Goal: Task Accomplishment & Management: Use online tool/utility

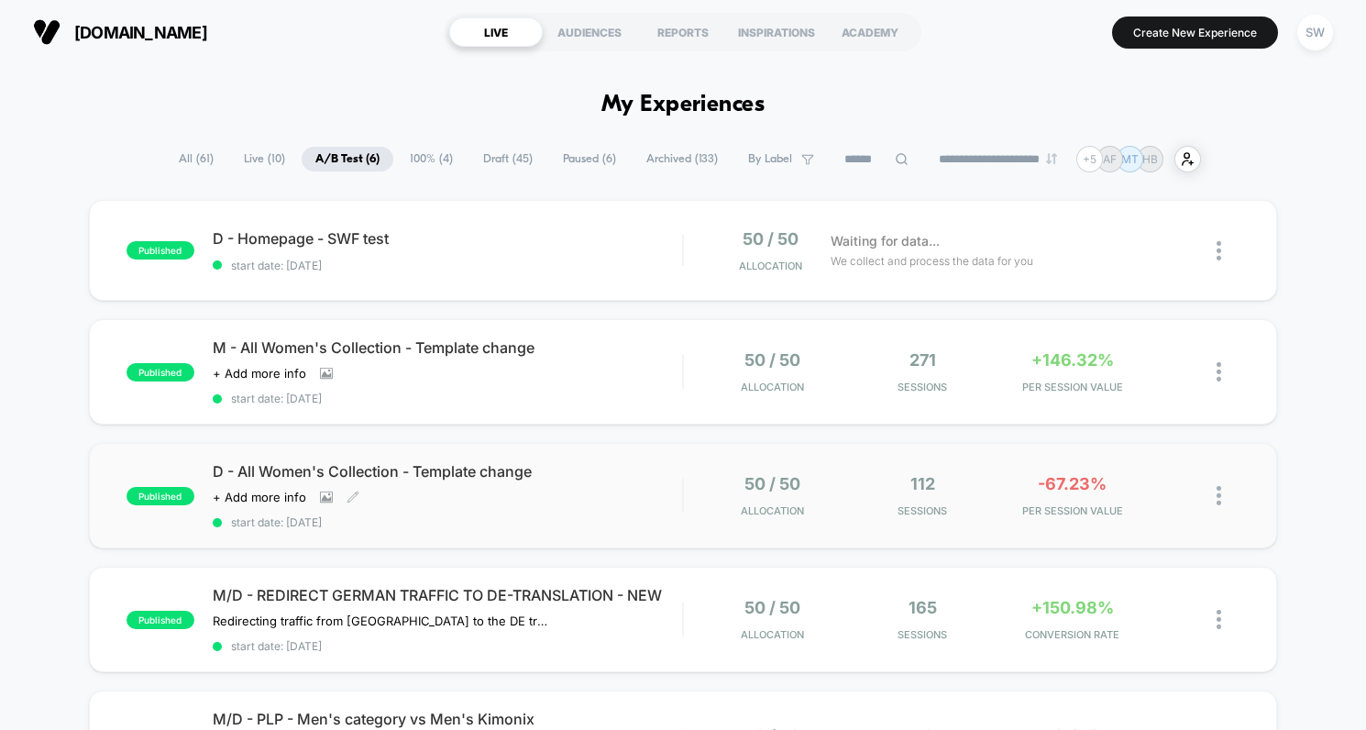
click at [648, 516] on span "start date: [DATE]" at bounding box center [448, 522] width 470 height 14
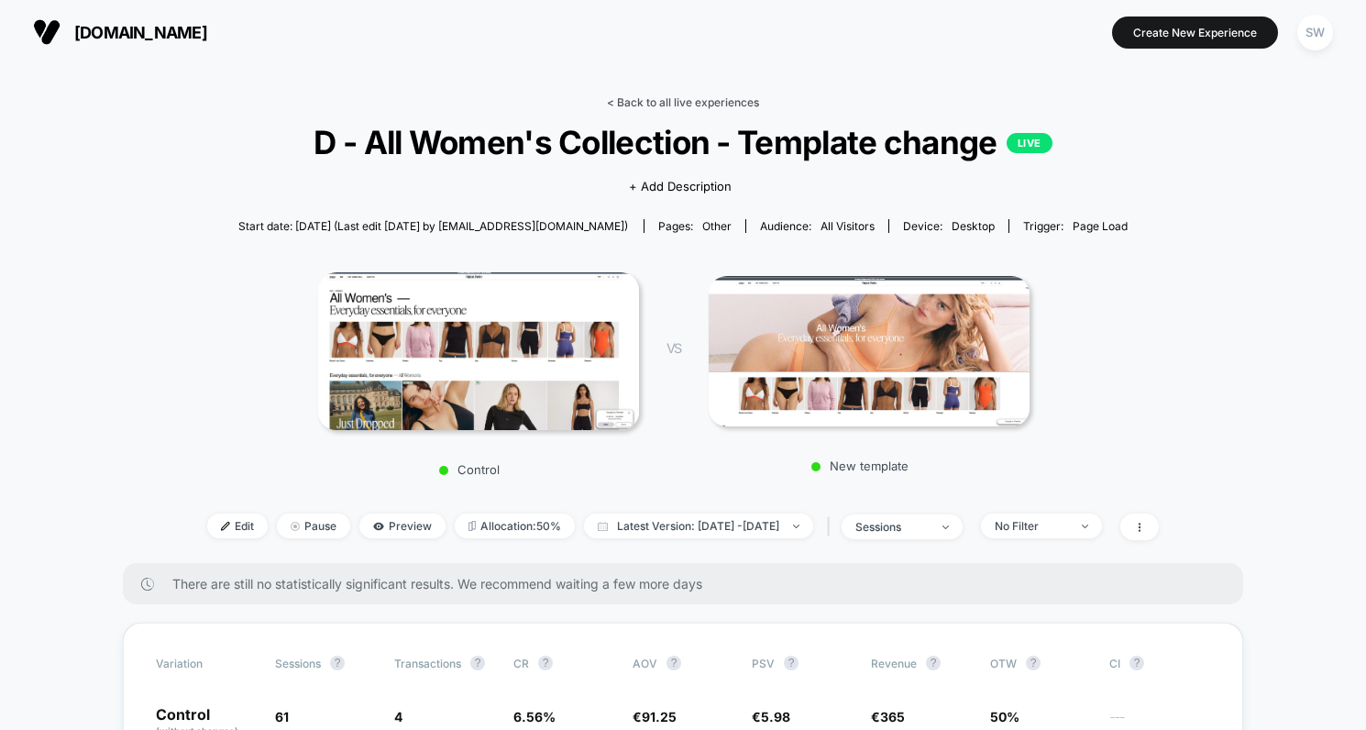
click at [635, 101] on link "< Back to all live experiences" at bounding box center [683, 102] width 152 height 14
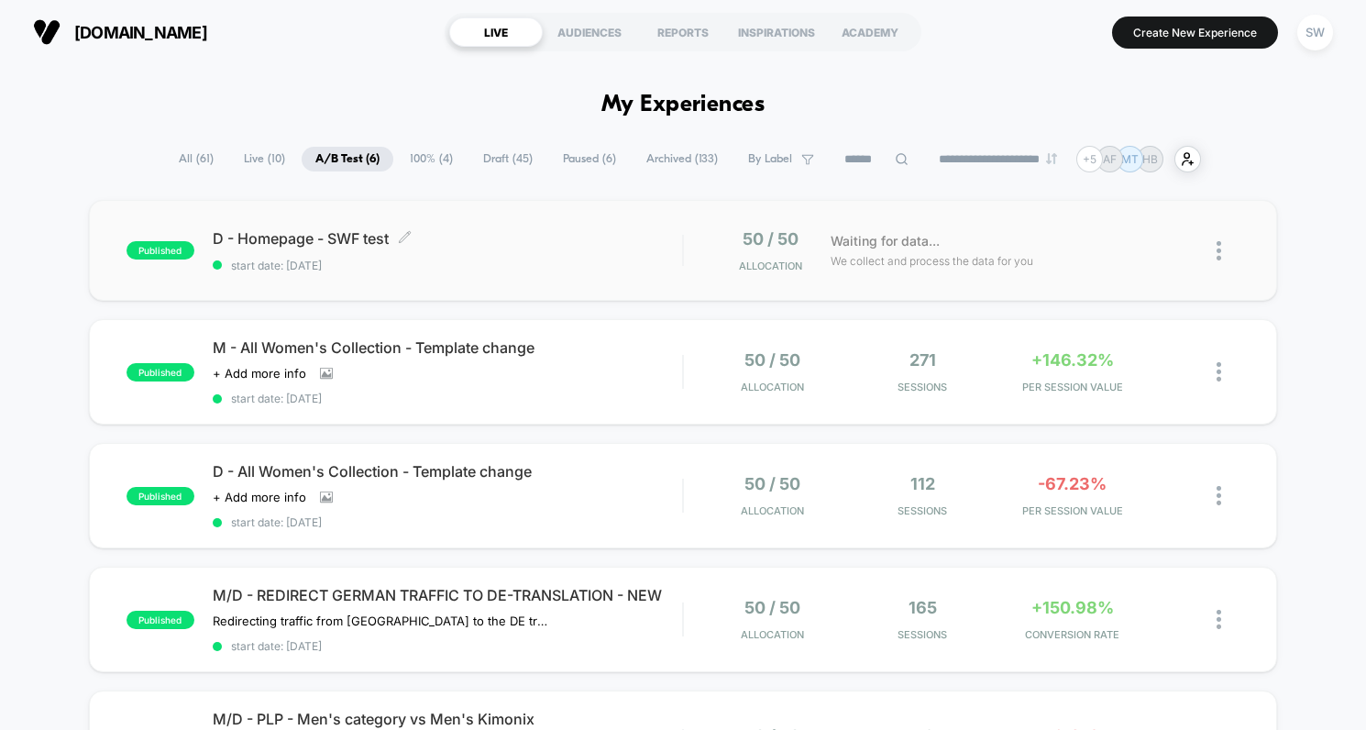
click at [635, 240] on span "D - Homepage - SWF test Click to edit experience details" at bounding box center [448, 238] width 470 height 18
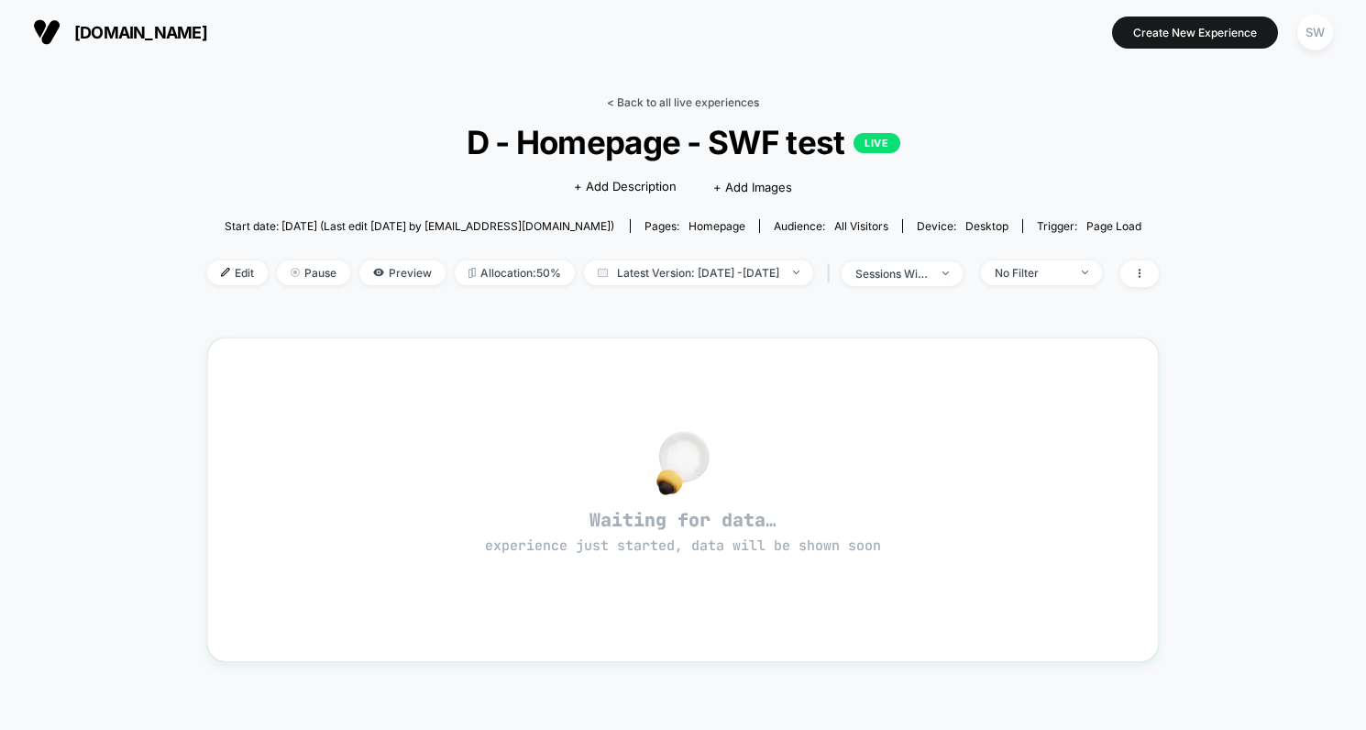
click at [666, 97] on link "< Back to all live experiences" at bounding box center [683, 102] width 152 height 14
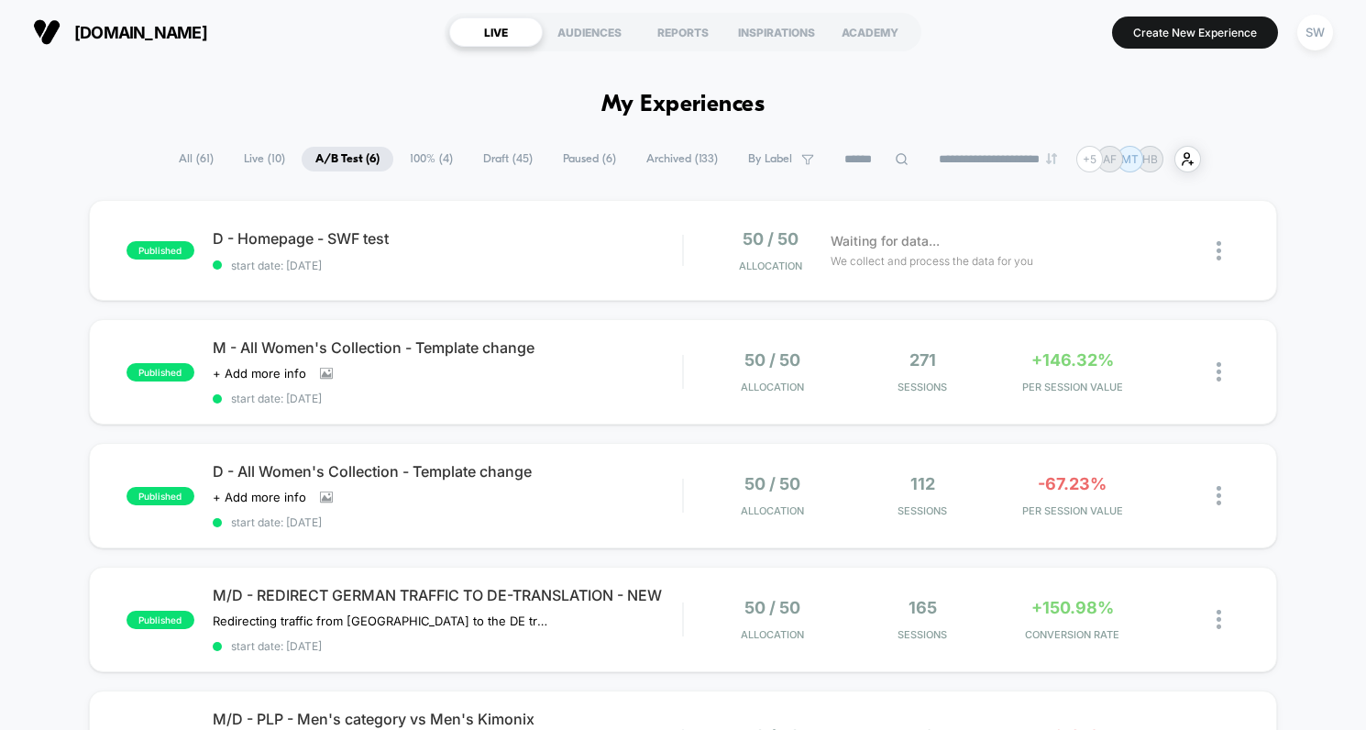
click at [655, 160] on span "Archived ( 133 )" at bounding box center [682, 159] width 99 height 25
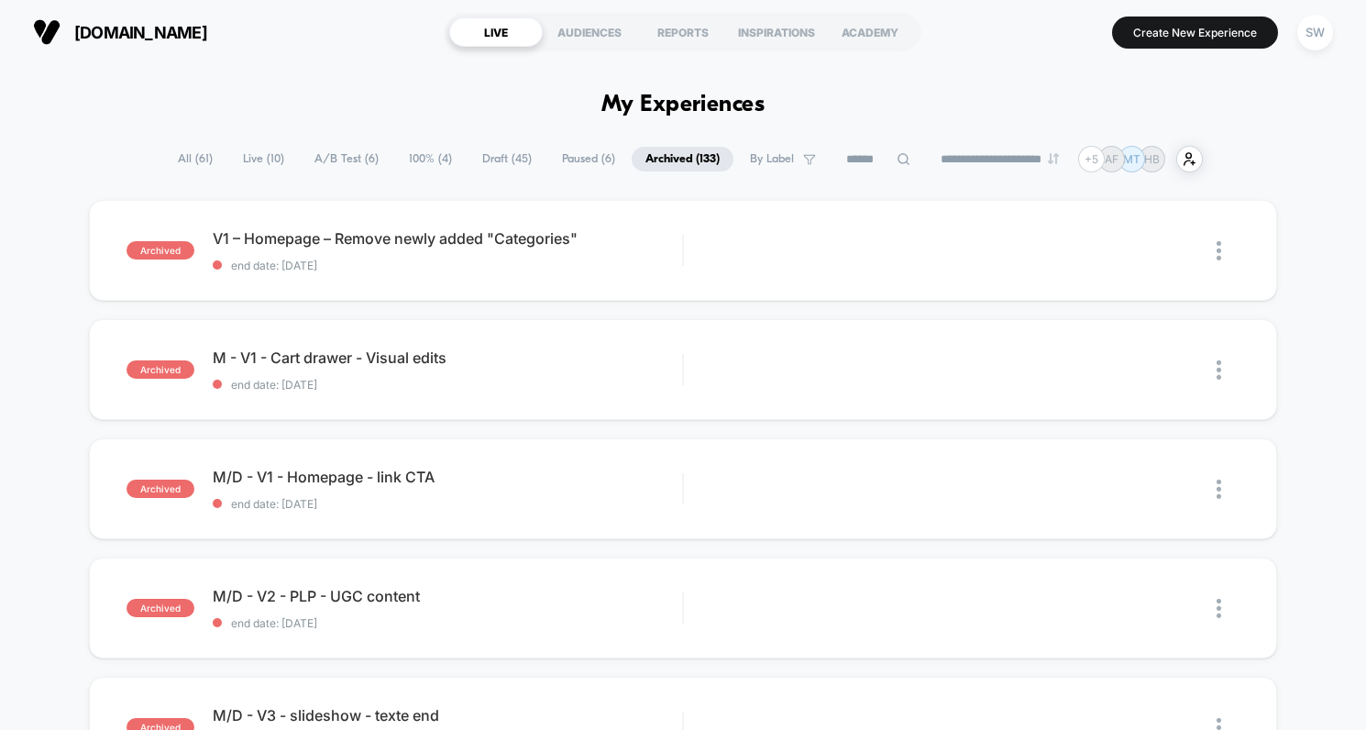
click at [897, 158] on icon at bounding box center [904, 159] width 14 height 14
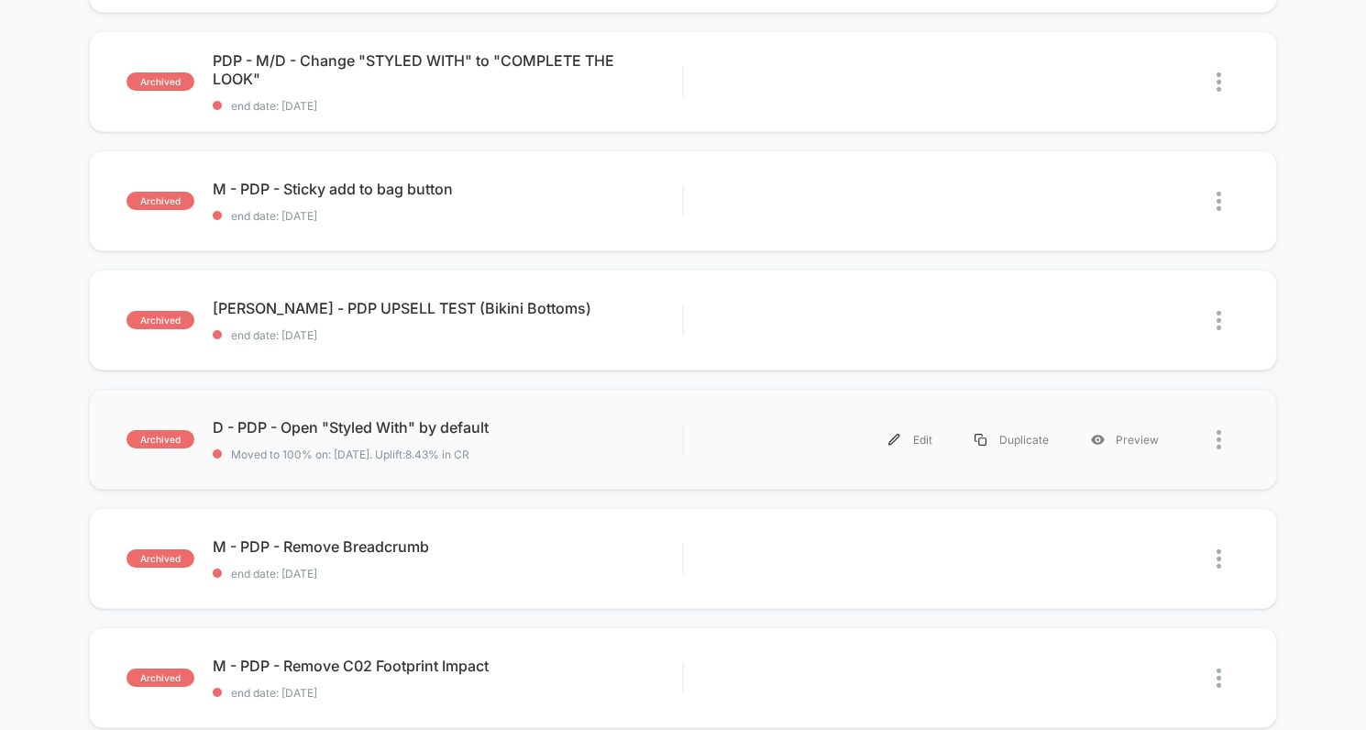
scroll to position [780, 0]
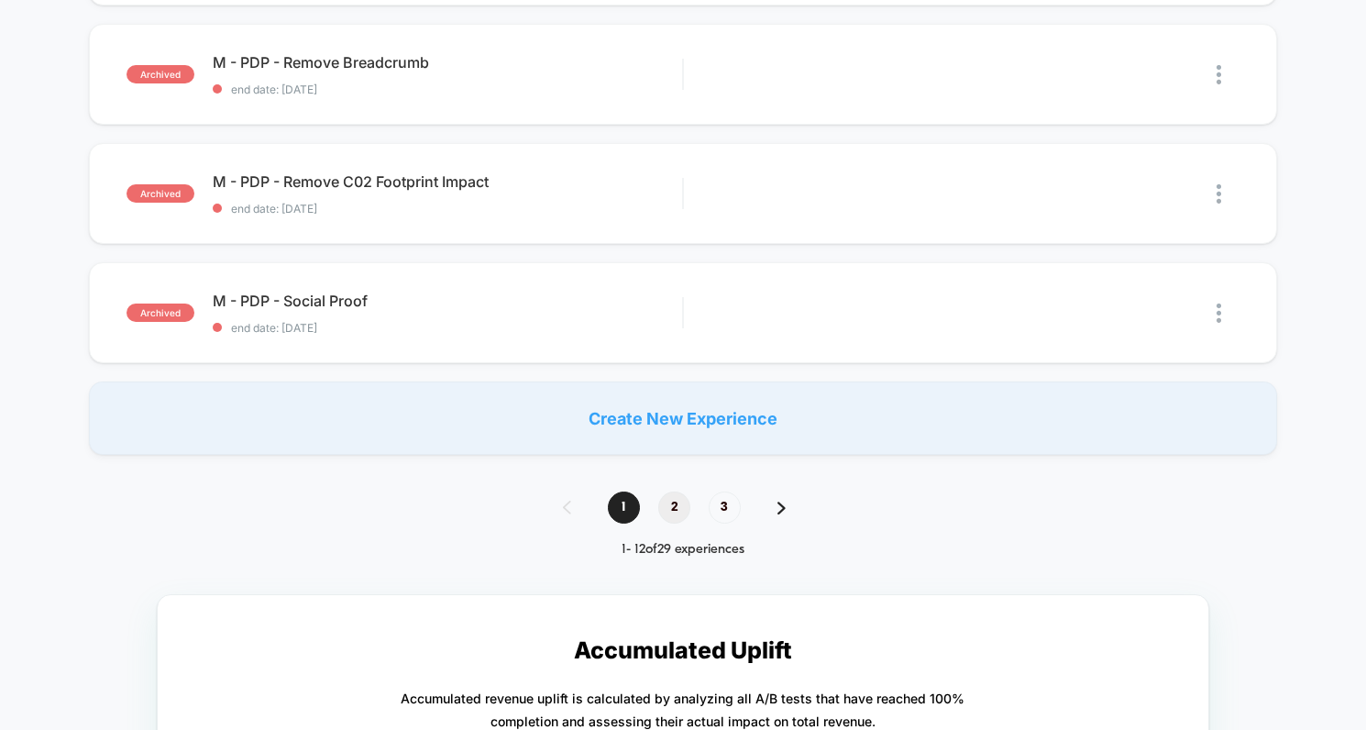
type input "***"
click at [679, 504] on span "2" at bounding box center [674, 508] width 32 height 32
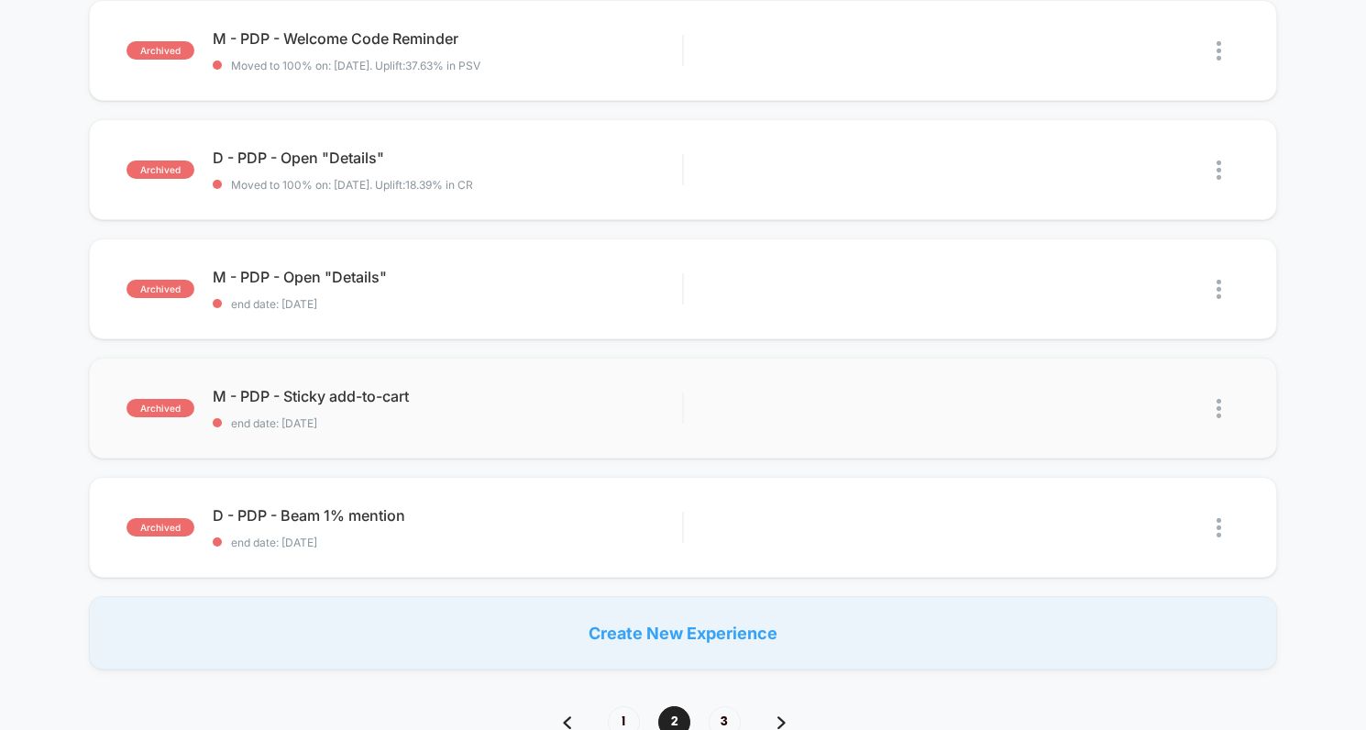
scroll to position [1176, 0]
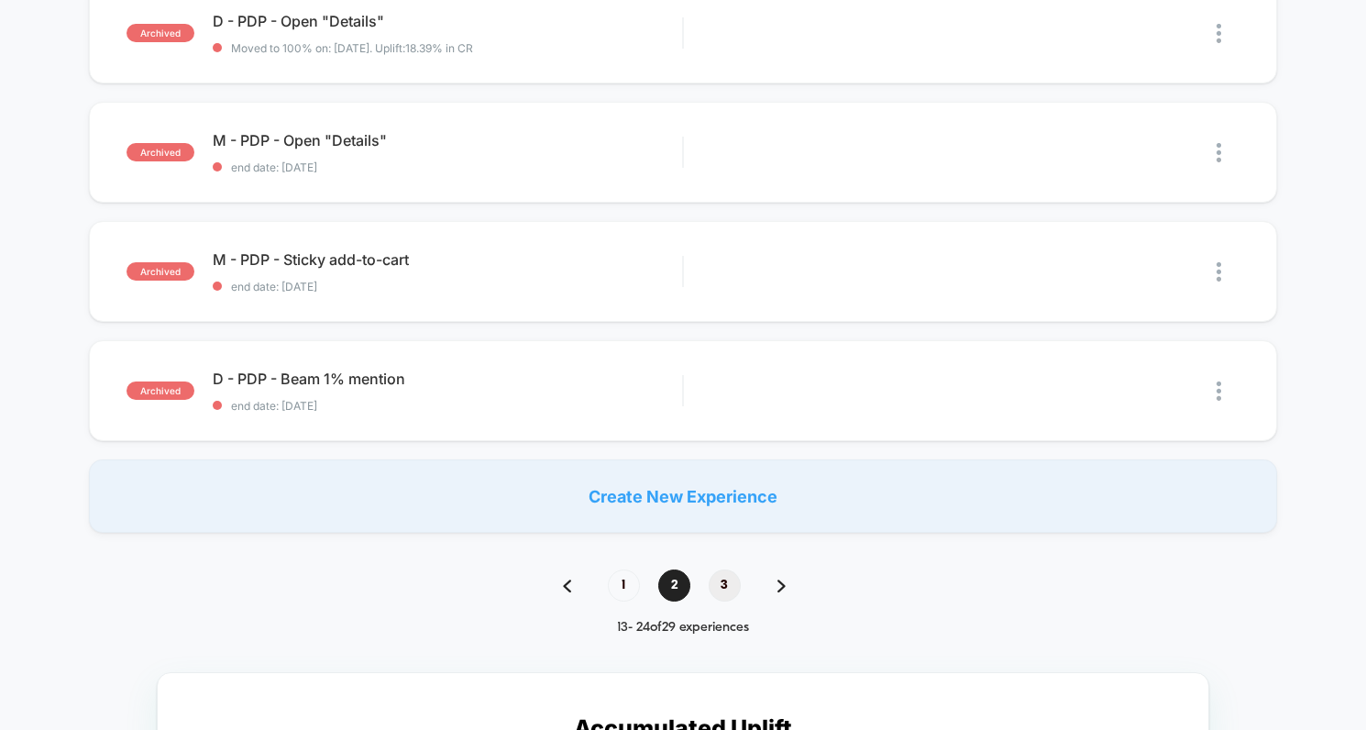
click at [723, 583] on span "3" at bounding box center [725, 586] width 32 height 32
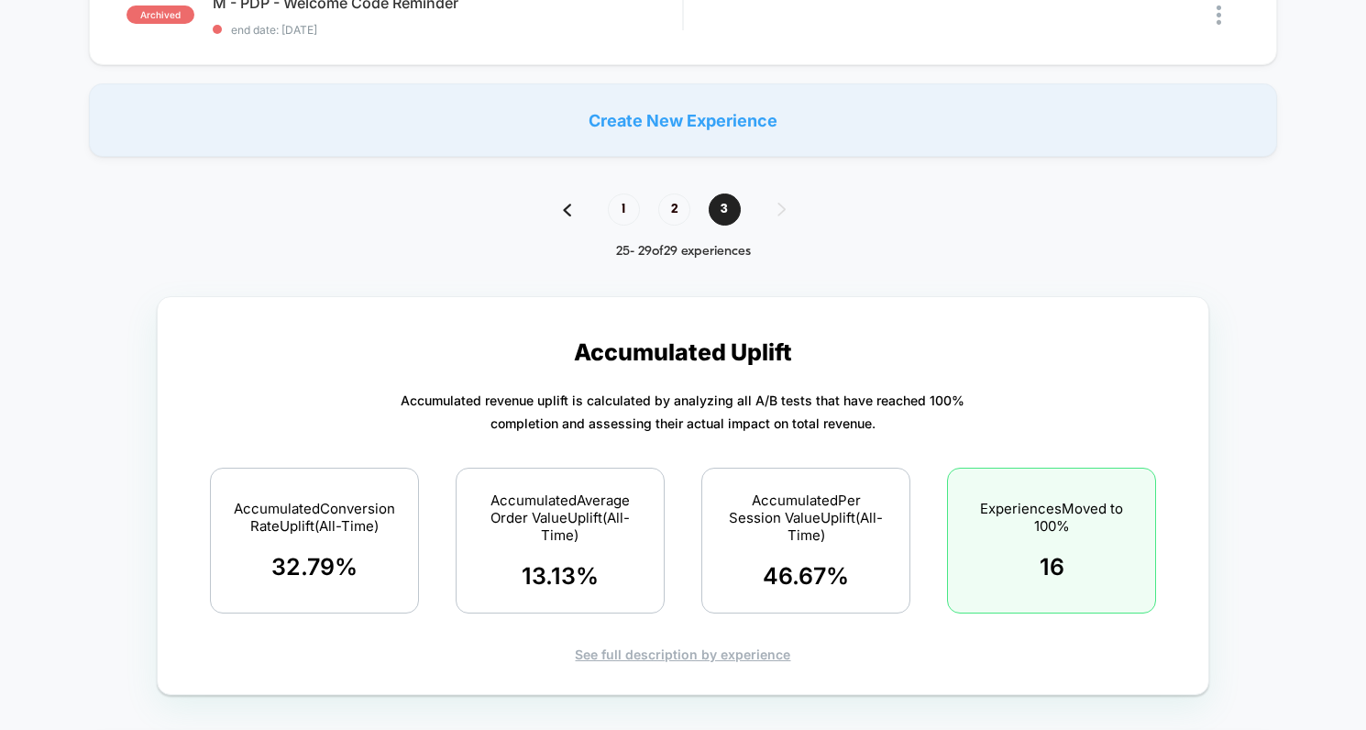
scroll to position [748, 0]
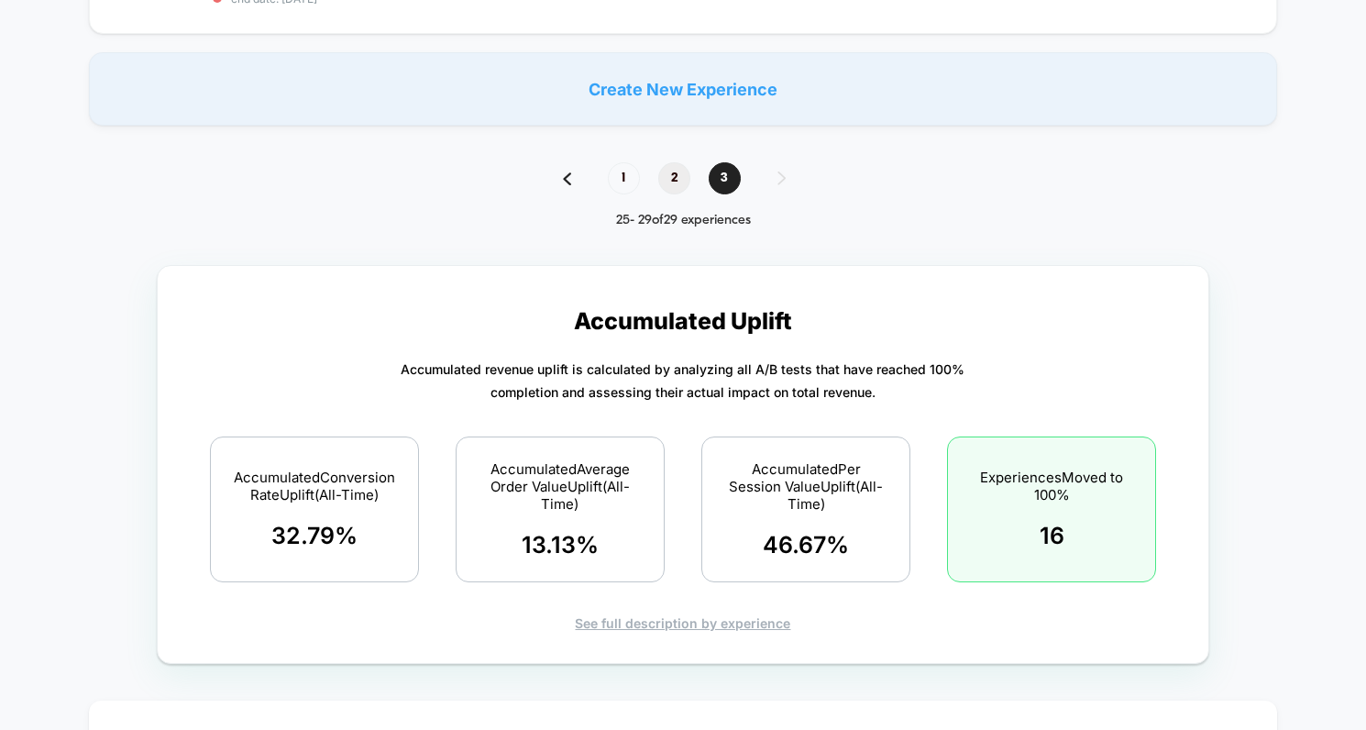
click at [677, 169] on span "2" at bounding box center [674, 178] width 32 height 32
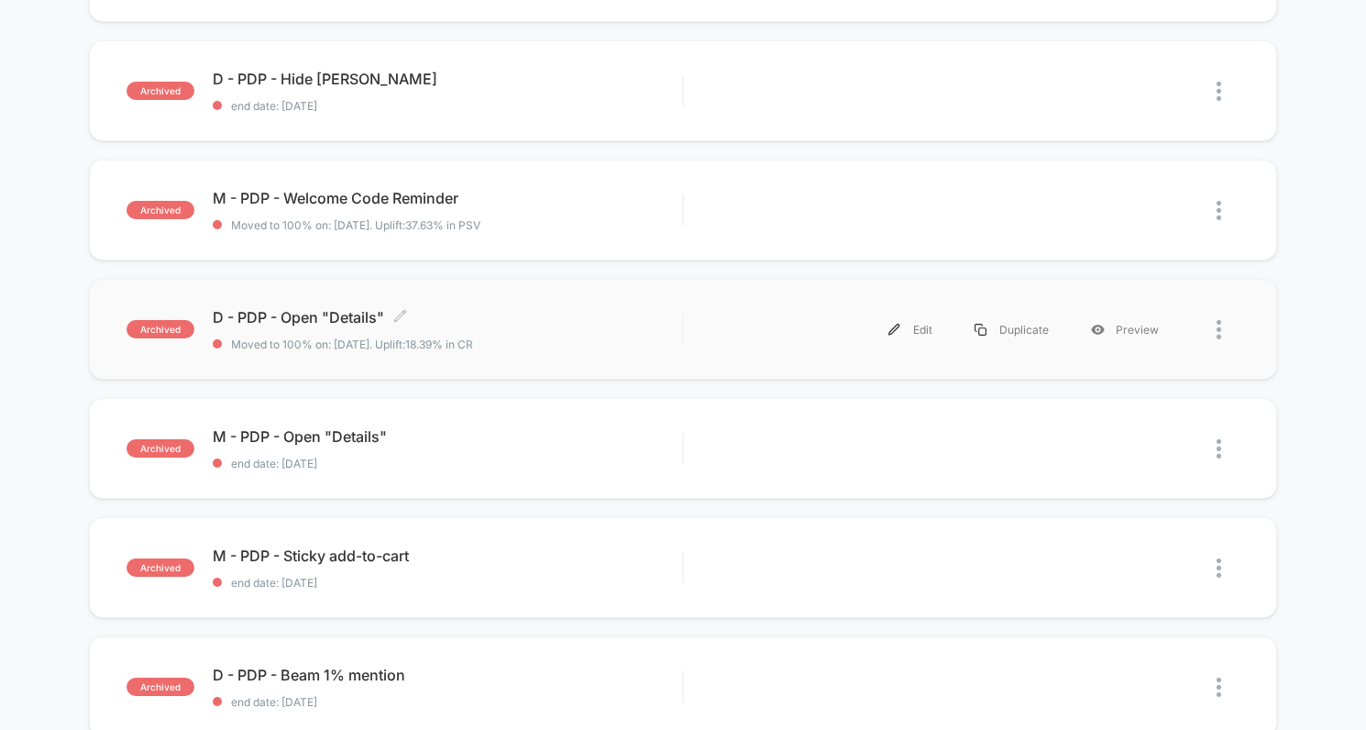
scroll to position [866, 0]
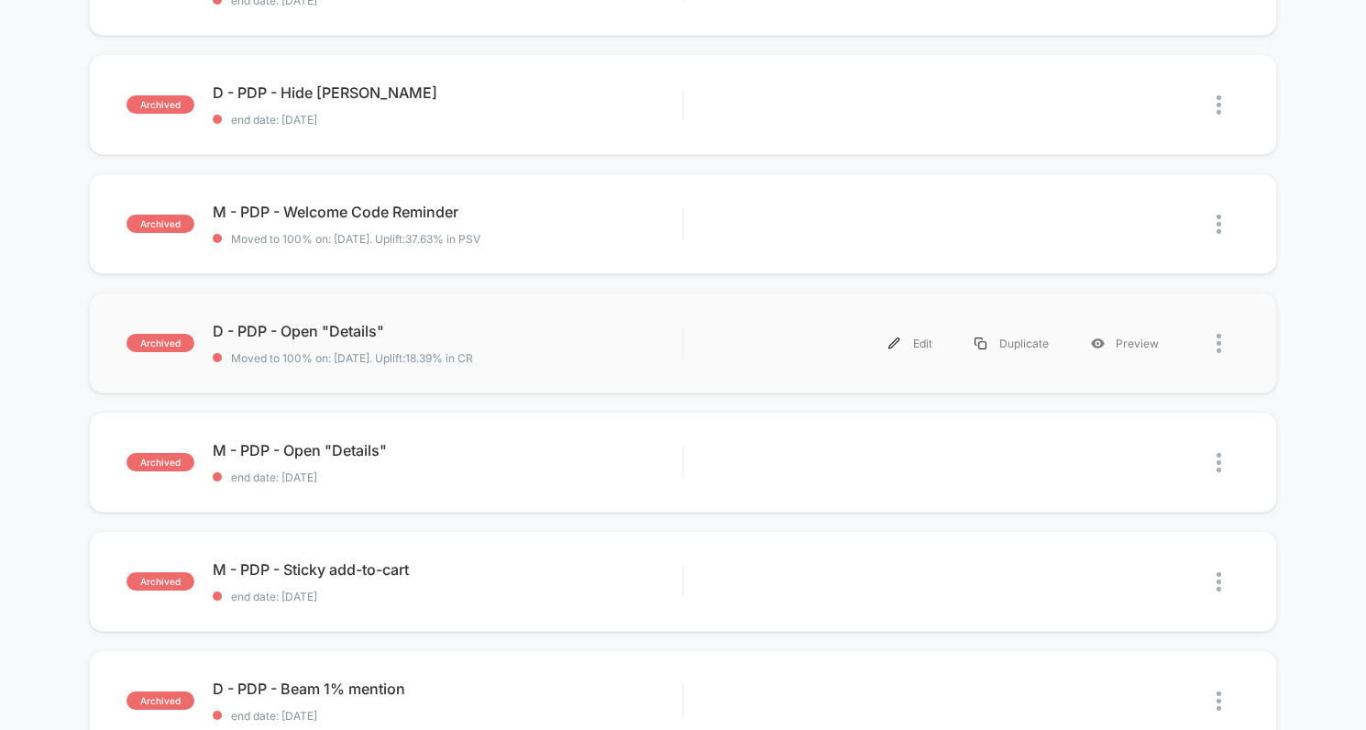
click at [712, 337] on div "Edit Duplicate Preview" at bounding box center [941, 343] width 478 height 41
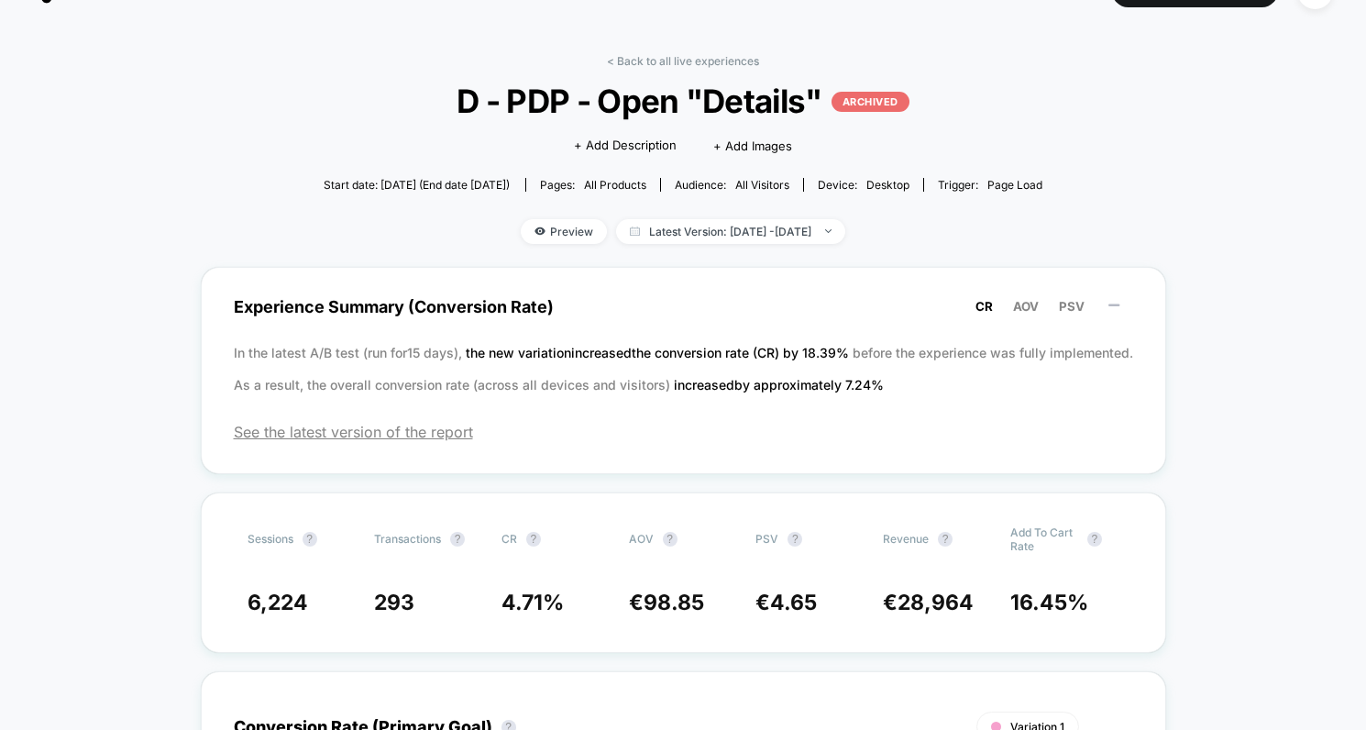
scroll to position [86, 0]
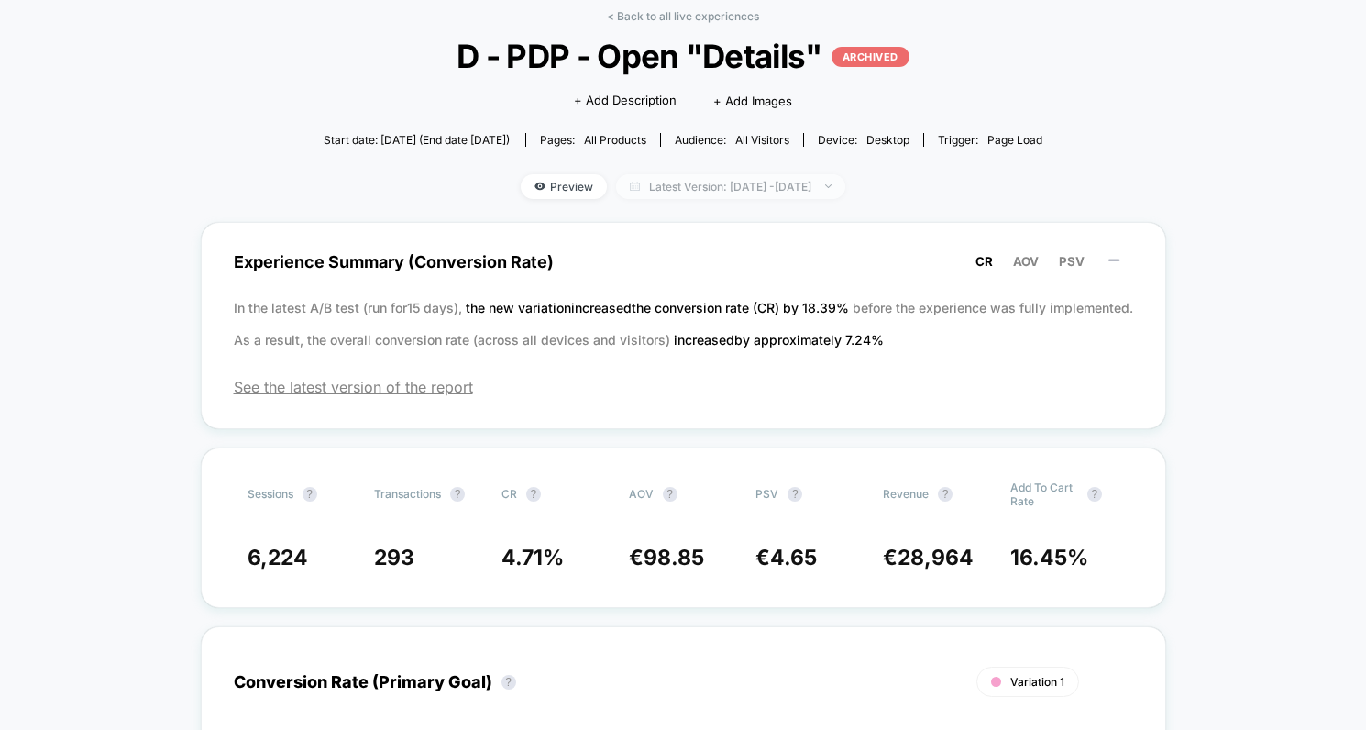
click at [791, 185] on span "Latest Version: Apr 24, 2024 - Apr 30, 2024" at bounding box center [730, 186] width 229 height 25
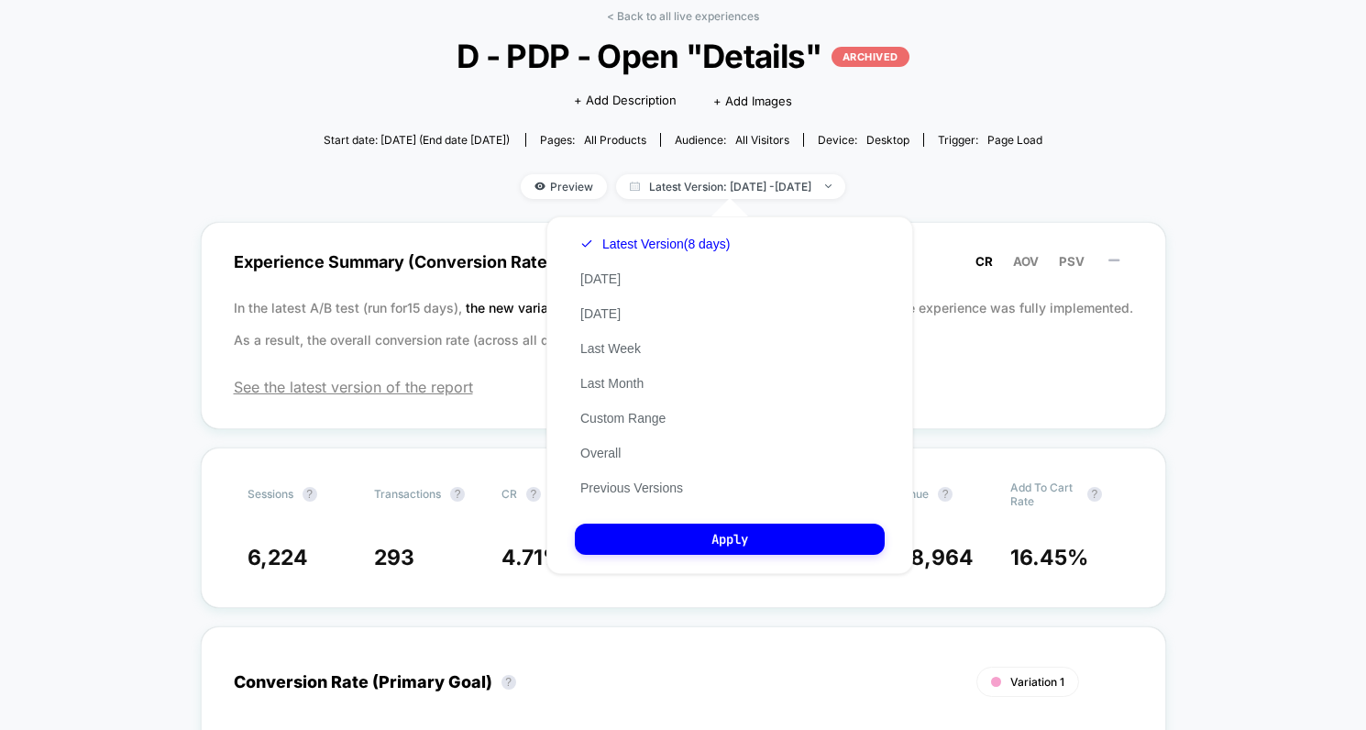
click at [670, 476] on div "Latest Version (8 days) Today Yesterday Last Week Last Month Custom Range Overa…" at bounding box center [655, 366] width 160 height 279
click at [666, 481] on button "Previous Versions" at bounding box center [632, 488] width 114 height 17
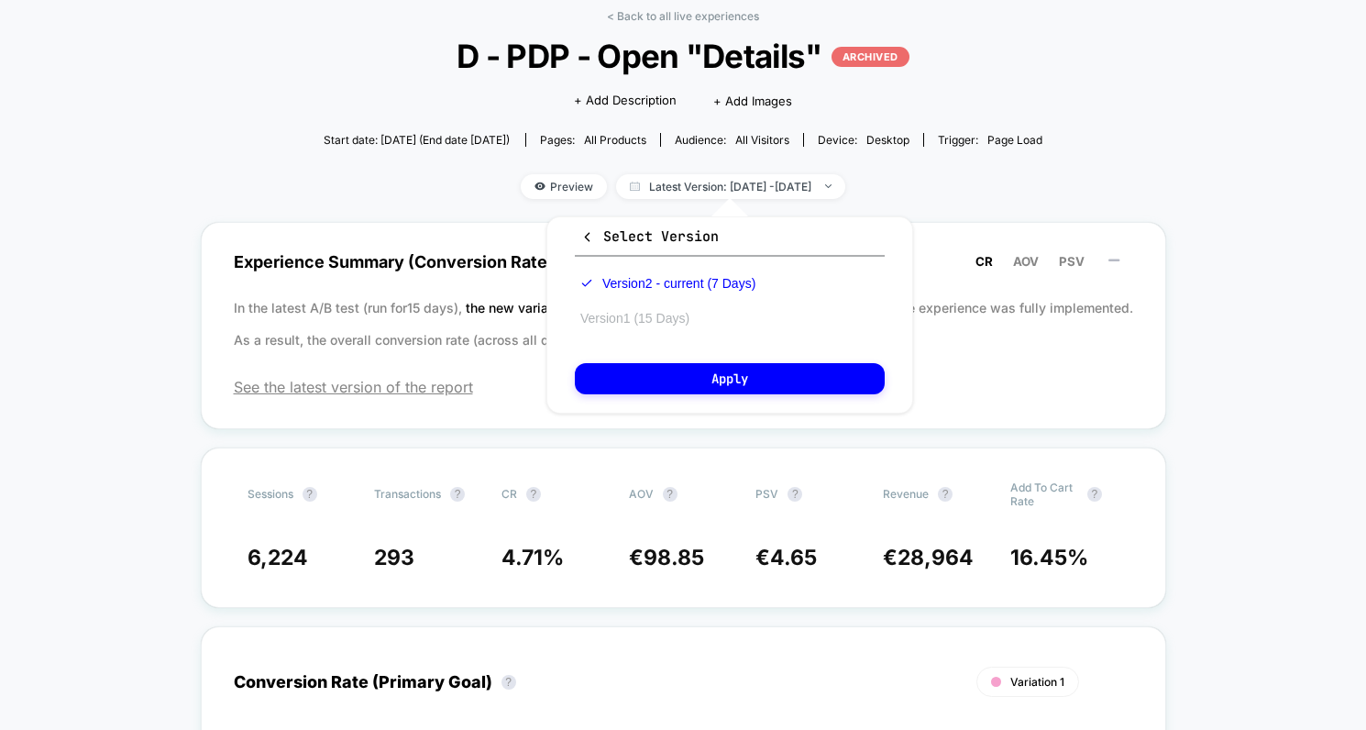
click at [623, 318] on button "Version 1 (15 Days)" at bounding box center [635, 318] width 120 height 17
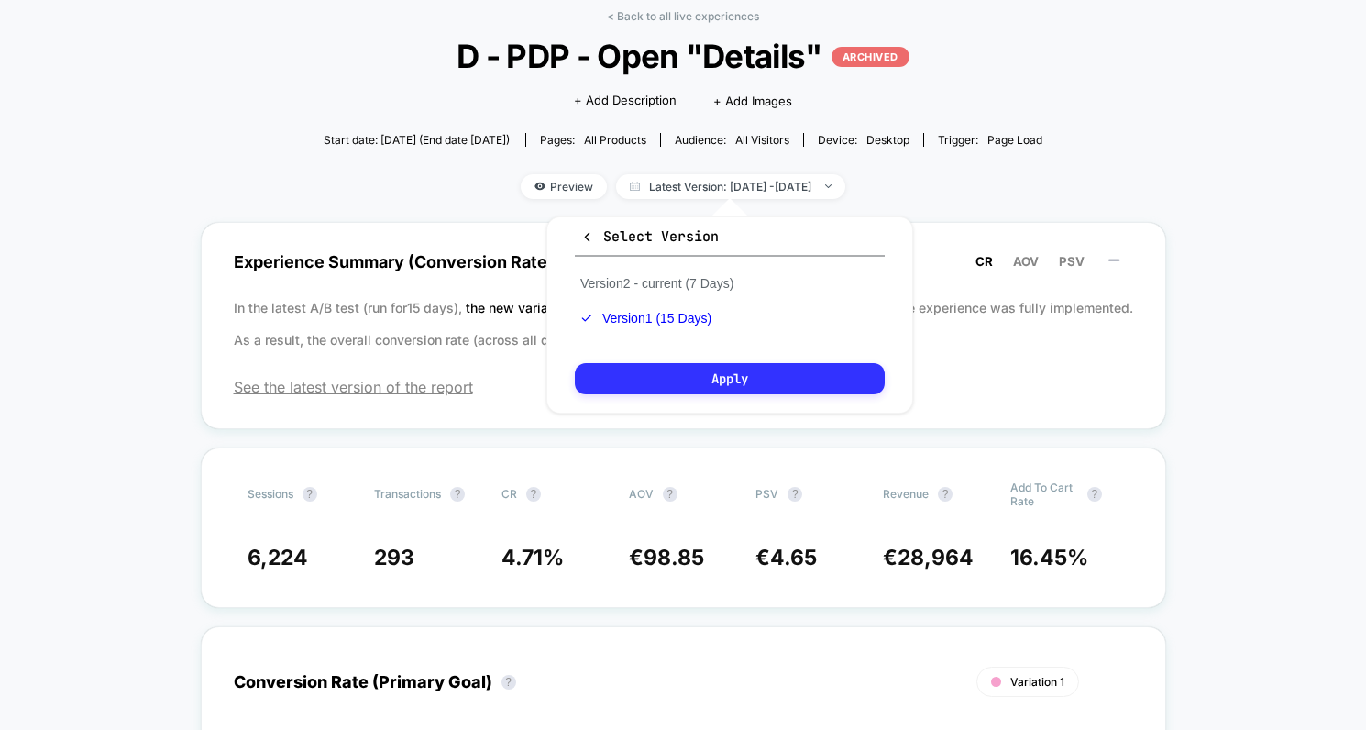
click at [703, 367] on button "Apply" at bounding box center [730, 378] width 310 height 31
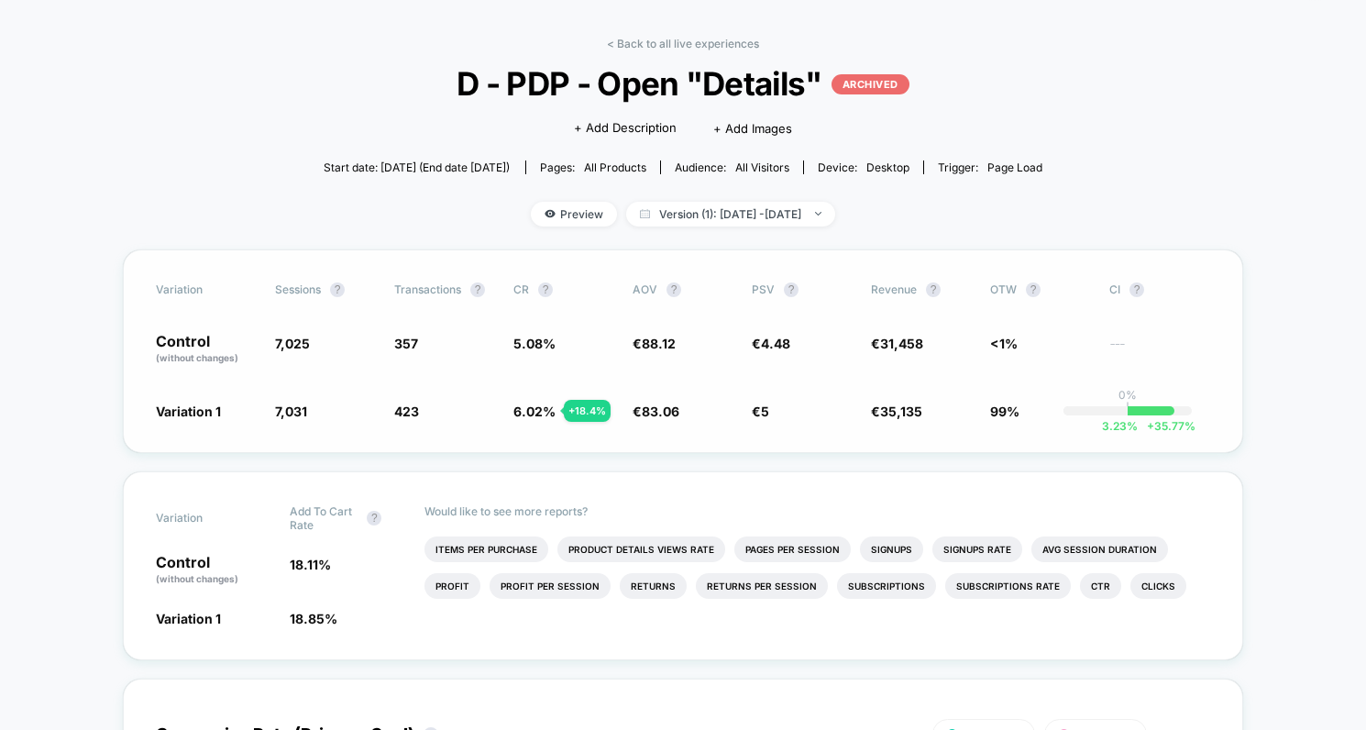
scroll to position [14, 0]
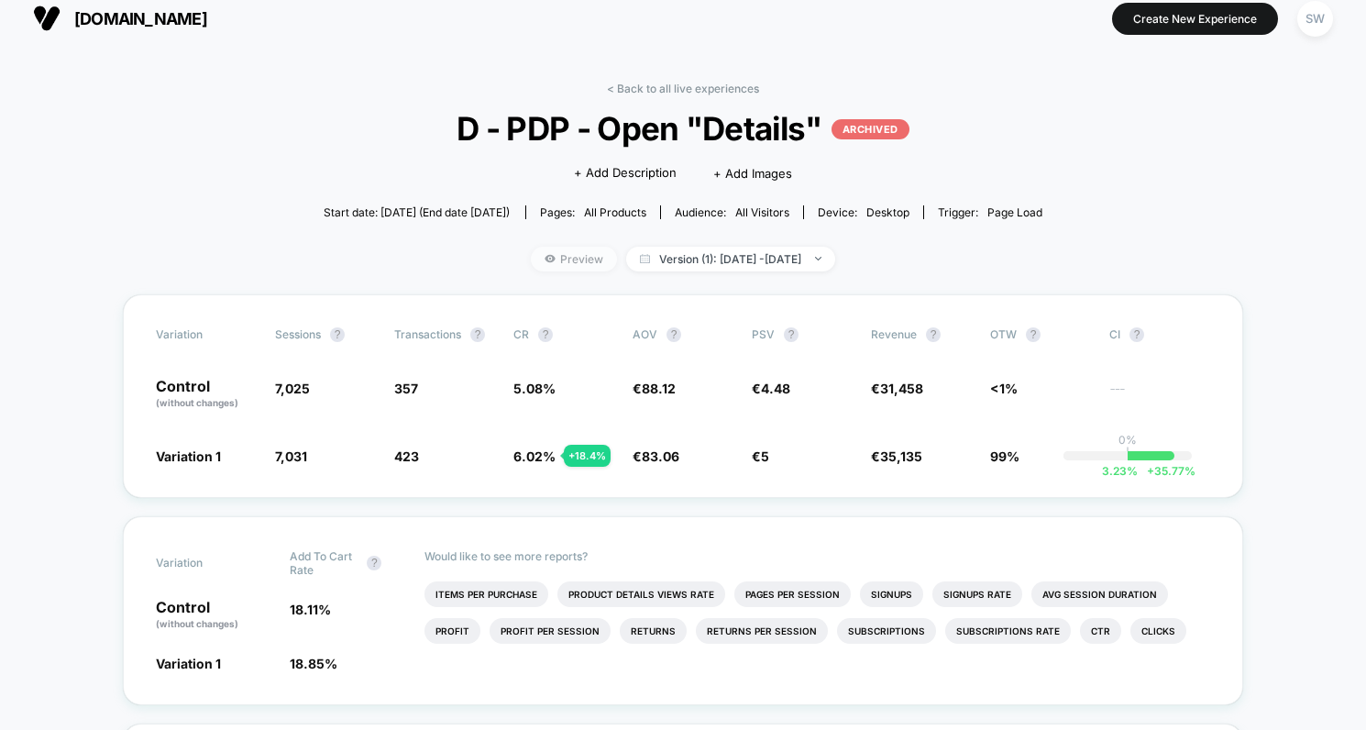
click at [531, 258] on span "Preview" at bounding box center [574, 259] width 86 height 25
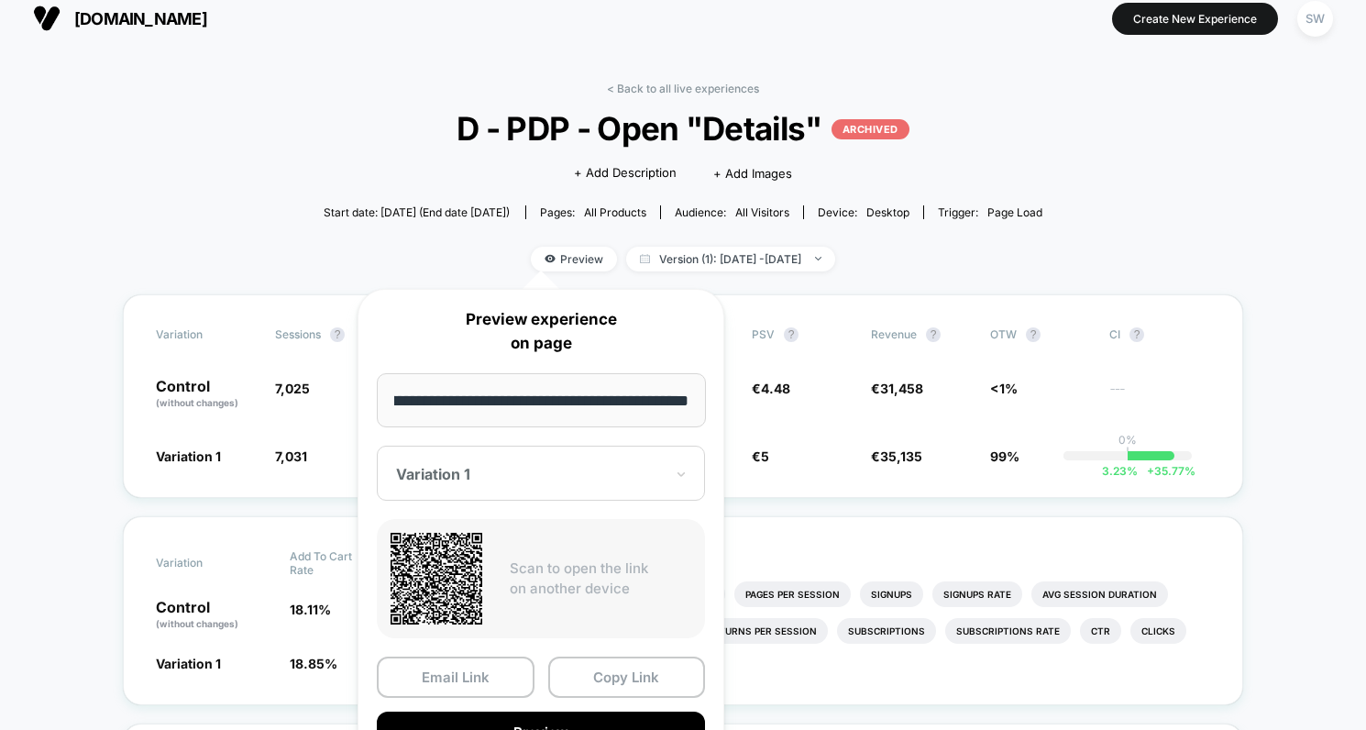
scroll to position [0, 0]
click at [355, 214] on span "Start date: 24/04/2024 (End date 30/04/2024)" at bounding box center [417, 212] width 186 height 14
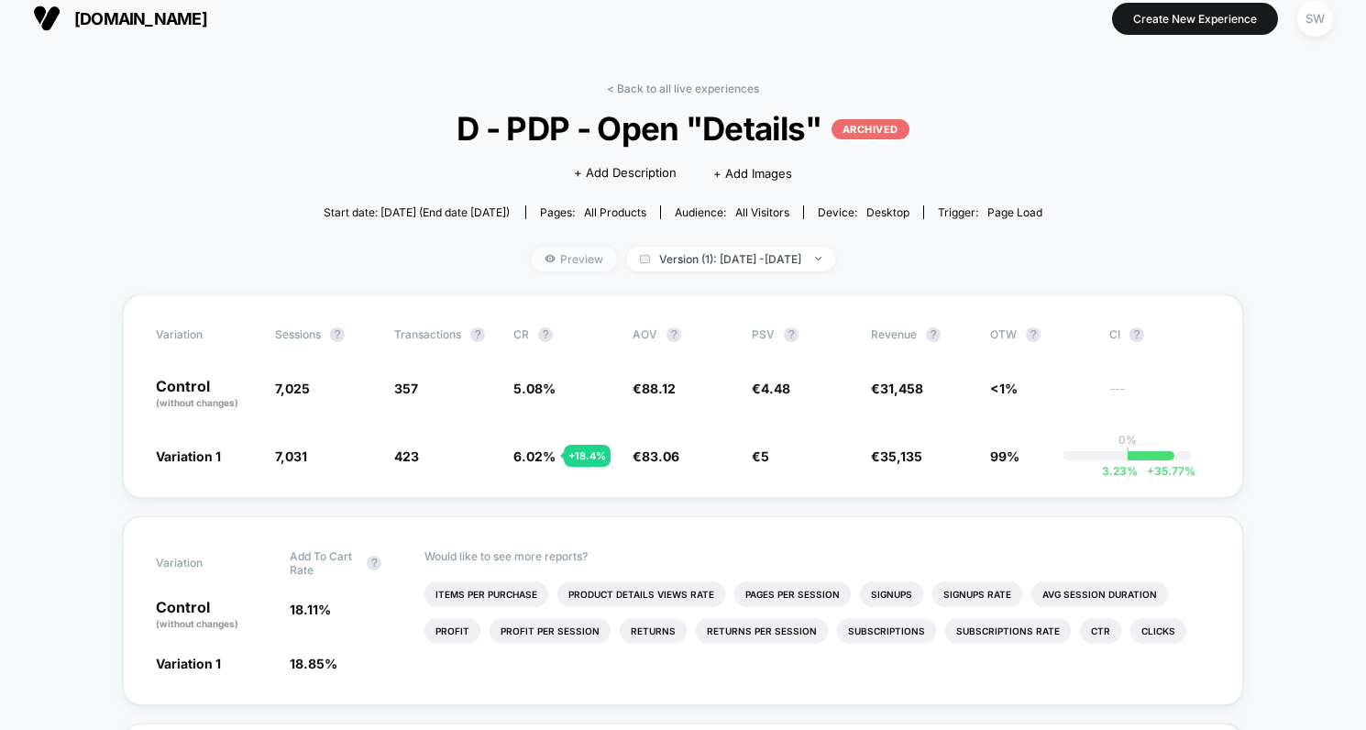
click at [536, 254] on span "Preview" at bounding box center [574, 259] width 86 height 25
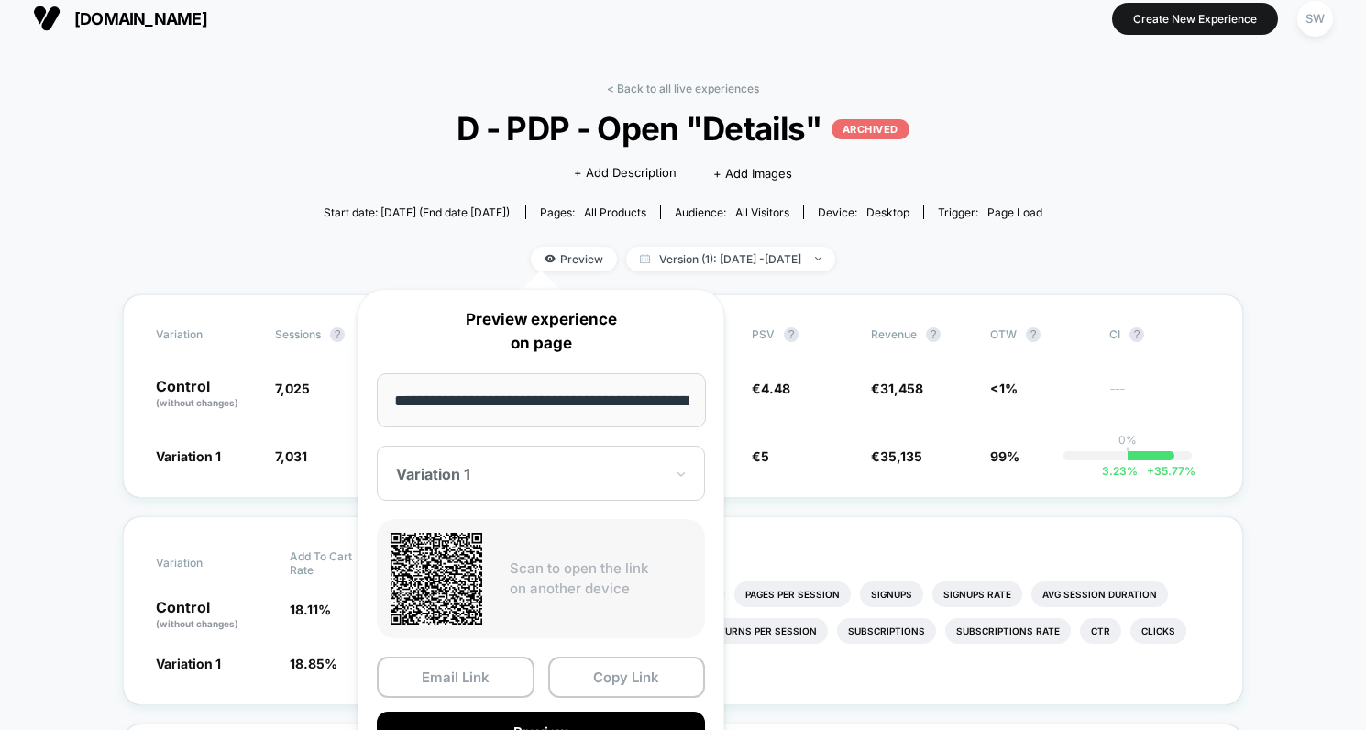
click at [561, 723] on button "Preview" at bounding box center [541, 732] width 328 height 41
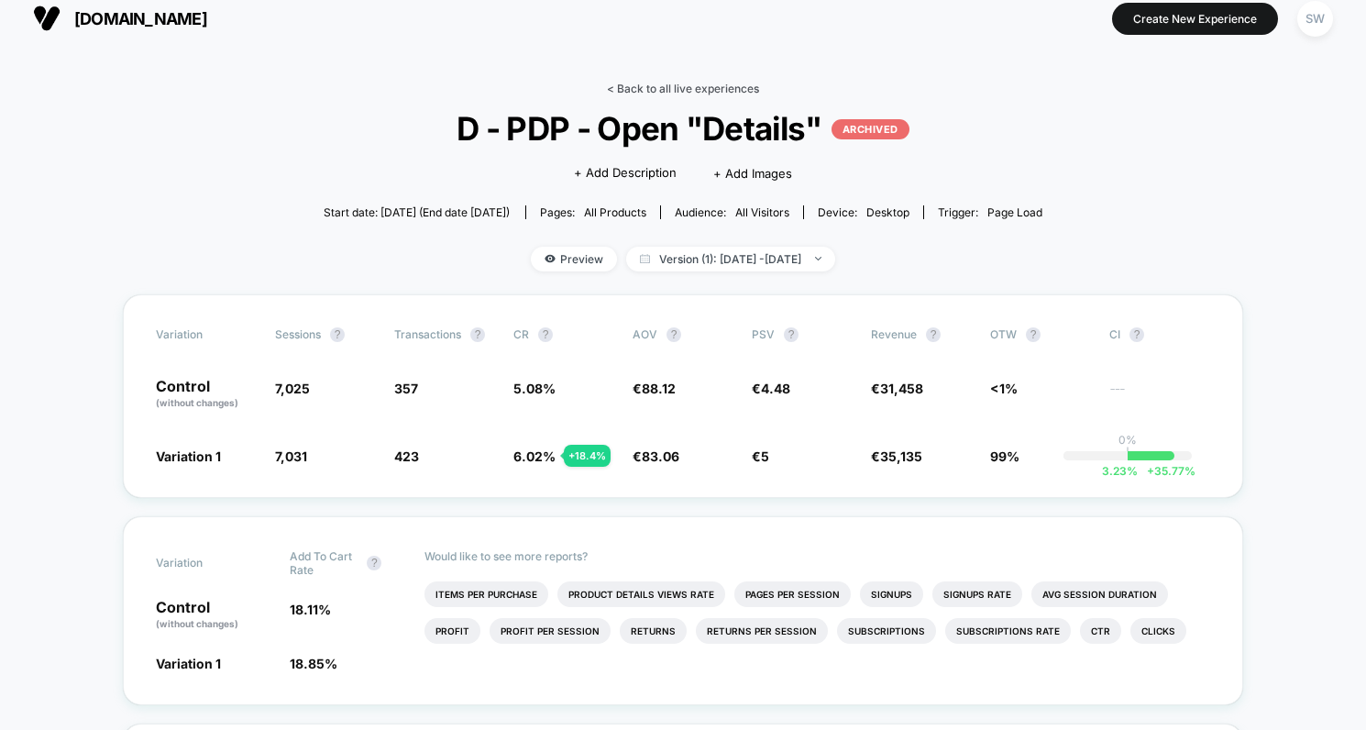
click at [630, 86] on link "< Back to all live experiences" at bounding box center [683, 89] width 152 height 14
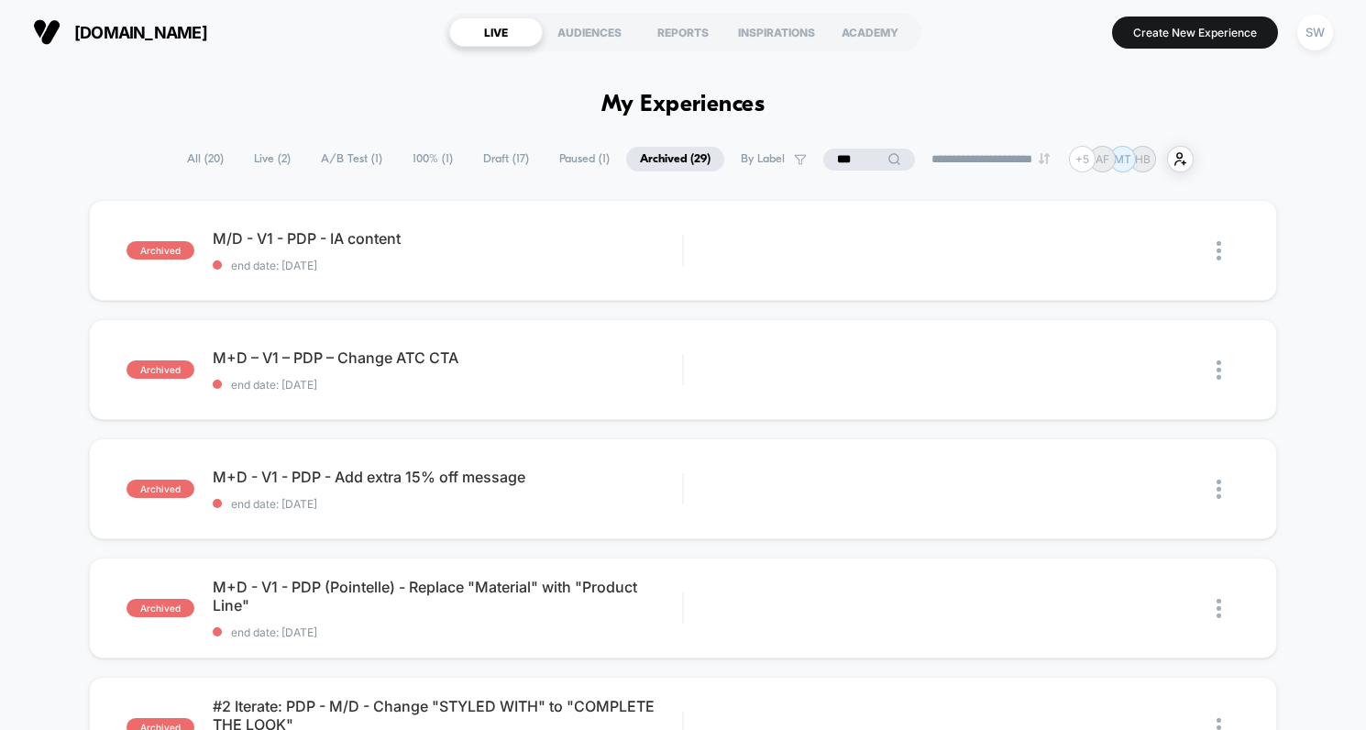
click at [862, 156] on input "***" at bounding box center [870, 160] width 92 height 22
click at [862, 156] on input "***" at bounding box center [869, 160] width 183 height 22
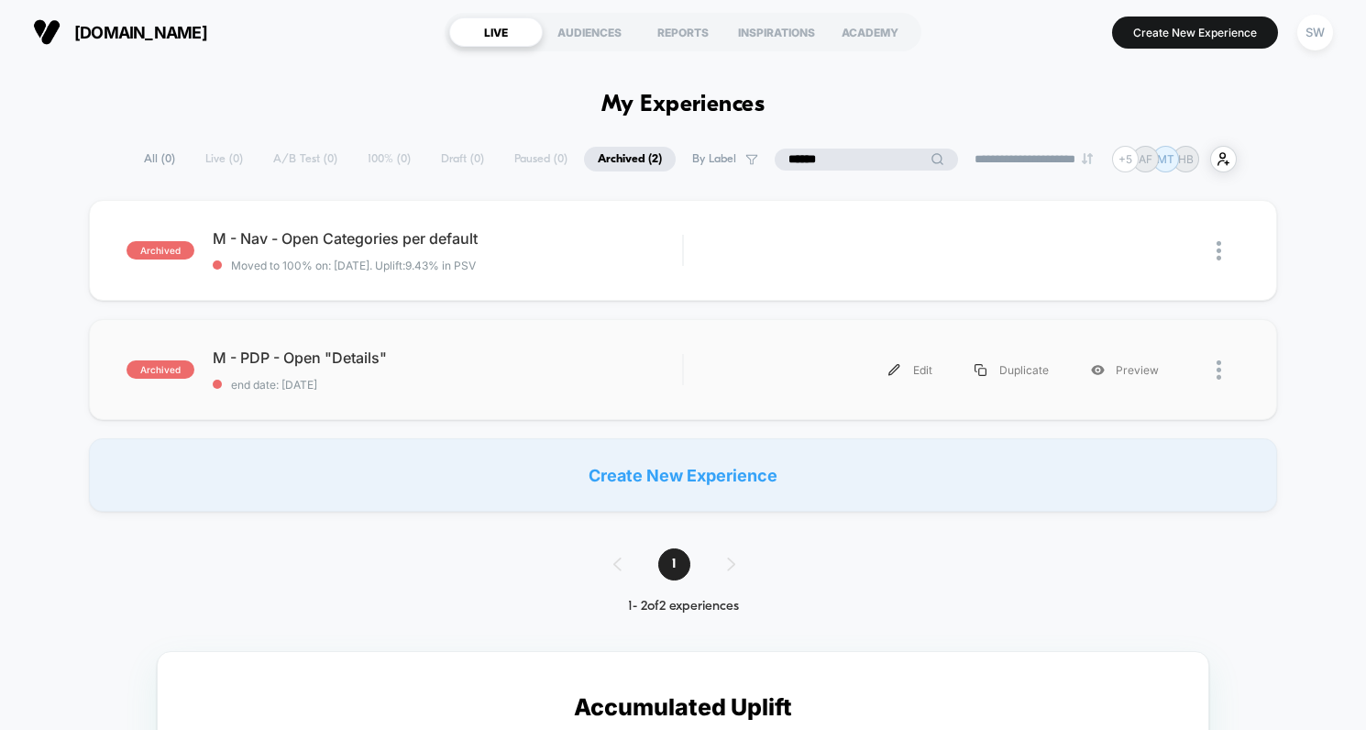
type input "******"
click at [798, 369] on div "Edit Duplicate Preview" at bounding box center [941, 369] width 478 height 41
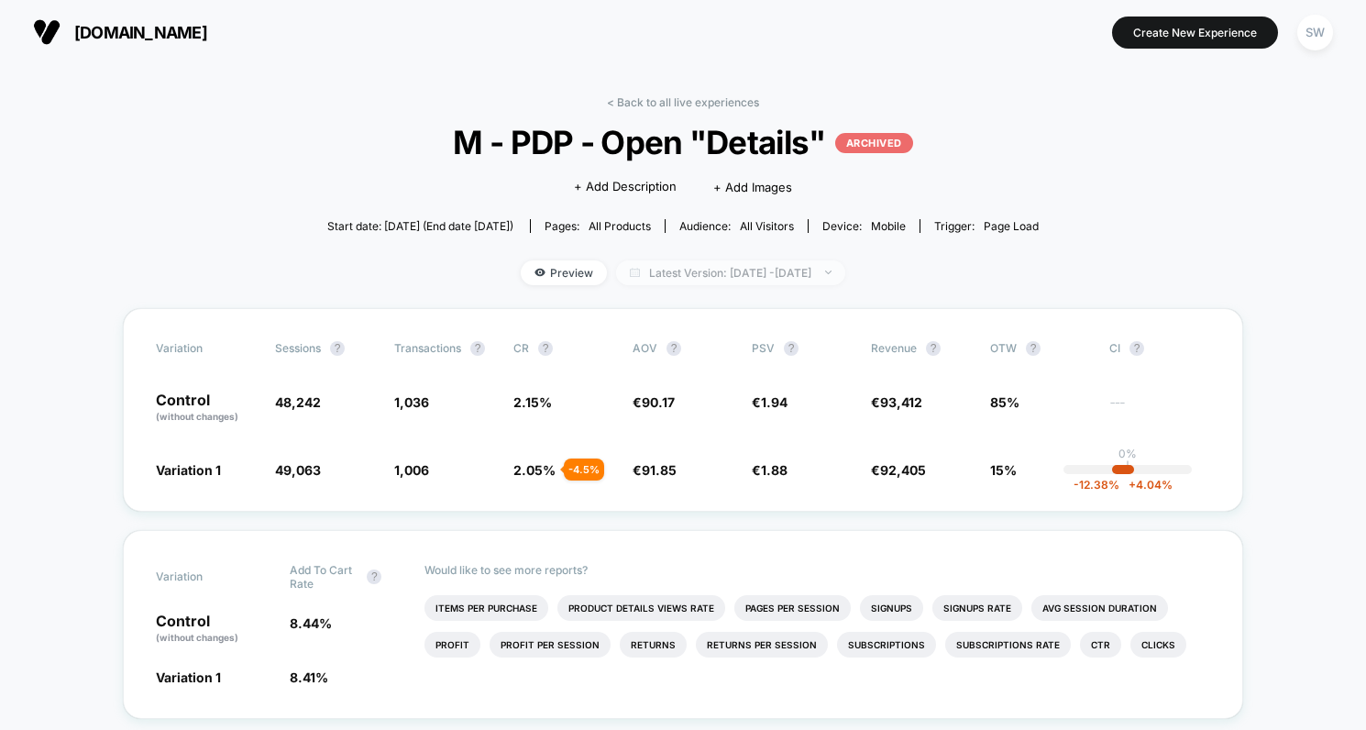
click at [846, 268] on span "Latest Version: Apr 23, 2024 - May 22, 2024" at bounding box center [730, 272] width 229 height 25
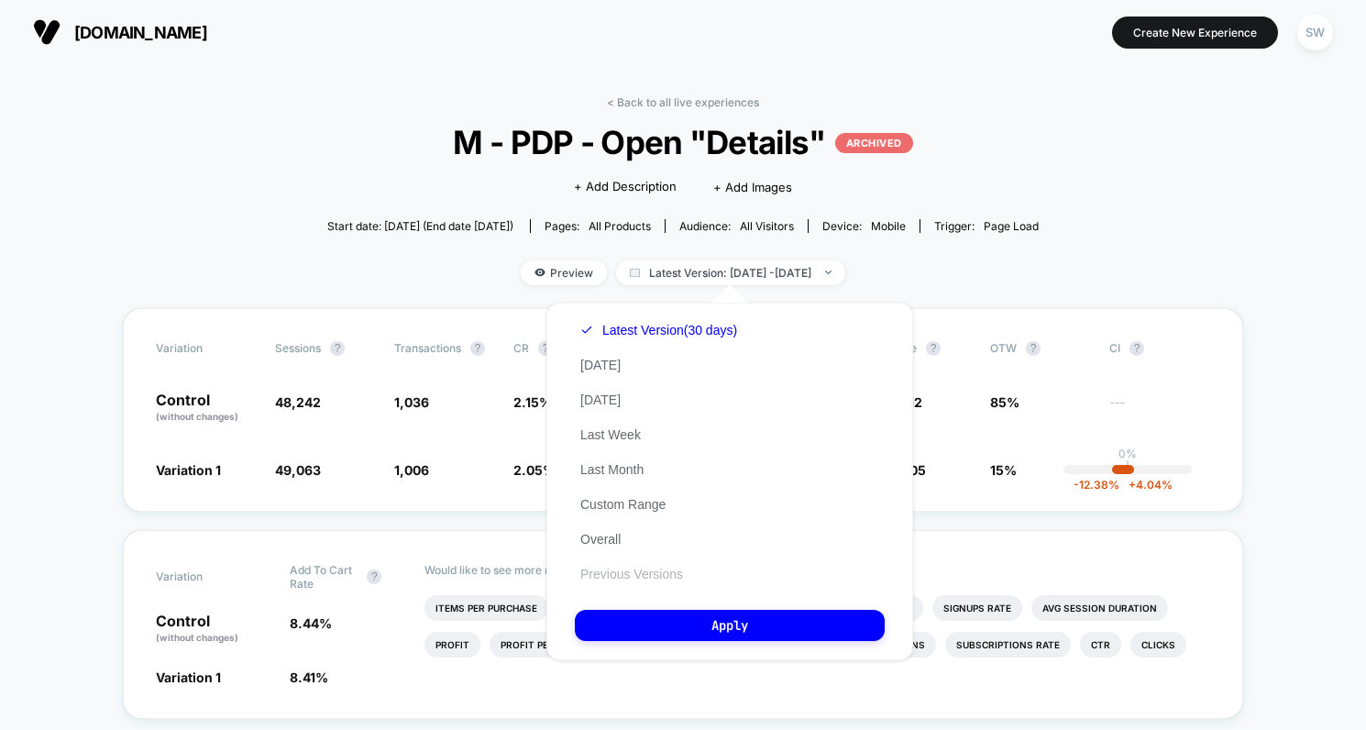
click at [655, 577] on button "Previous Versions" at bounding box center [632, 574] width 114 height 17
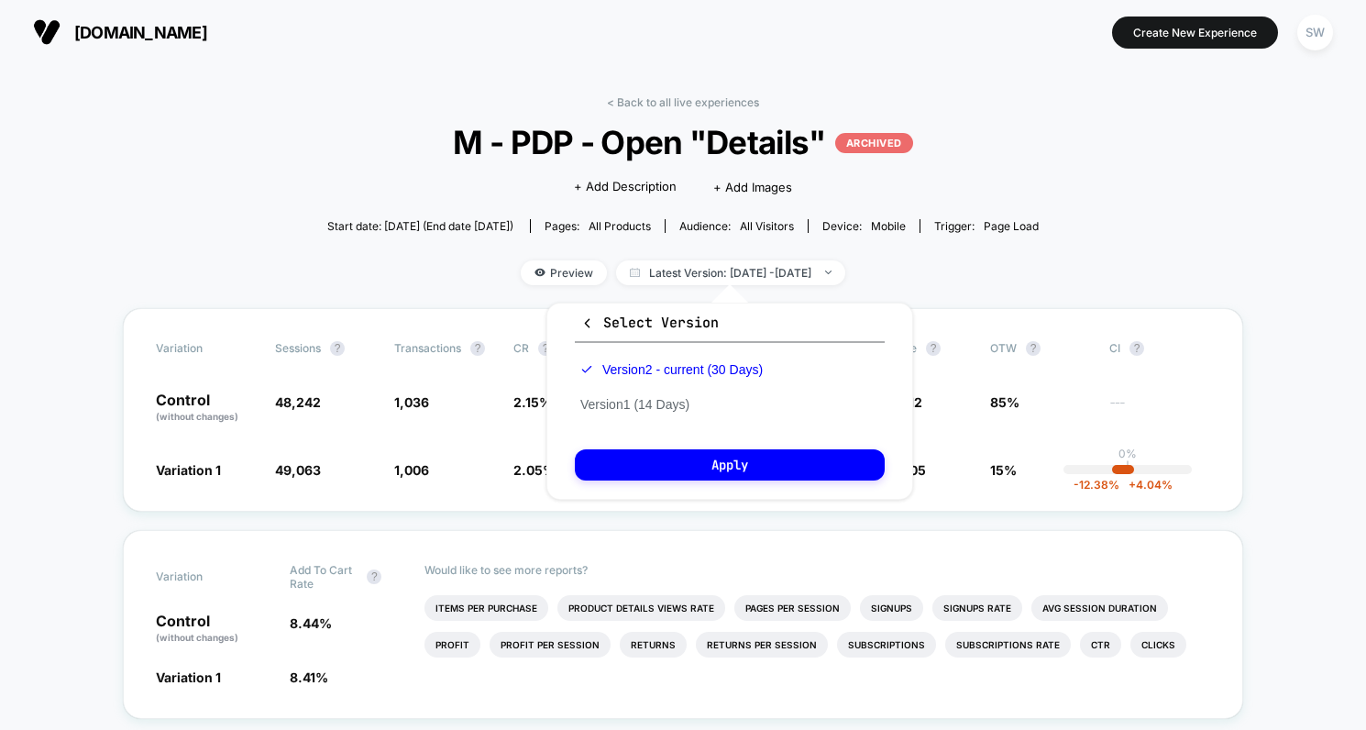
click at [1017, 255] on div "< Back to all live experiences M - PDP - Open "Details" ARCHIVED Click to edit …" at bounding box center [683, 201] width 712 height 213
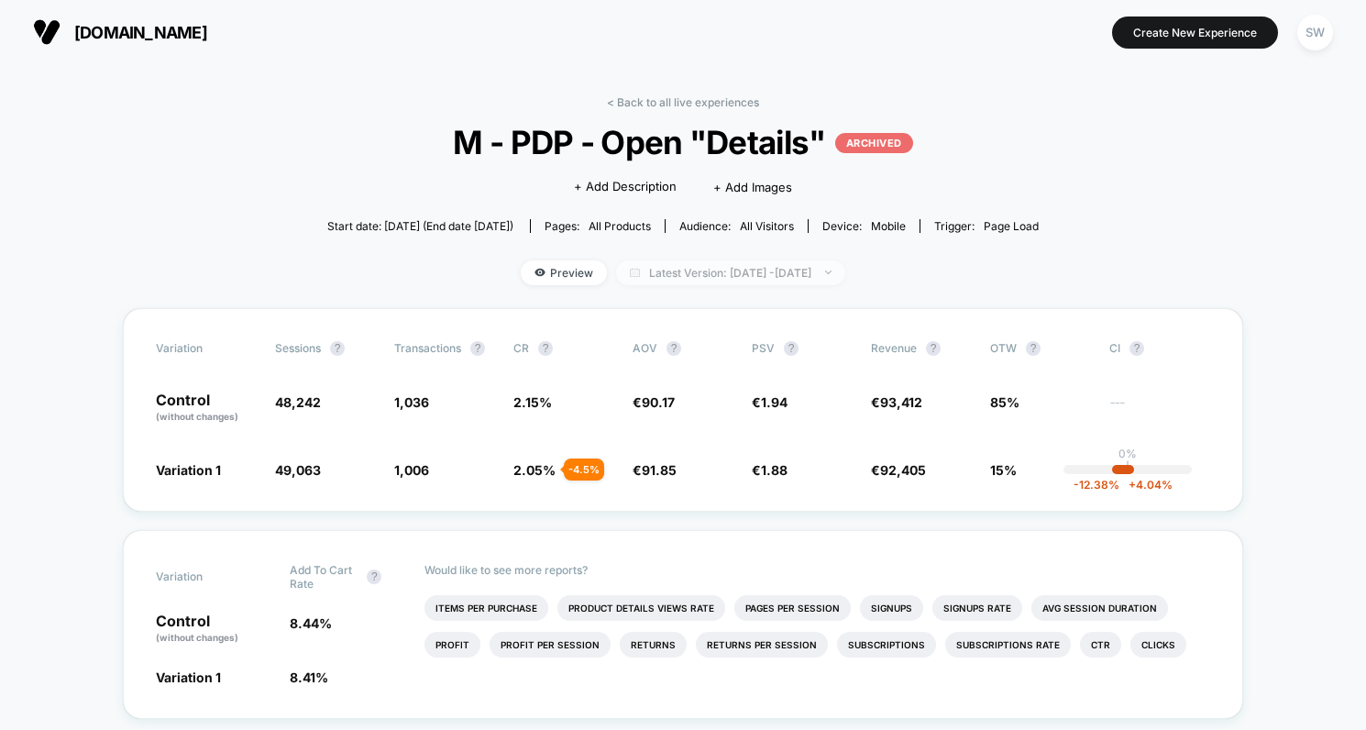
click at [636, 261] on span "Latest Version: Apr 23, 2024 - May 22, 2024" at bounding box center [730, 272] width 229 height 25
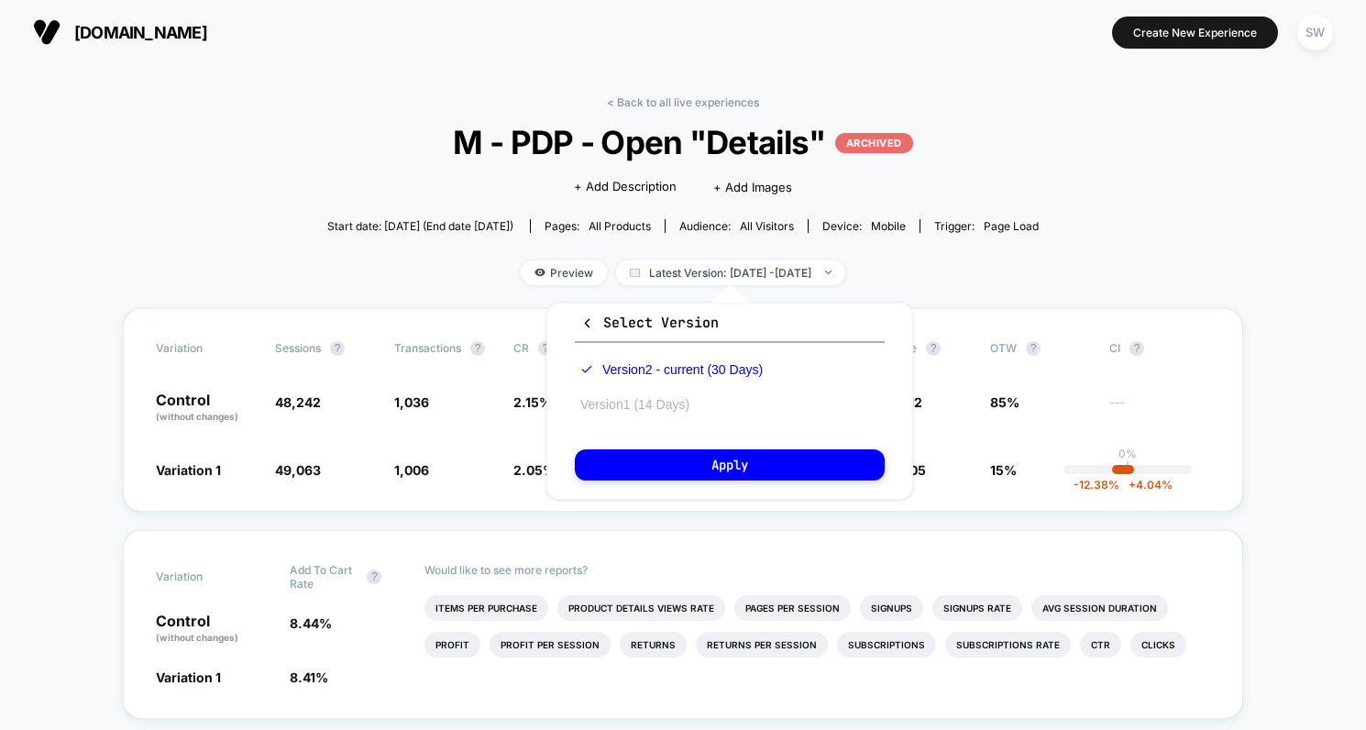
click at [651, 412] on button "Version 1 (14 Days)" at bounding box center [635, 404] width 120 height 17
click at [691, 443] on div "Select Version Version 2 - current (30 Days) Version 1 (14 Days) Apply" at bounding box center [730, 401] width 367 height 197
click at [697, 456] on button "Apply" at bounding box center [730, 464] width 310 height 31
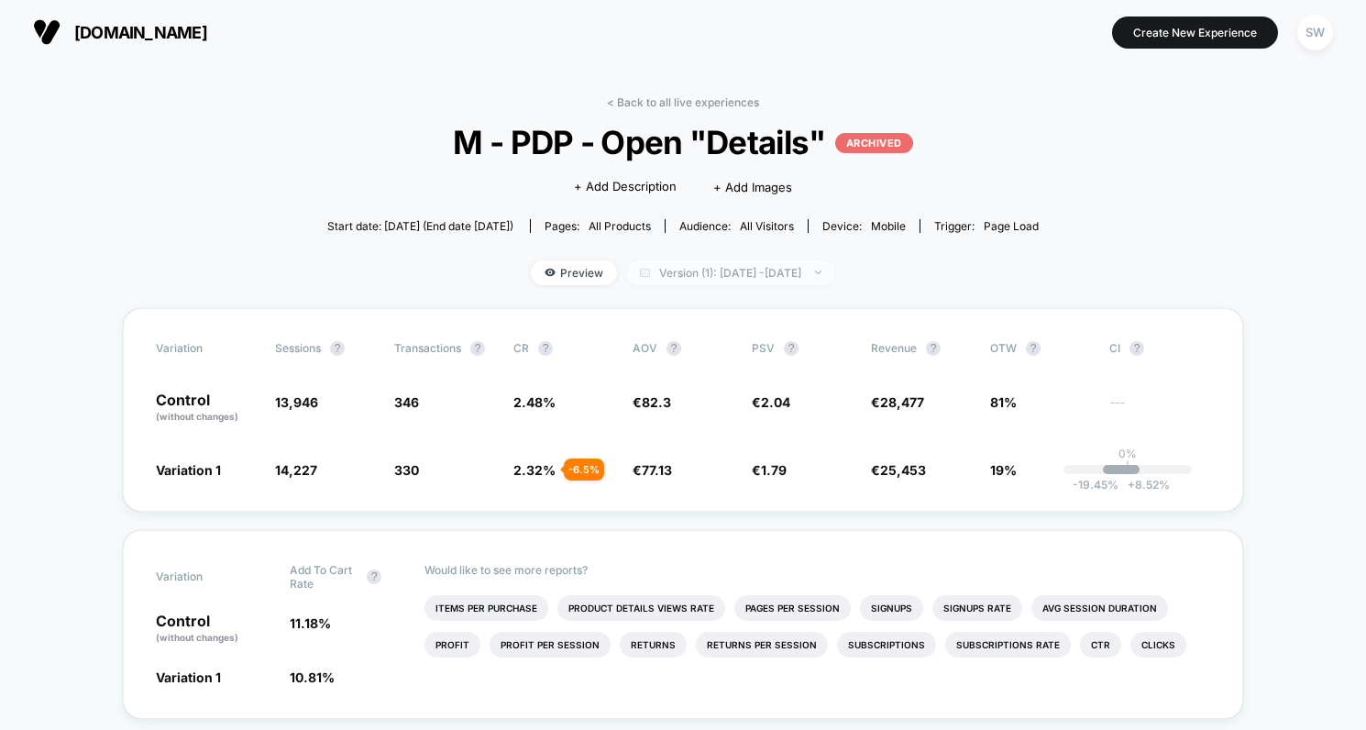
click at [666, 277] on span "Version (1): Apr 10, 2024 - Apr 23, 2024" at bounding box center [730, 272] width 209 height 25
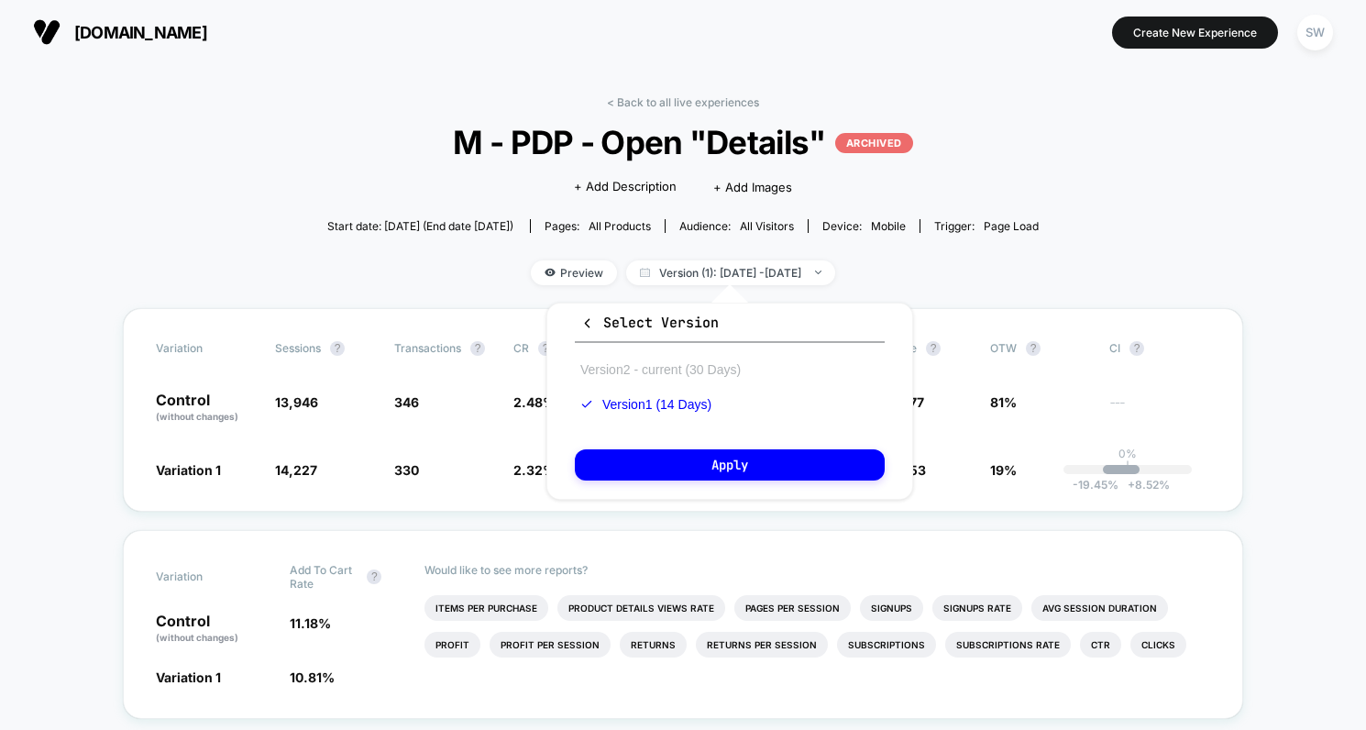
click at [671, 365] on button "Version 2 - current (30 Days)" at bounding box center [660, 369] width 171 height 17
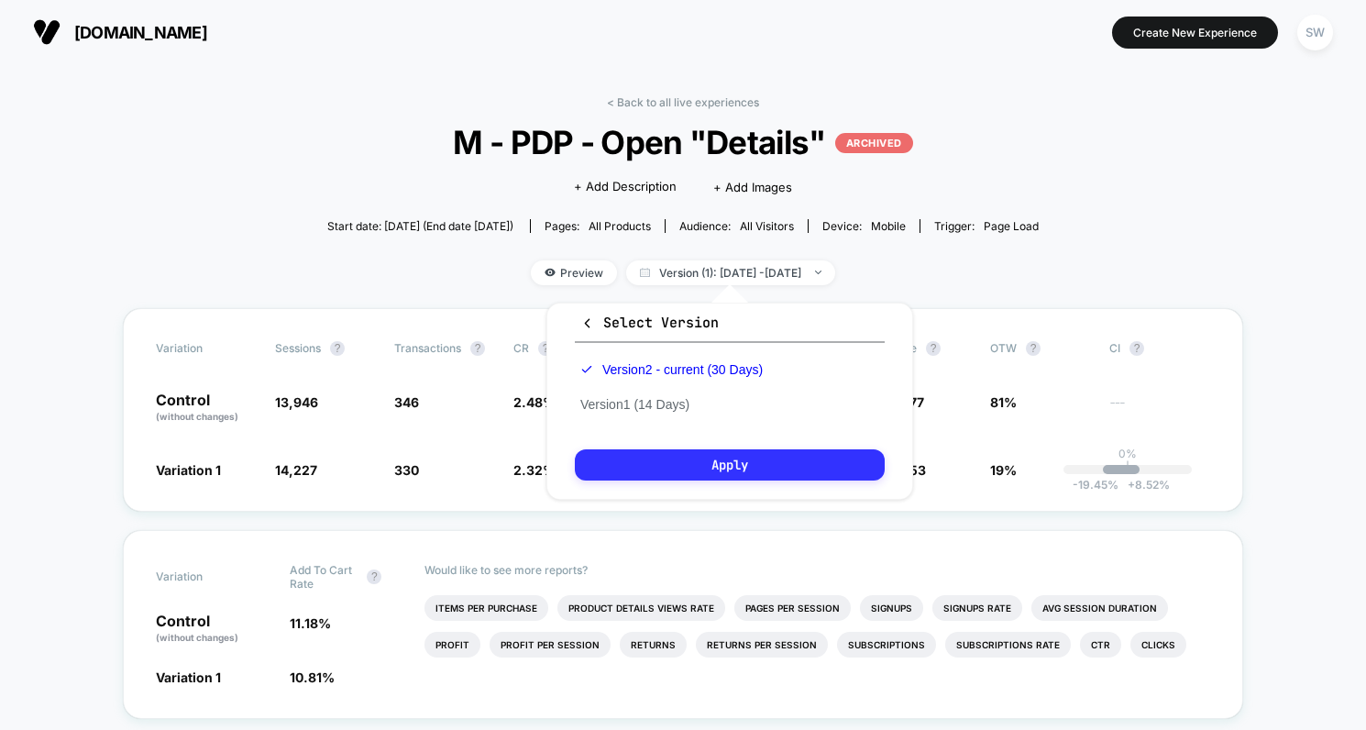
click at [708, 460] on button "Apply" at bounding box center [730, 464] width 310 height 31
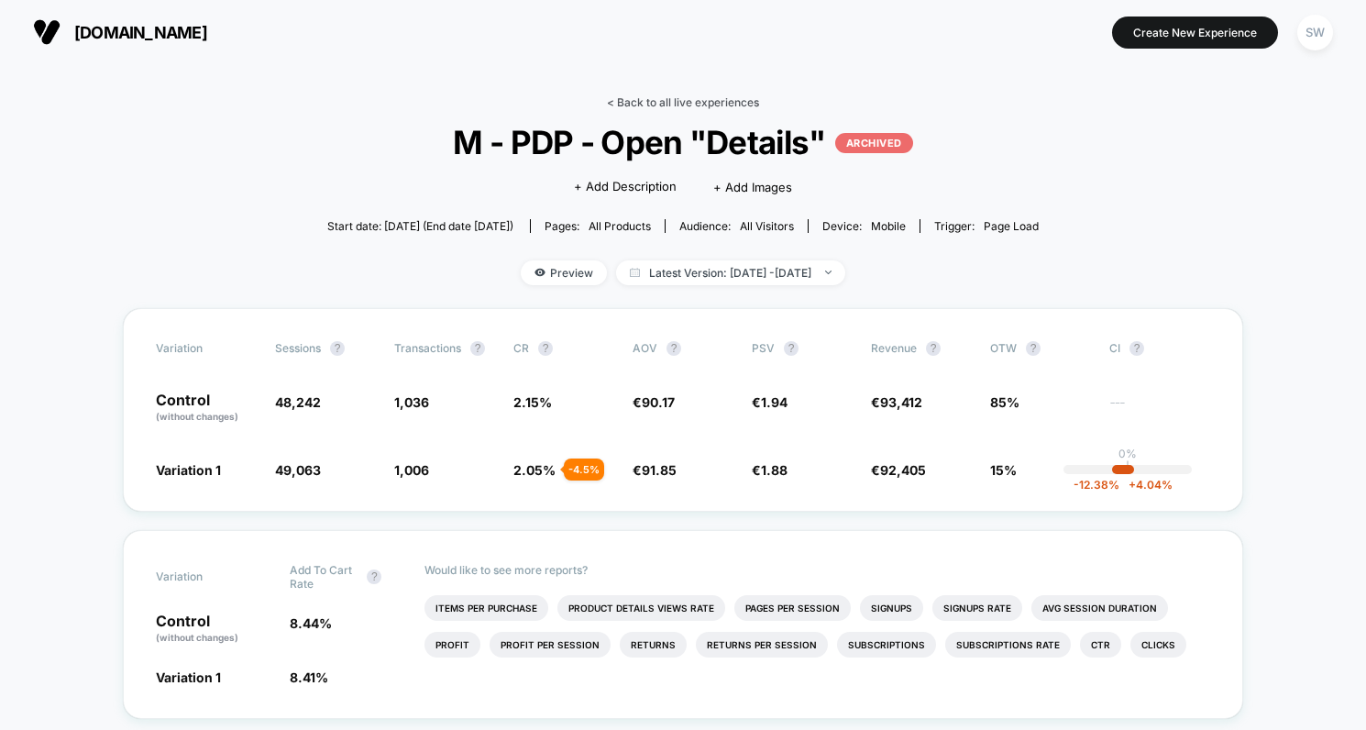
click at [704, 95] on link "< Back to all live experiences" at bounding box center [683, 102] width 152 height 14
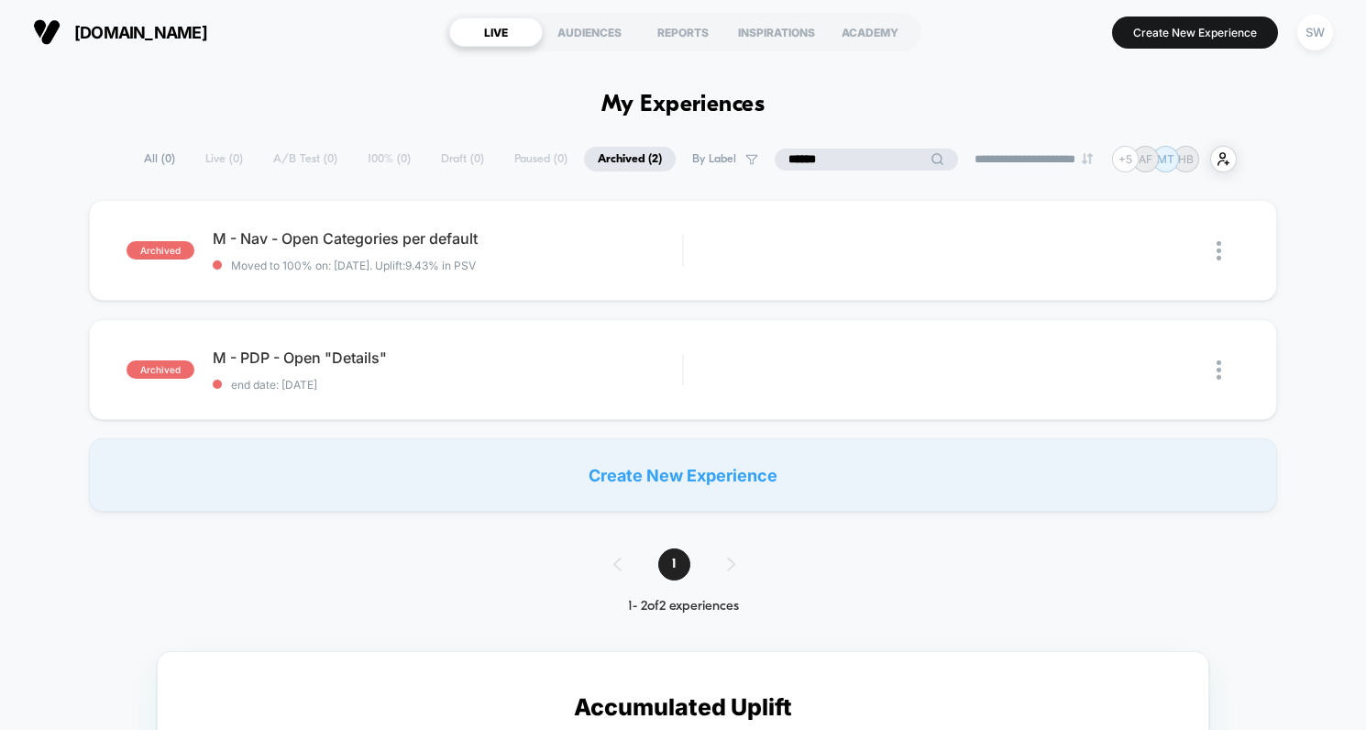
click at [828, 162] on input "******" at bounding box center [866, 160] width 183 height 22
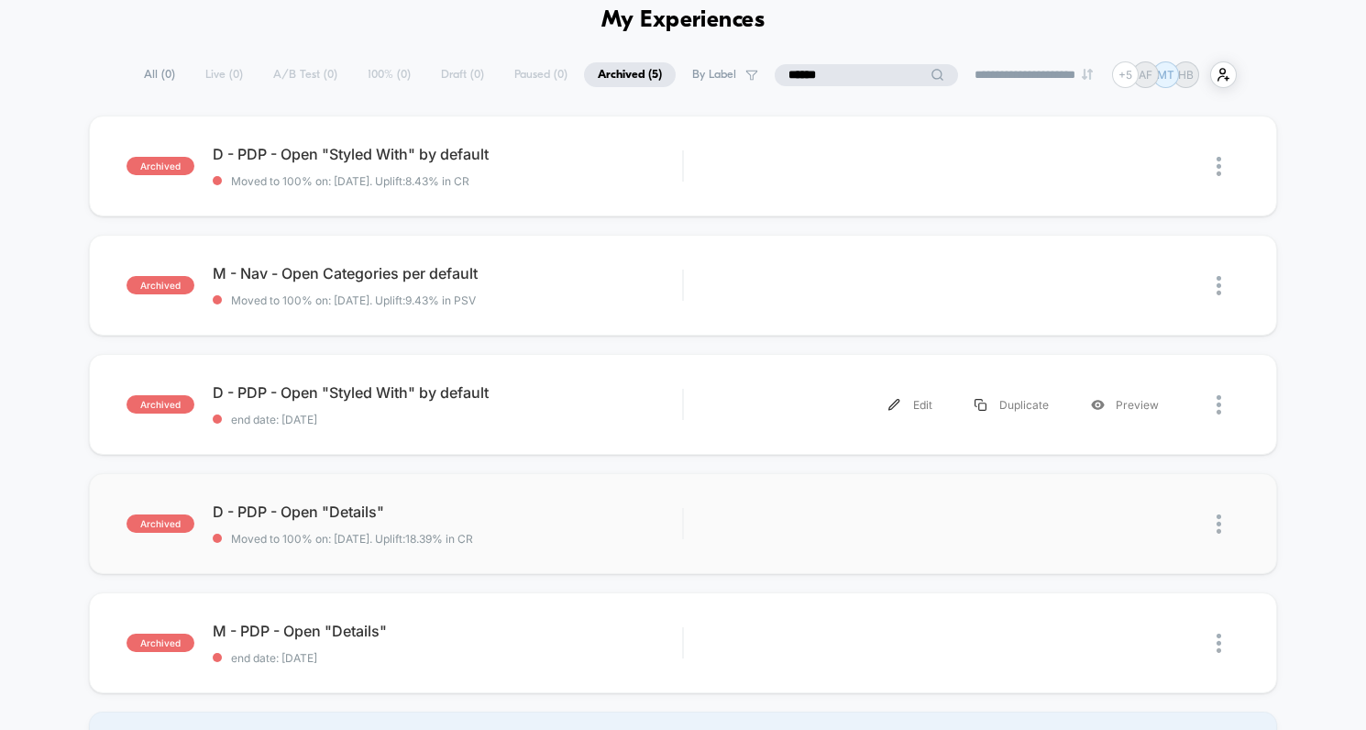
scroll to position [118, 0]
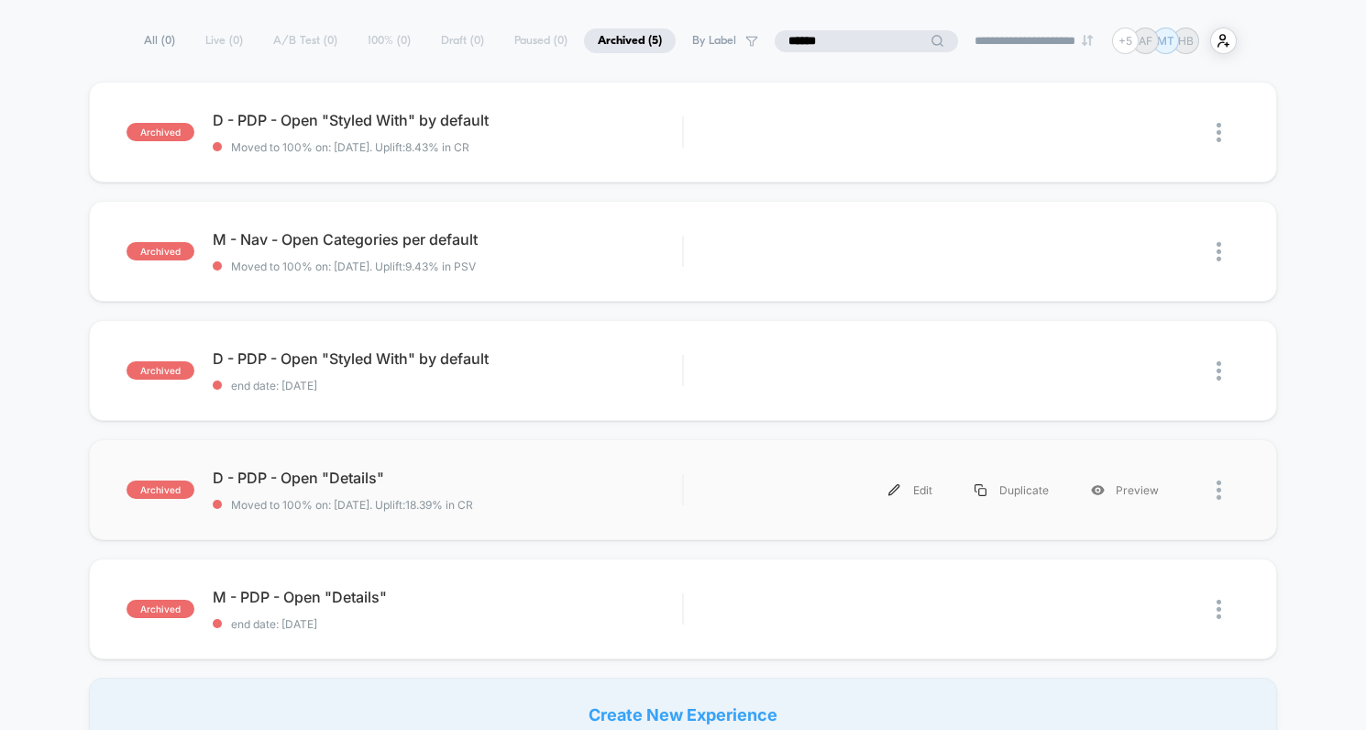
type input "******"
click at [712, 486] on div "Edit Duplicate Preview" at bounding box center [941, 490] width 478 height 41
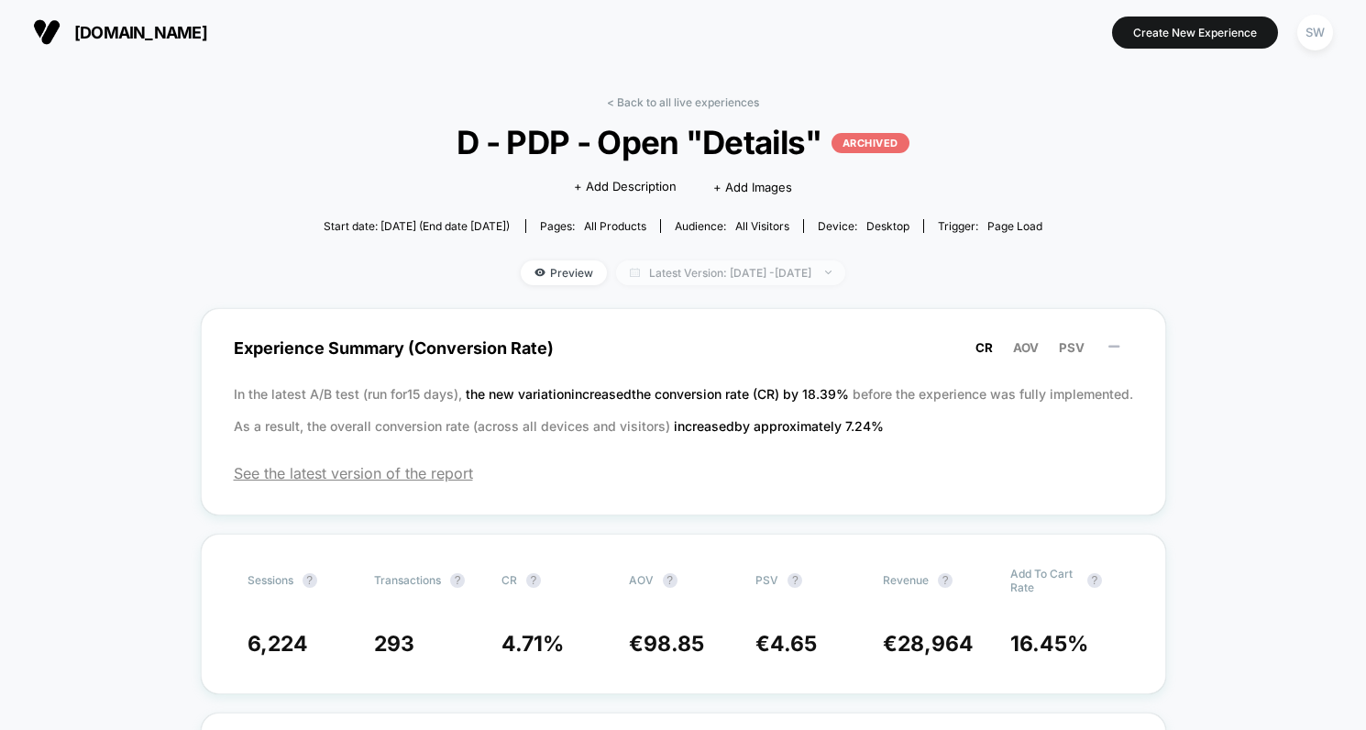
click at [724, 271] on span "Latest Version: Apr 24, 2024 - Apr 30, 2024" at bounding box center [730, 272] width 229 height 25
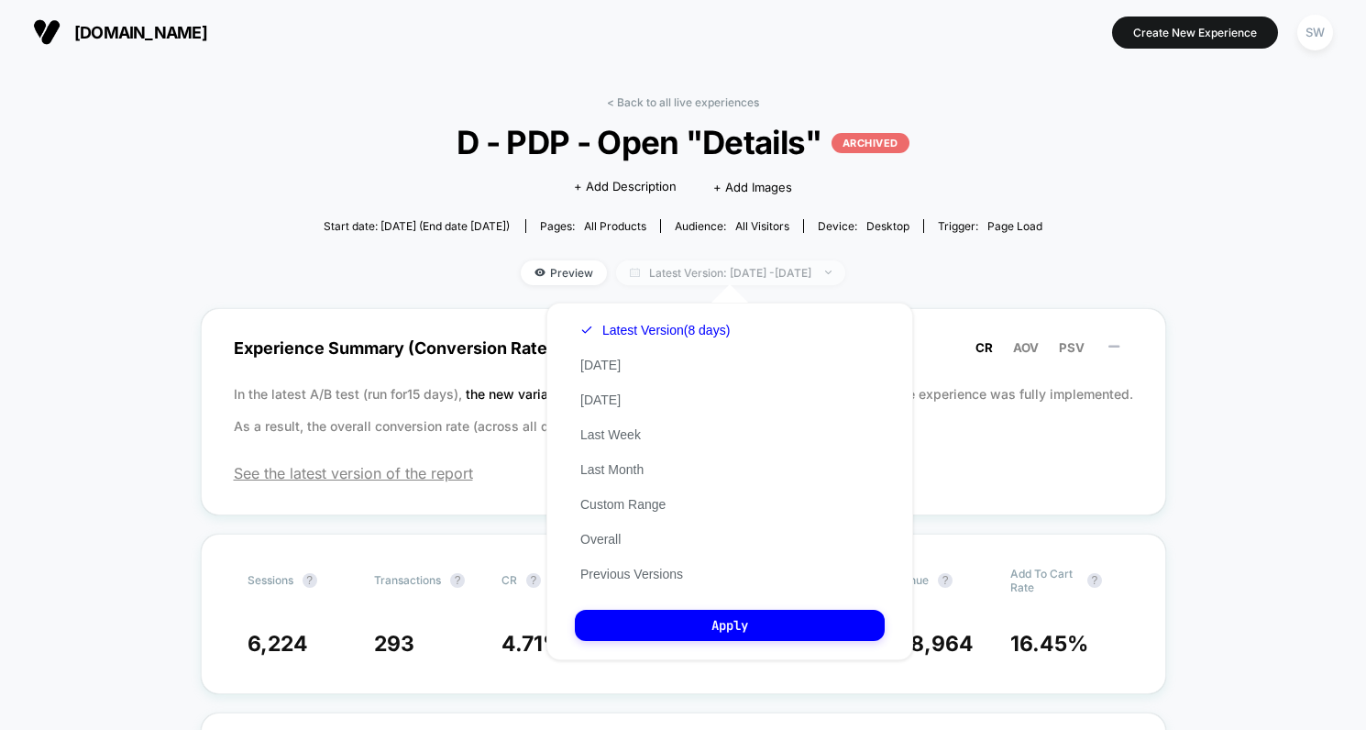
click at [724, 271] on span "Latest Version: Apr 24, 2024 - Apr 30, 2024" at bounding box center [730, 272] width 229 height 25
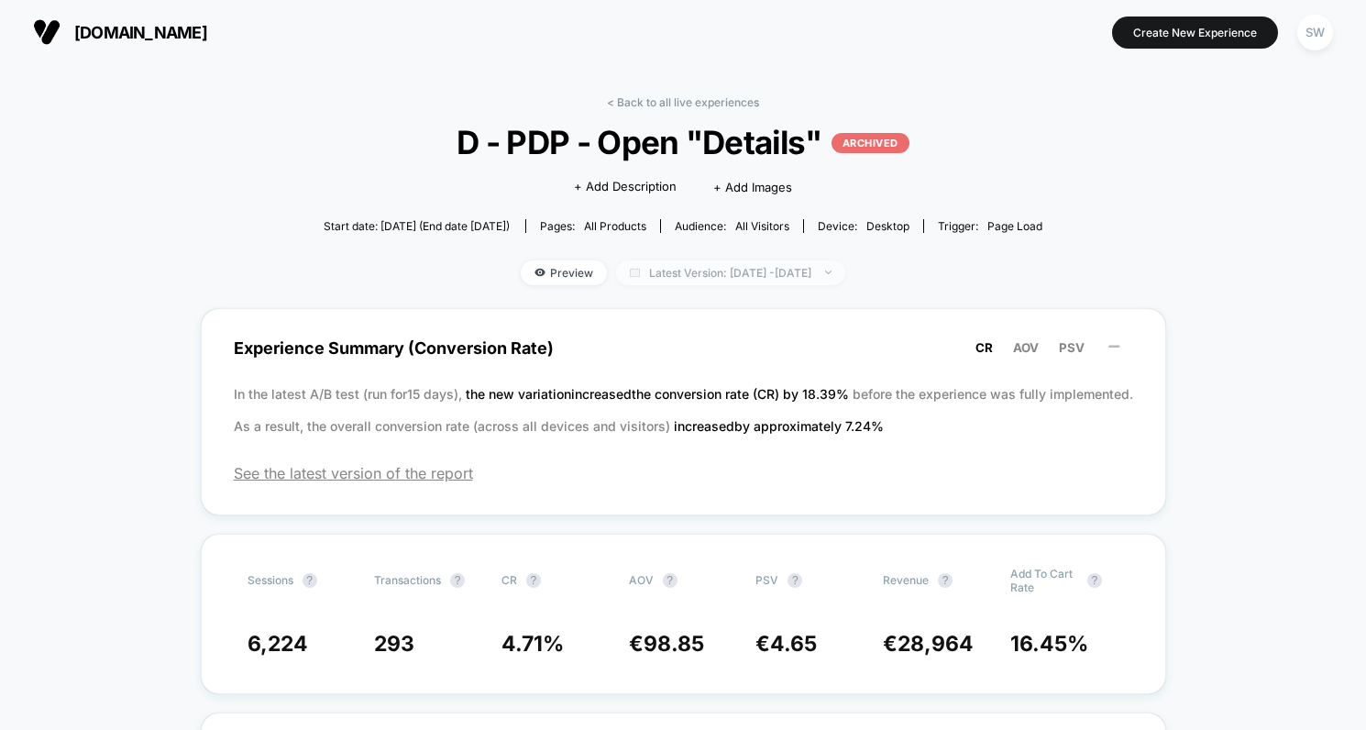
click at [719, 274] on span "Latest Version: Apr 24, 2024 - Apr 30, 2024" at bounding box center [730, 272] width 229 height 25
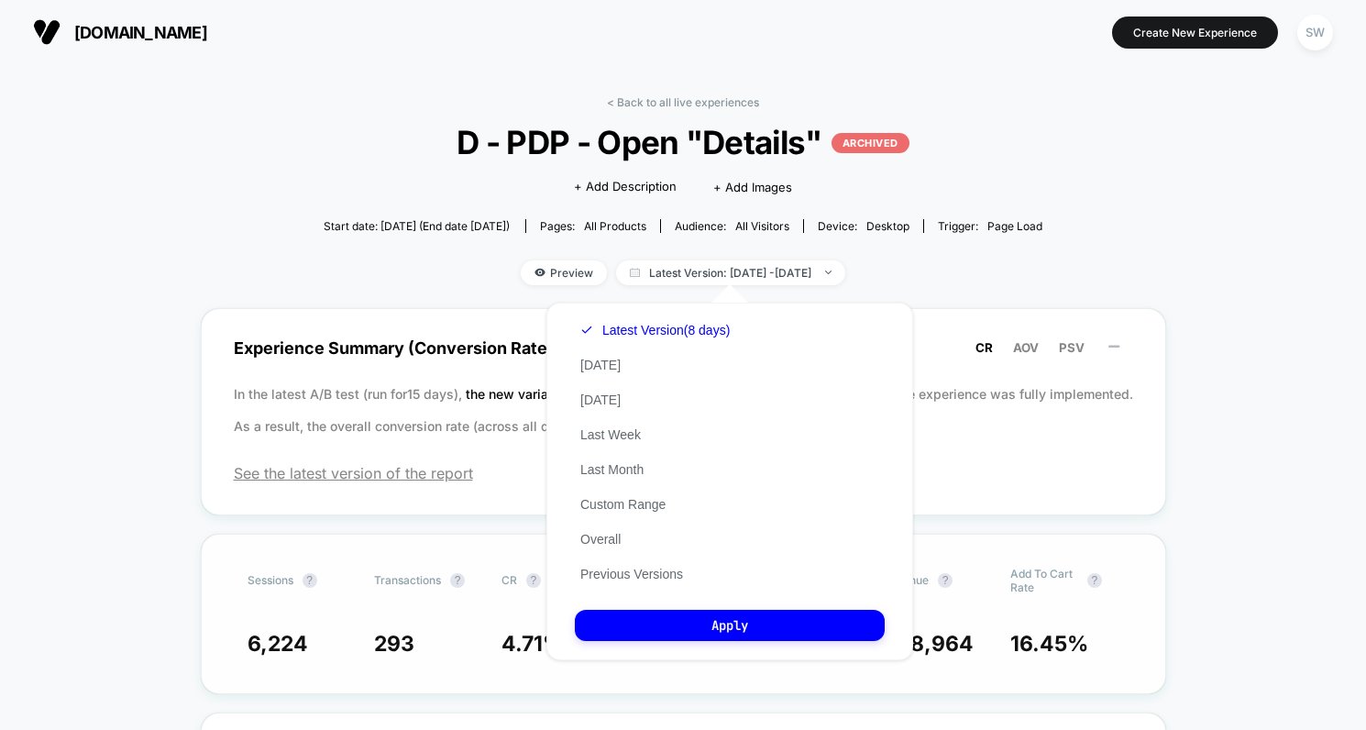
click at [661, 566] on button "Previous Versions" at bounding box center [632, 574] width 114 height 17
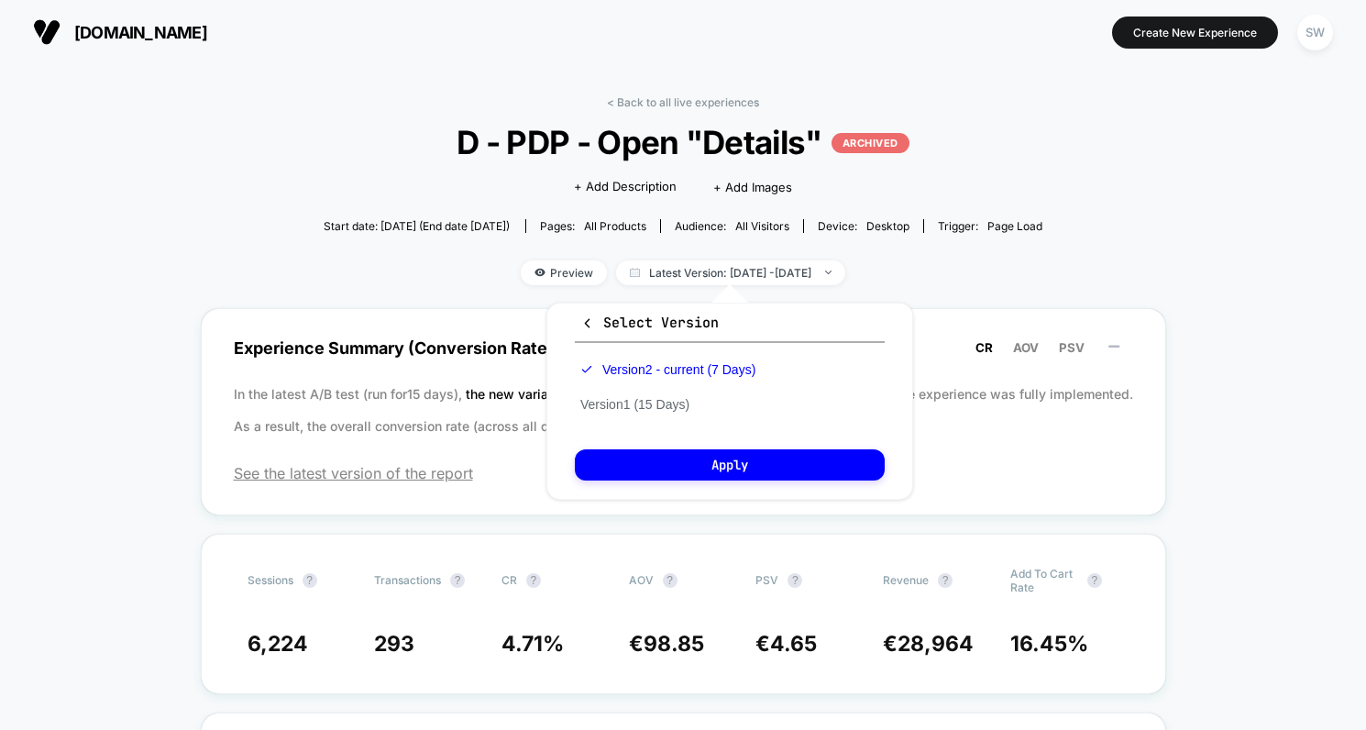
click at [638, 392] on div "Version 2 - current (7 Days) Version 1 (15 Days)" at bounding box center [668, 387] width 186 height 70
click at [639, 399] on button "Version 1 (15 Days)" at bounding box center [635, 404] width 120 height 17
click at [716, 457] on button "Apply" at bounding box center [730, 464] width 310 height 31
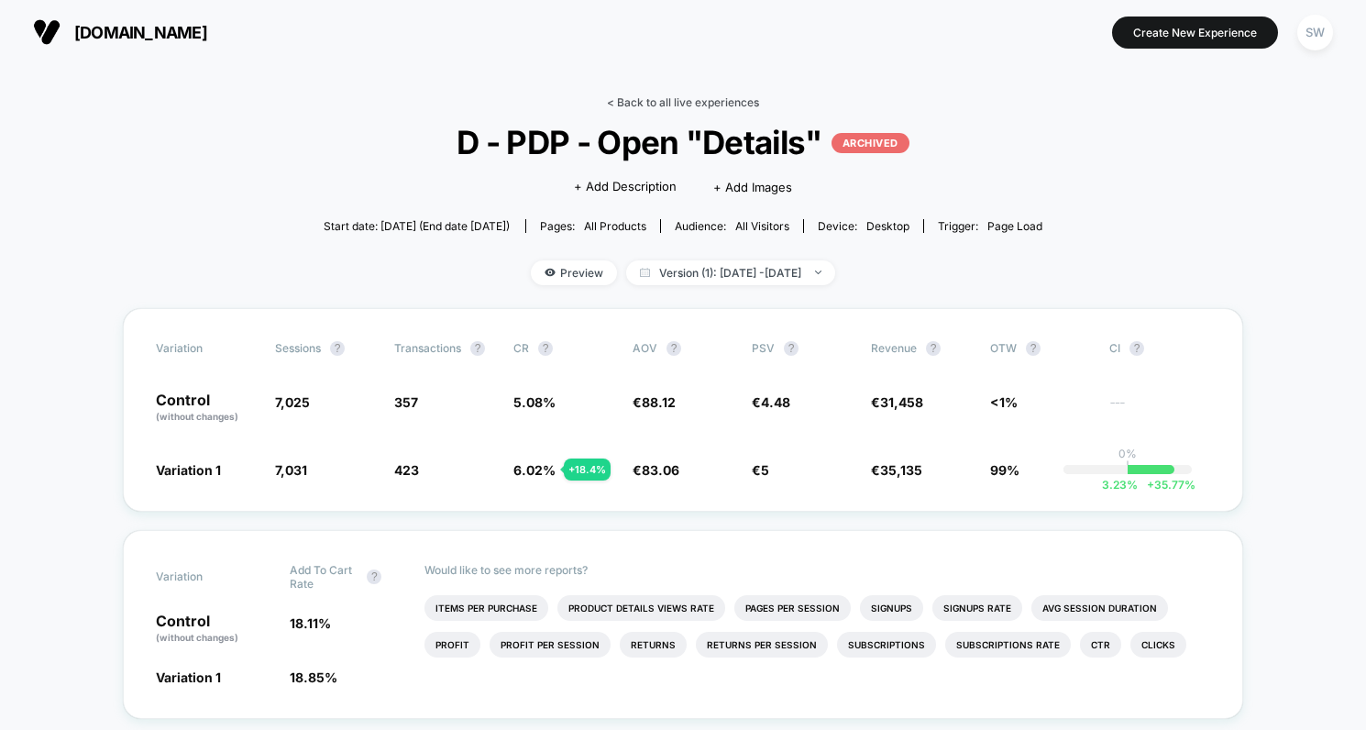
click at [682, 99] on link "< Back to all live experiences" at bounding box center [683, 102] width 152 height 14
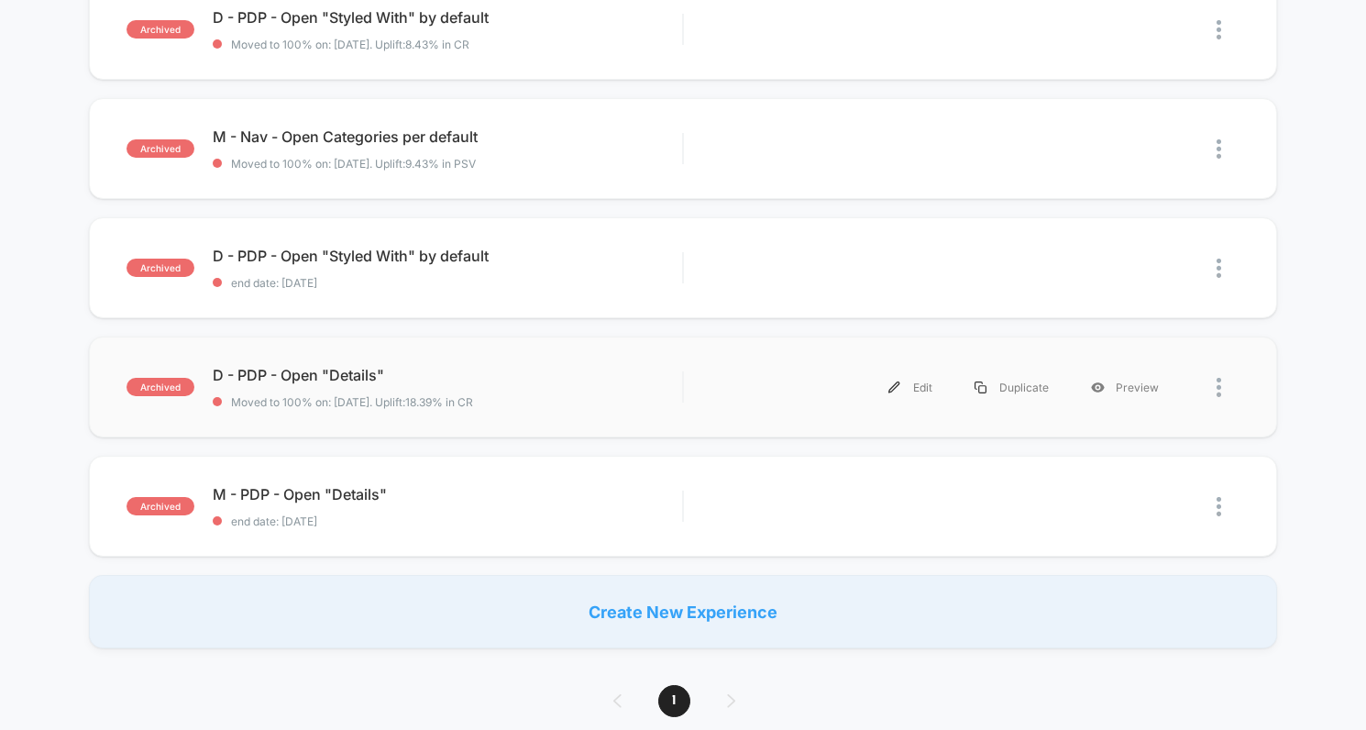
scroll to position [259, 0]
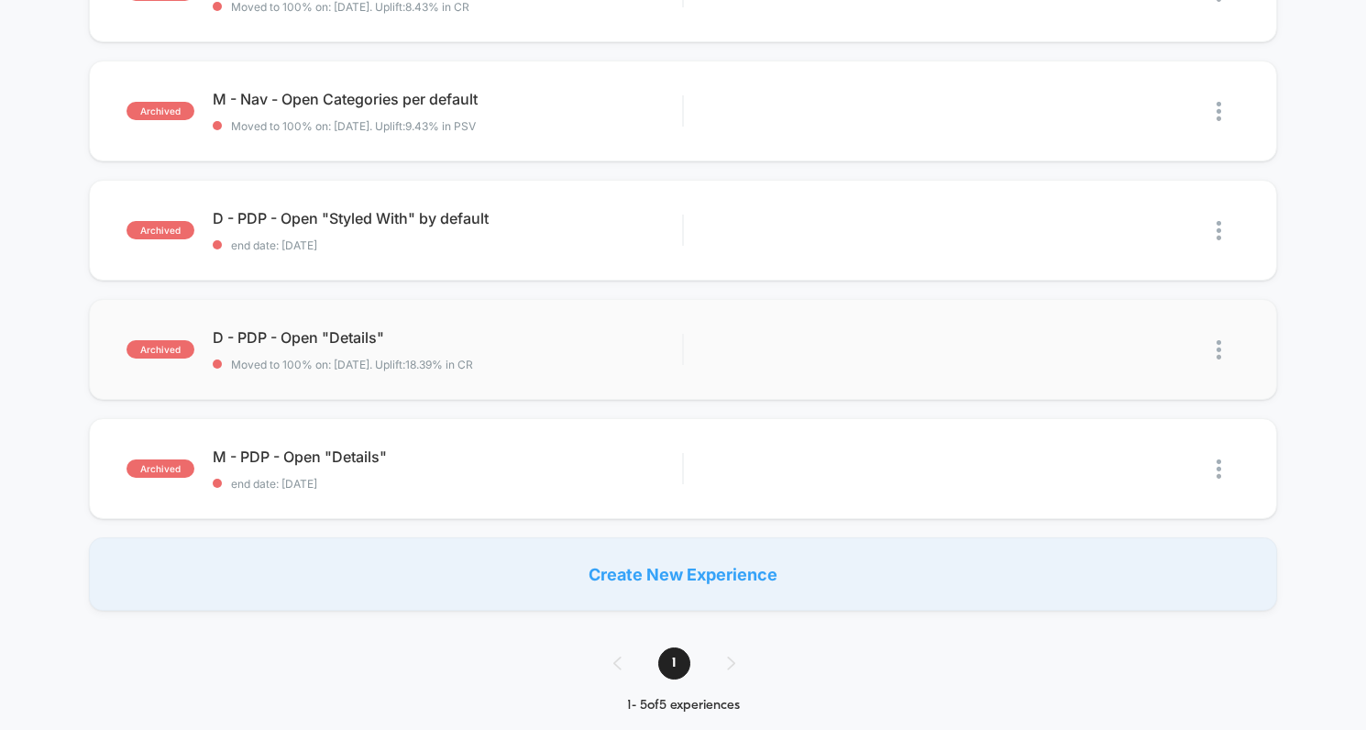
click at [1221, 351] on img at bounding box center [1219, 349] width 5 height 19
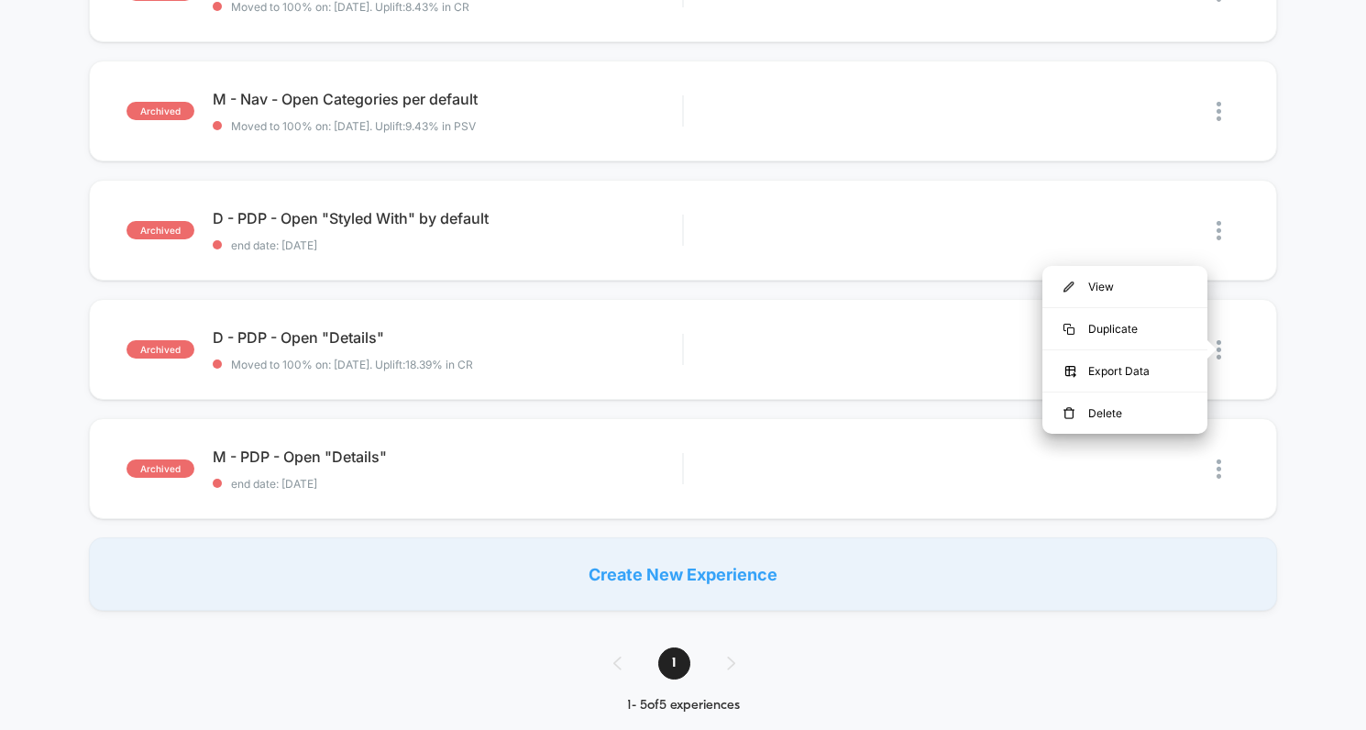
click at [1295, 346] on div "archived D - PDP - Open "Styled With" by default Moved to 100% on: 10/03/2025 .…" at bounding box center [683, 275] width 1366 height 669
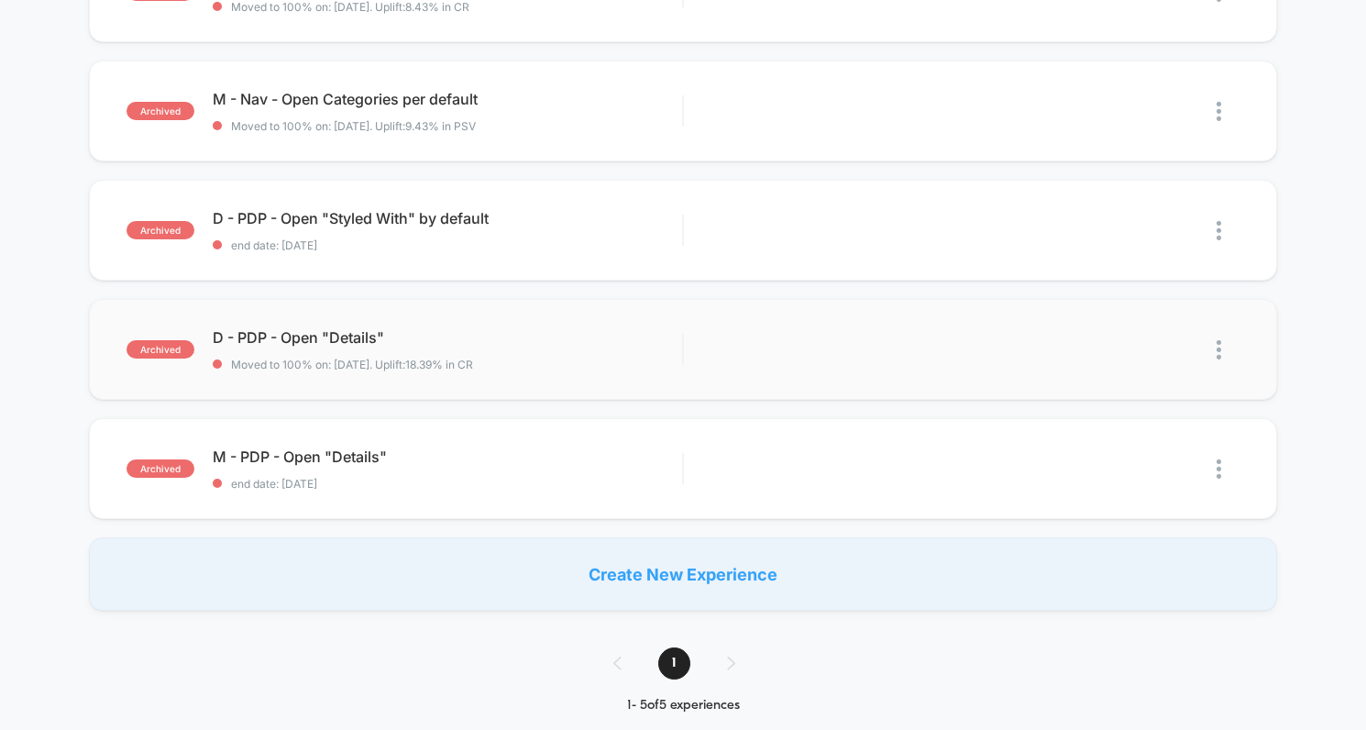
click at [1220, 353] on img at bounding box center [1219, 349] width 5 height 19
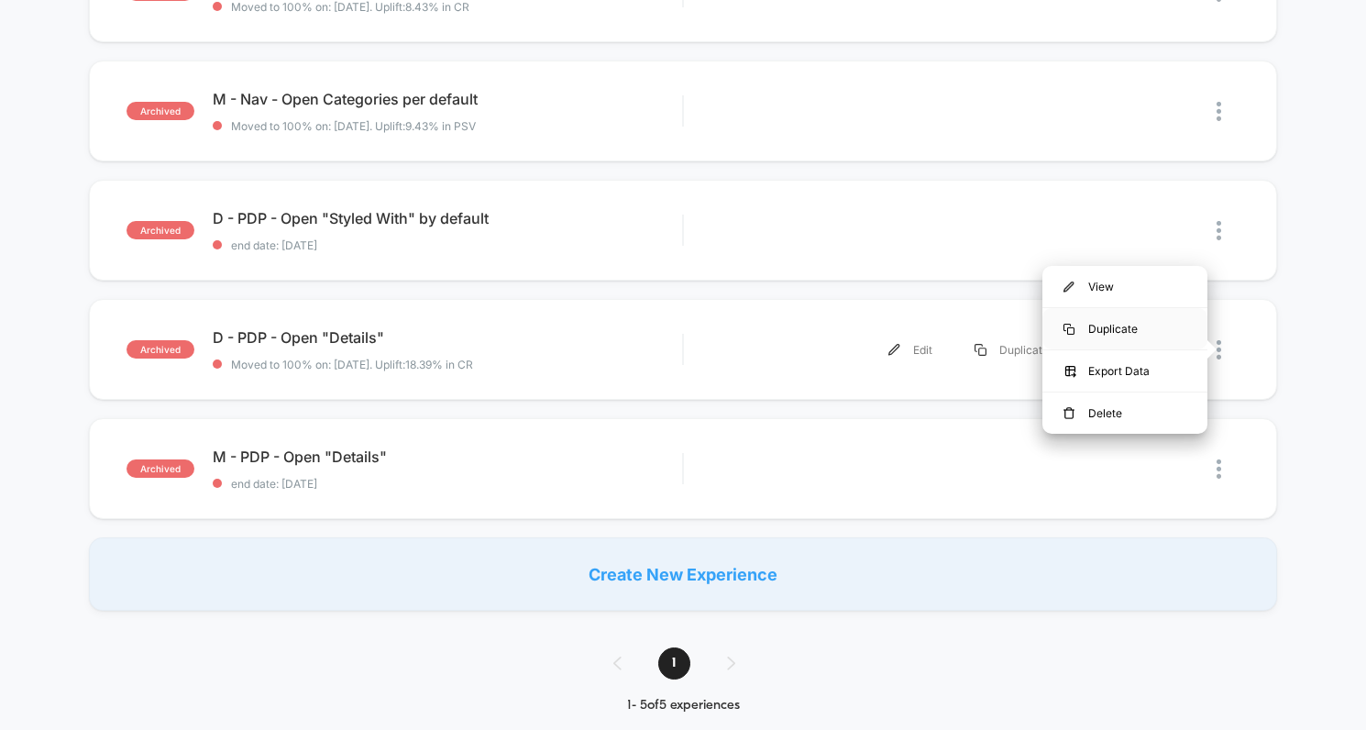
click at [1106, 330] on div "Duplicate" at bounding box center [1125, 328] width 165 height 41
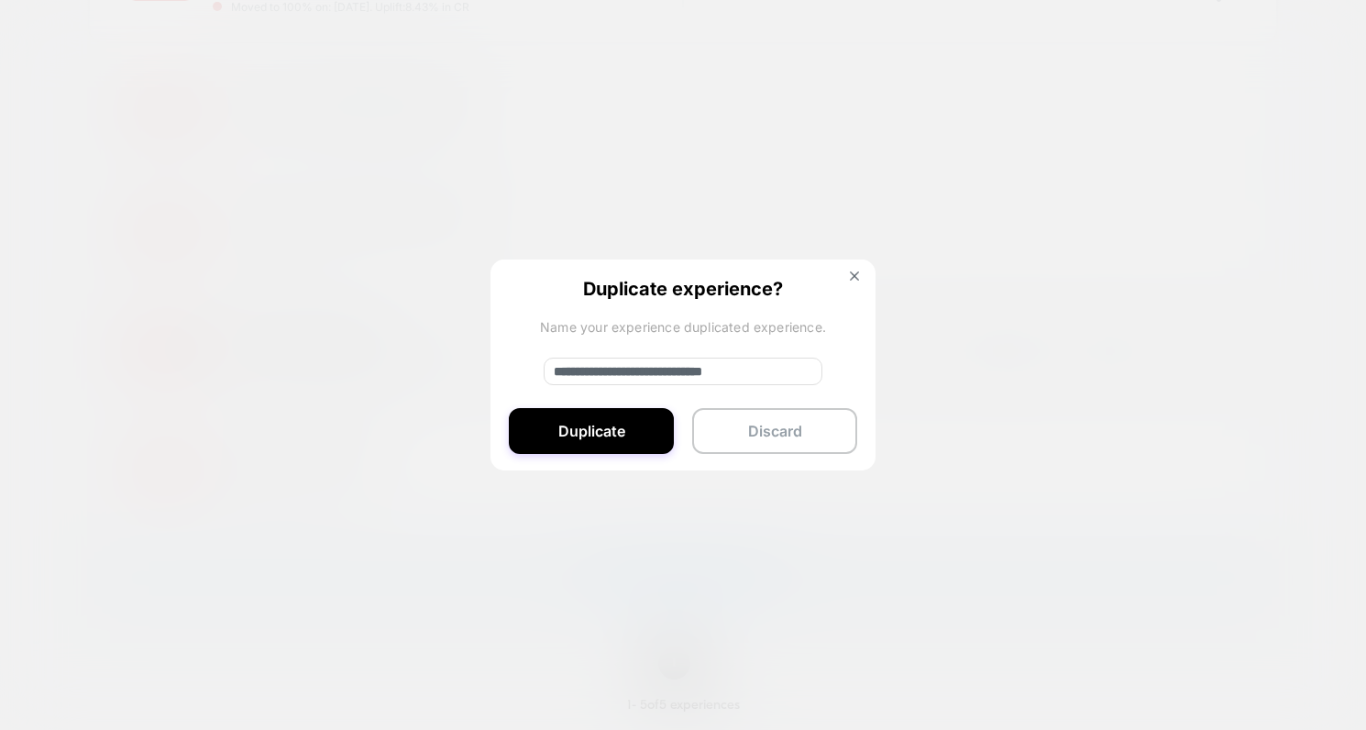
drag, startPoint x: 614, startPoint y: 372, endPoint x: 451, endPoint y: 370, distance: 162.3
click at [1217, 370] on div "**********" at bounding box center [1228, 349] width 23 height 41
click at [790, 371] on input "**********" at bounding box center [683, 372] width 279 height 28
click at [677, 370] on input "**********" at bounding box center [683, 372] width 279 height 28
click at [813, 367] on input "**********" at bounding box center [683, 372] width 279 height 28
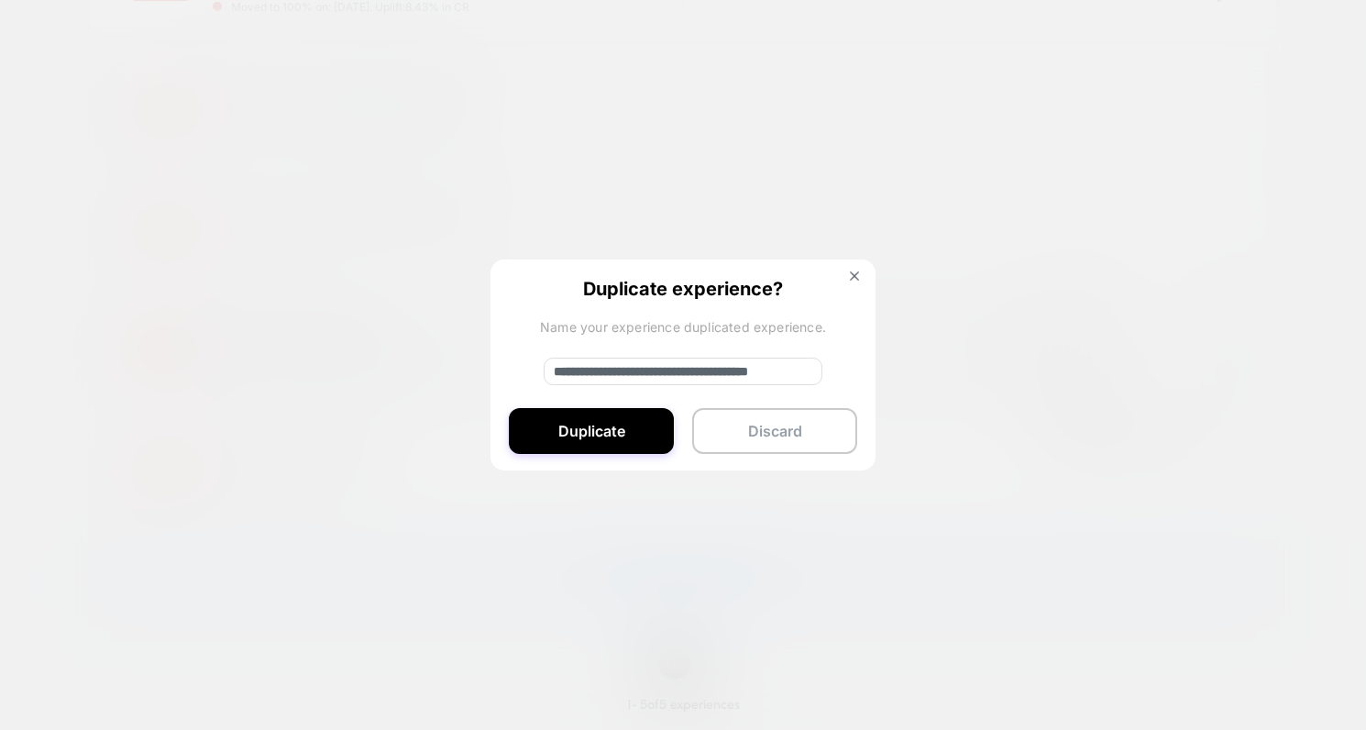
scroll to position [0, 65]
click at [599, 372] on input "**********" at bounding box center [683, 372] width 279 height 28
type input "**********"
click at [600, 436] on button "Duplicate" at bounding box center [591, 431] width 165 height 46
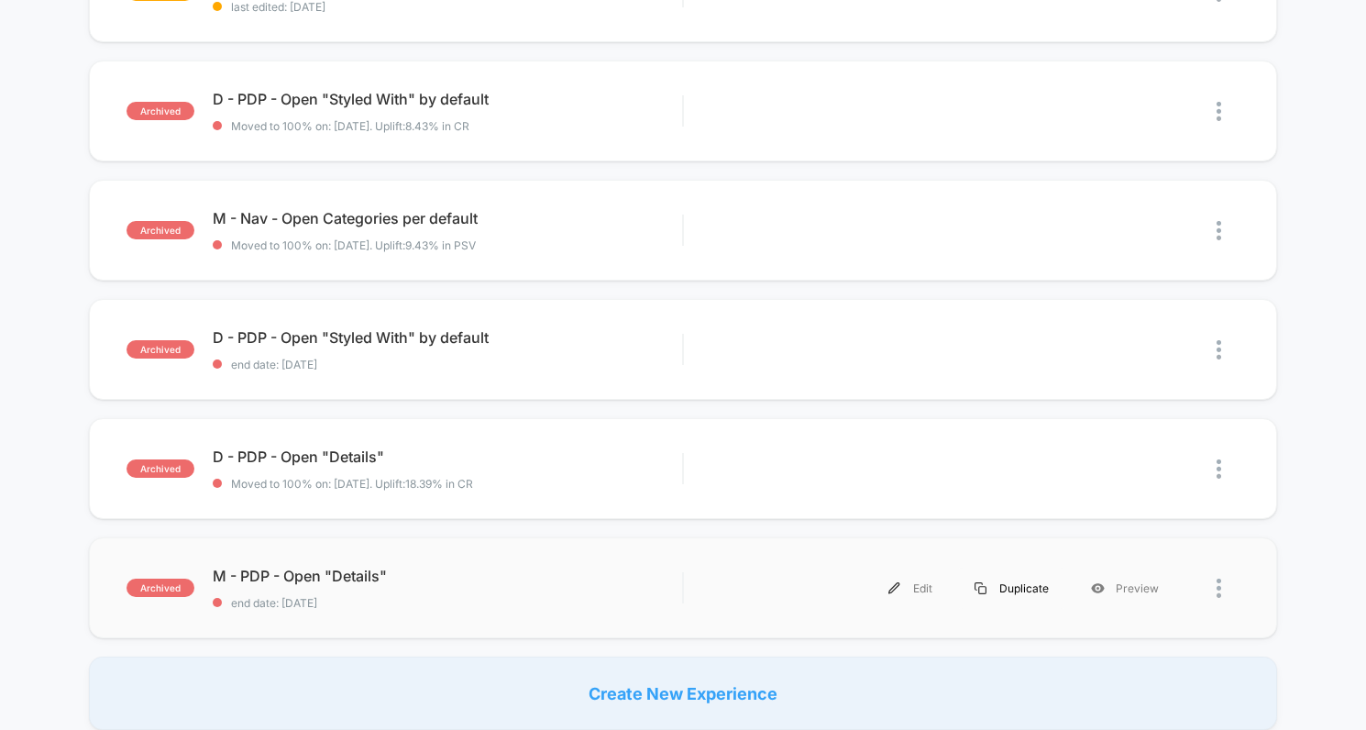
click at [1015, 585] on div "Duplicate" at bounding box center [1012, 588] width 116 height 41
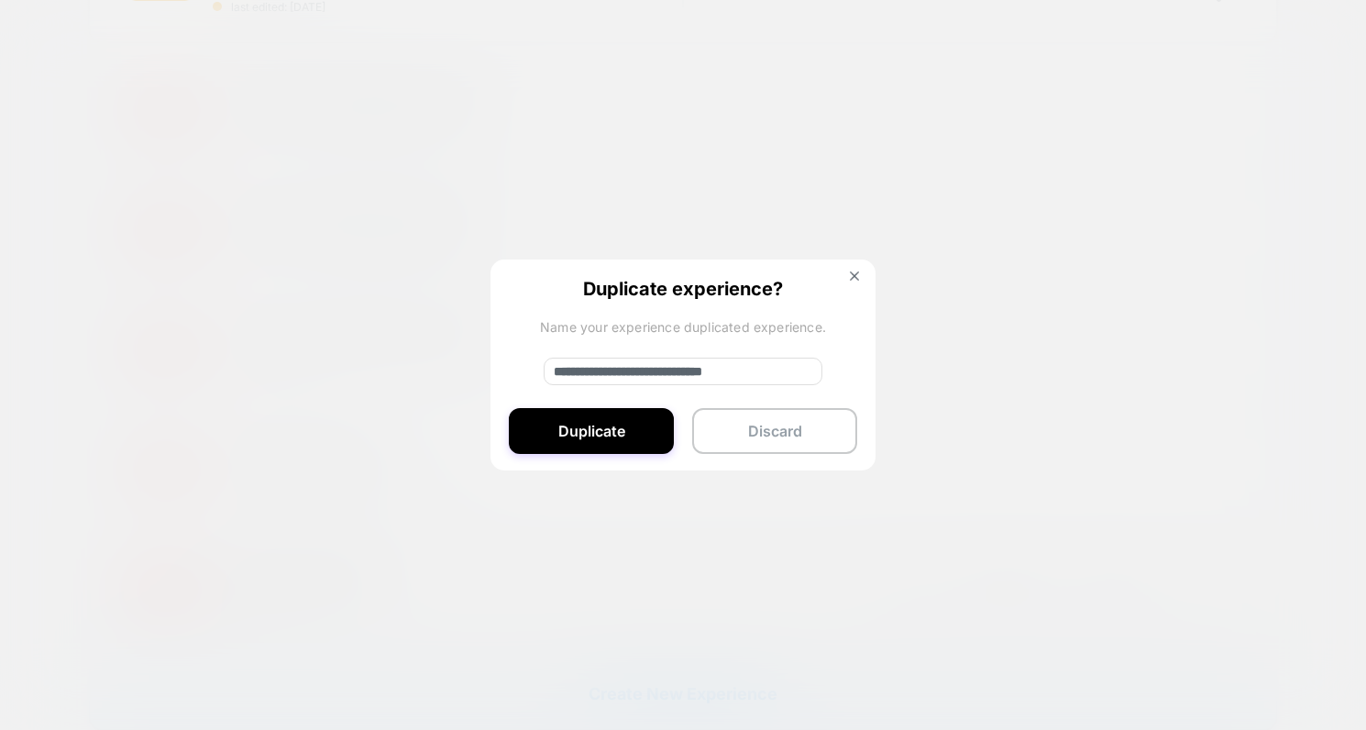
click at [721, 365] on input "**********" at bounding box center [683, 372] width 279 height 28
paste input "**********"
click at [549, 374] on input "**********" at bounding box center [683, 372] width 279 height 28
type input "**********"
click at [596, 436] on button "Duplicate" at bounding box center [591, 431] width 165 height 46
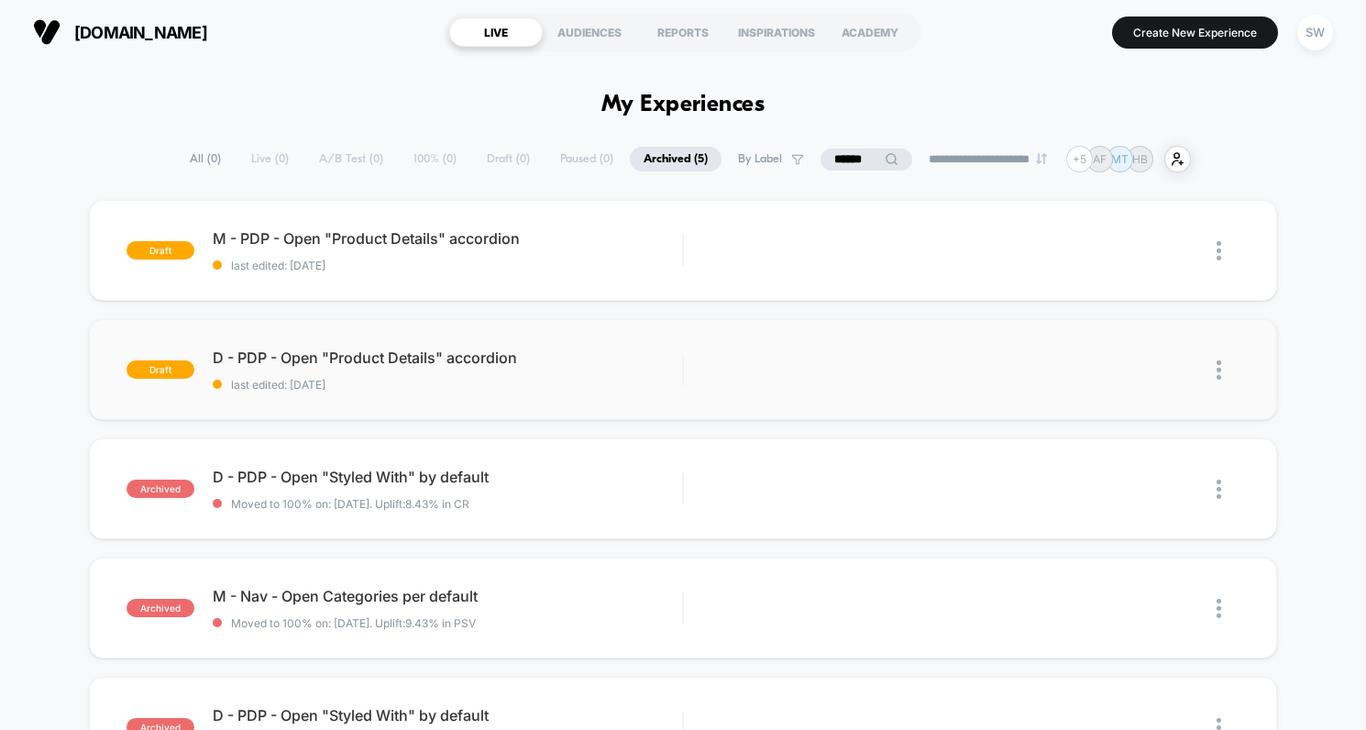
click at [1219, 373] on img at bounding box center [1219, 369] width 5 height 19
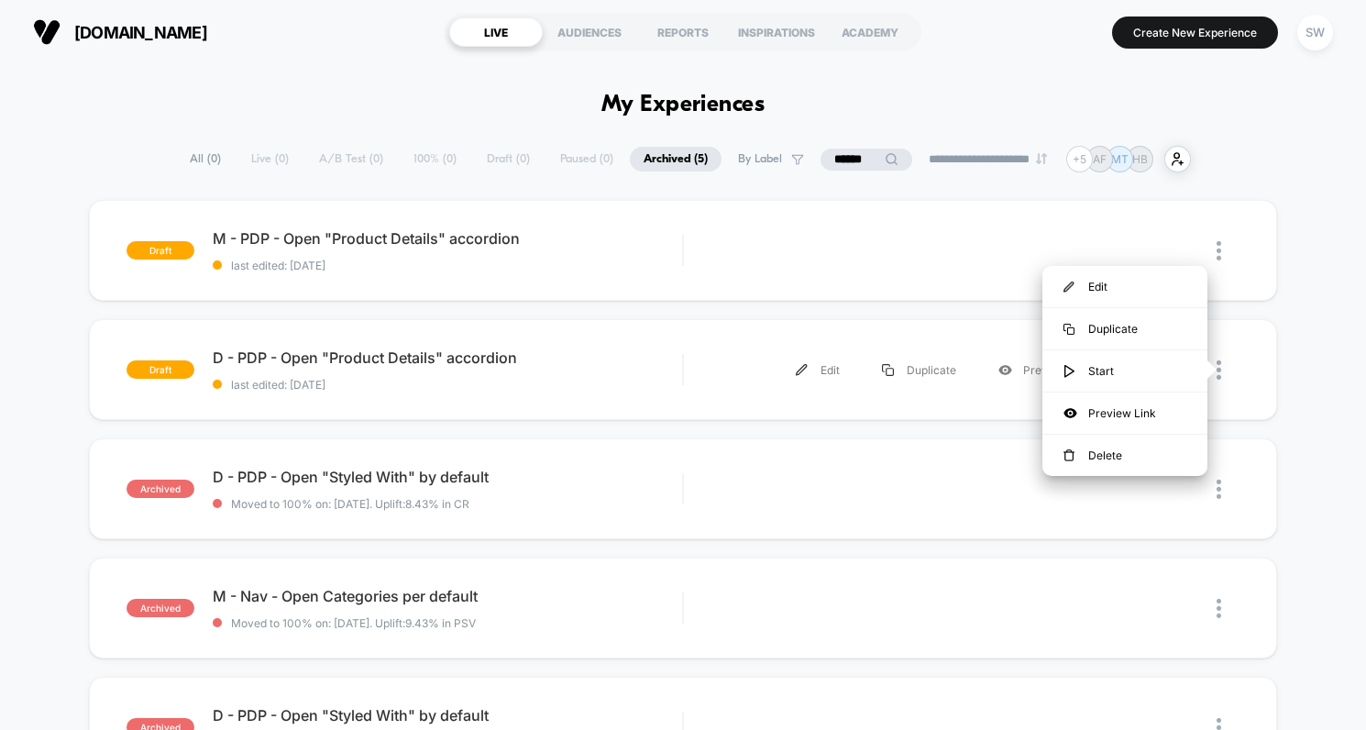
click at [1112, 287] on div "Edit" at bounding box center [1125, 286] width 165 height 41
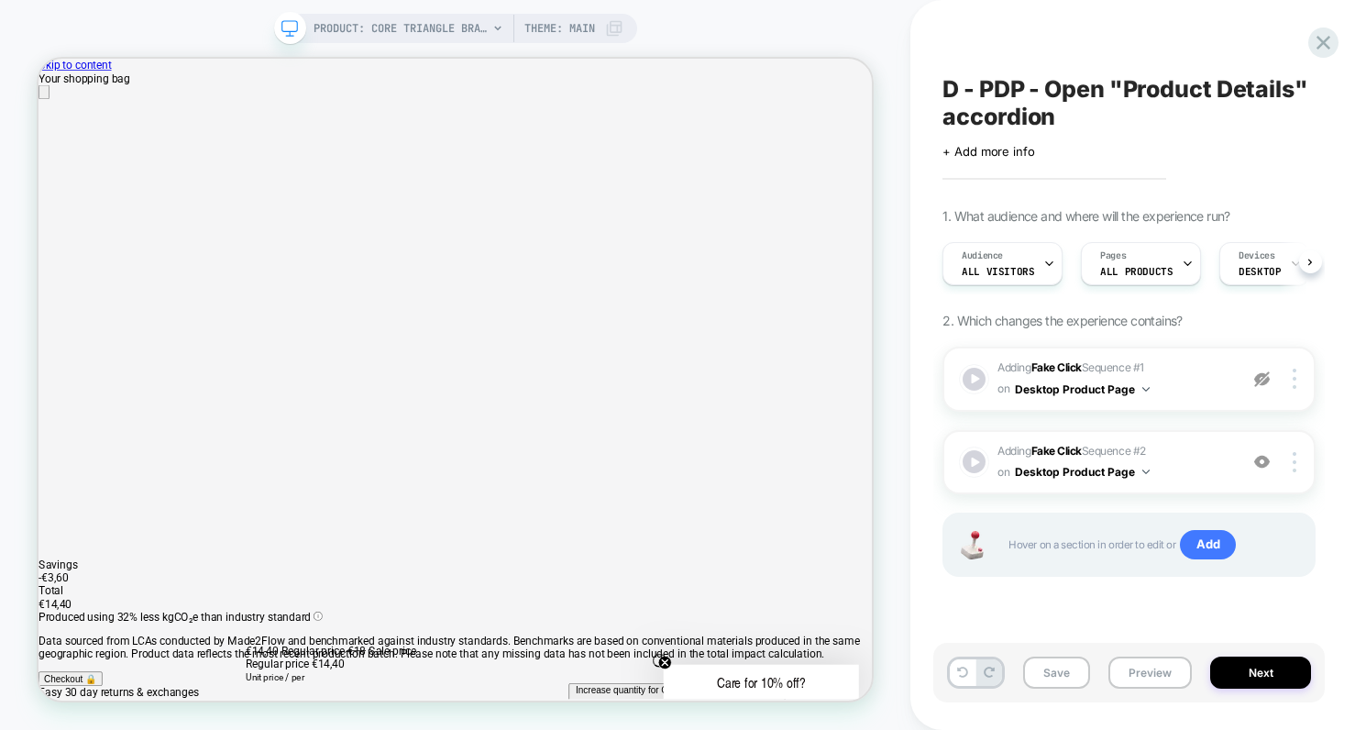
scroll to position [0, 1]
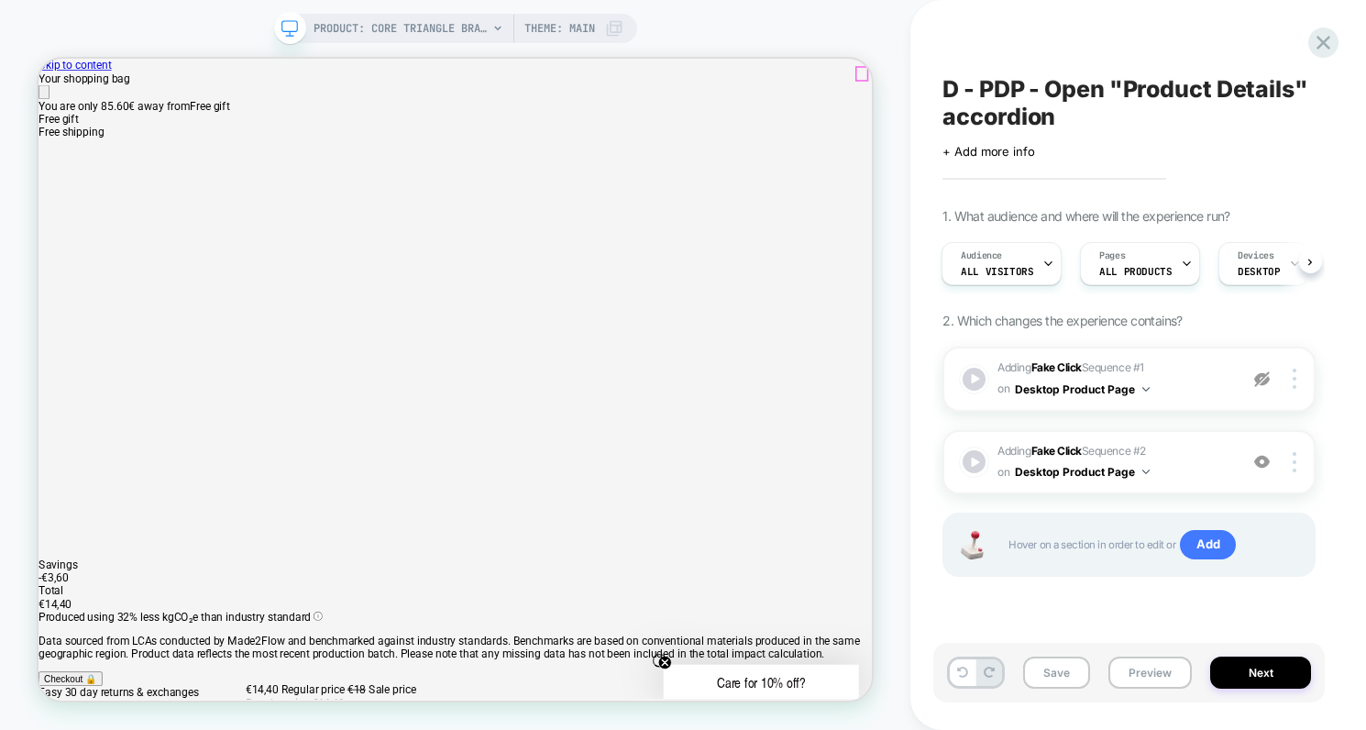
click at [46, 107] on icon "Close" at bounding box center [46, 107] width 0 height 0
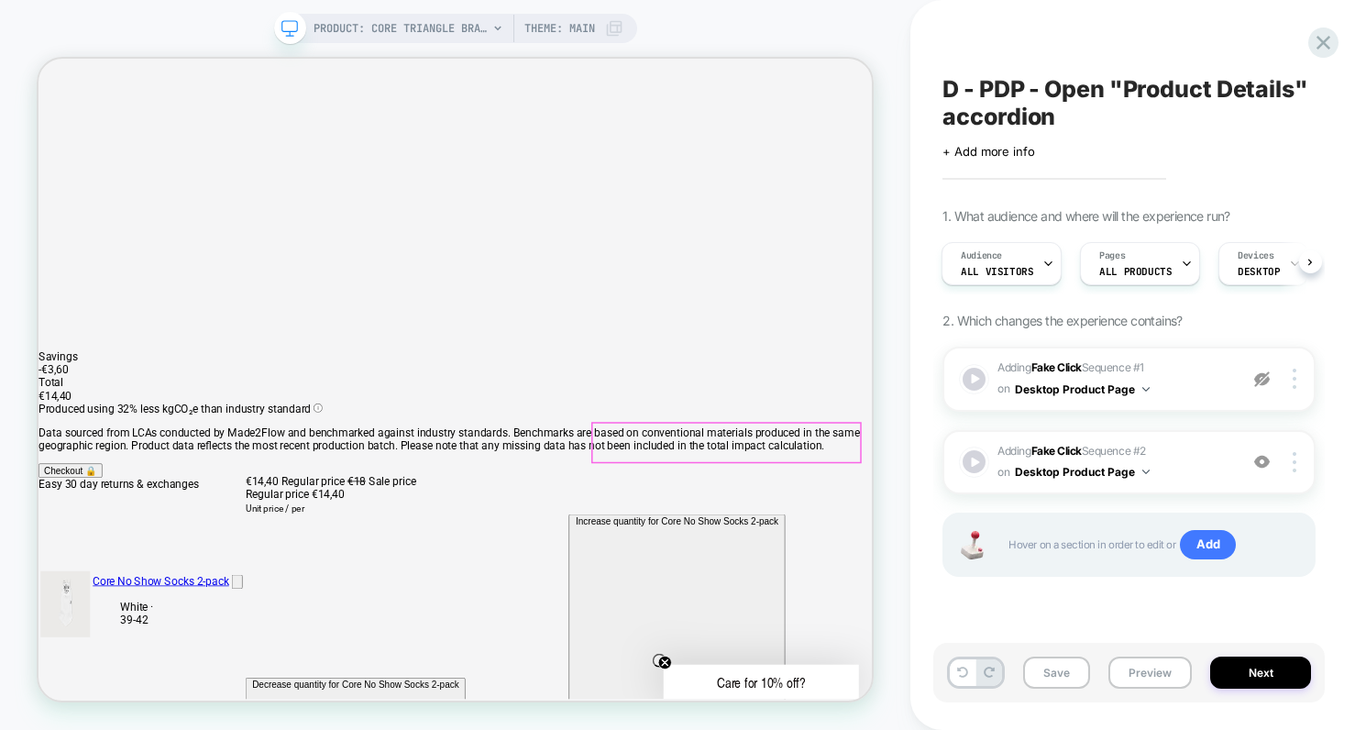
scroll to position [279, 0]
click at [1262, 379] on img at bounding box center [1263, 379] width 16 height 16
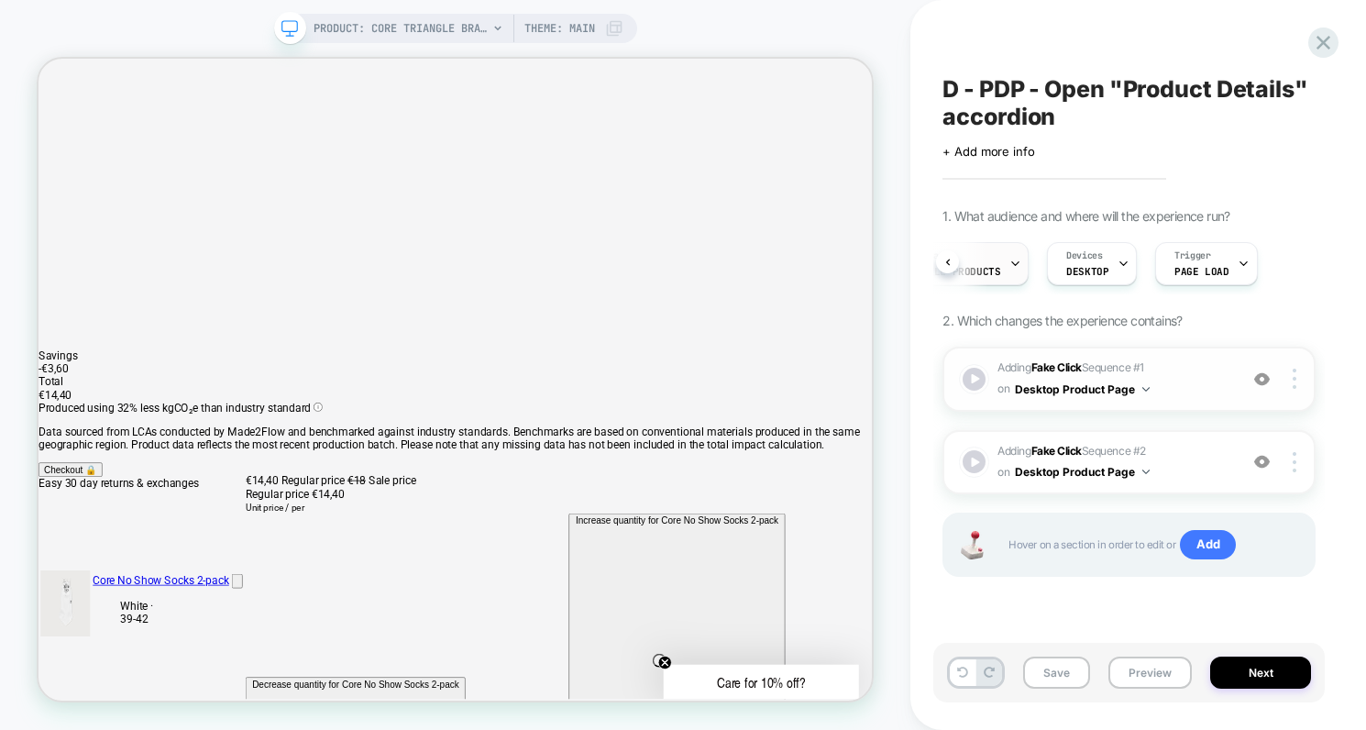
scroll to position [0, 0]
click at [1262, 377] on img at bounding box center [1263, 379] width 16 height 16
click at [1150, 672] on button "Preview" at bounding box center [1150, 673] width 83 height 32
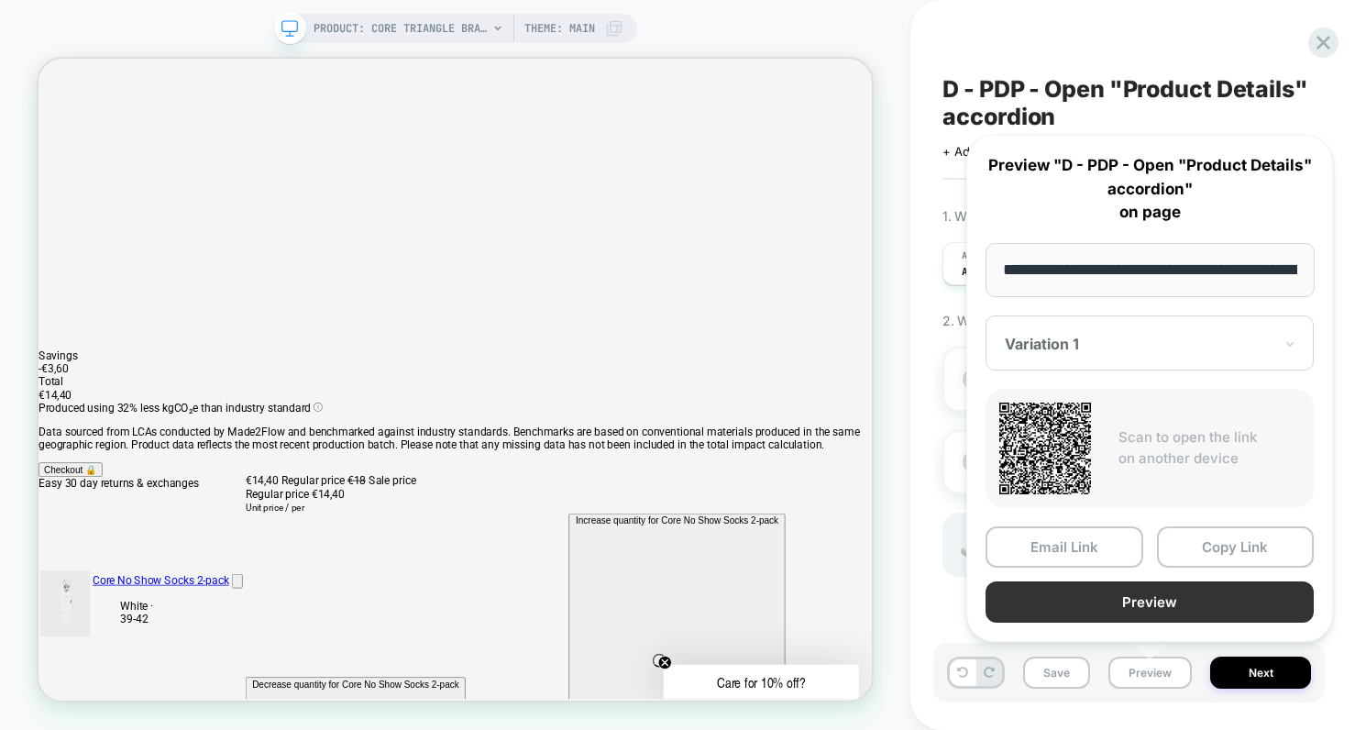
click at [1147, 603] on button "Preview" at bounding box center [1150, 601] width 328 height 41
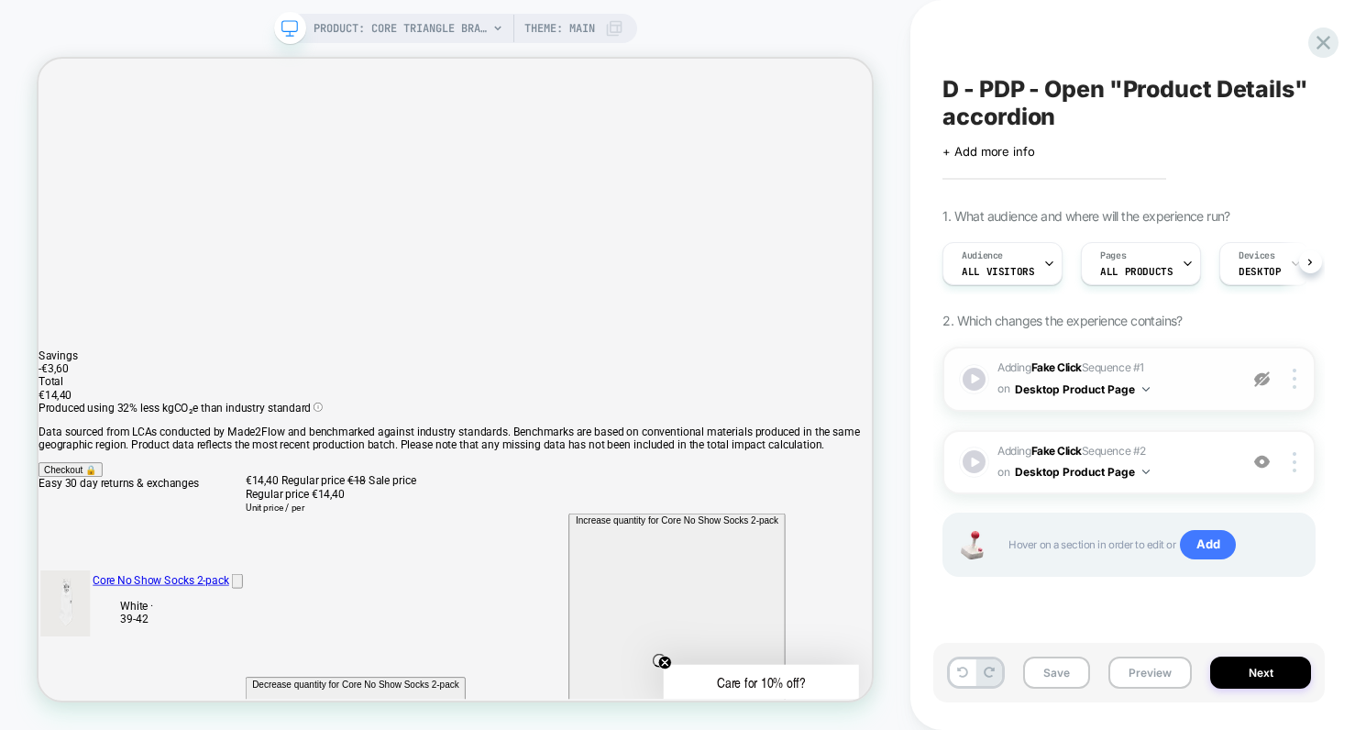
click at [1055, 316] on span "2. Which changes the experience contains?" at bounding box center [1062, 321] width 239 height 16
click at [1261, 465] on img at bounding box center [1263, 462] width 16 height 16
click at [1263, 459] on img at bounding box center [1263, 462] width 16 height 16
click at [1265, 377] on img at bounding box center [1263, 379] width 16 height 16
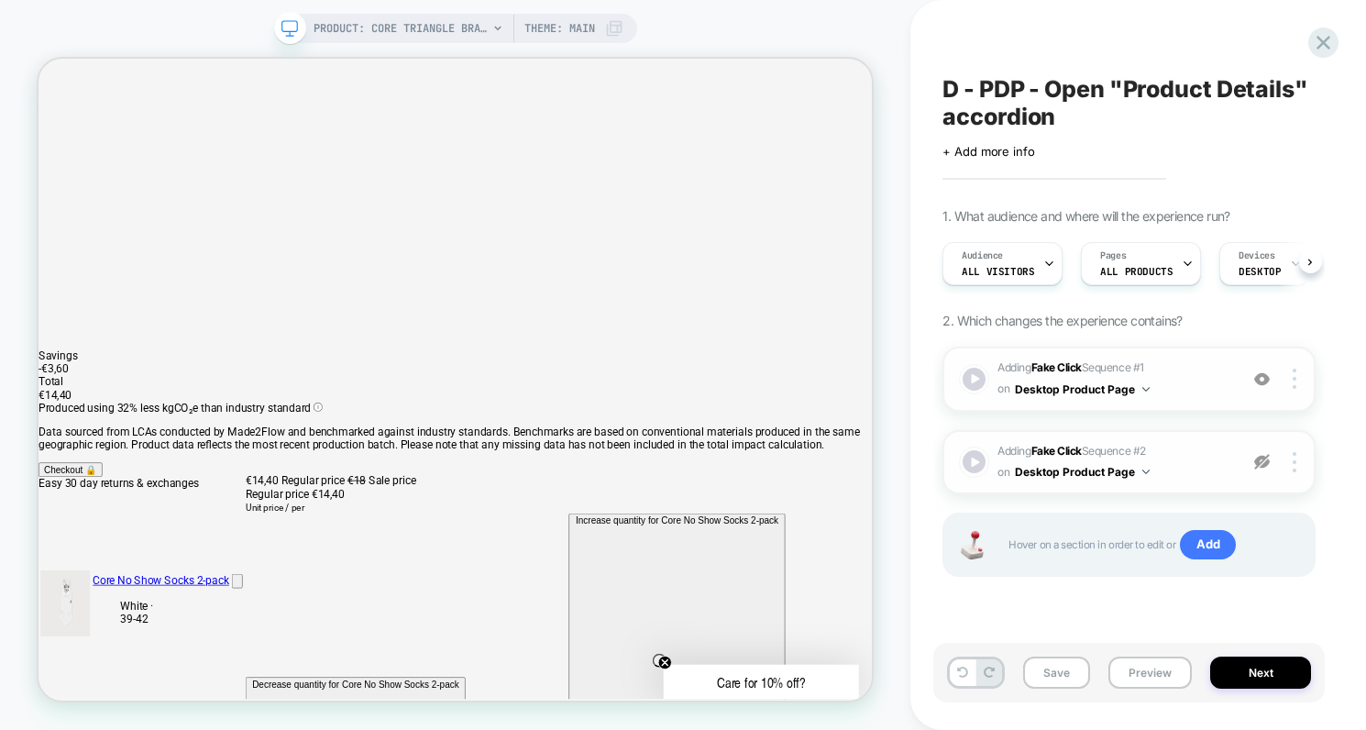
click at [1265, 379] on img at bounding box center [1263, 379] width 16 height 16
click at [1296, 377] on div at bounding box center [1296, 379] width 35 height 20
click at [1293, 378] on img at bounding box center [1295, 379] width 4 height 20
click at [1294, 380] on img at bounding box center [1295, 379] width 4 height 20
click at [1128, 430] on div "Delete" at bounding box center [1185, 429] width 163 height 50
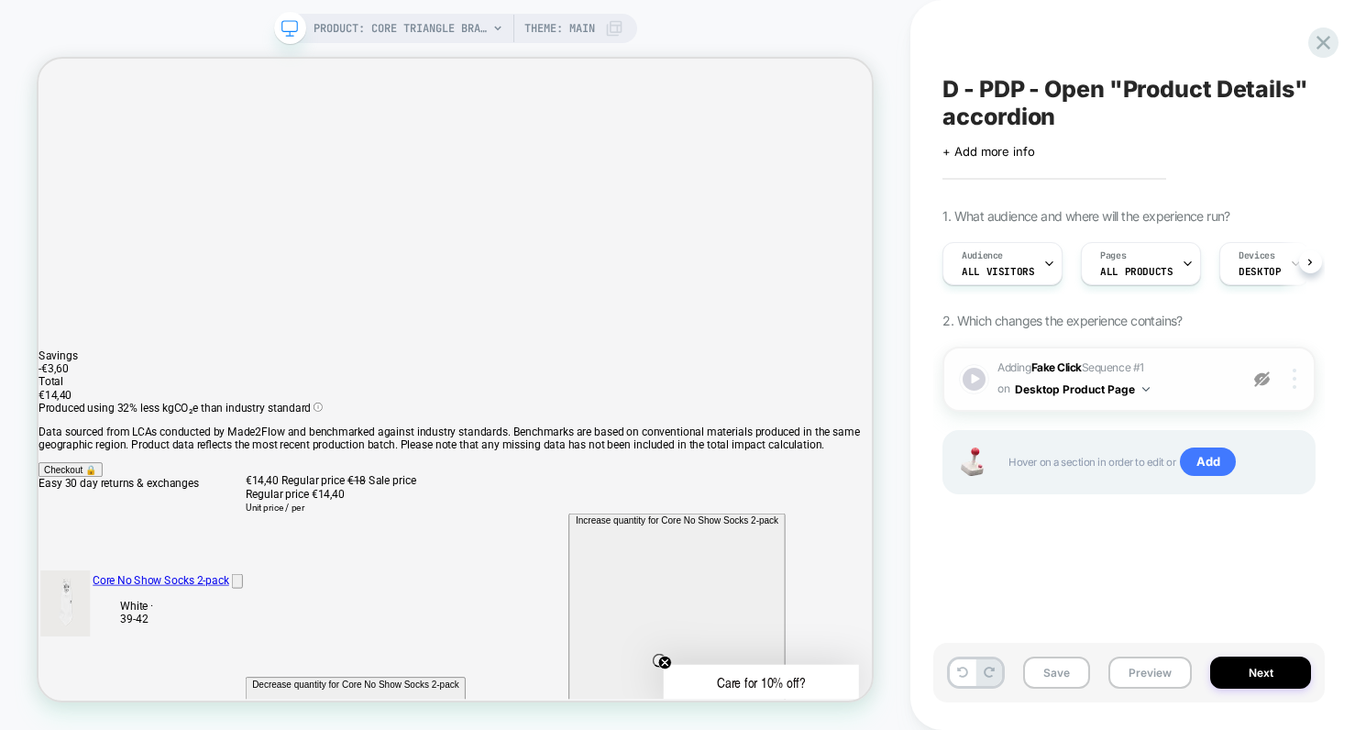
click at [1297, 383] on div at bounding box center [1296, 379] width 35 height 20
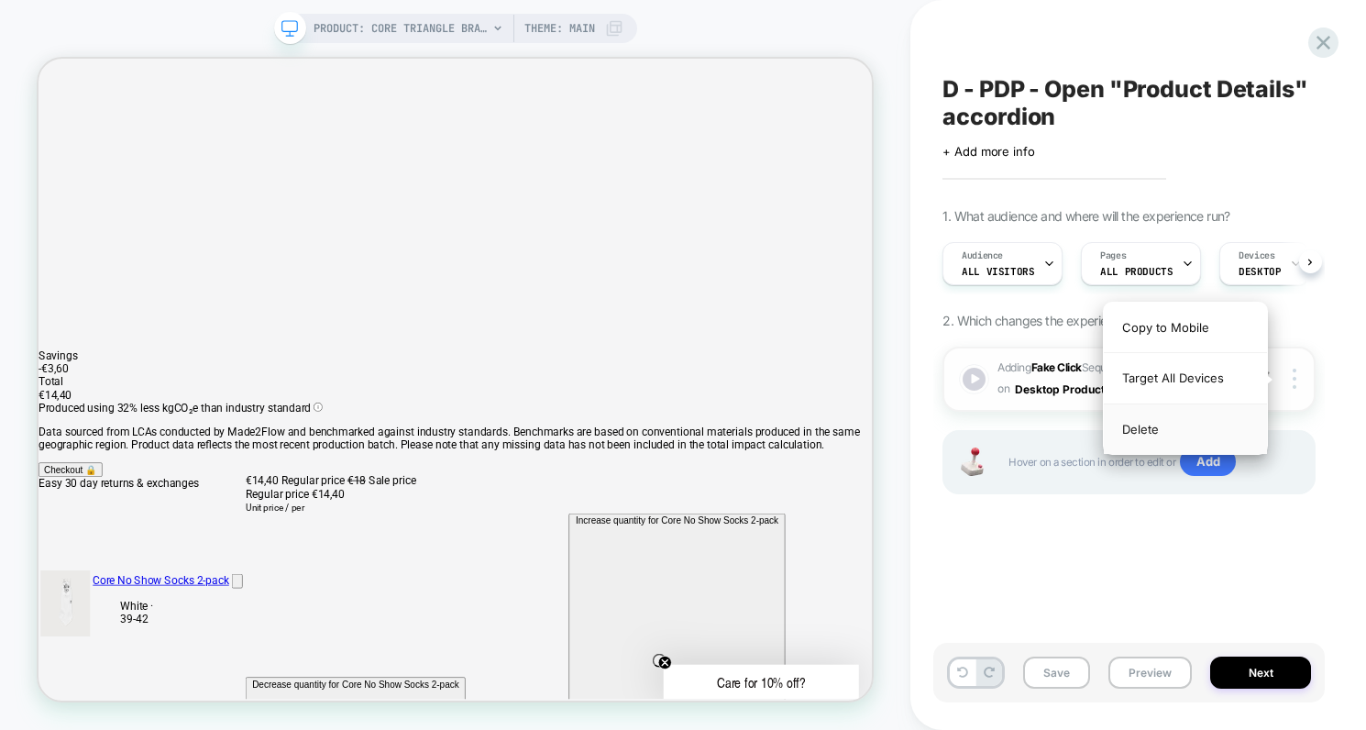
click at [1146, 429] on div "Delete" at bounding box center [1185, 429] width 163 height 50
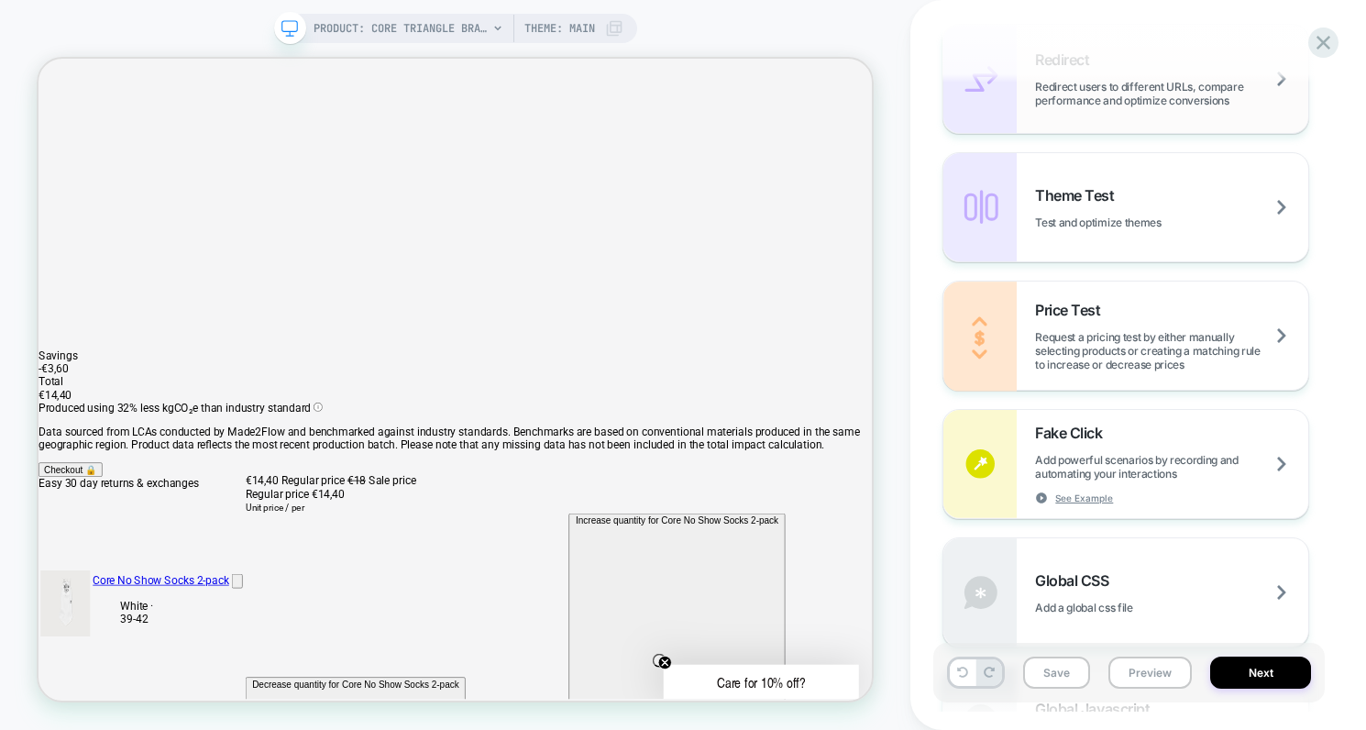
scroll to position [908, 0]
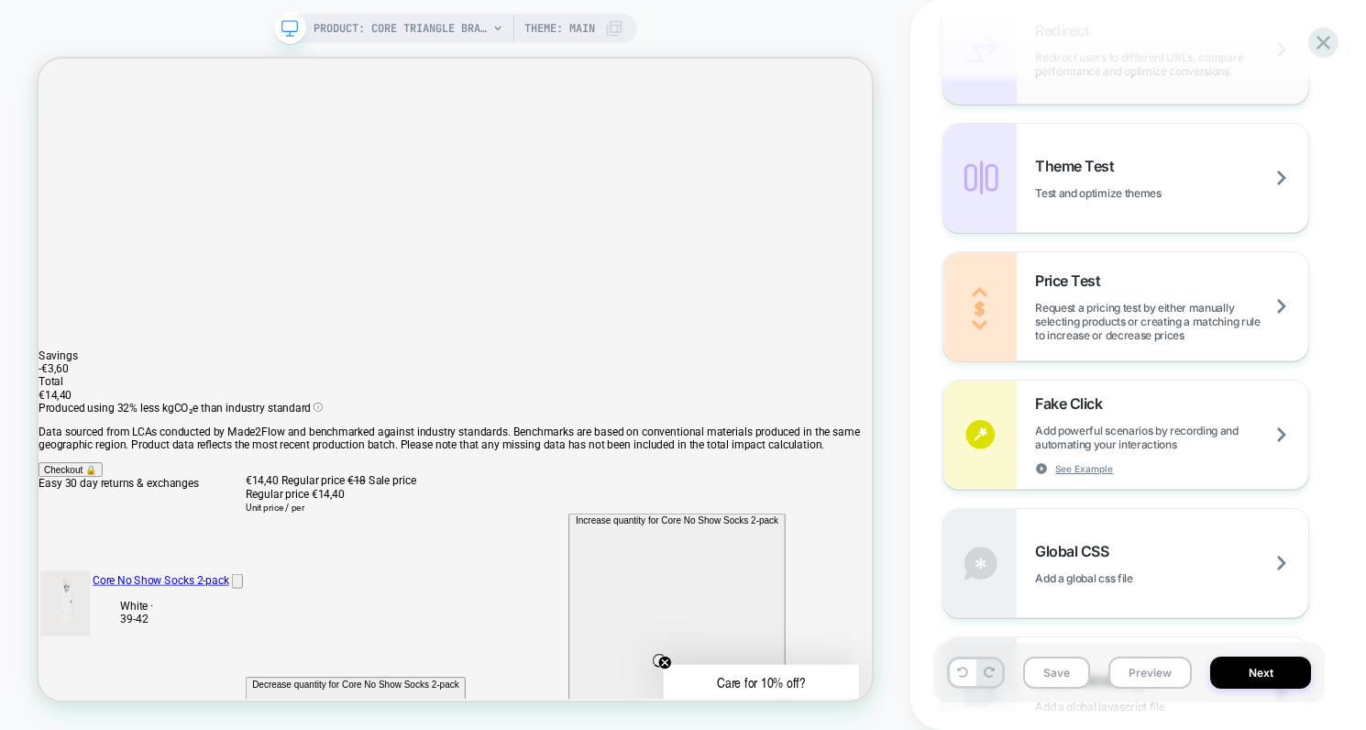
click at [1165, 441] on span "Add powerful scenarios by recording and automating your interactions" at bounding box center [1171, 438] width 273 height 28
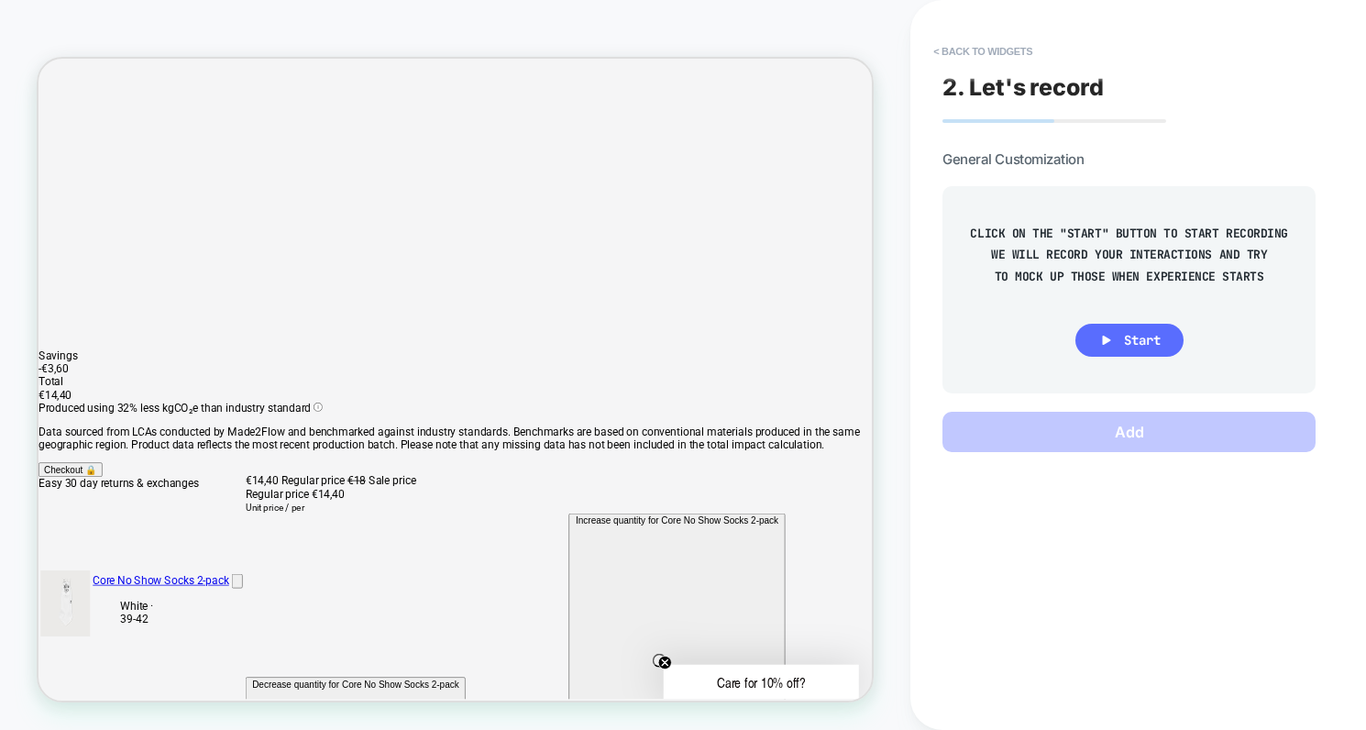
click at [1119, 339] on button "Start" at bounding box center [1130, 340] width 108 height 33
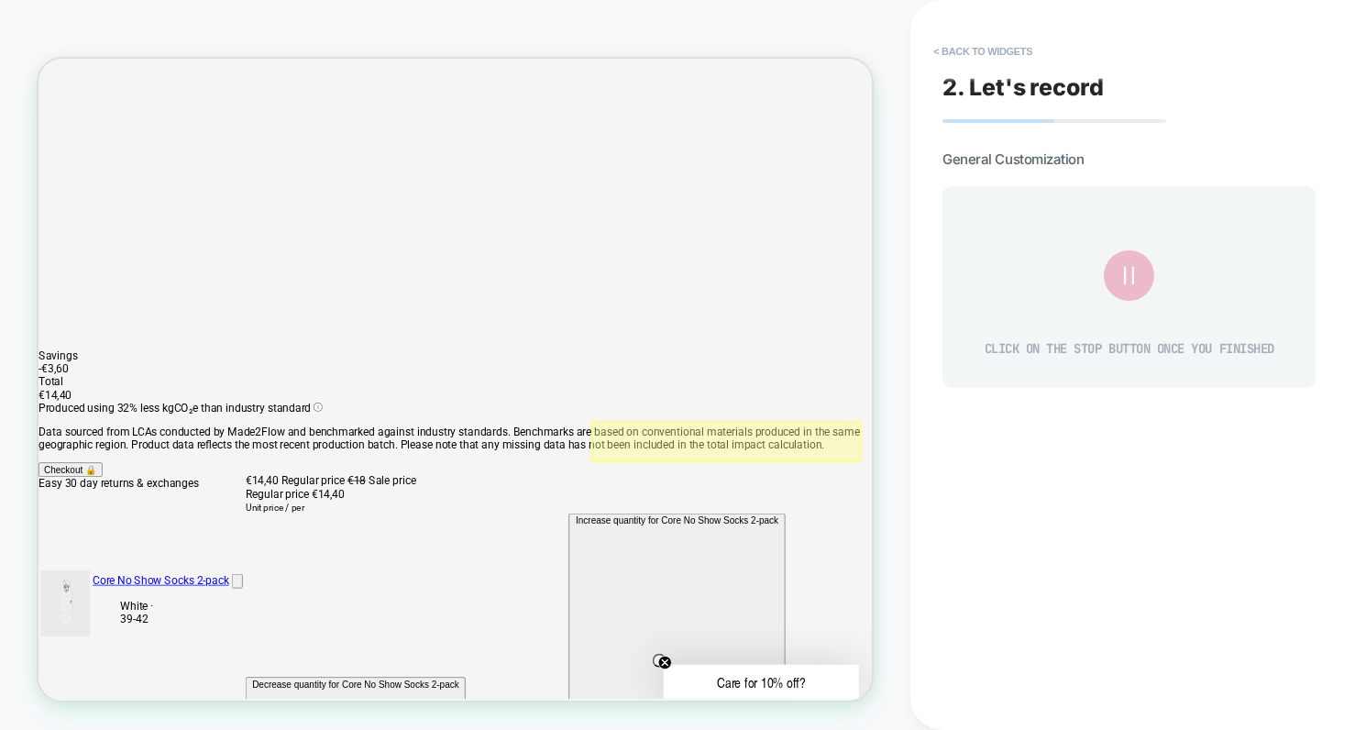
click at [1125, 569] on div at bounding box center [956, 569] width 360 height 55
click at [1072, 599] on div "Fake Click" at bounding box center [1073, 594] width 112 height 18
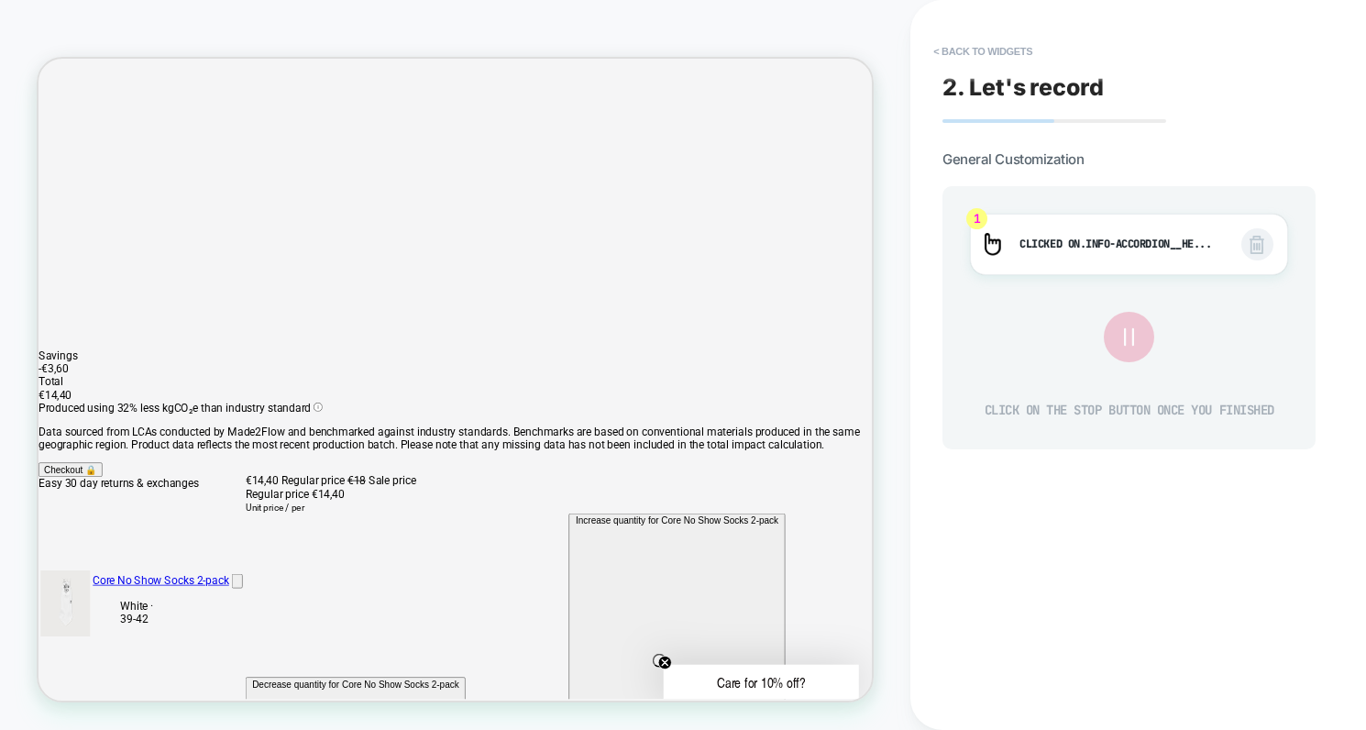
click at [1134, 346] on icon at bounding box center [1128, 336] width 9 height 17
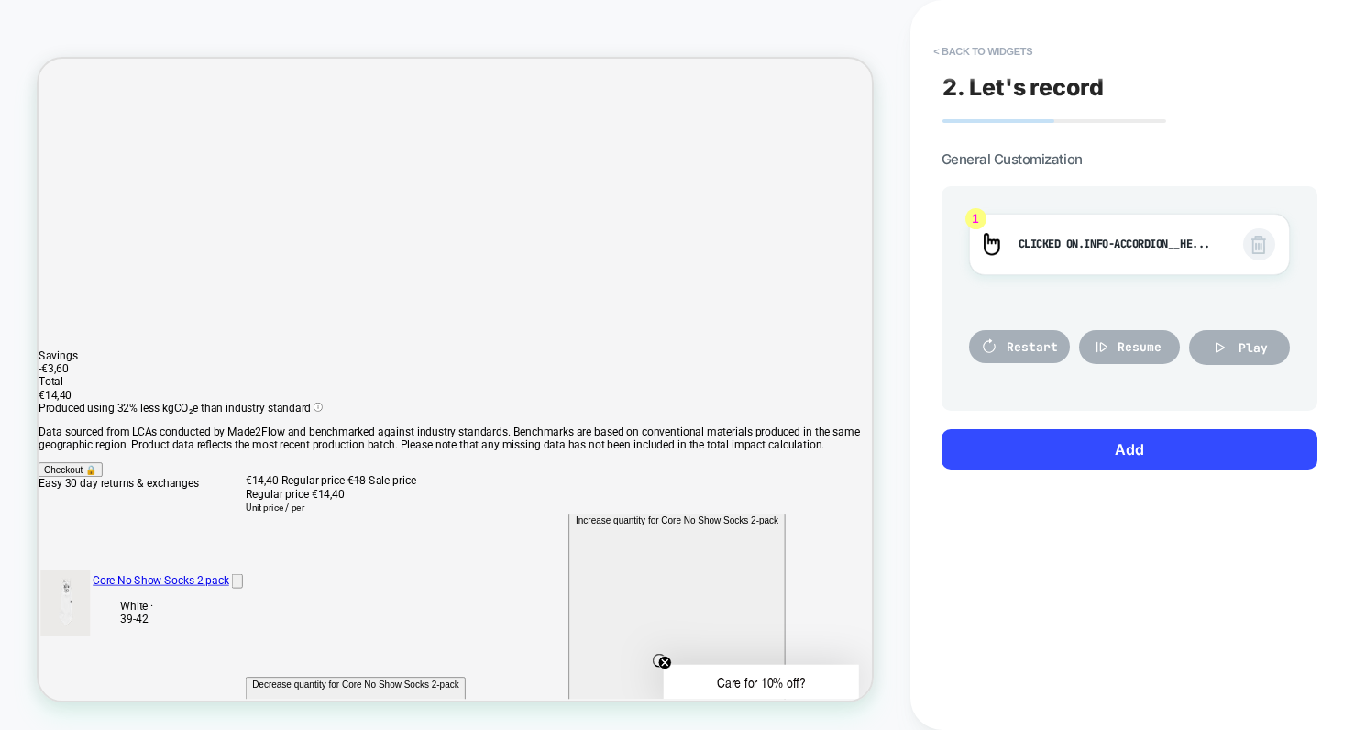
click at [1124, 569] on div at bounding box center [595, 577] width 1112 height 1379
click at [1127, 567] on div at bounding box center [595, 577] width 1112 height 1379
click at [1127, 562] on div at bounding box center [595, 577] width 1112 height 1379
click at [1125, 563] on div at bounding box center [595, 577] width 1112 height 1379
click at [1123, 616] on div at bounding box center [595, 577] width 1112 height 1379
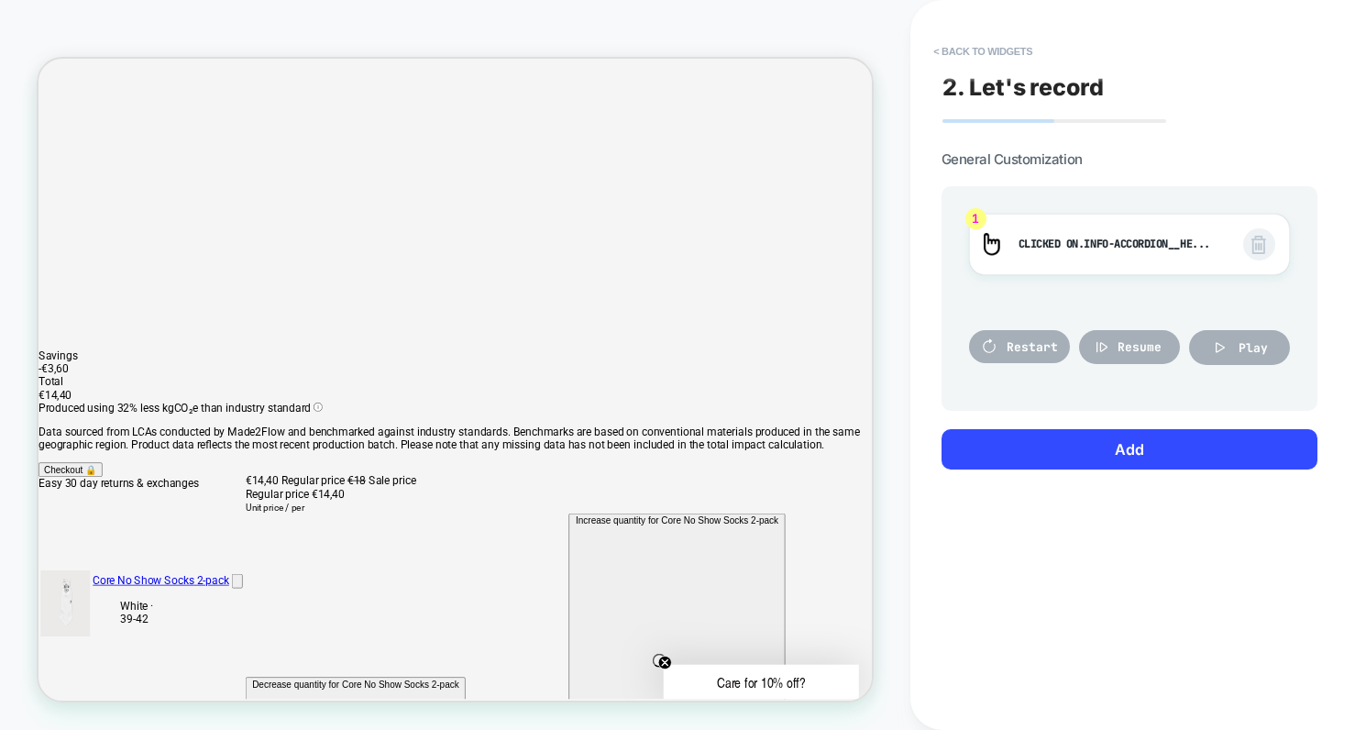
click at [890, 568] on div at bounding box center [595, 577] width 1112 height 1379
click at [1122, 562] on div at bounding box center [595, 577] width 1112 height 1379
click at [1123, 562] on div at bounding box center [595, 577] width 1112 height 1379
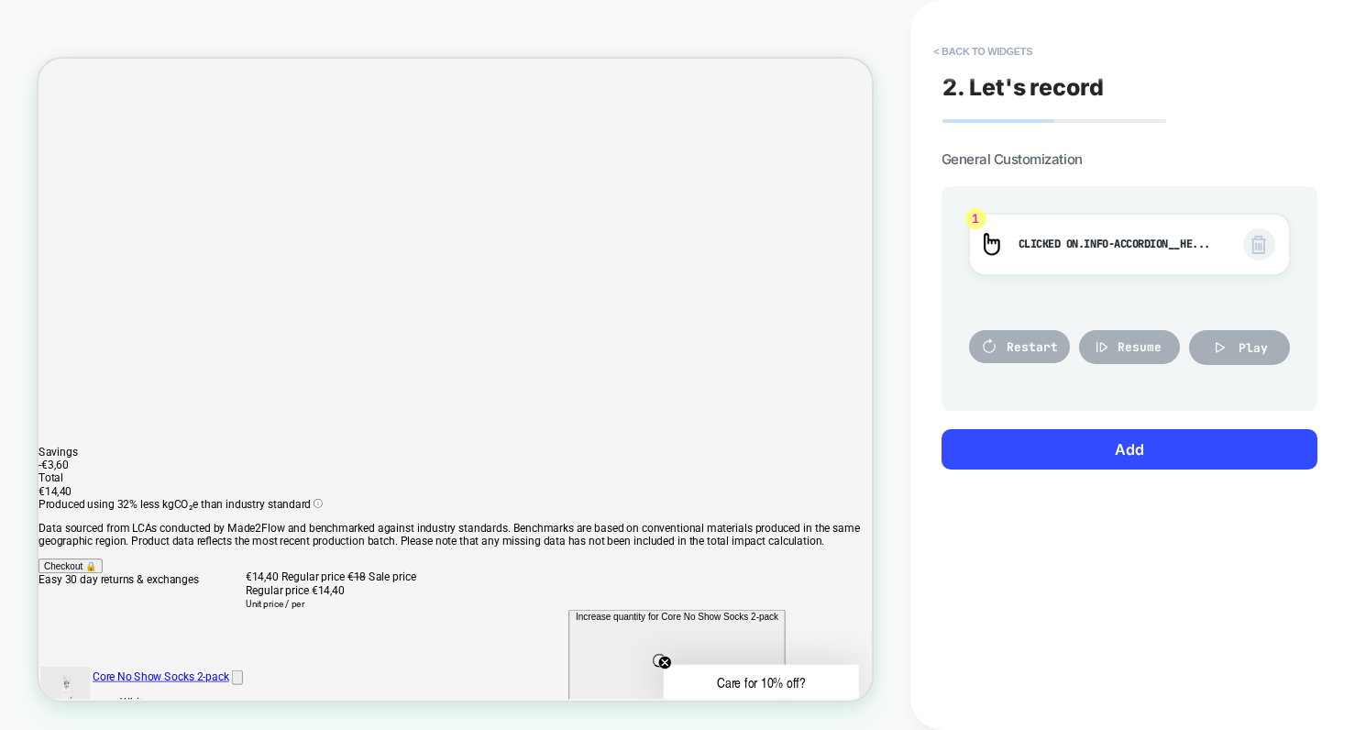
scroll to position [0, 0]
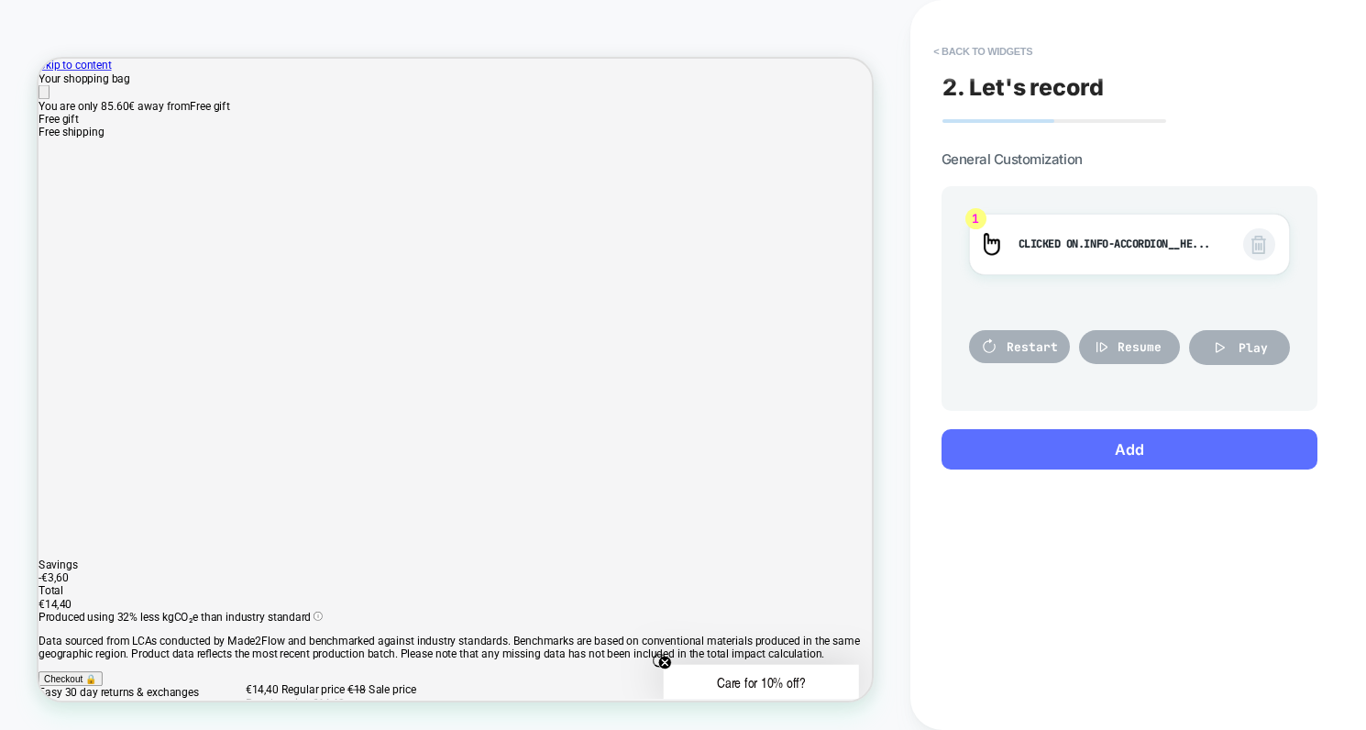
click at [1084, 447] on button "Add" at bounding box center [1130, 449] width 376 height 40
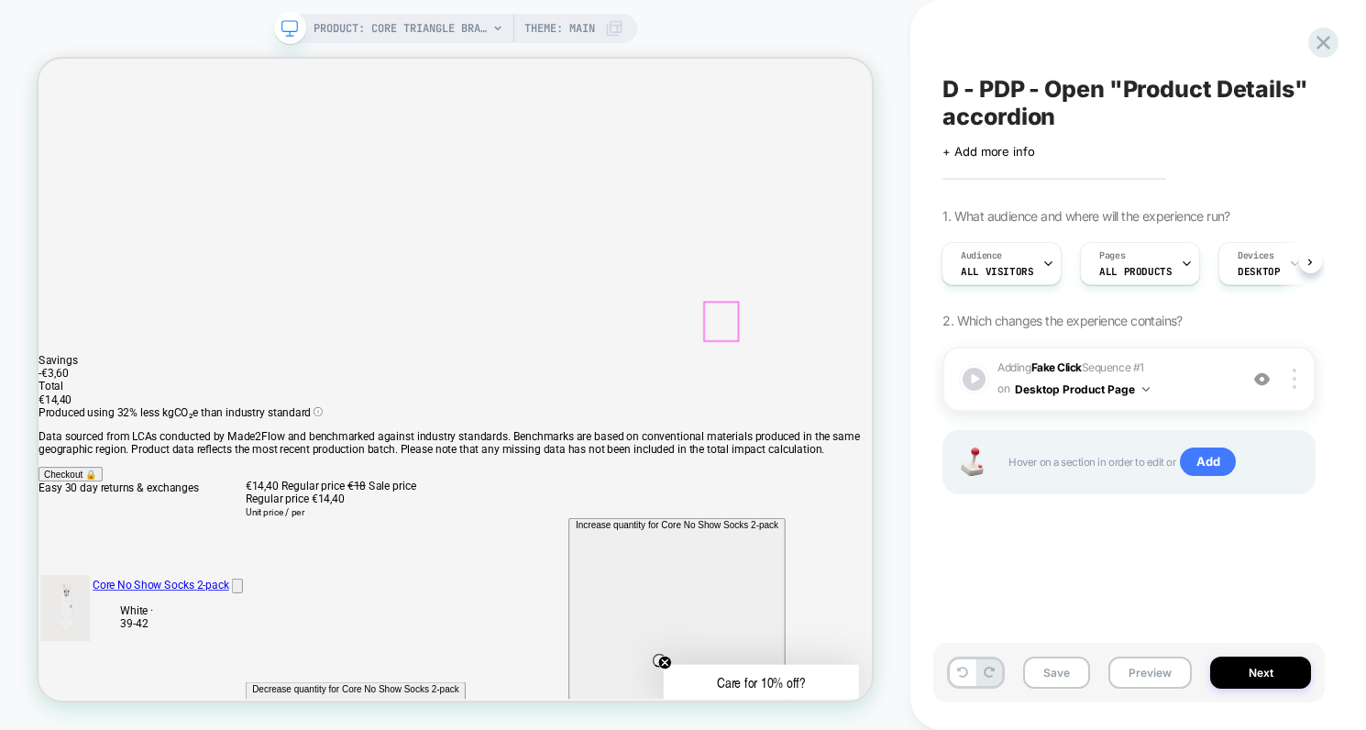
scroll to position [277, 0]
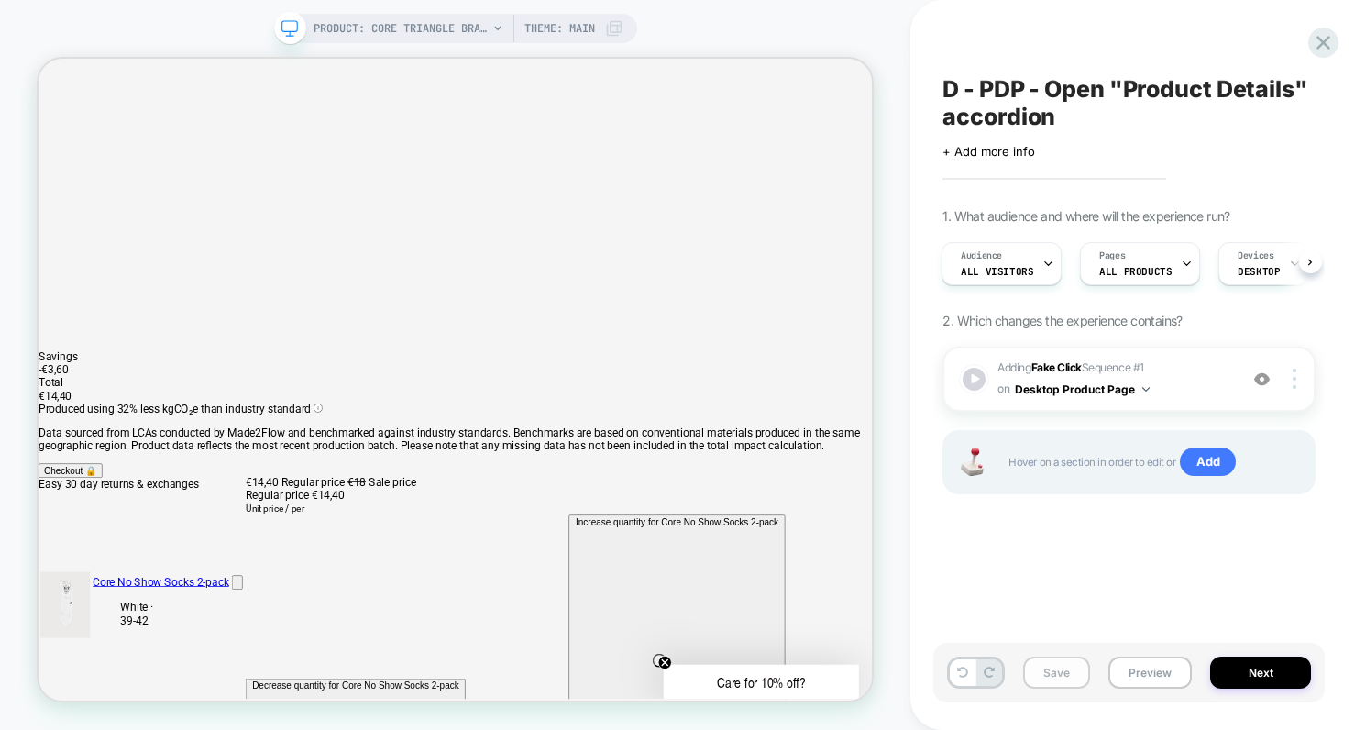
click at [1056, 674] on button "Save" at bounding box center [1056, 673] width 67 height 32
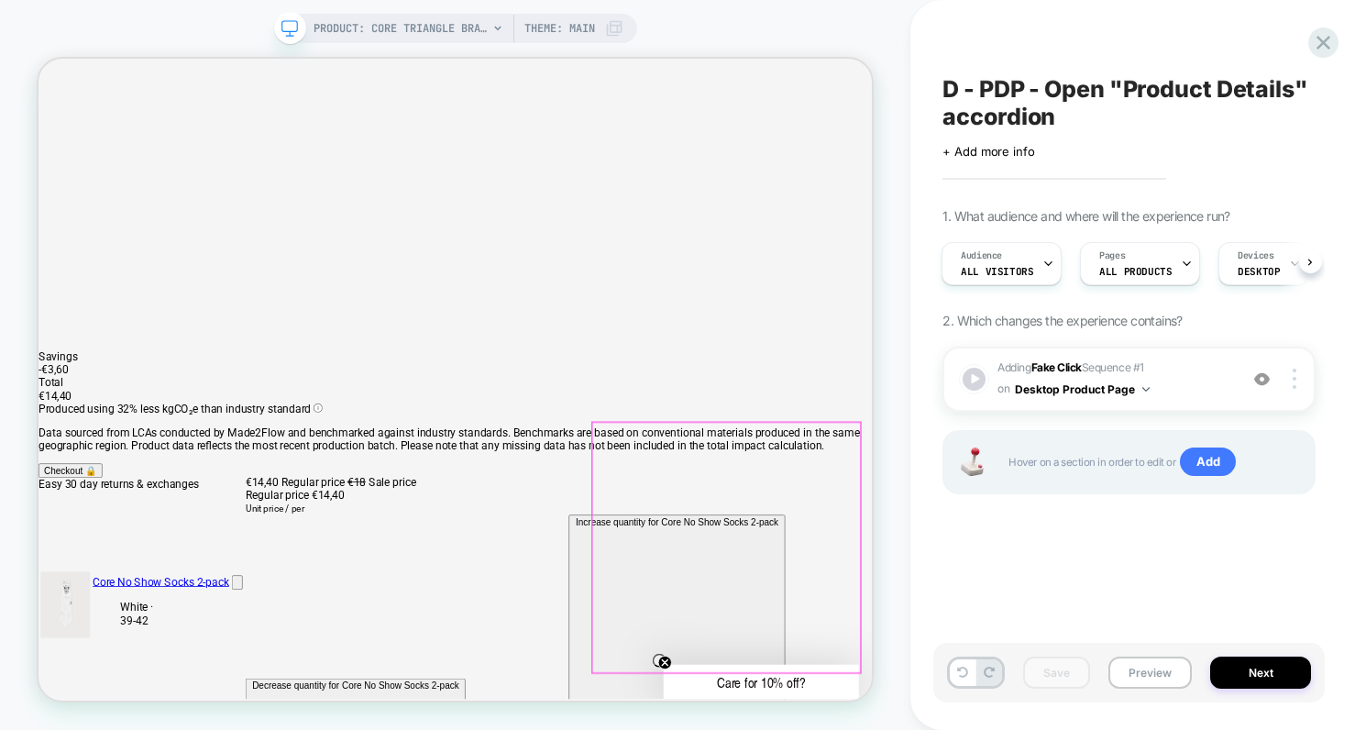
click at [975, 379] on div at bounding box center [974, 379] width 27 height 27
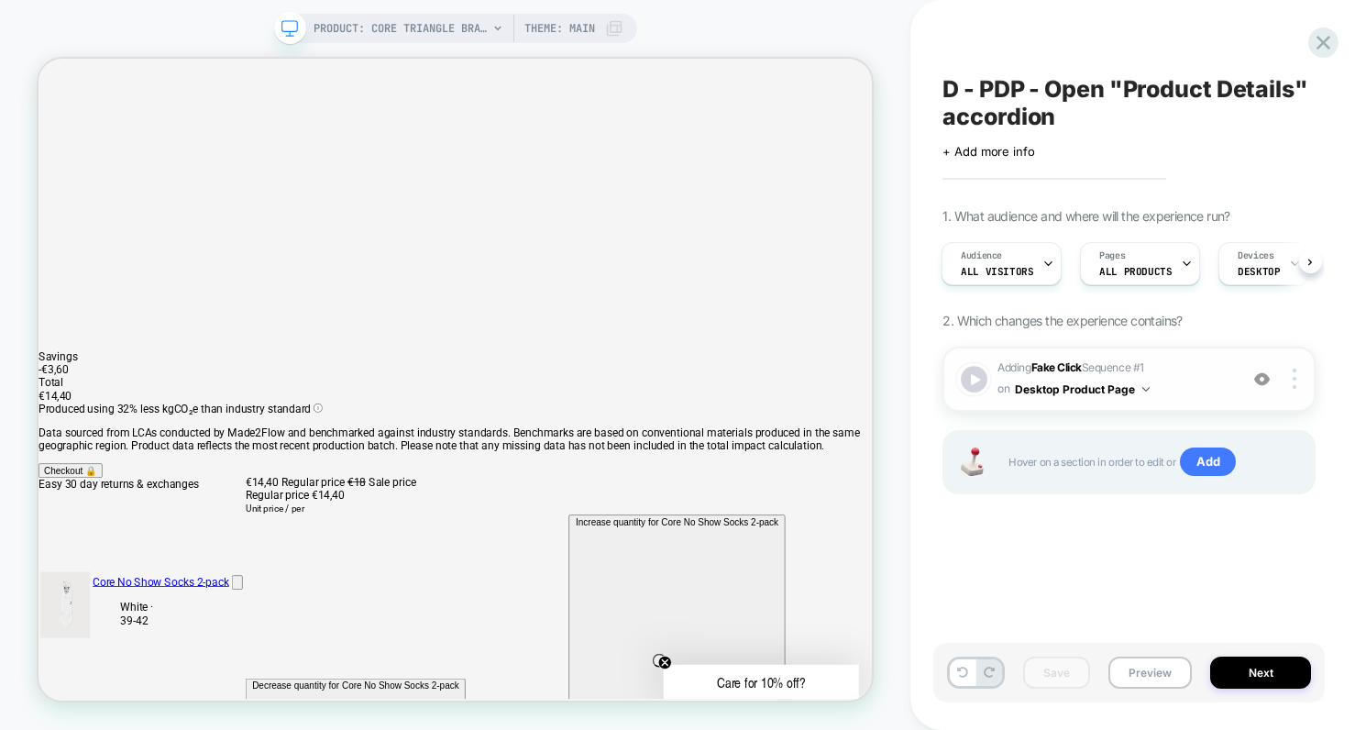
click at [975, 379] on div at bounding box center [974, 379] width 27 height 27
click at [1274, 674] on button "Next" at bounding box center [1261, 673] width 101 height 32
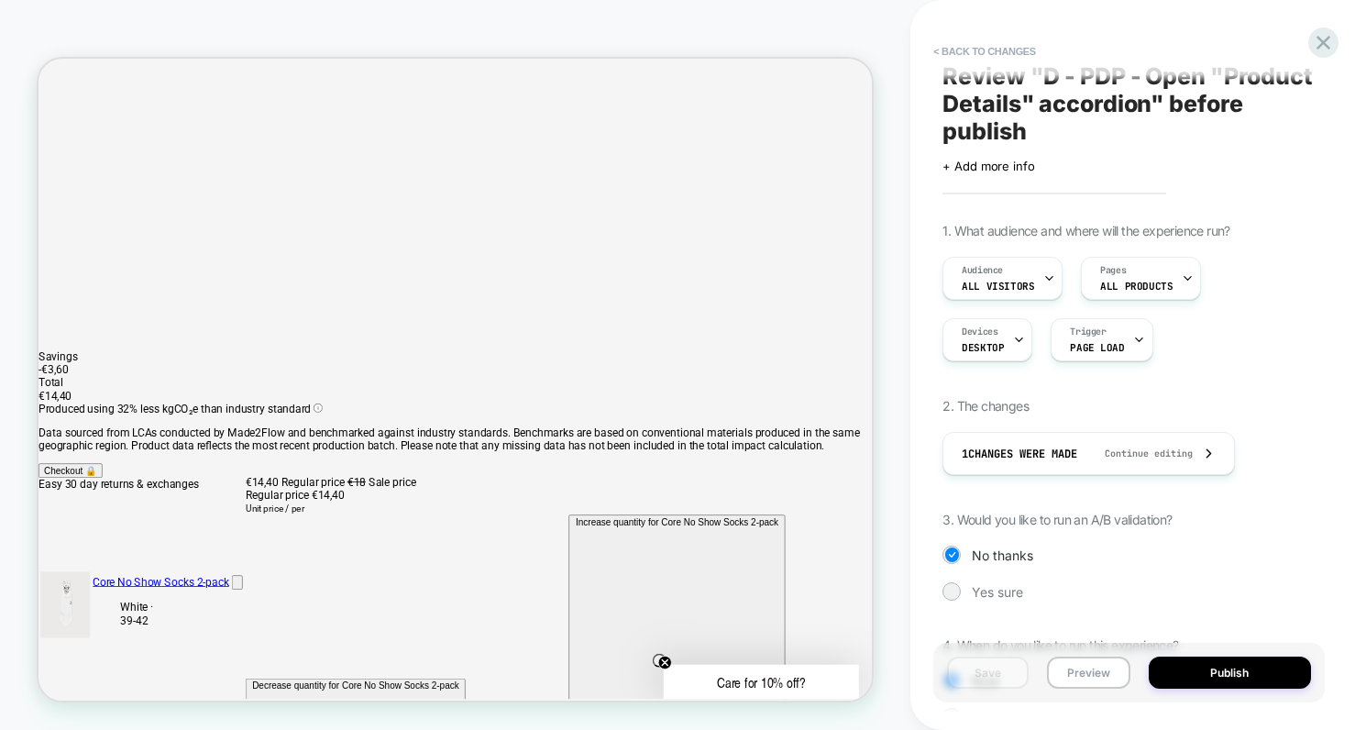
scroll to position [17, 0]
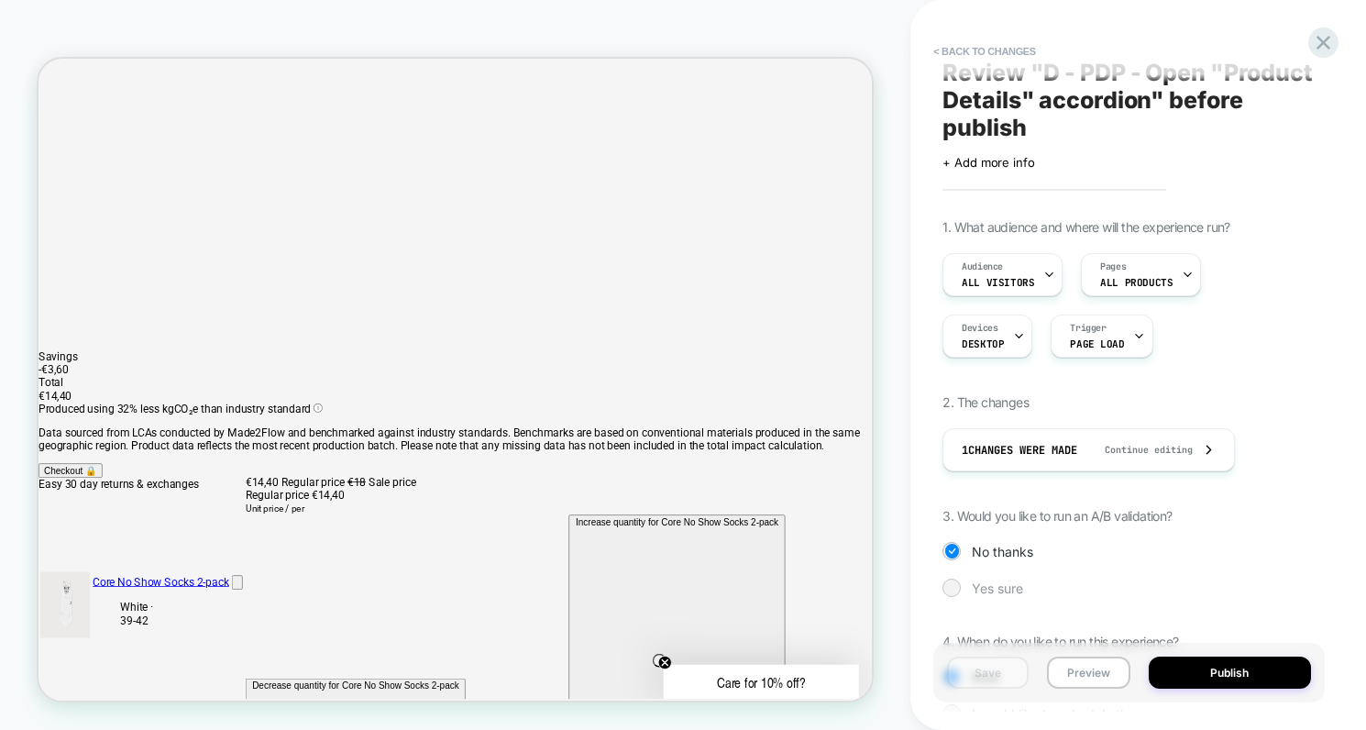
drag, startPoint x: 952, startPoint y: 584, endPoint x: 992, endPoint y: 582, distance: 40.4
click at [952, 584] on div at bounding box center [953, 588] width 14 height 14
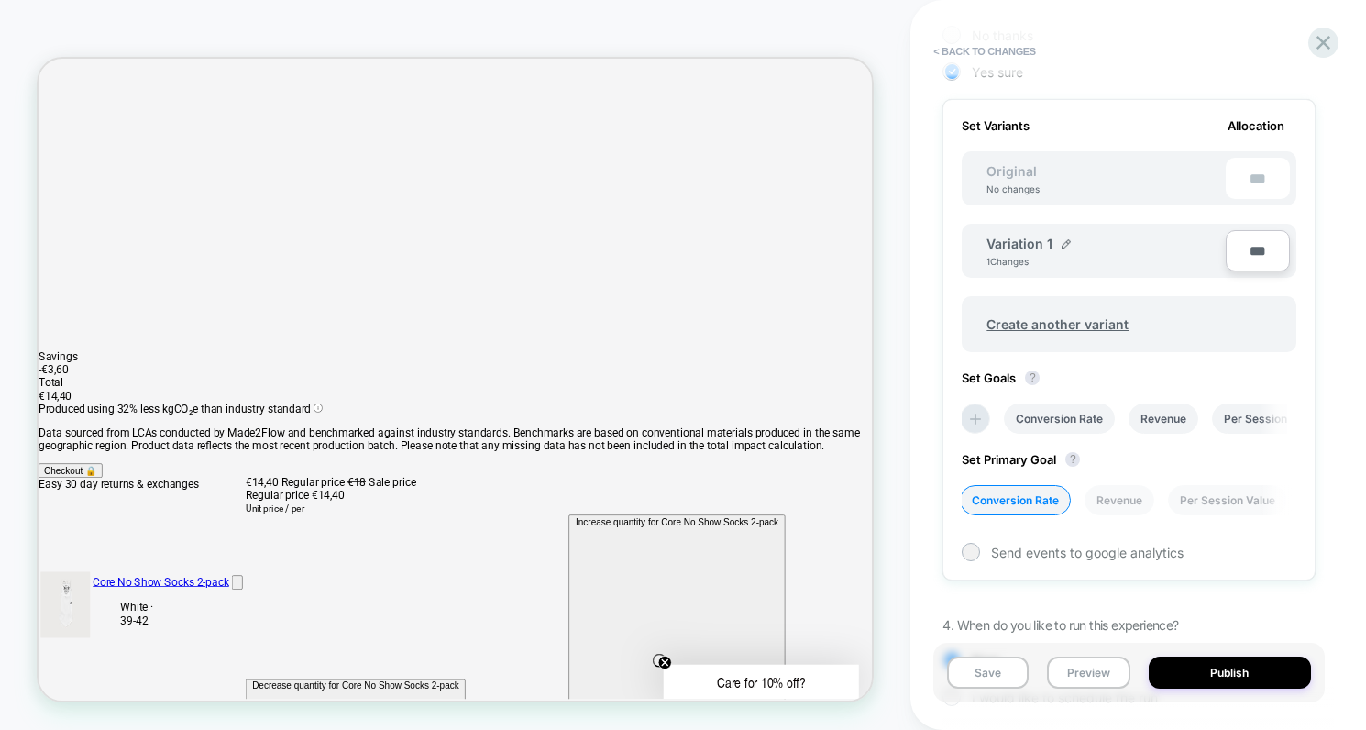
scroll to position [530, 0]
click at [1062, 242] on img at bounding box center [1066, 246] width 9 height 9
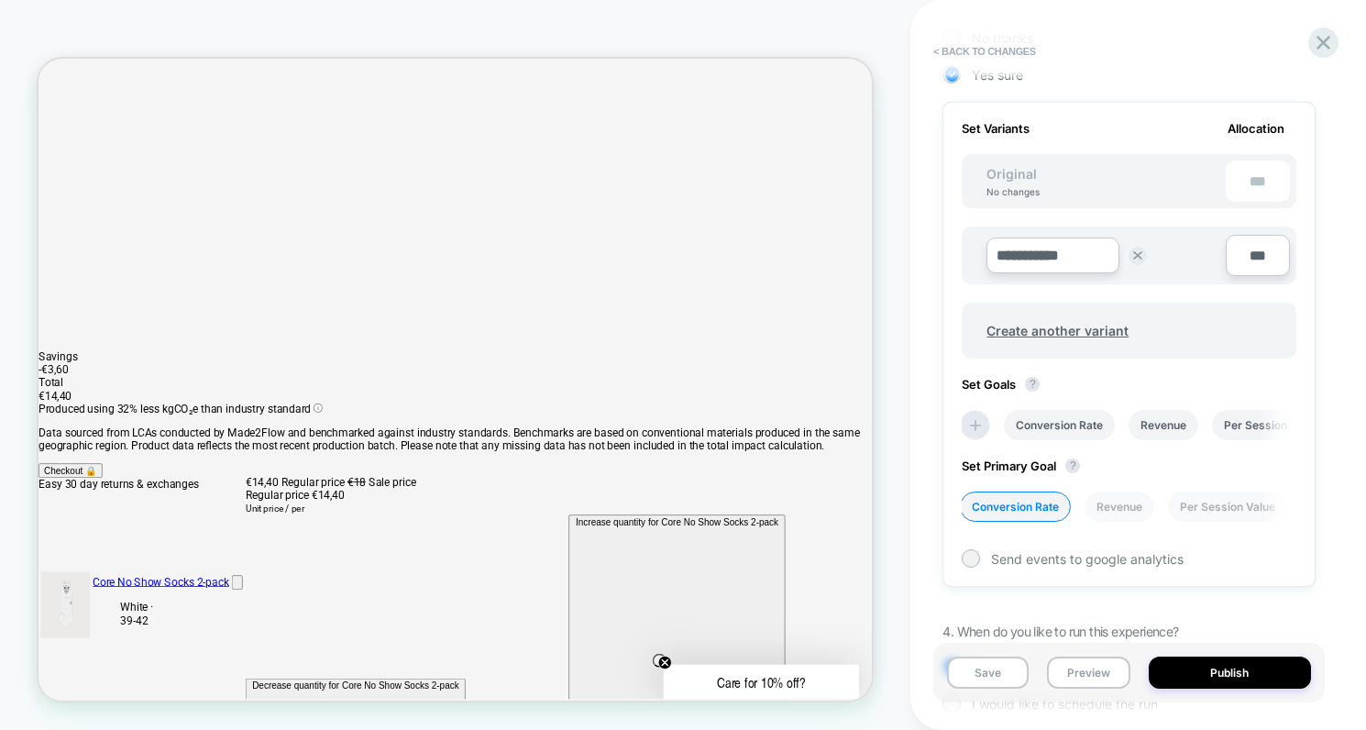
click at [1052, 255] on input "**********" at bounding box center [1053, 256] width 133 height 36
type input "**********"
click at [1186, 260] on strong "Save" at bounding box center [1187, 256] width 26 height 15
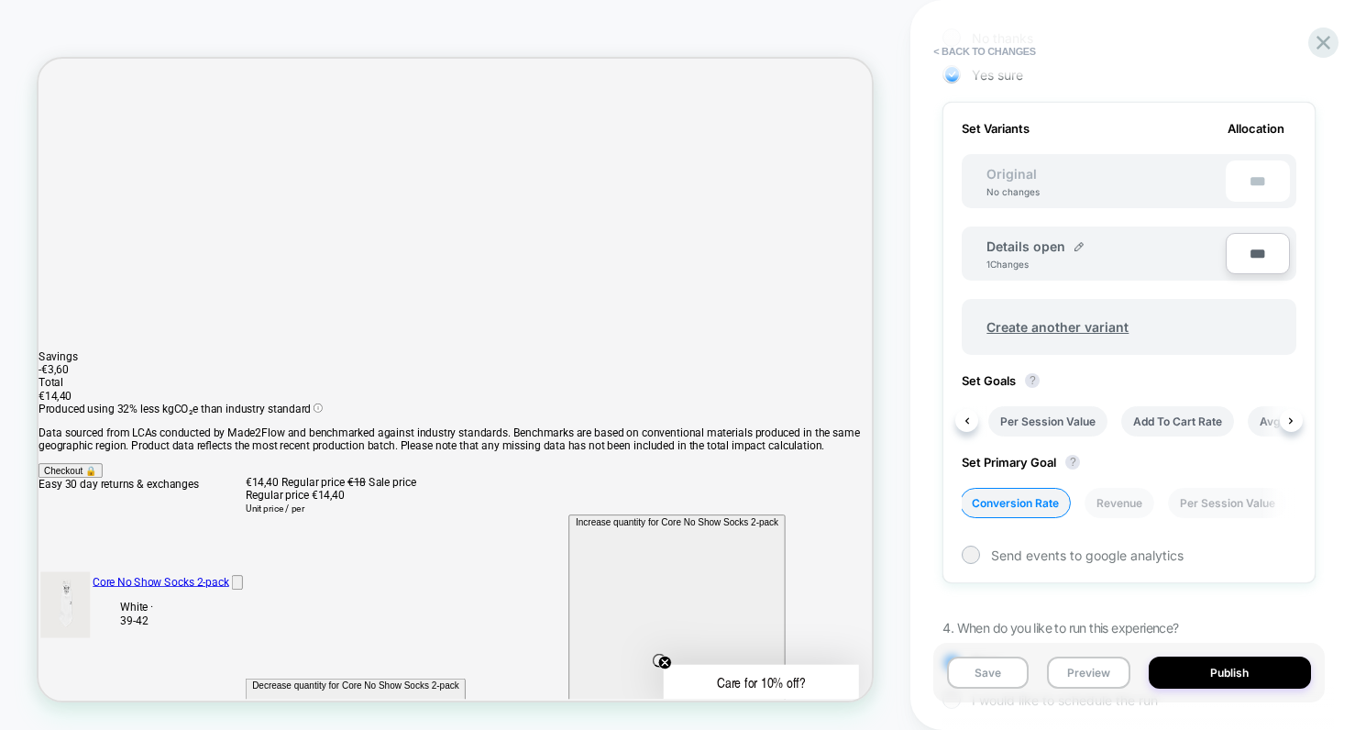
scroll to position [0, 249]
click at [1156, 418] on li "Add To Cart Rate" at bounding box center [1154, 421] width 113 height 30
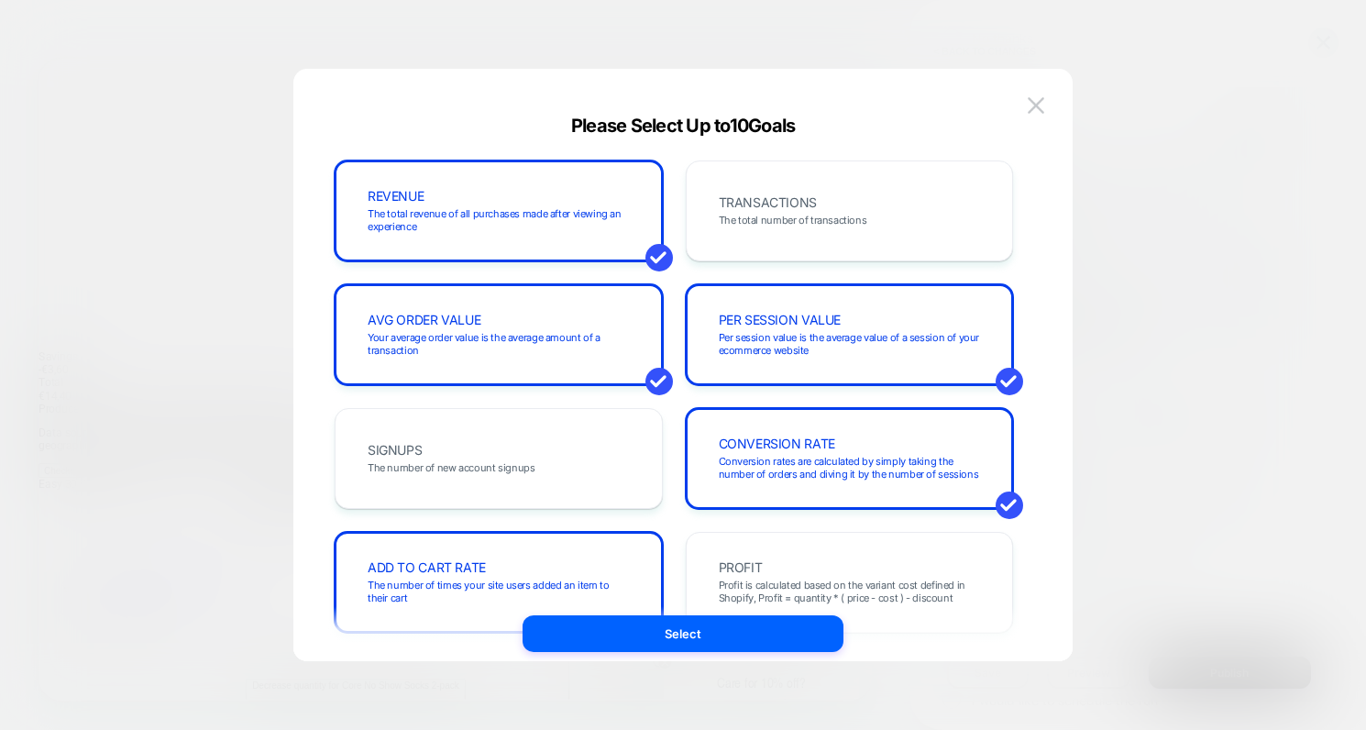
click at [1030, 105] on img at bounding box center [1036, 105] width 17 height 16
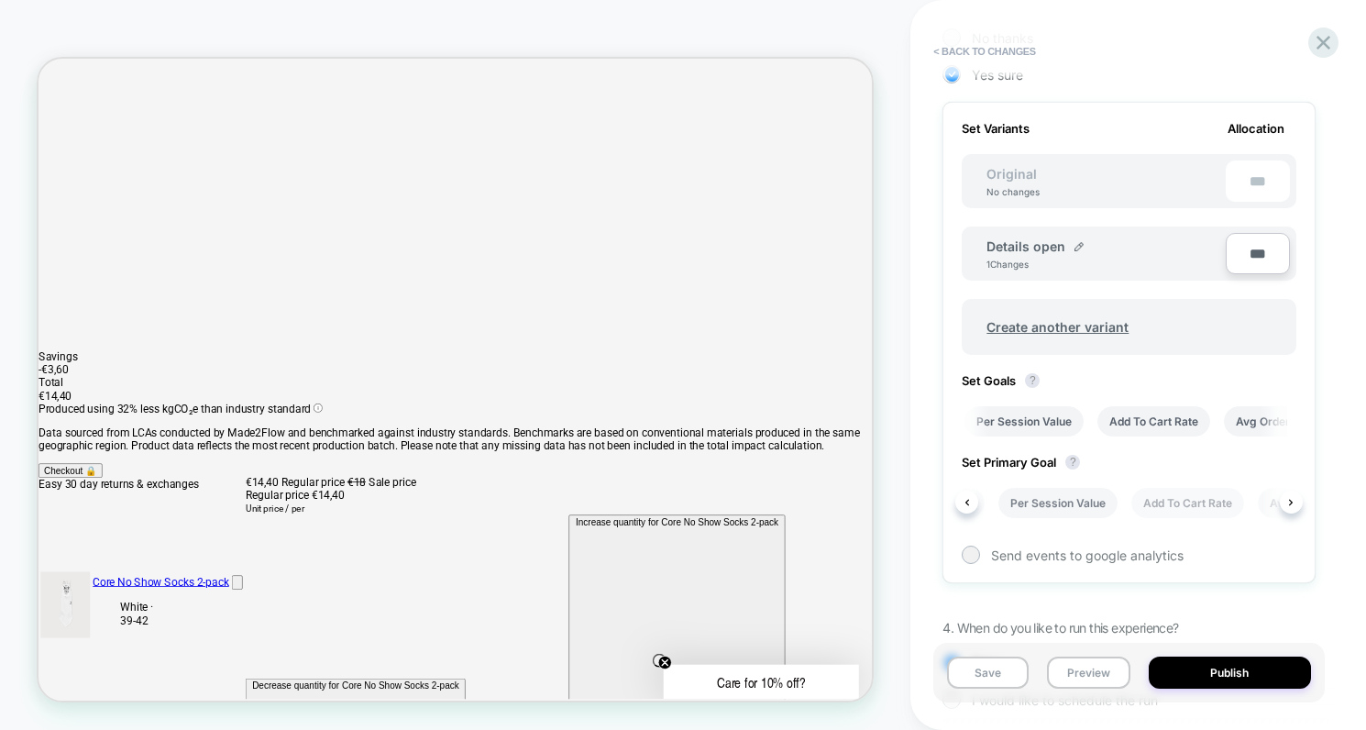
scroll to position [0, 202]
drag, startPoint x: 1165, startPoint y: 498, endPoint x: 1162, endPoint y: 509, distance: 11.3
click at [1164, 499] on li "Add To Cart Rate" at bounding box center [1157, 503] width 113 height 30
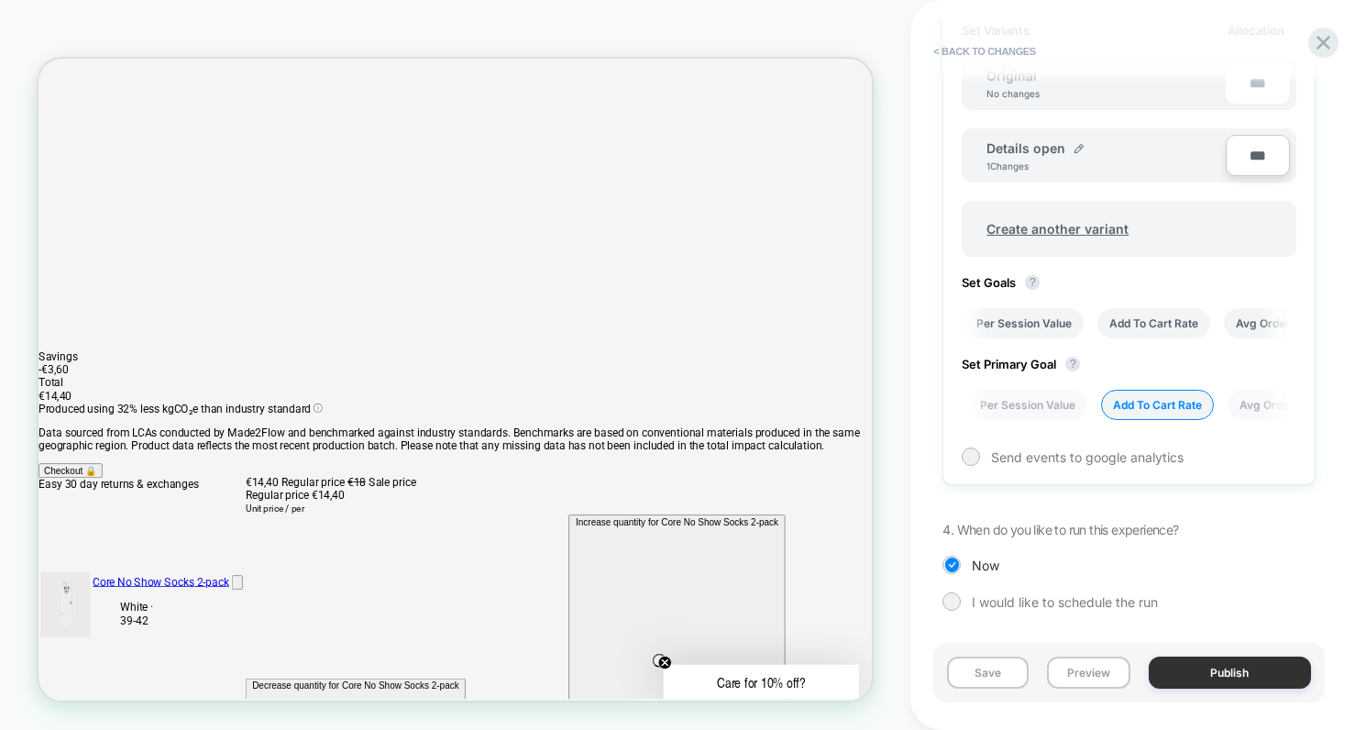
click at [1241, 683] on button "Publish" at bounding box center [1230, 673] width 162 height 32
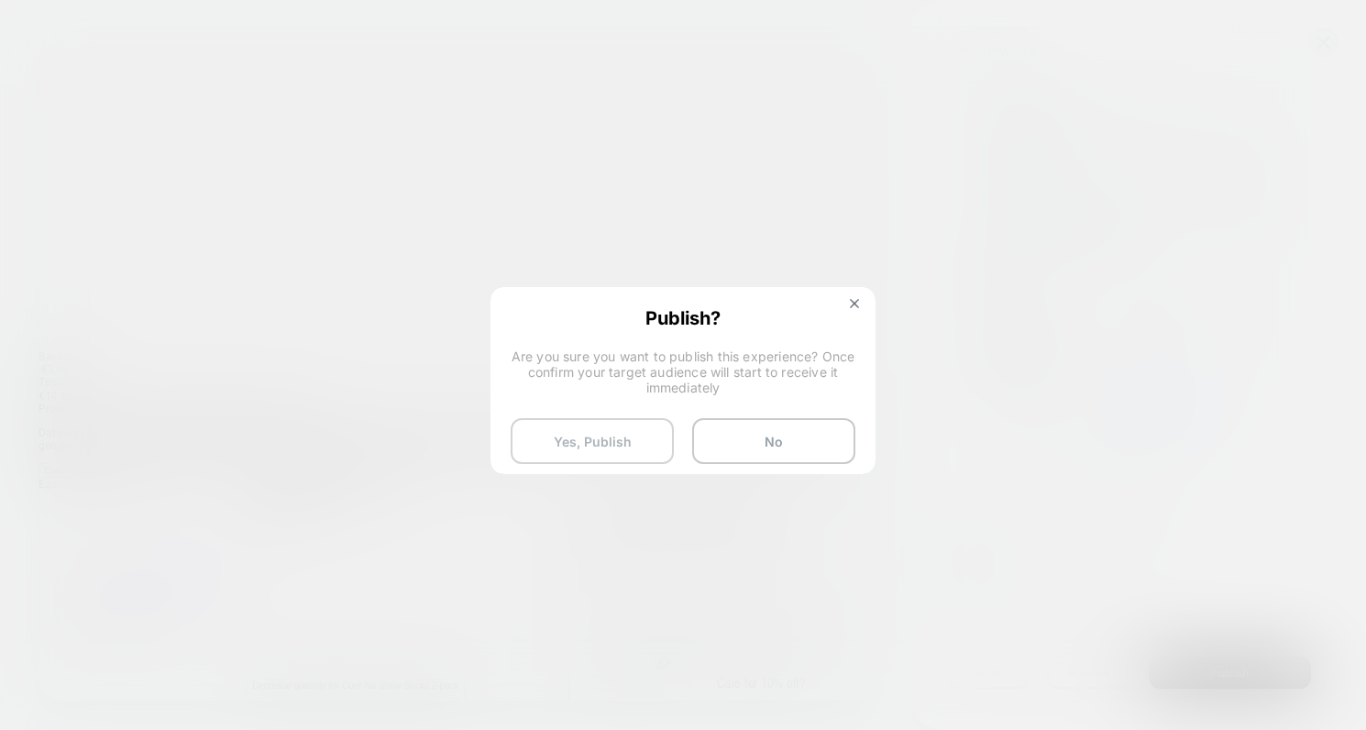
click at [592, 436] on button "Yes, Publish" at bounding box center [592, 441] width 163 height 46
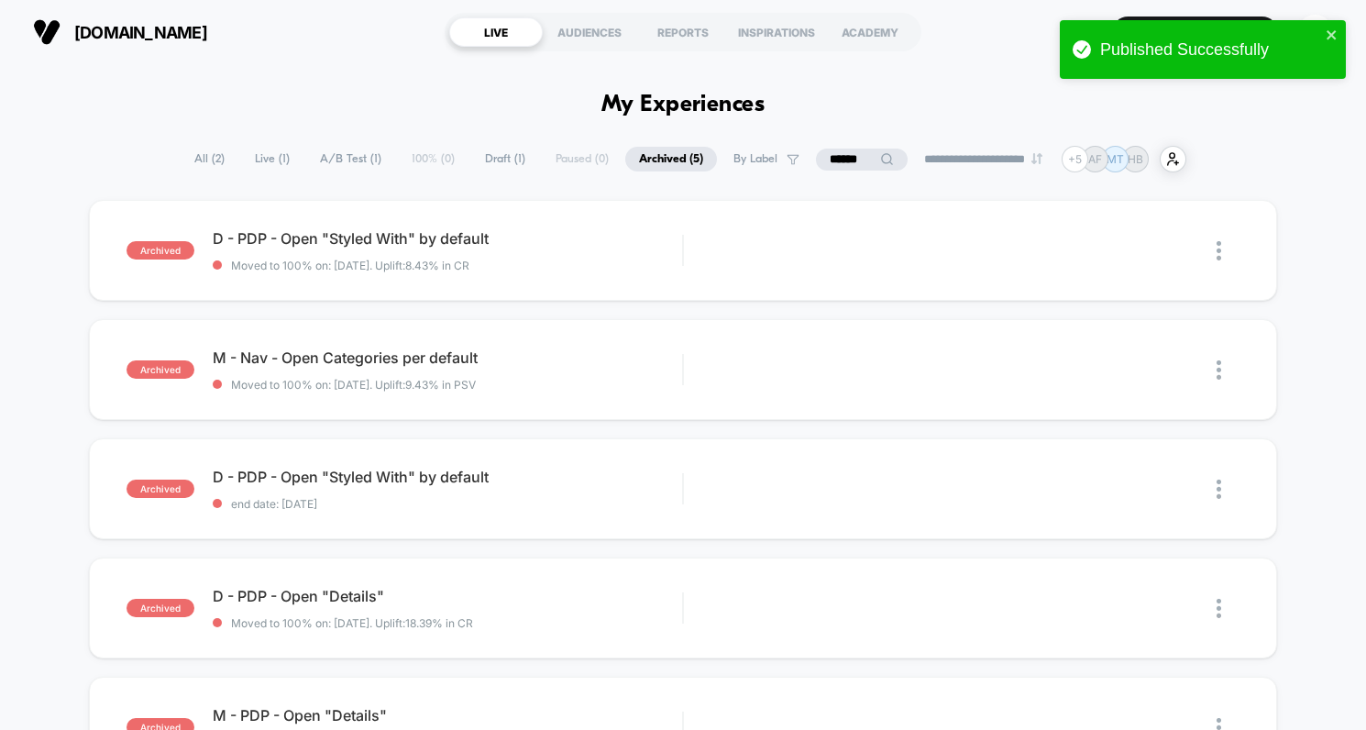
click at [493, 159] on span "Draft ( 1 )" at bounding box center [505, 159] width 68 height 25
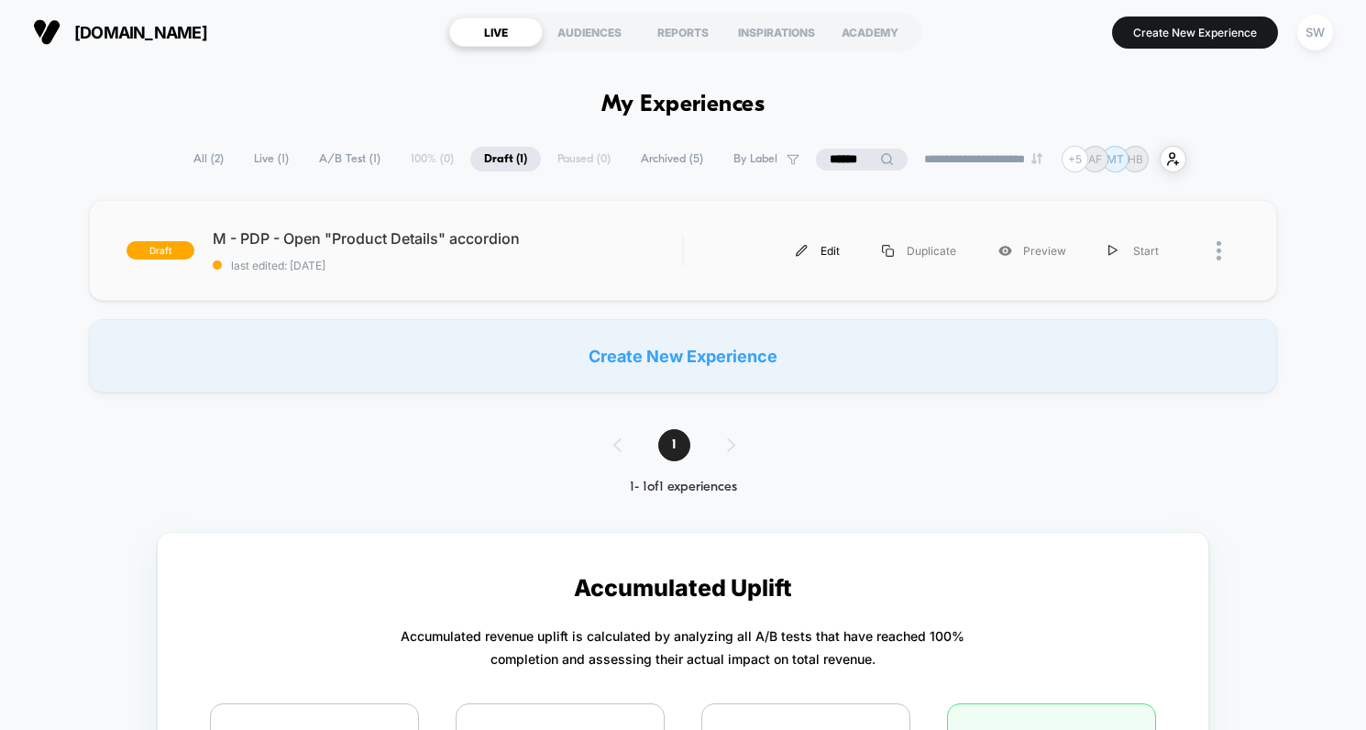
click at [808, 255] on img at bounding box center [802, 251] width 12 height 12
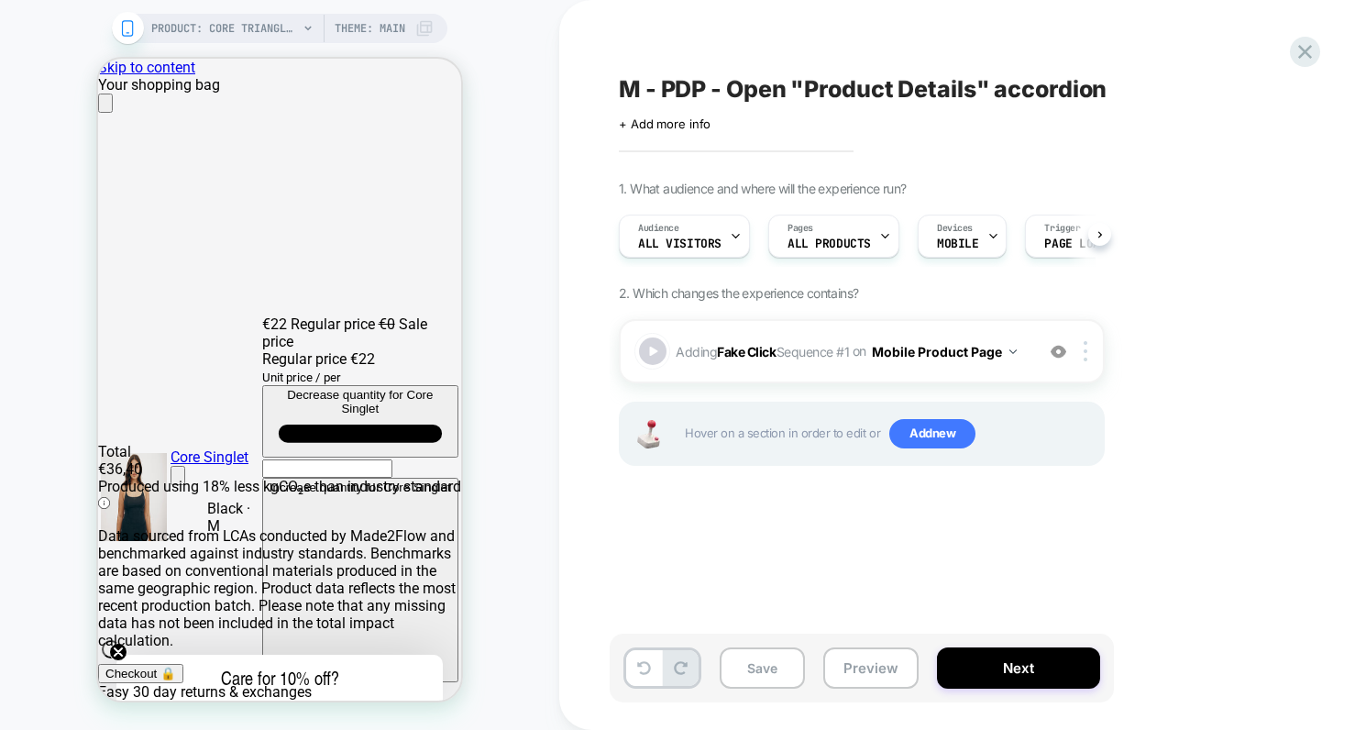
scroll to position [0, 1]
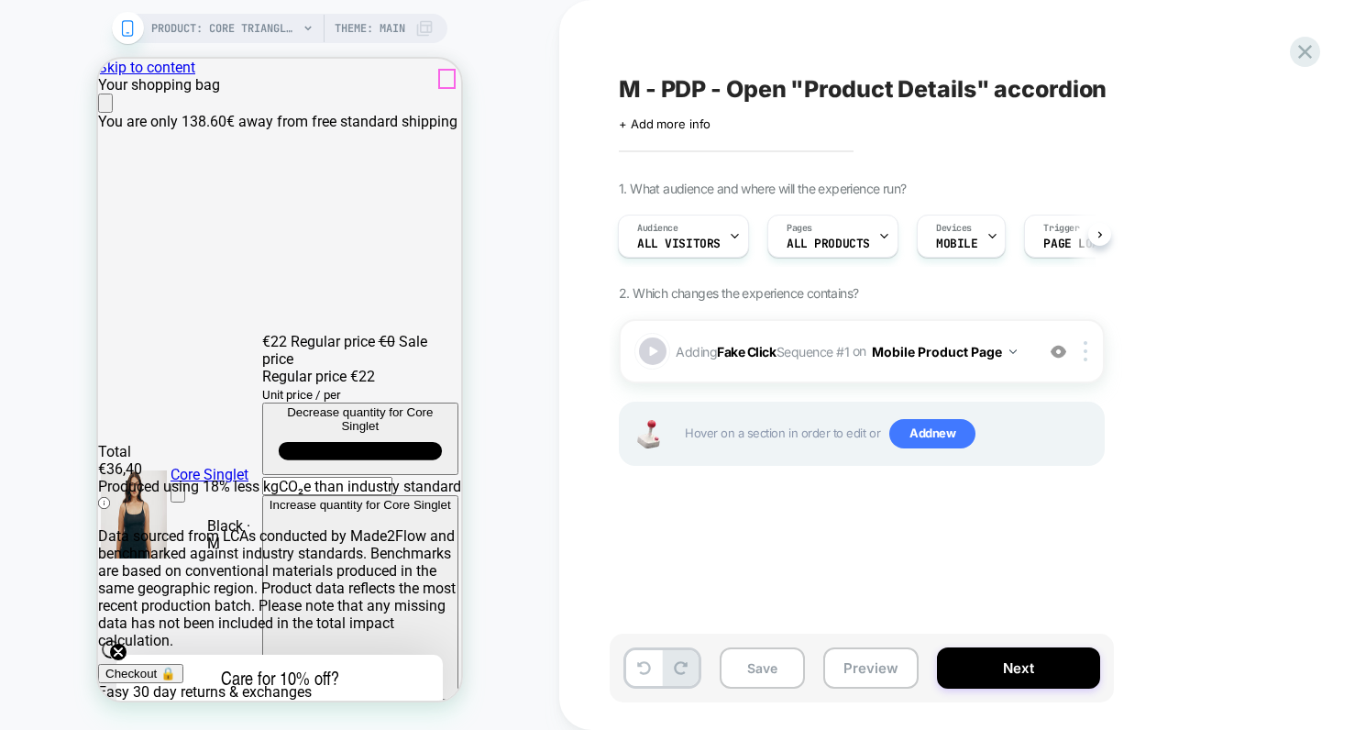
click at [122, 107] on icon "Close" at bounding box center [114, 115] width 16 height 16
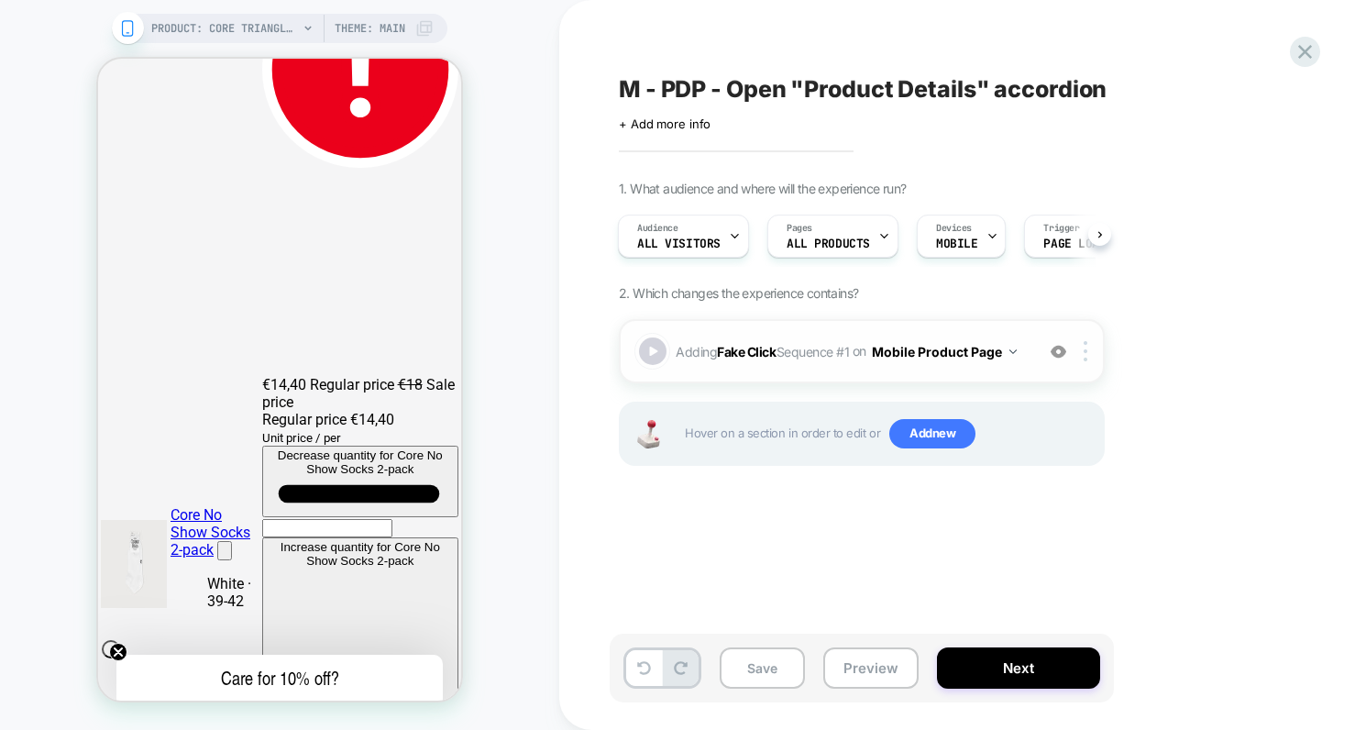
scroll to position [729, 0]
click at [658, 348] on div at bounding box center [653, 352] width 32 height 32
click at [657, 348] on div at bounding box center [653, 352] width 32 height 32
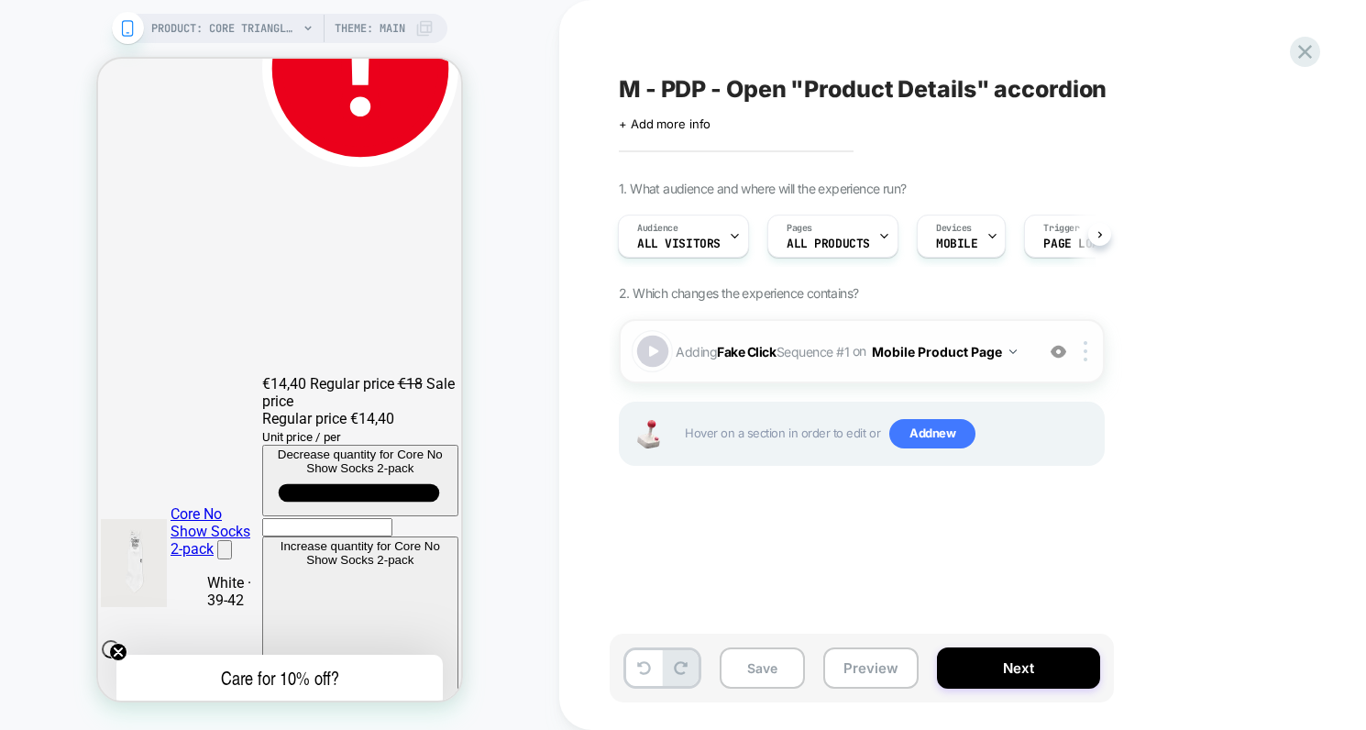
click at [657, 348] on div at bounding box center [653, 352] width 32 height 32
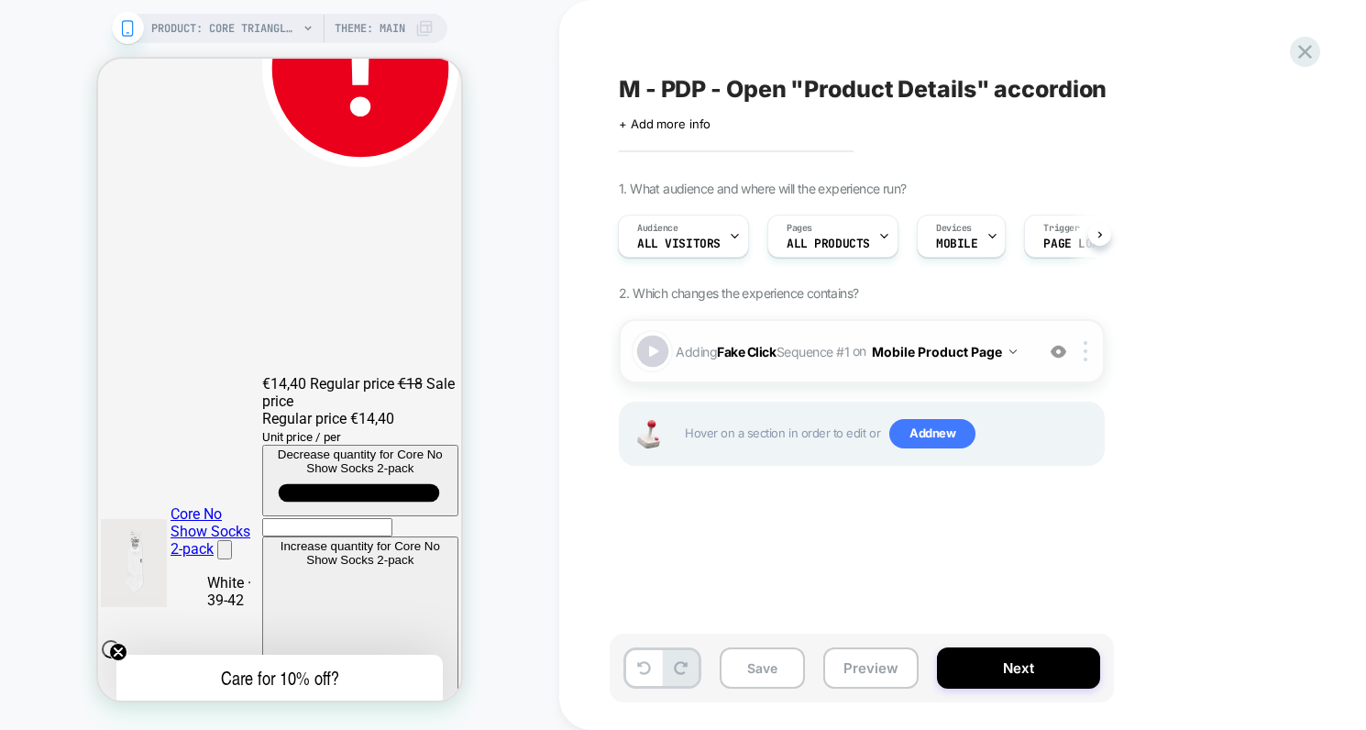
click at [657, 348] on div at bounding box center [653, 352] width 32 height 32
click at [1046, 669] on button "Next" at bounding box center [1018, 667] width 163 height 41
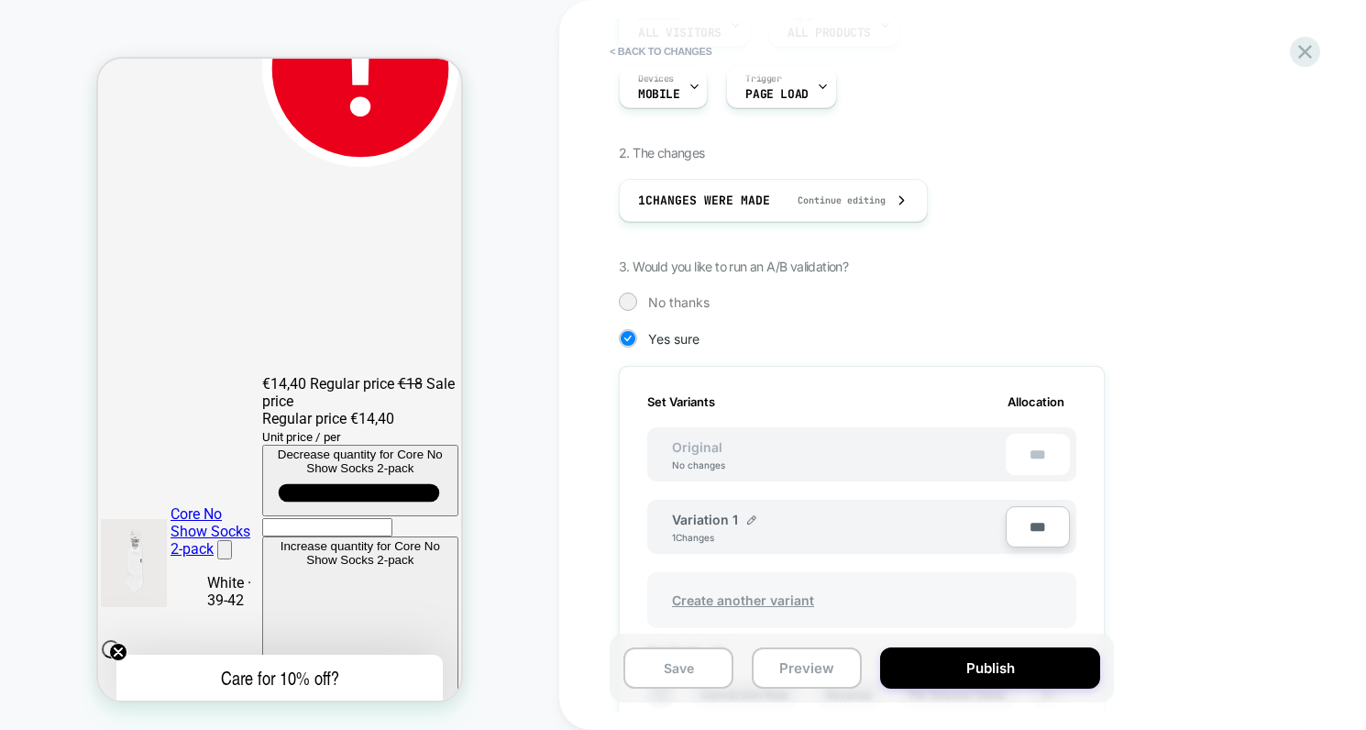
scroll to position [240, 0]
click at [749, 516] on img at bounding box center [751, 518] width 9 height 9
drag, startPoint x: 764, startPoint y: 524, endPoint x: 663, endPoint y: 528, distance: 101.0
click at [663, 528] on div "**********" at bounding box center [830, 526] width 352 height 45
type input "**********"
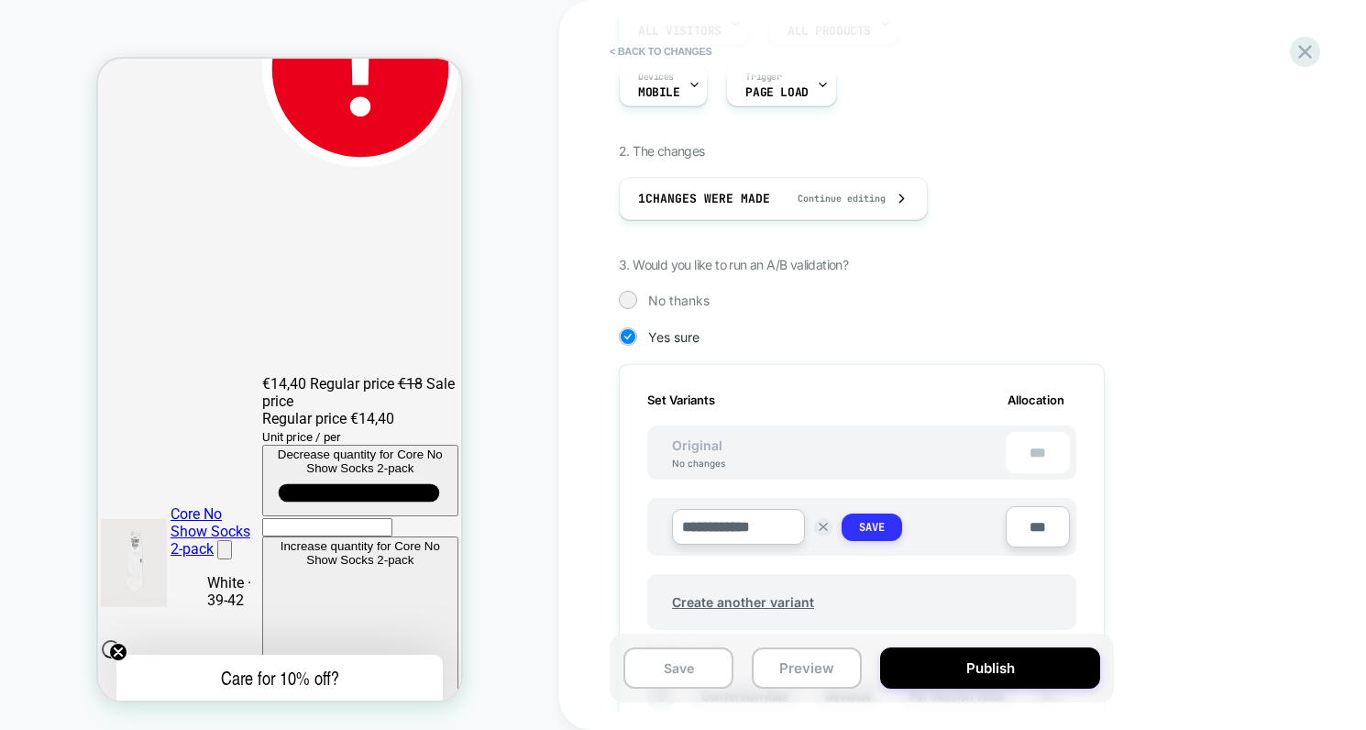
click at [874, 526] on strong "Save" at bounding box center [872, 527] width 26 height 15
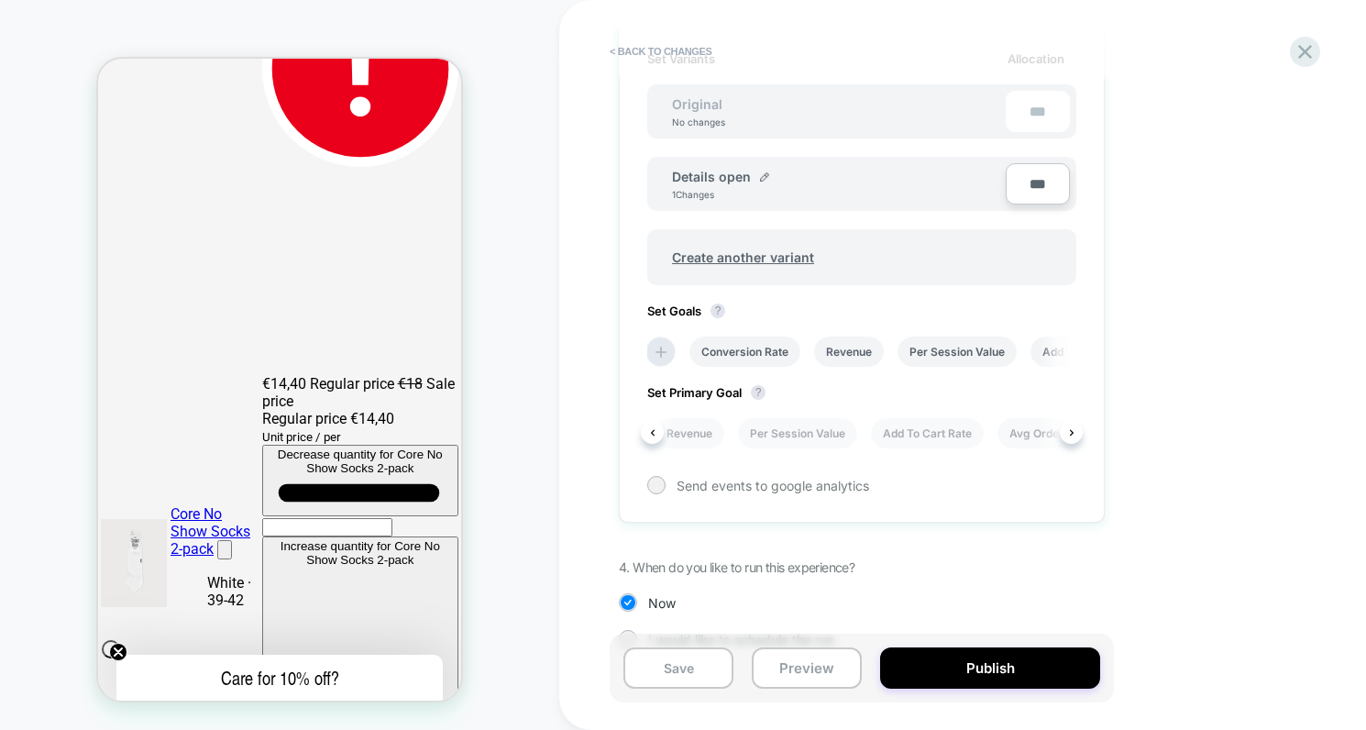
scroll to position [0, 135]
click at [944, 436] on li "Add To Cart Rate" at bounding box center [910, 433] width 113 height 30
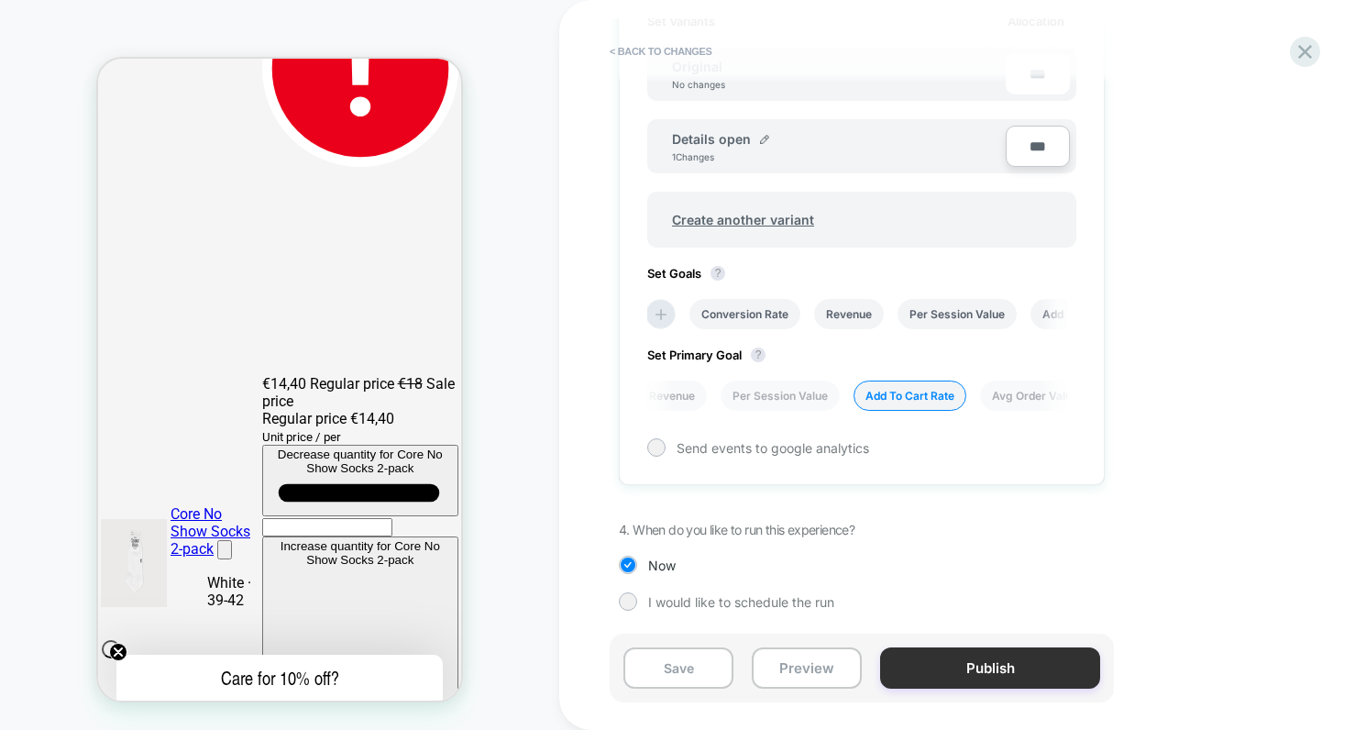
click at [1019, 669] on button "Publish" at bounding box center [990, 667] width 220 height 41
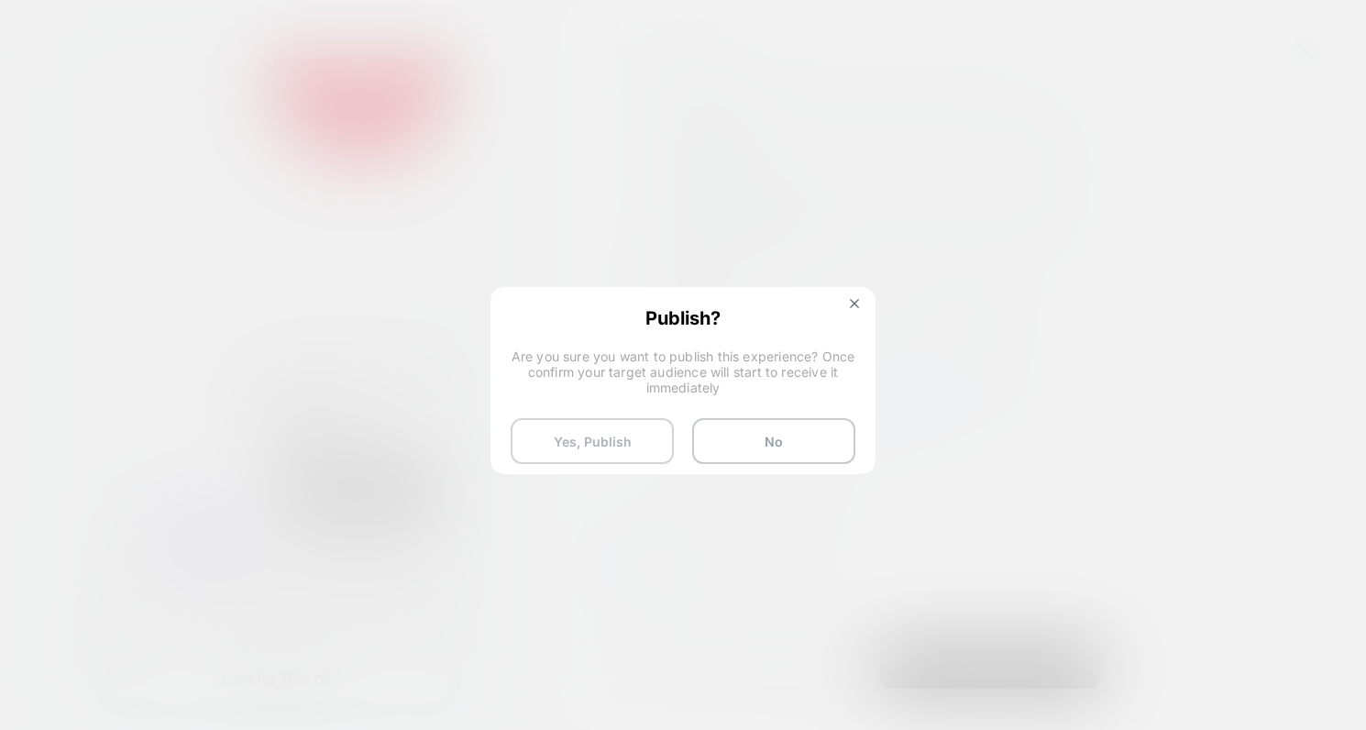
click at [593, 441] on button "Yes, Publish" at bounding box center [592, 441] width 163 height 46
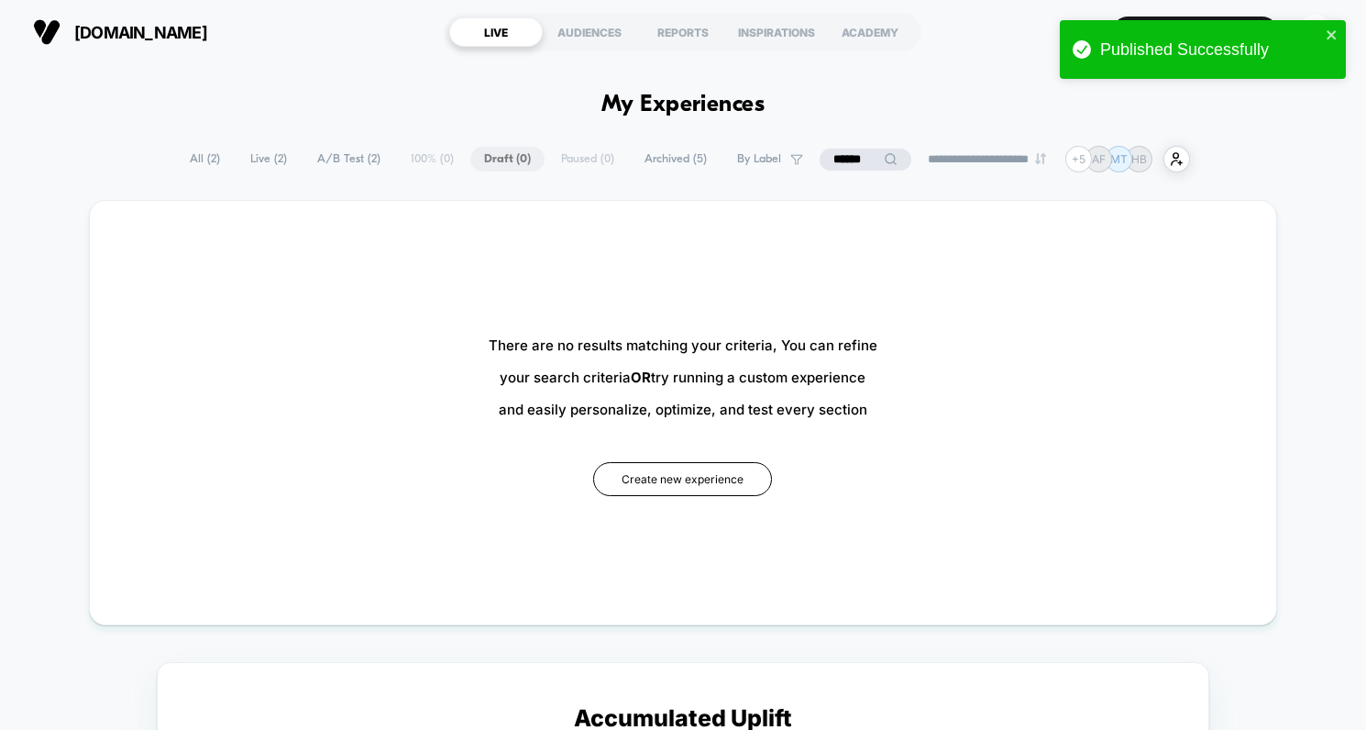
click at [340, 158] on span "A/B Test ( 2 )" at bounding box center [349, 159] width 91 height 25
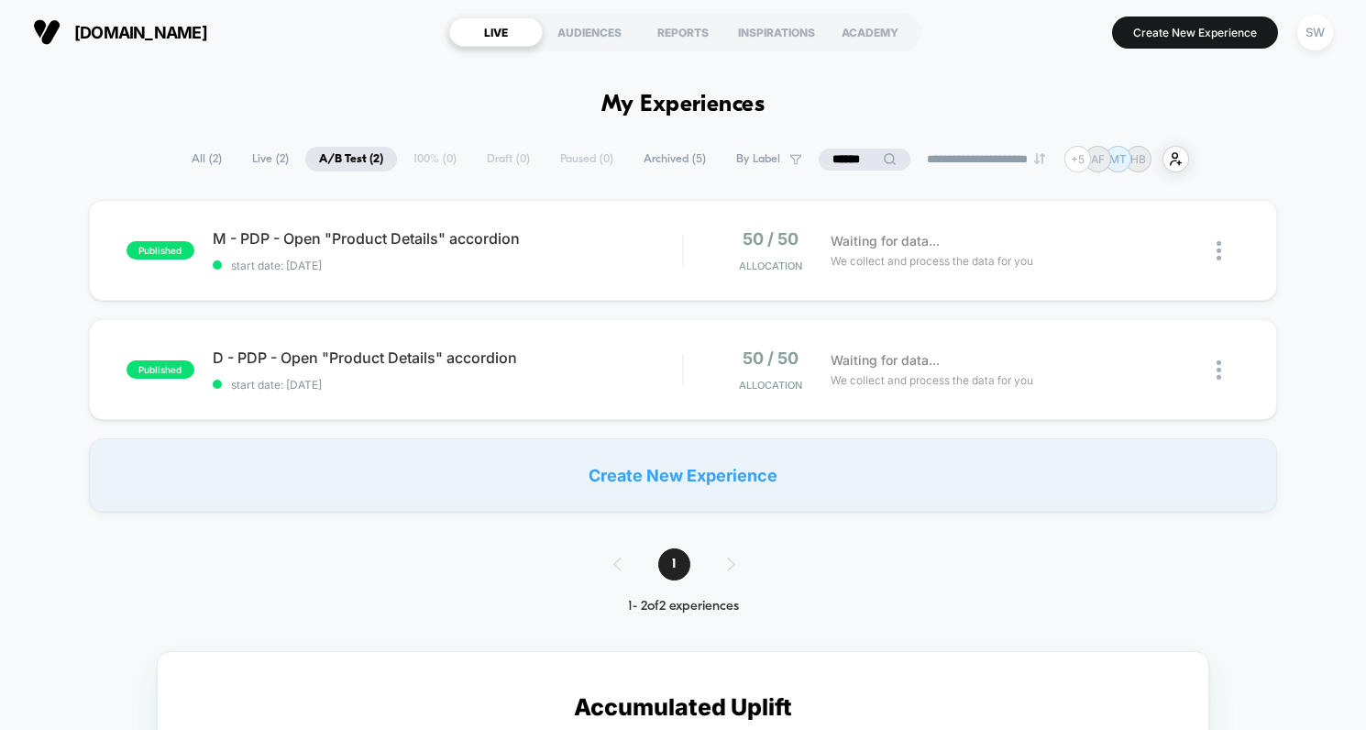
click at [836, 157] on input "******" at bounding box center [864, 160] width 183 height 22
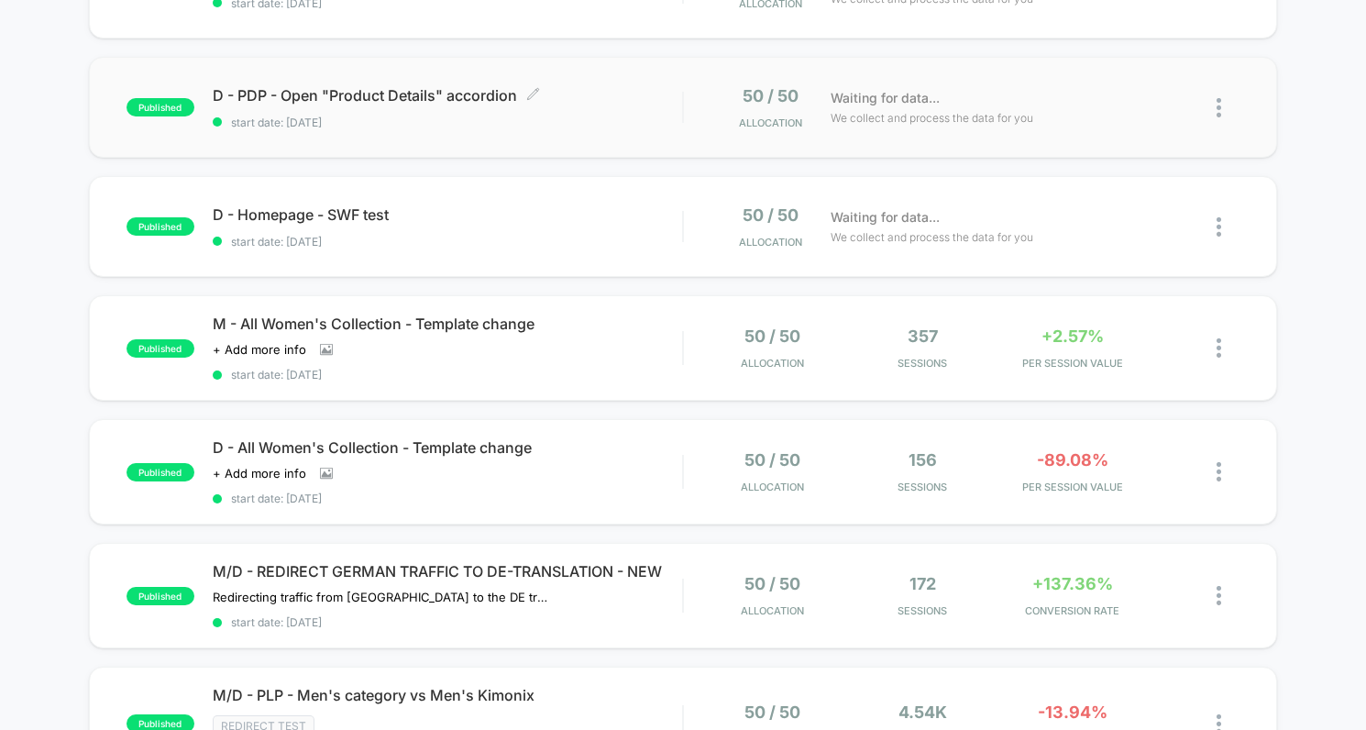
scroll to position [266, 0]
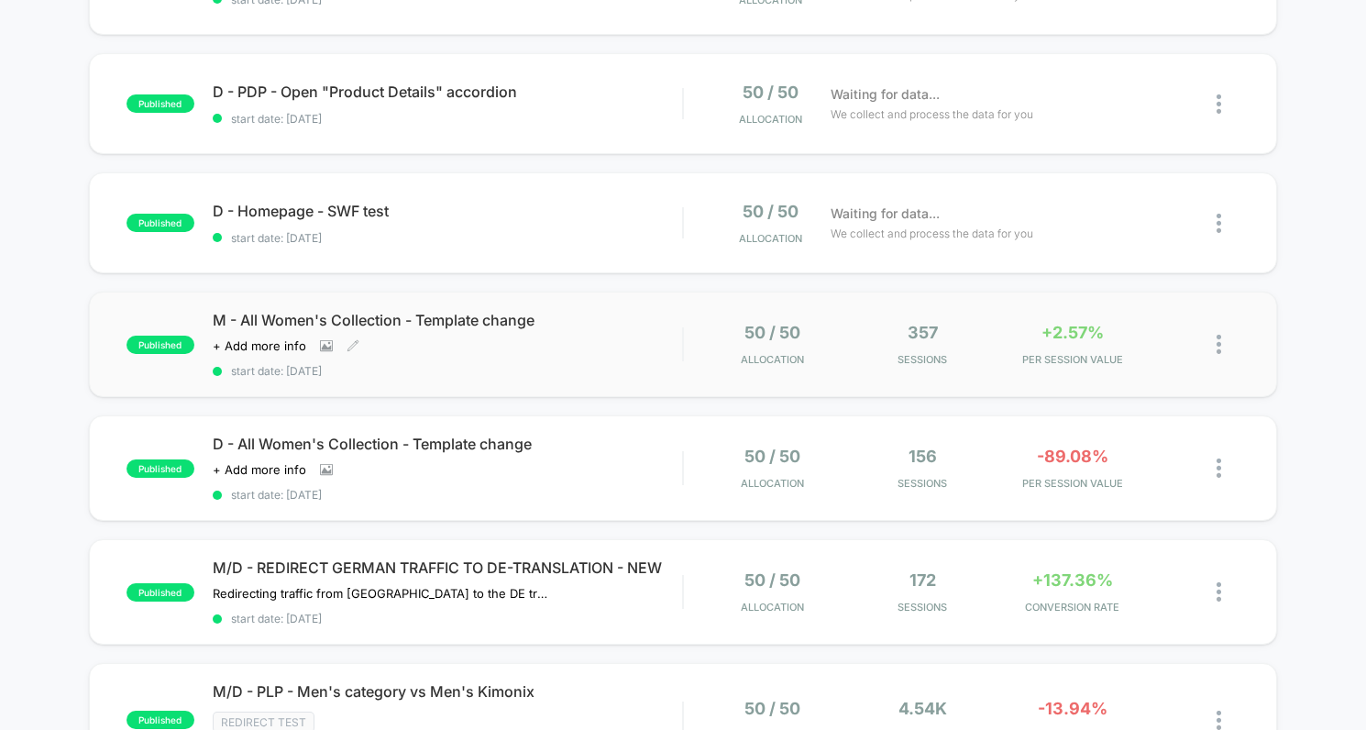
click at [668, 364] on span "start date: [DATE]" at bounding box center [448, 371] width 470 height 14
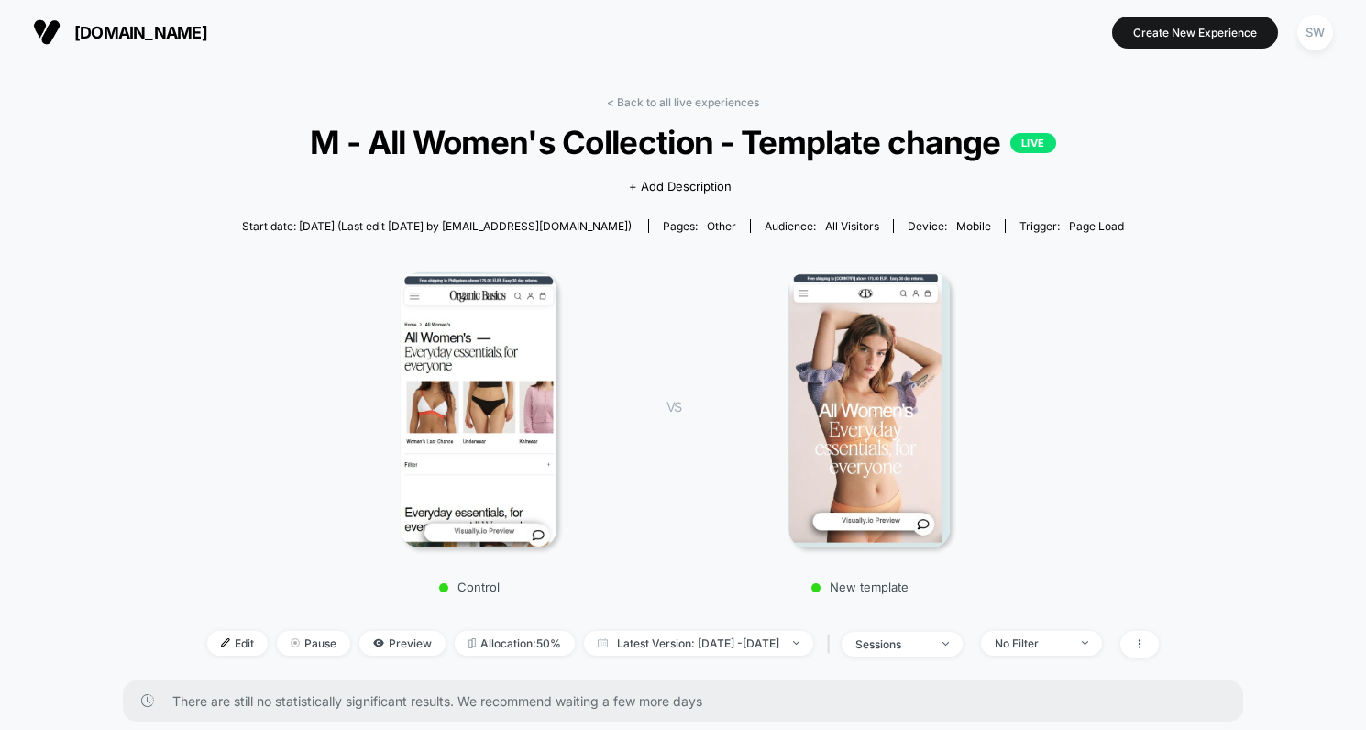
click at [665, 98] on link "< Back to all live experiences" at bounding box center [683, 102] width 152 height 14
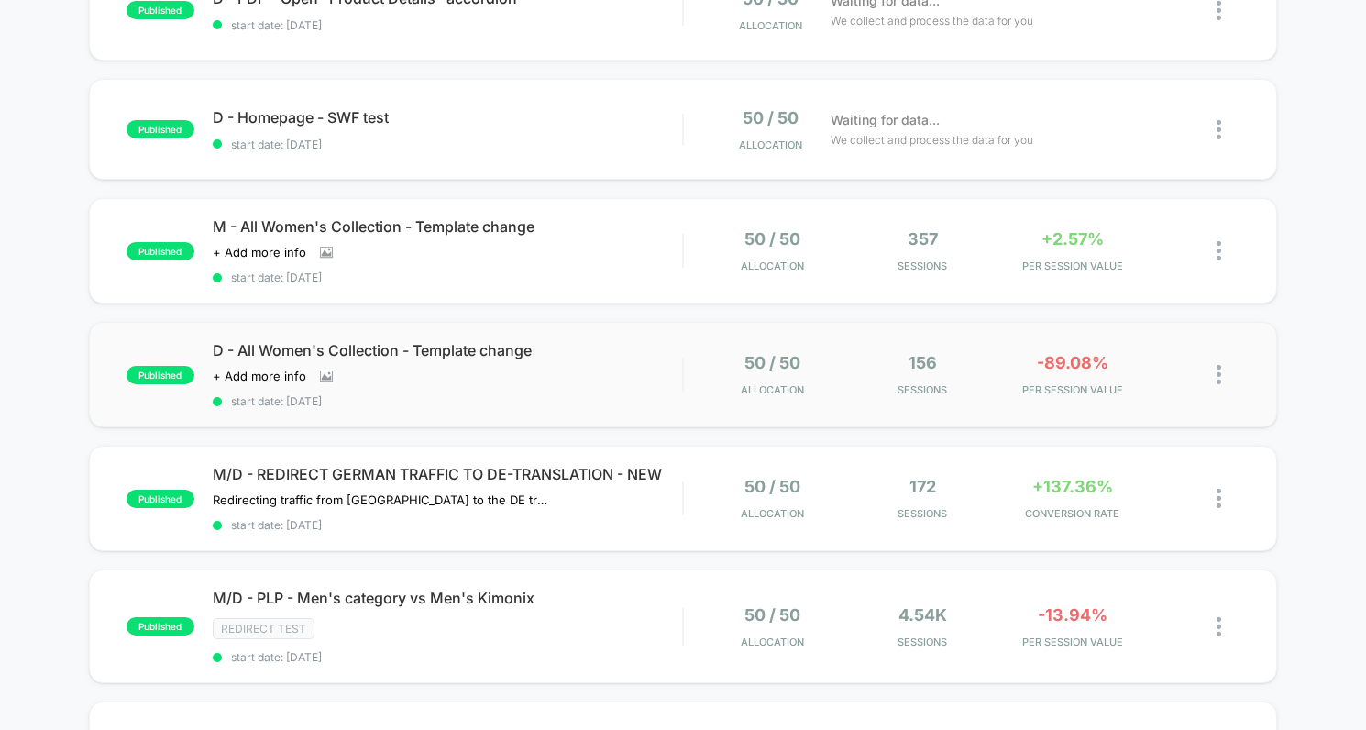
scroll to position [360, 0]
click at [672, 377] on div "D - All Women's Collection - Template change Click to view images Click to edit…" at bounding box center [448, 373] width 470 height 67
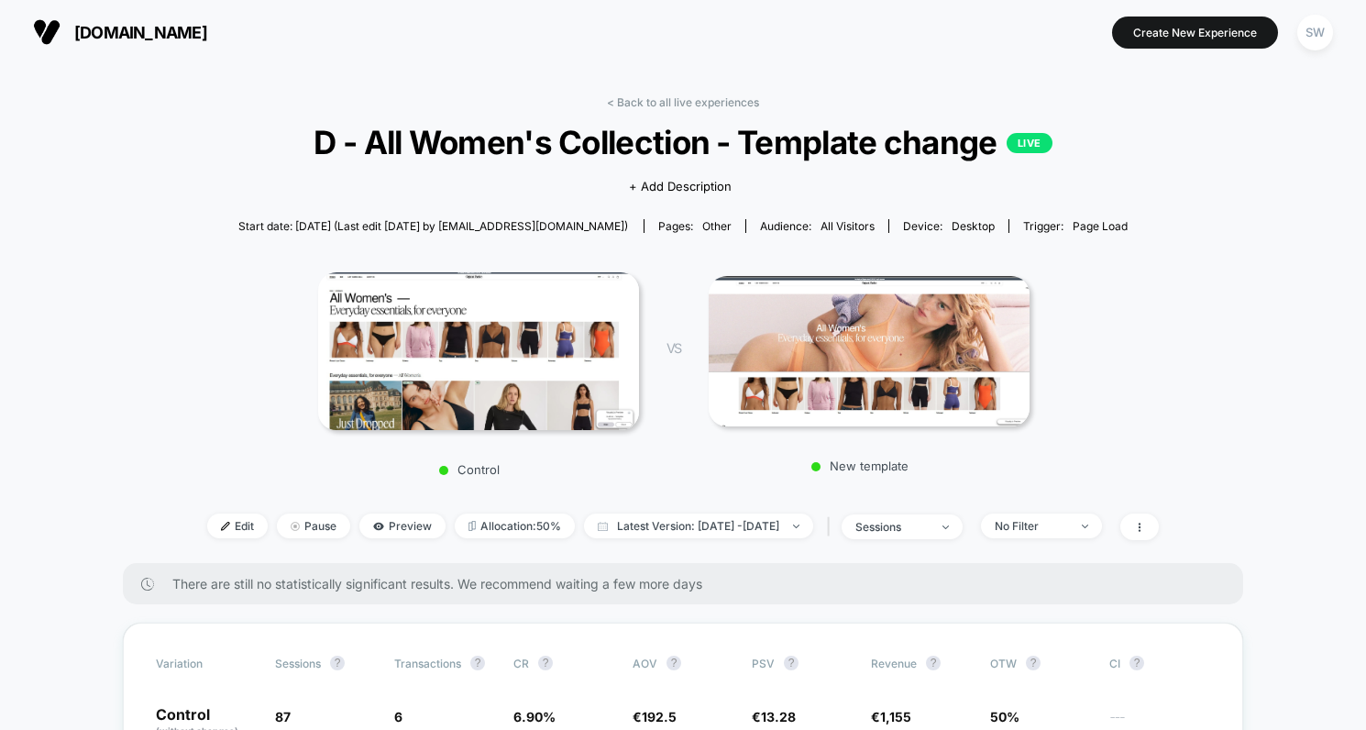
click at [728, 95] on link "< Back to all live experiences" at bounding box center [683, 102] width 152 height 14
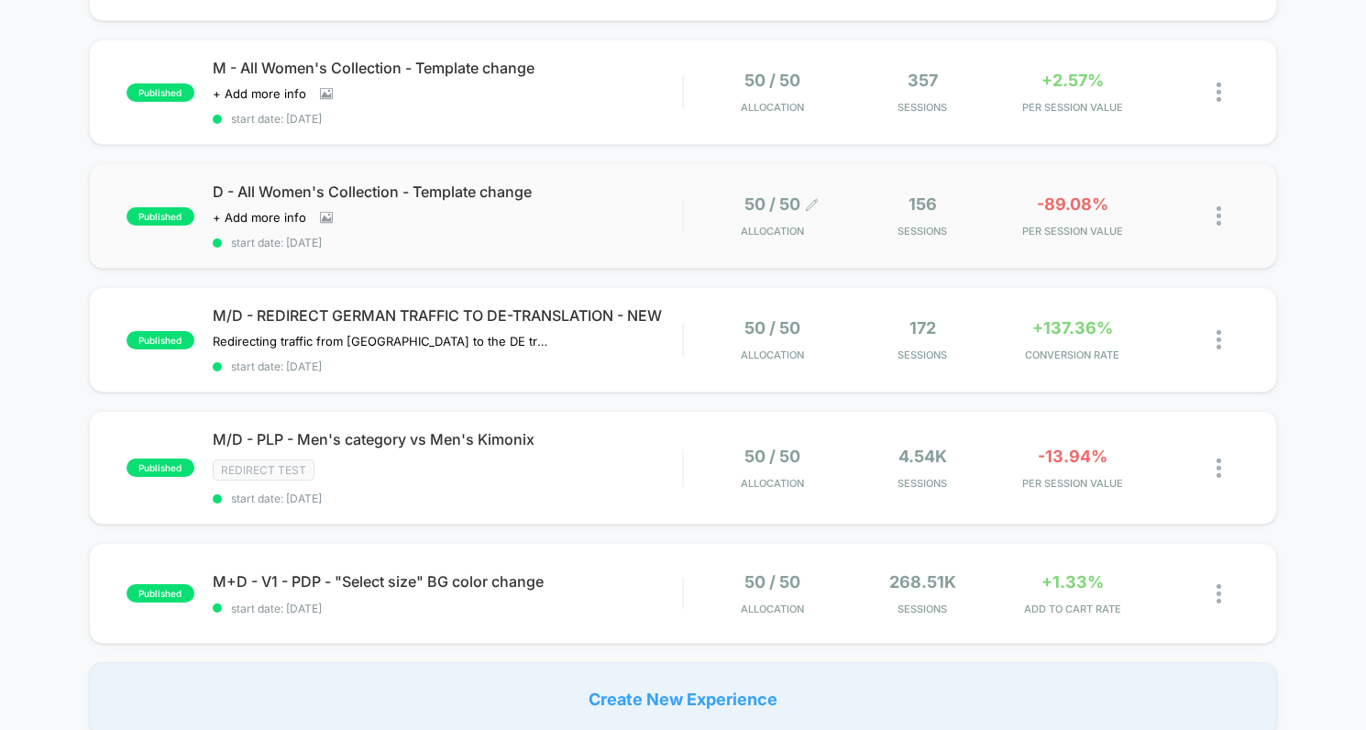
scroll to position [517, 0]
click at [641, 225] on div "D - All Women's Collection - Template change Click to view images Click to edit…" at bounding box center [448, 216] width 470 height 67
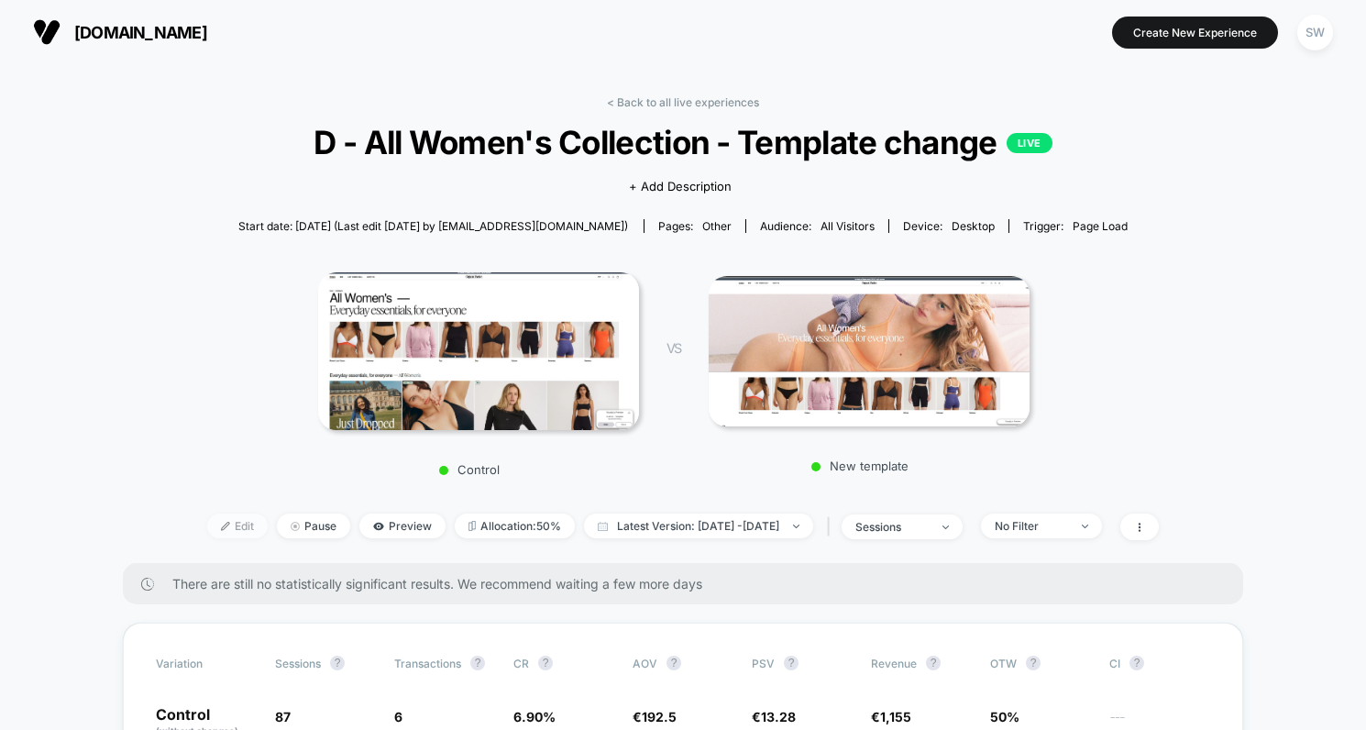
click at [210, 532] on span "Edit" at bounding box center [237, 526] width 61 height 25
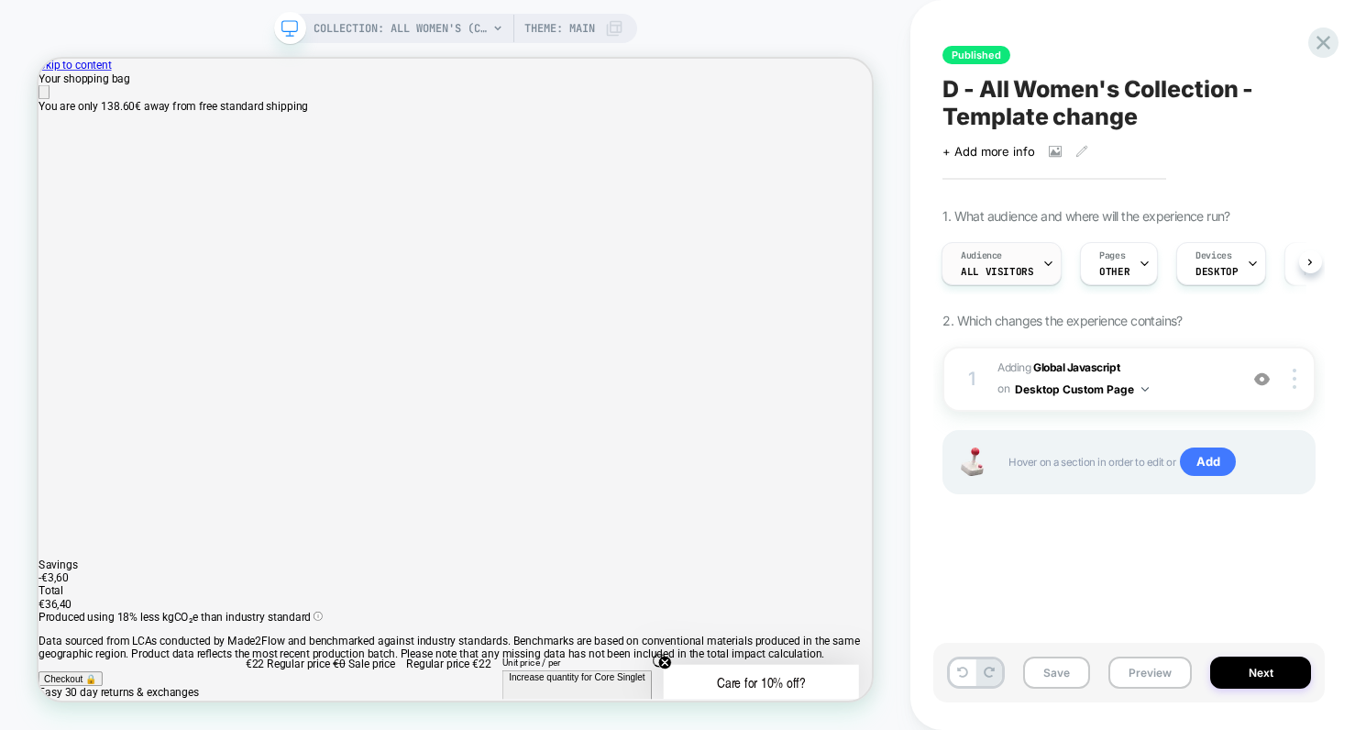
click at [1006, 271] on span "All Visitors" at bounding box center [997, 271] width 72 height 13
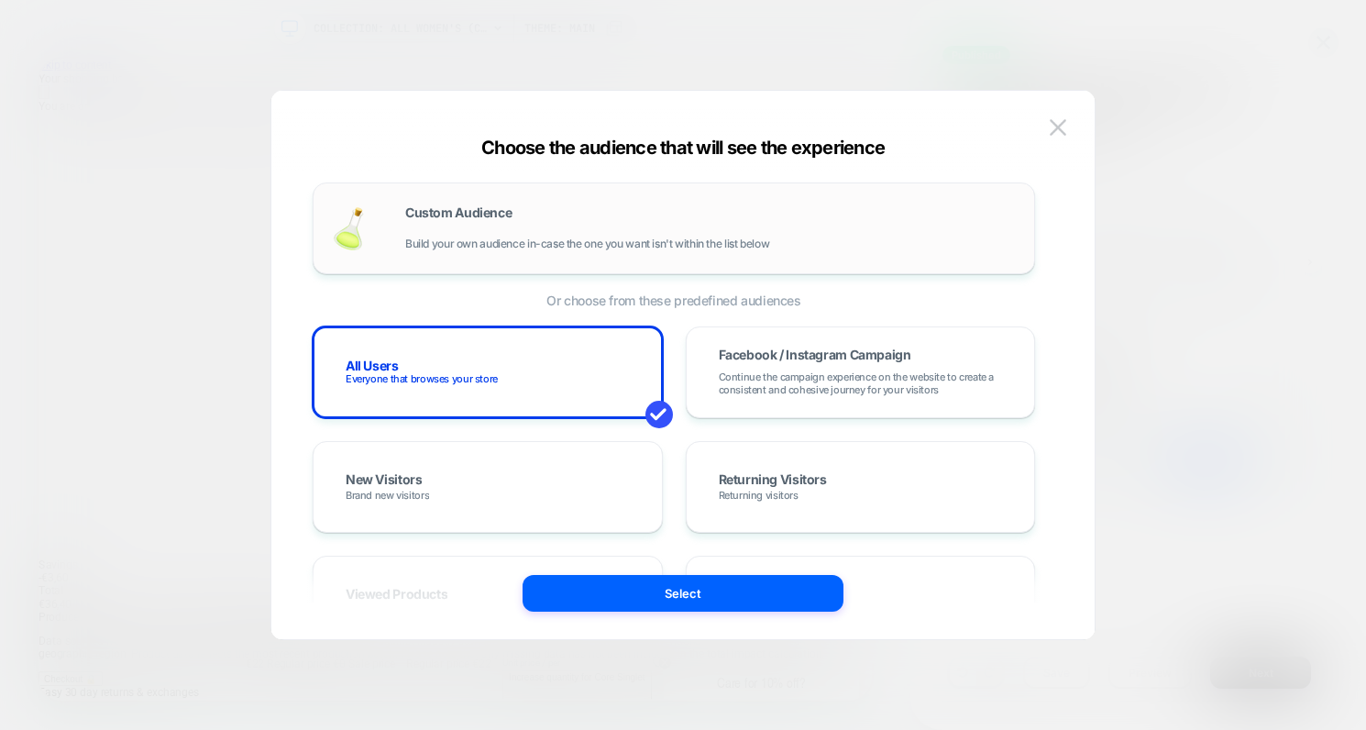
click at [768, 229] on div "Custom Audience Build your own audience in-case the one you want isn't within t…" at bounding box center [710, 228] width 611 height 44
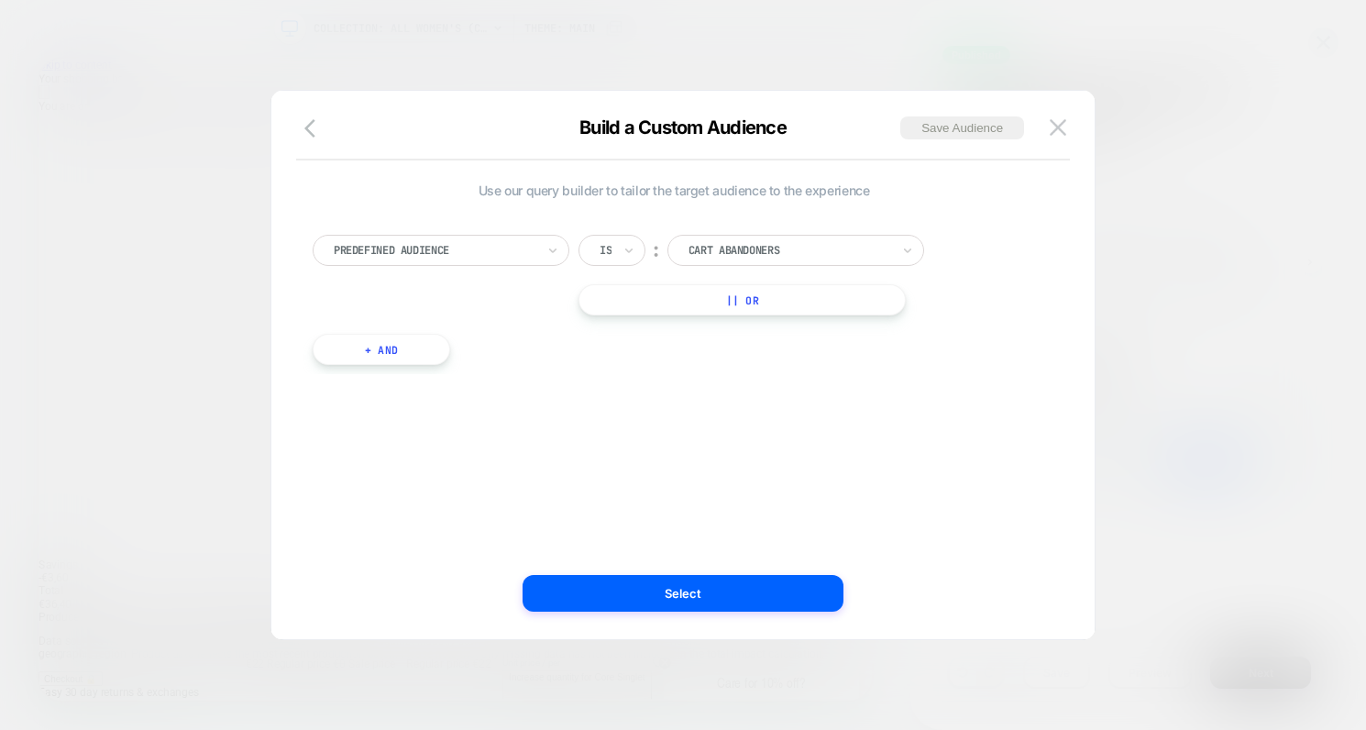
click at [422, 249] on div at bounding box center [435, 250] width 202 height 17
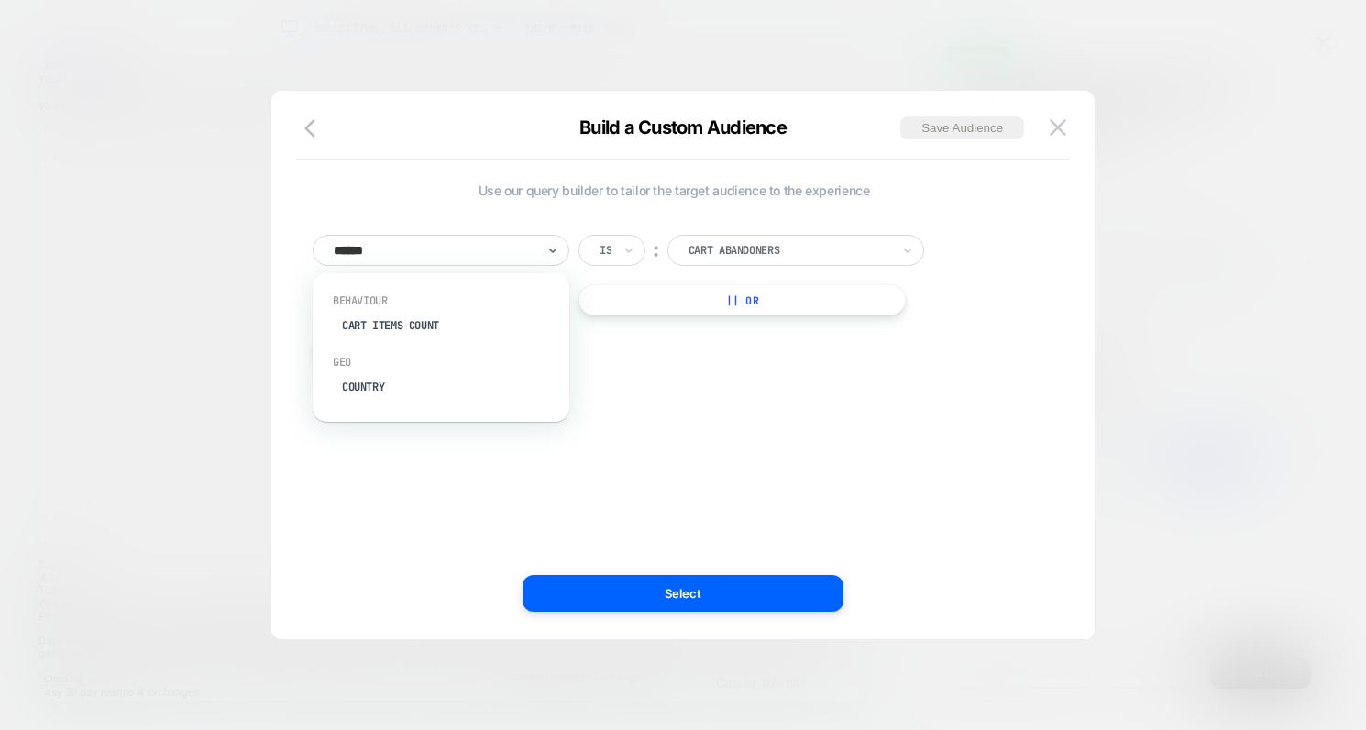
type input "*******"
drag, startPoint x: 364, startPoint y: 323, endPoint x: 425, endPoint y: 323, distance: 60.5
click at [363, 323] on div "Country" at bounding box center [450, 325] width 238 height 29
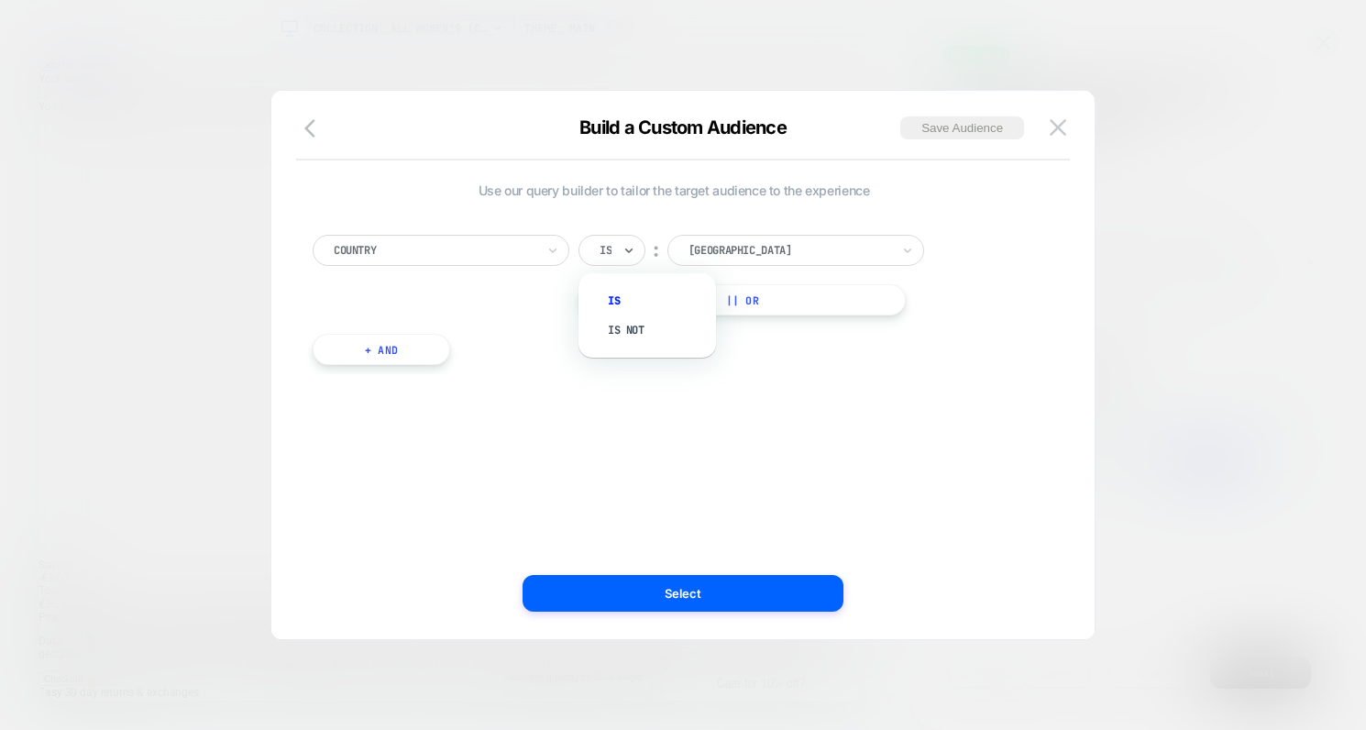
click at [615, 247] on div "Is" at bounding box center [612, 250] width 67 height 31
click at [636, 323] on div "Is not" at bounding box center [656, 329] width 119 height 29
click at [747, 251] on div at bounding box center [814, 250] width 202 height 17
type input "******"
click at [743, 293] on div "[GEOGRAPHIC_DATA]" at bounding box center [832, 300] width 238 height 29
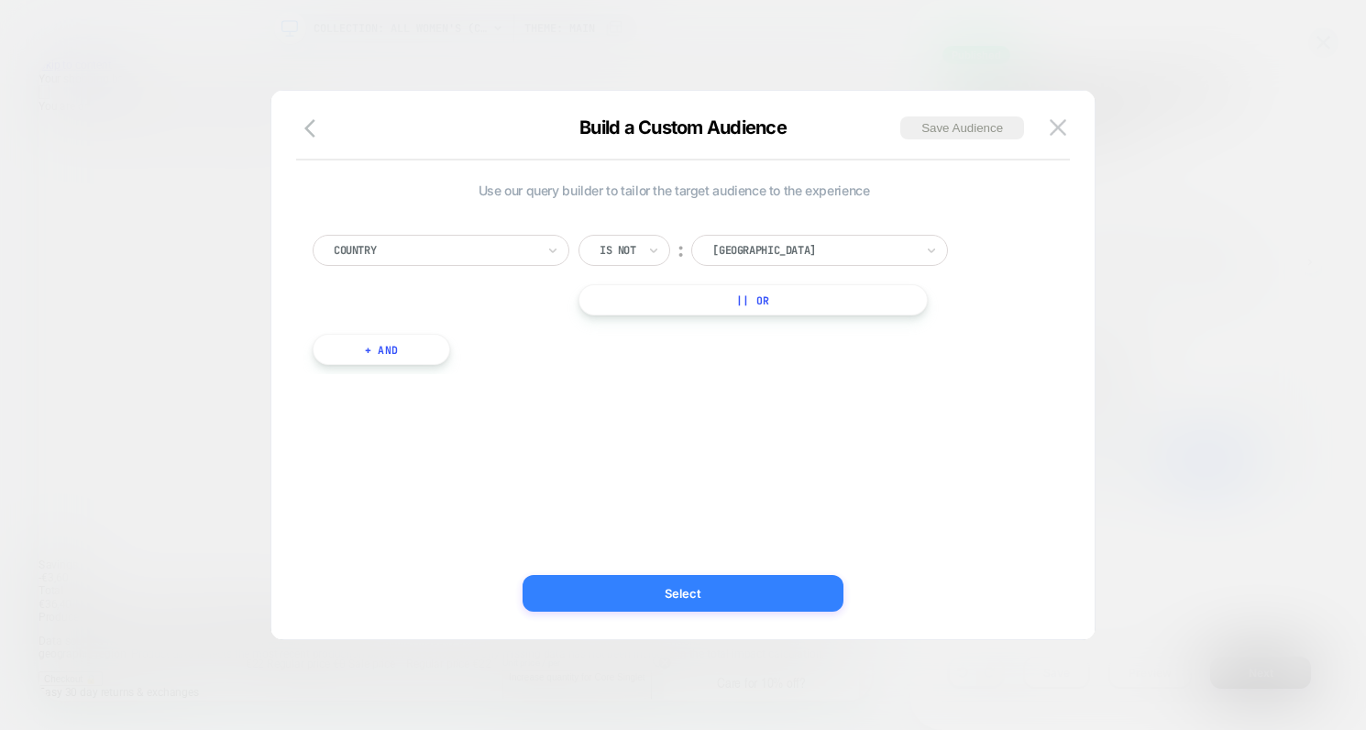
click at [703, 585] on button "Select" at bounding box center [683, 593] width 321 height 37
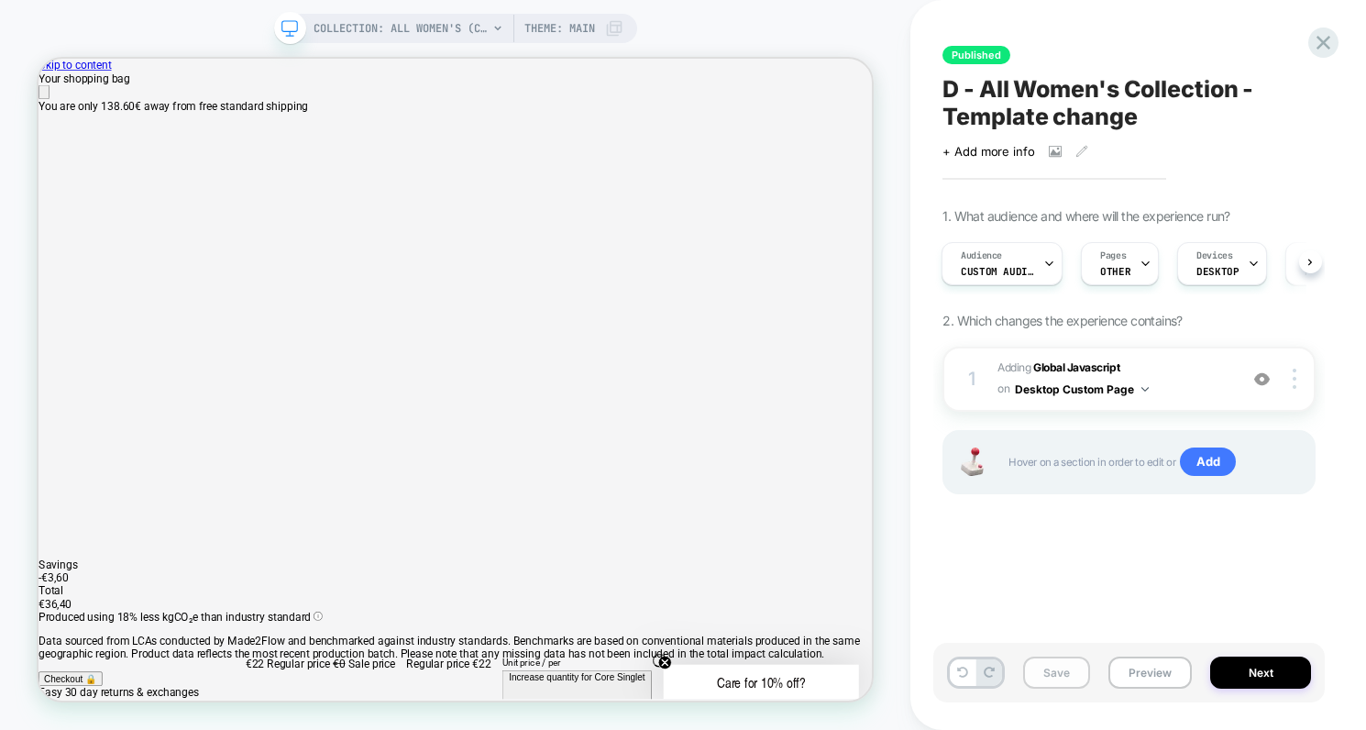
click at [1054, 677] on button "Save" at bounding box center [1056, 673] width 67 height 32
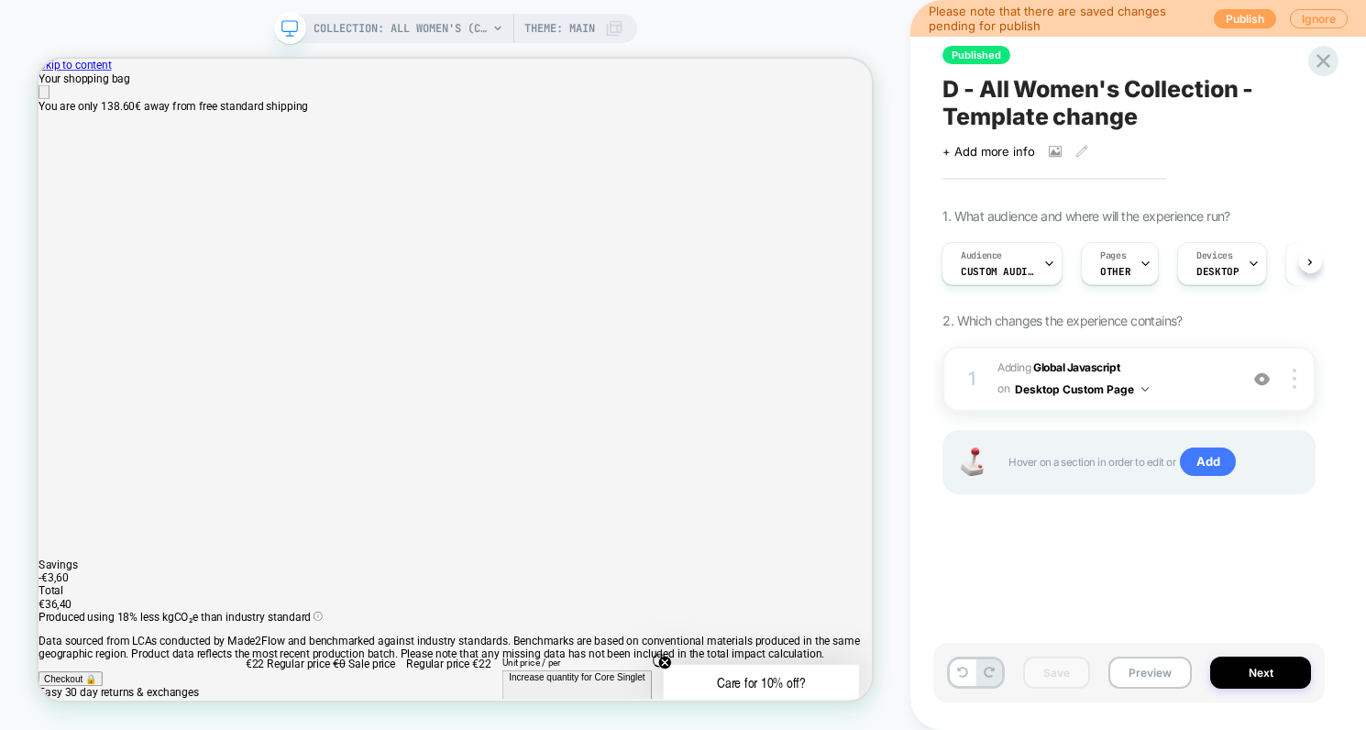
click at [1239, 18] on button "Publish" at bounding box center [1245, 18] width 62 height 19
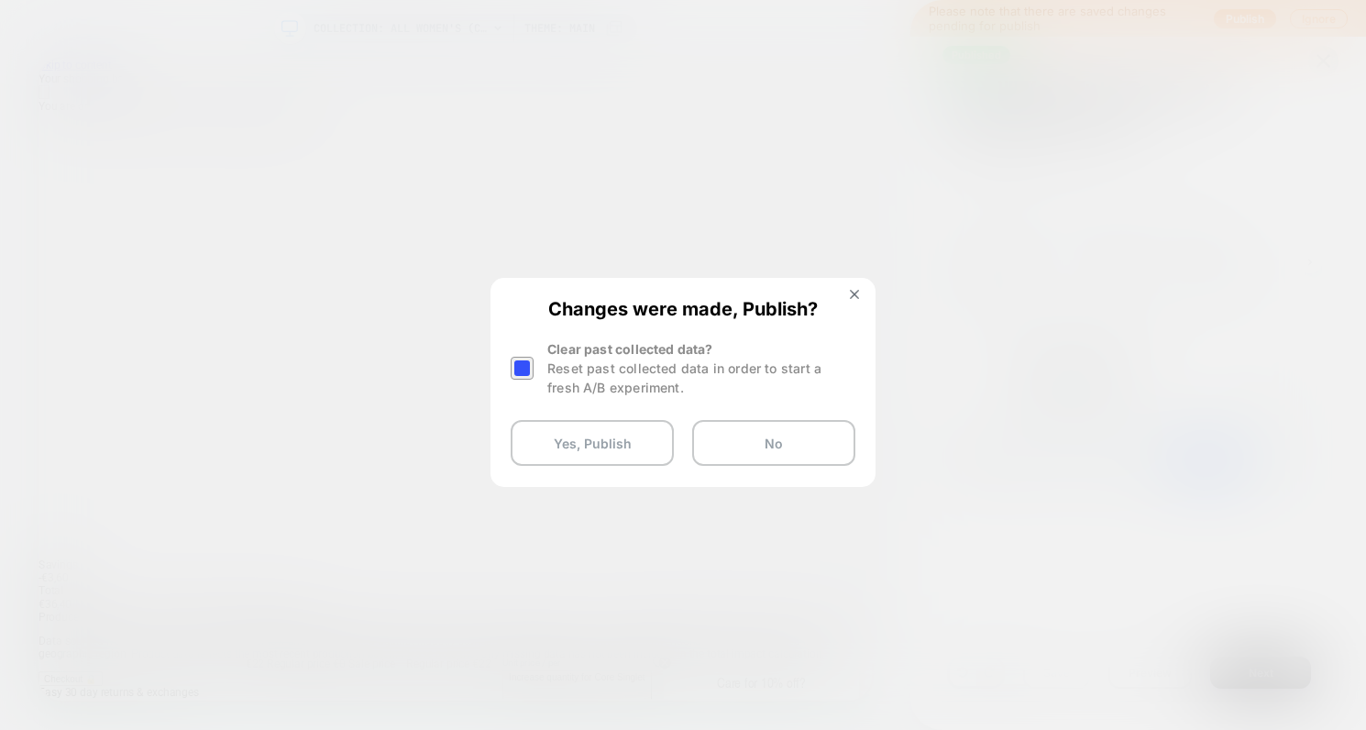
click at [522, 371] on div at bounding box center [522, 368] width 23 height 23
click at [585, 437] on button "Yes, Publish" at bounding box center [592, 443] width 163 height 46
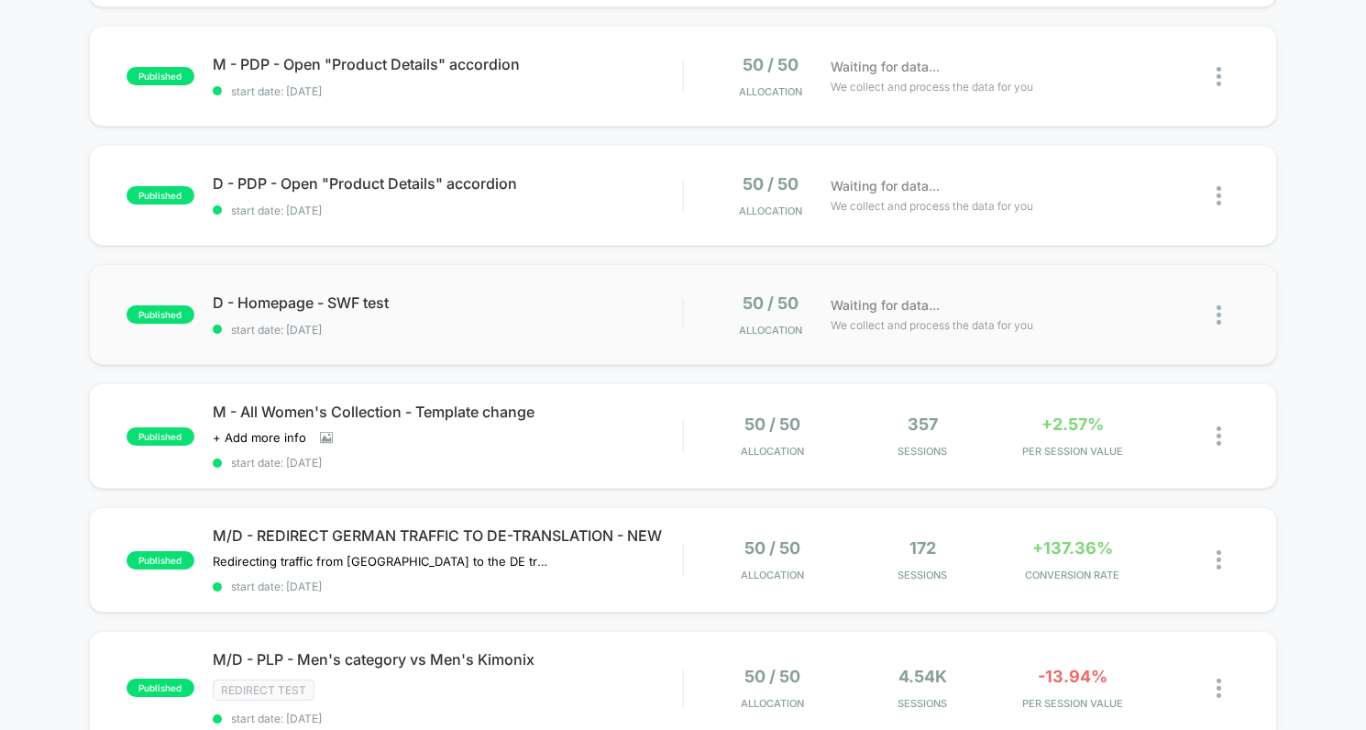
scroll to position [305, 0]
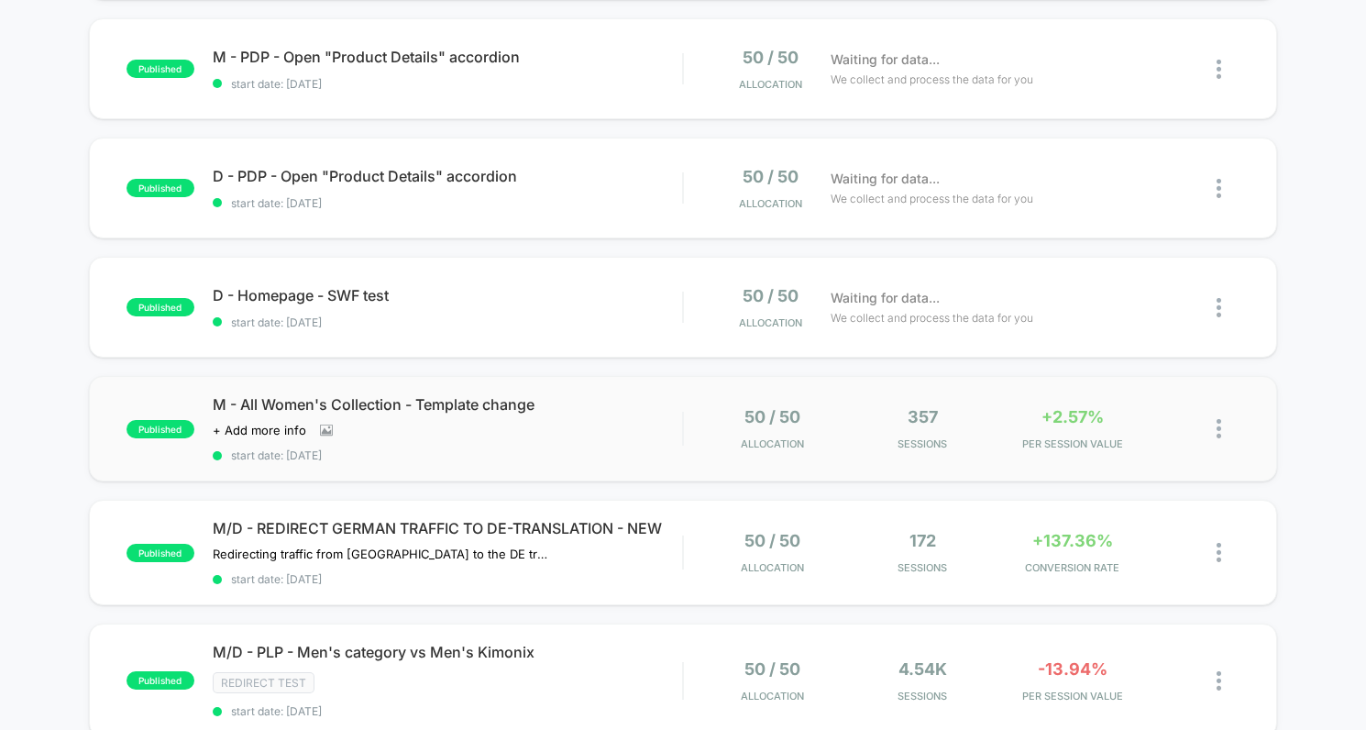
click at [1221, 426] on img at bounding box center [1219, 428] width 5 height 19
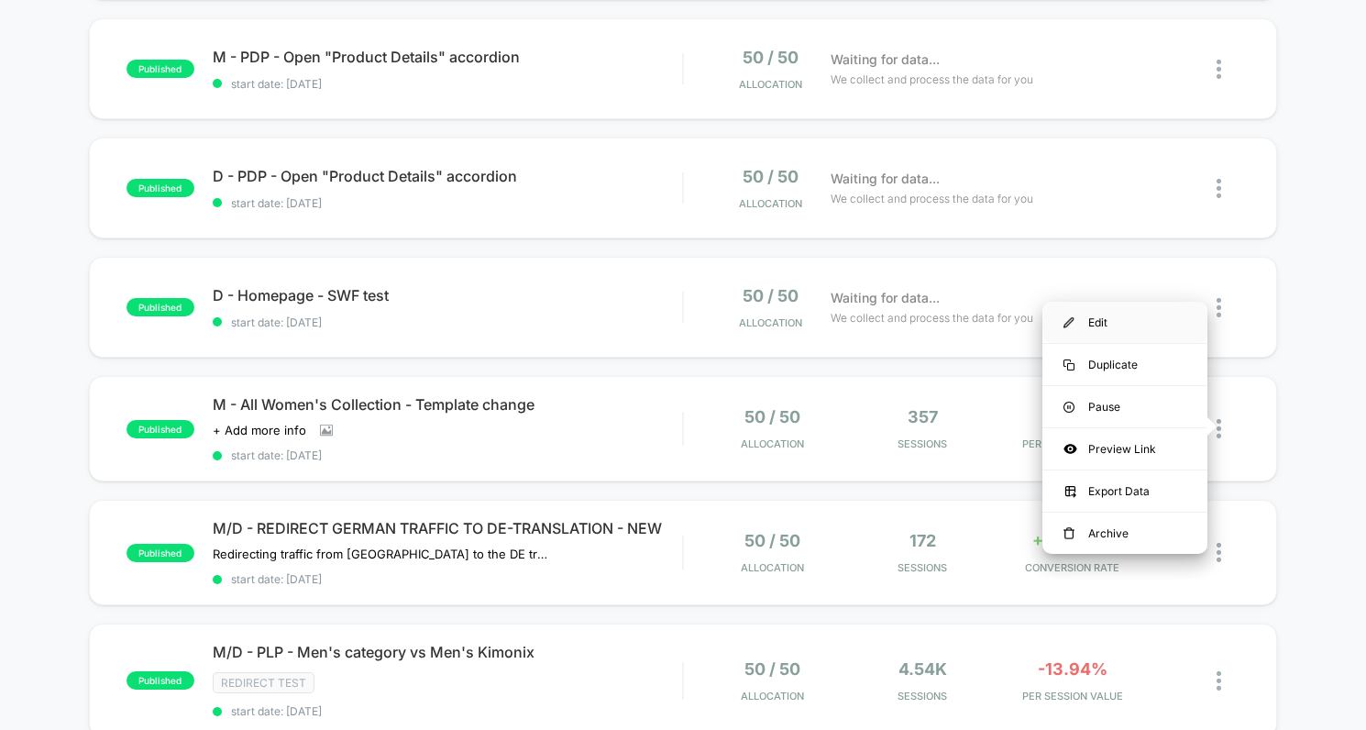
click at [1111, 322] on div "Edit" at bounding box center [1125, 322] width 165 height 41
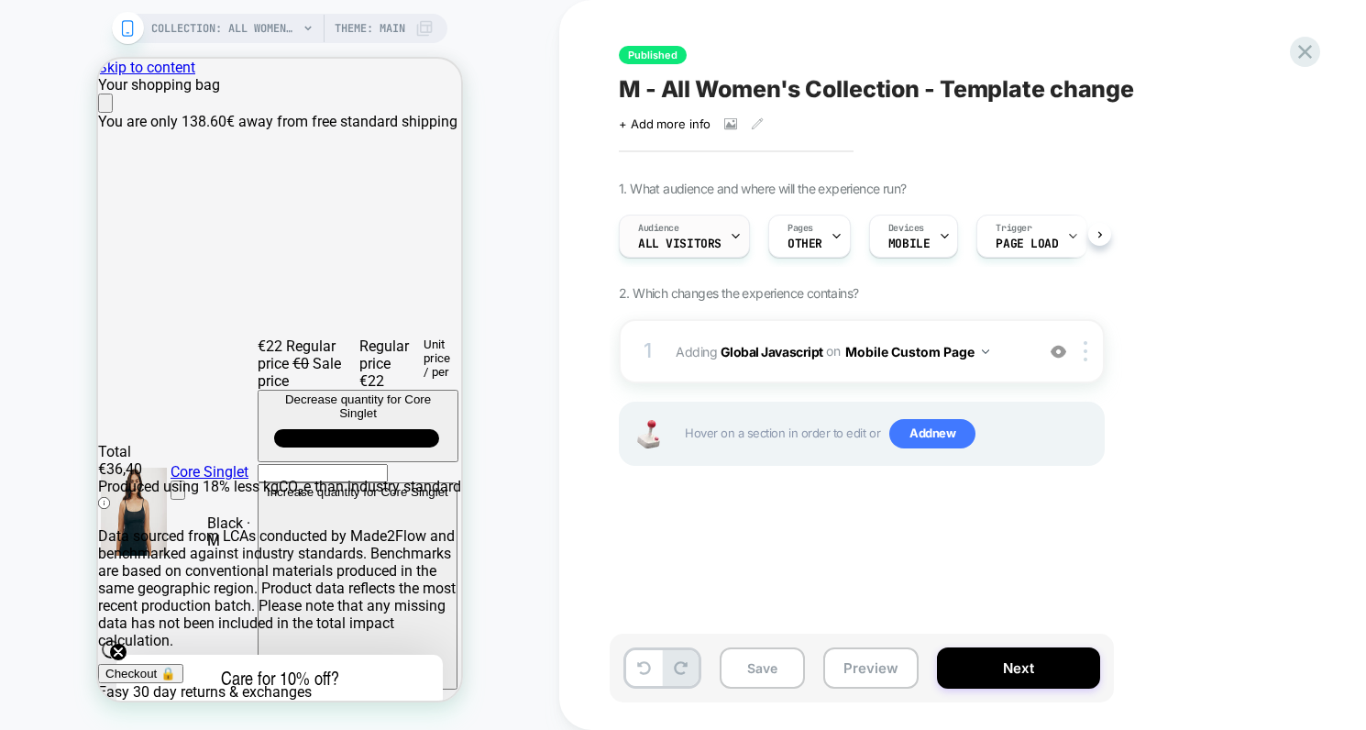
scroll to position [0, 1]
click at [701, 246] on span "All Visitors" at bounding box center [678, 244] width 83 height 13
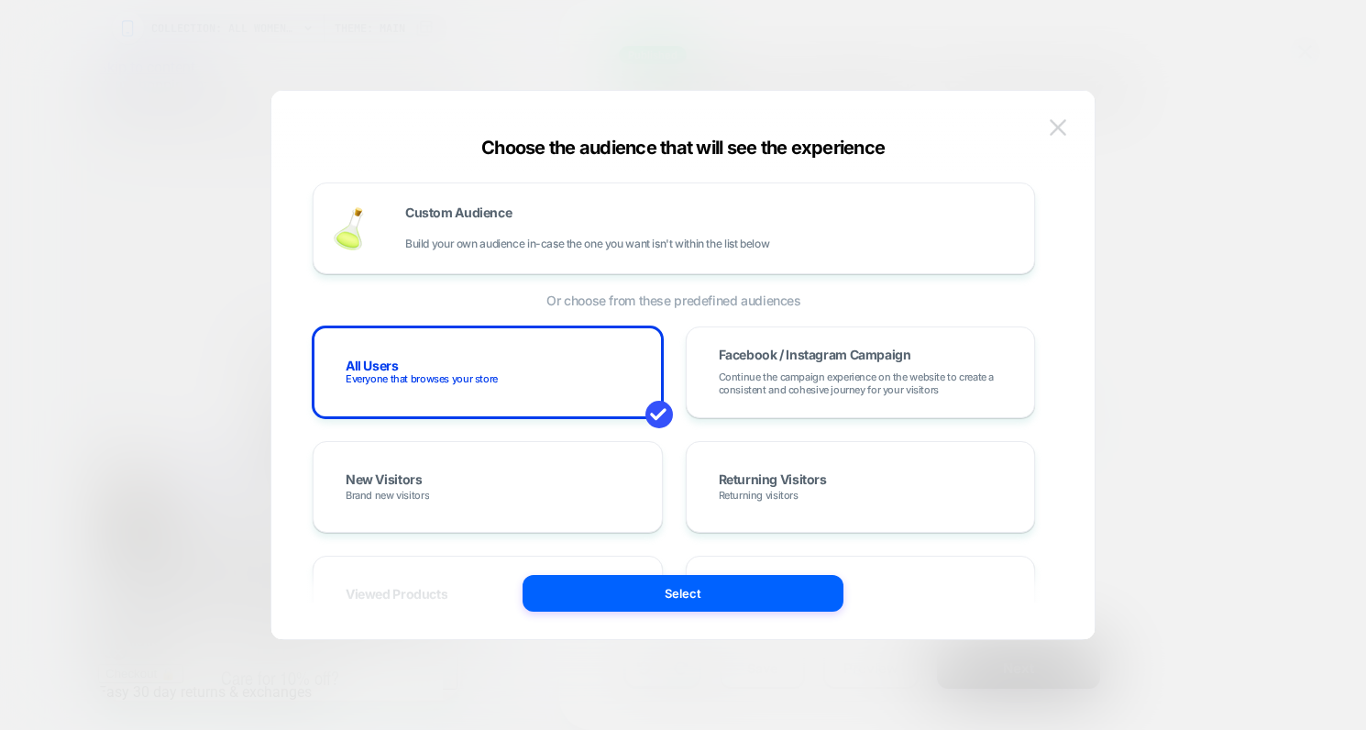
click at [1058, 125] on img at bounding box center [1058, 127] width 17 height 16
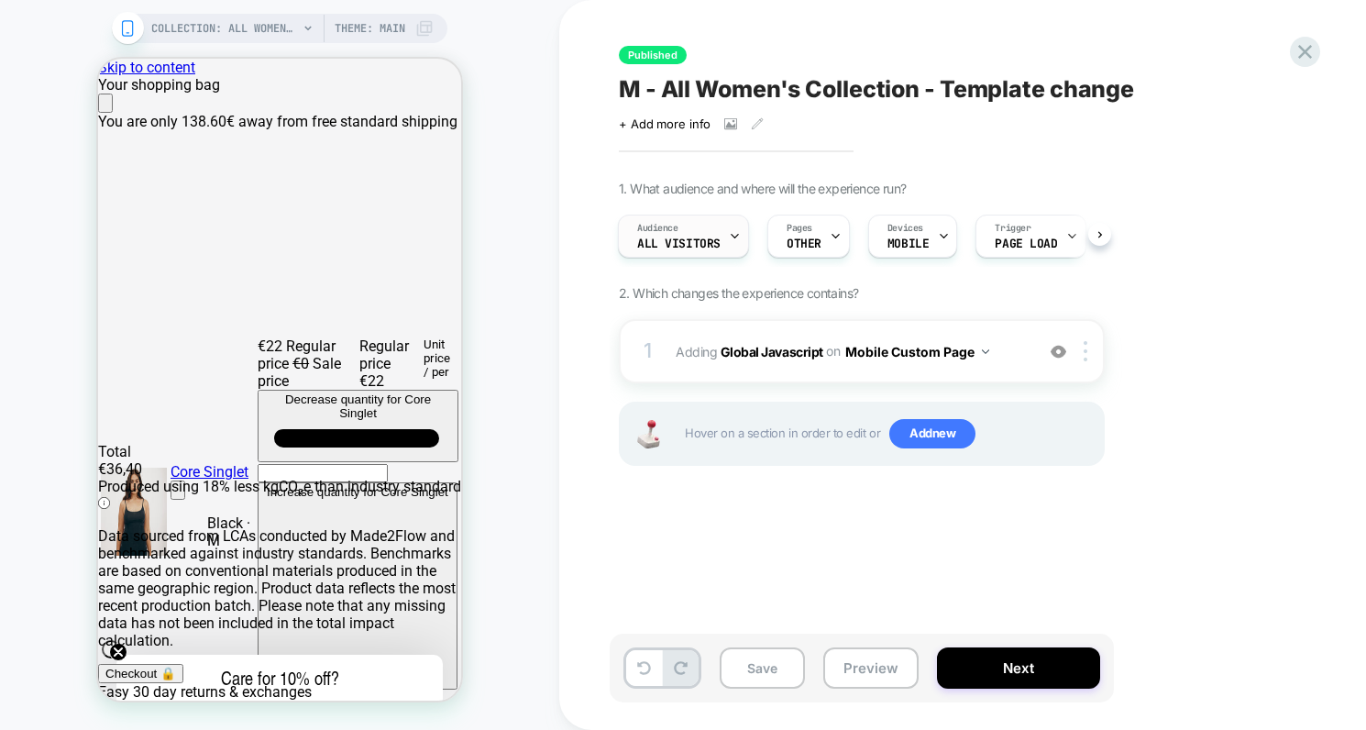
click at [681, 238] on span "All Visitors" at bounding box center [678, 244] width 83 height 13
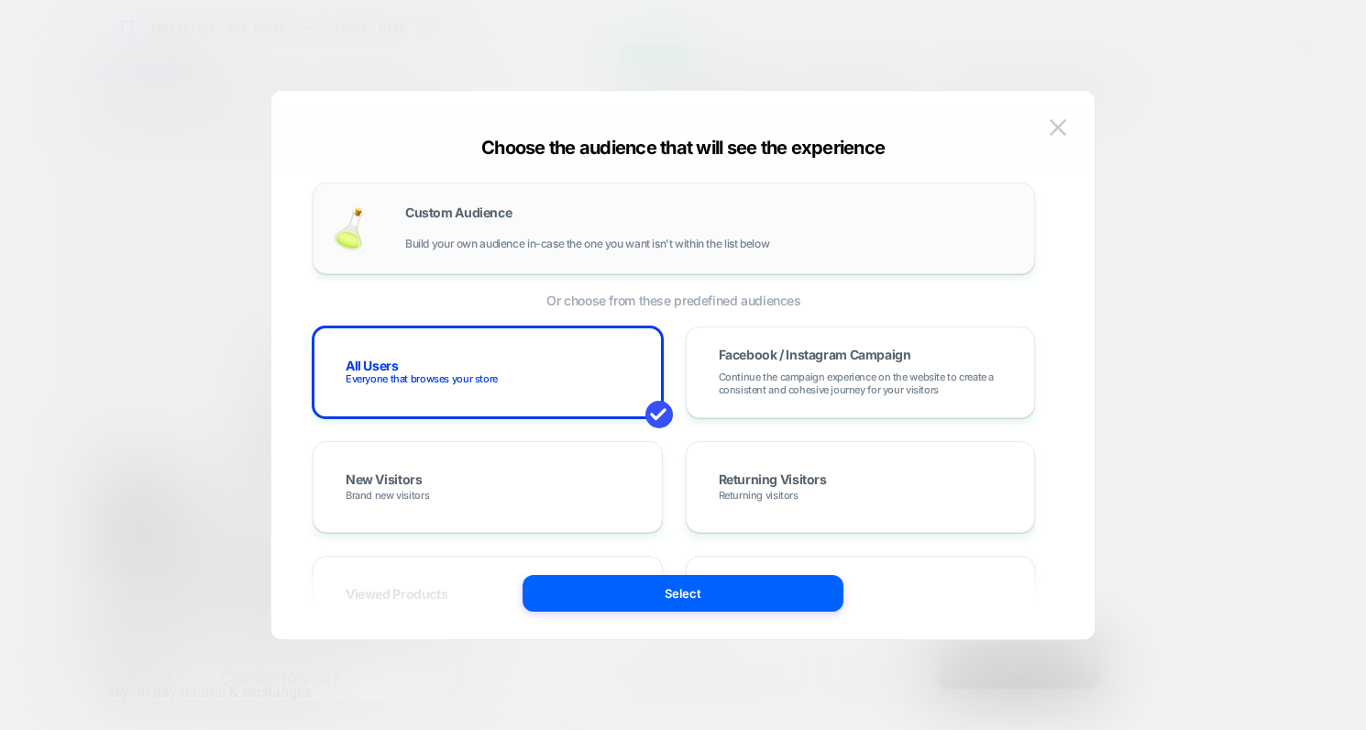
click at [590, 233] on div "Custom Audience Build your own audience in-case the one you want isn't within t…" at bounding box center [710, 228] width 611 height 44
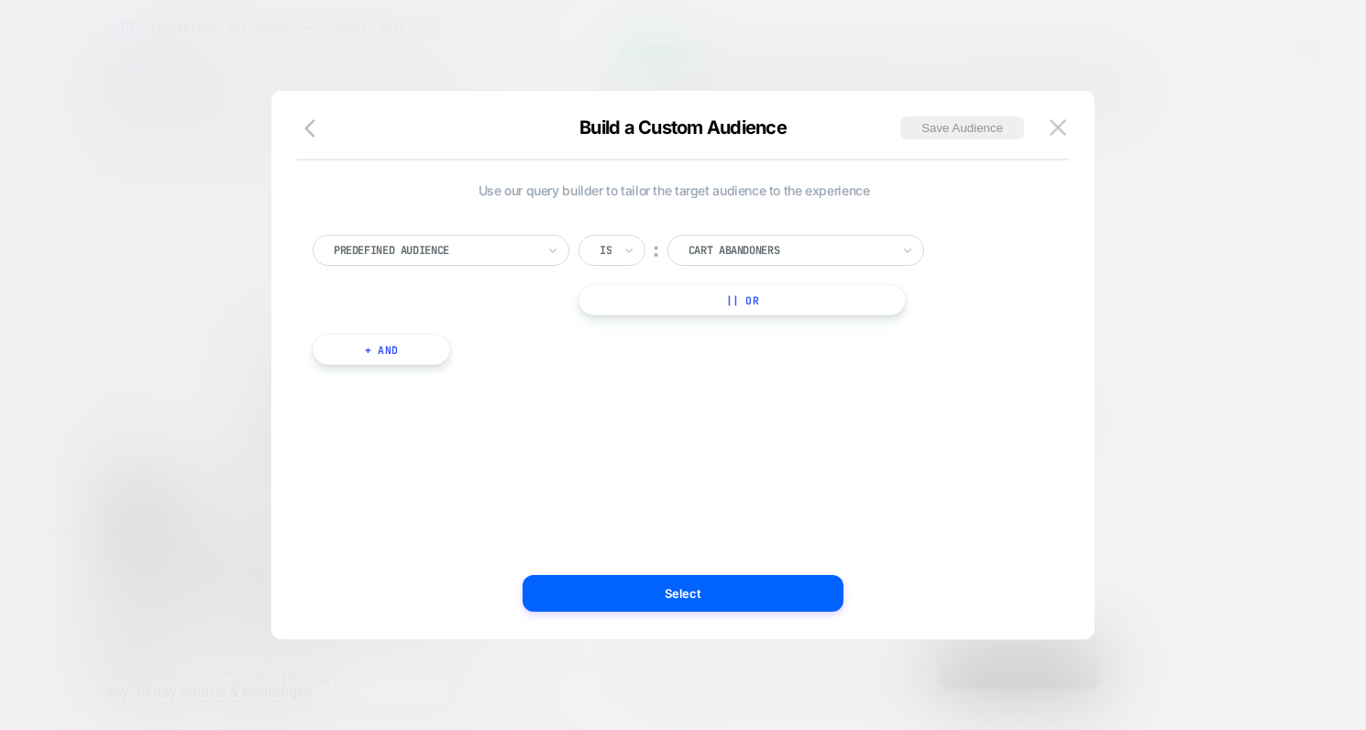
click at [514, 249] on div at bounding box center [435, 250] width 202 height 17
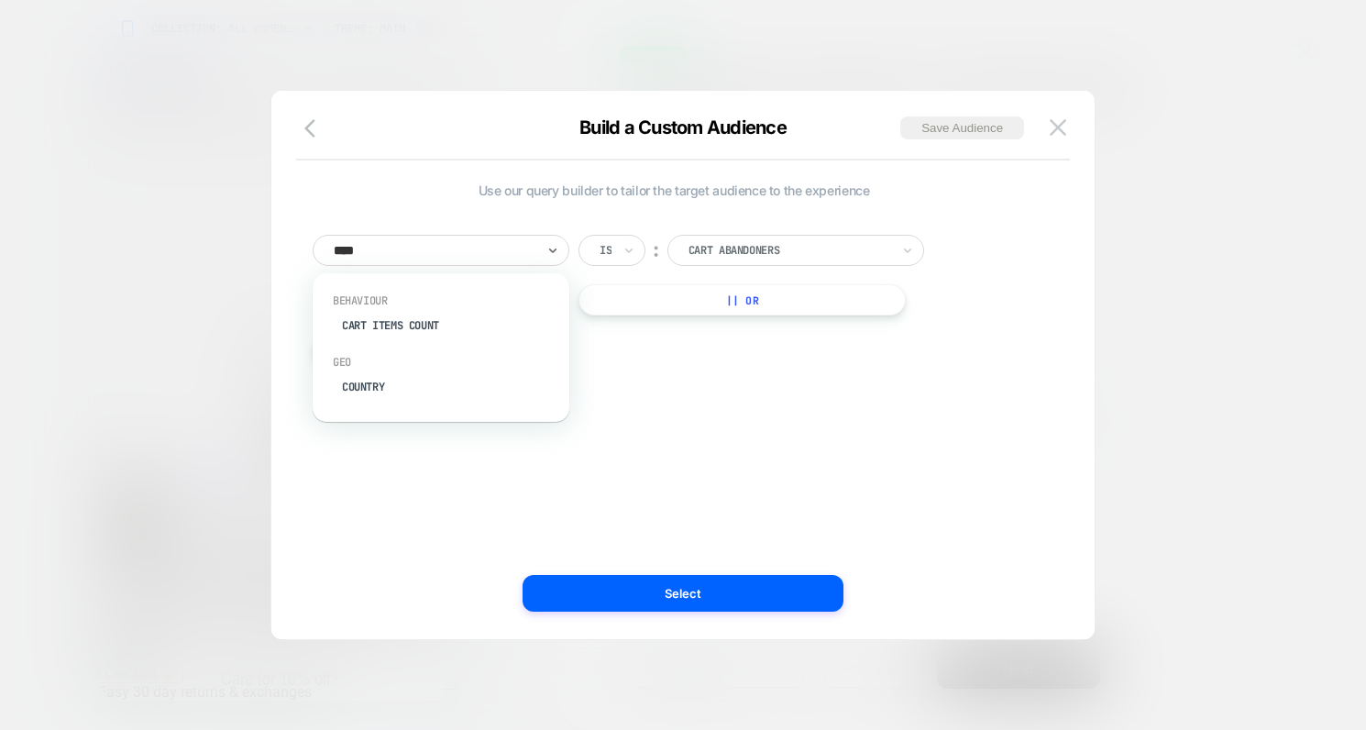
type input "*****"
click at [415, 377] on div "Country" at bounding box center [450, 386] width 238 height 29
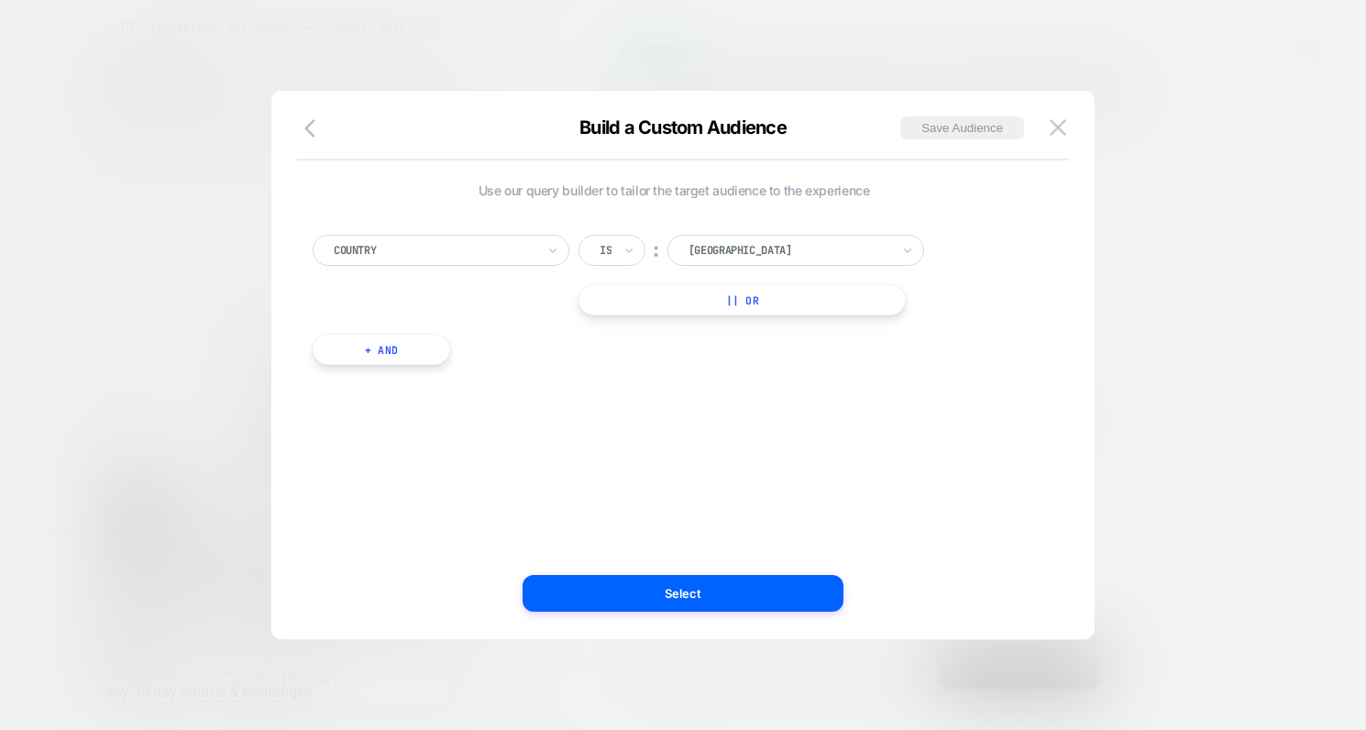
click at [609, 249] on div at bounding box center [606, 250] width 12 height 17
drag, startPoint x: 644, startPoint y: 328, endPoint x: 679, endPoint y: 296, distance: 47.4
click at [644, 328] on div "Is not" at bounding box center [656, 329] width 119 height 29
click at [744, 248] on div at bounding box center [814, 250] width 202 height 17
type input "******"
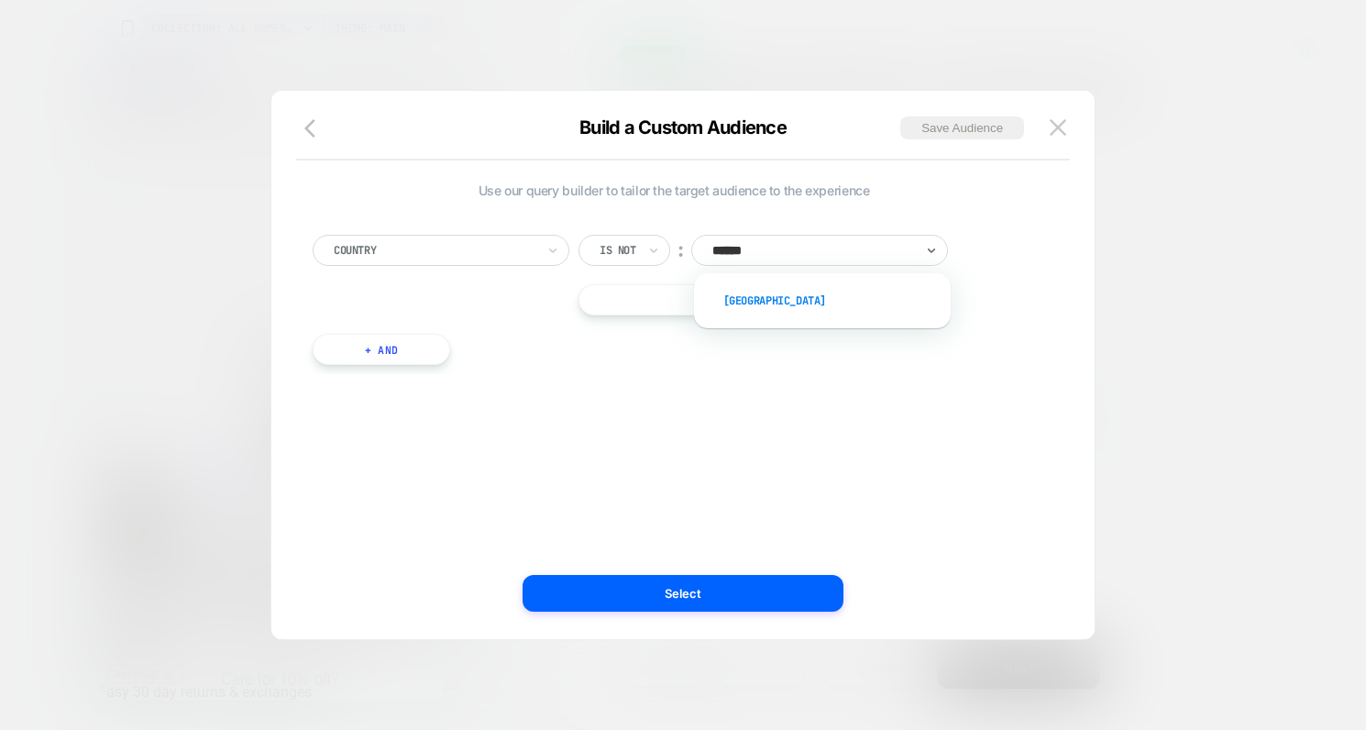
click at [726, 296] on div "[GEOGRAPHIC_DATA]" at bounding box center [832, 300] width 238 height 29
click at [736, 583] on button "Select" at bounding box center [683, 593] width 321 height 37
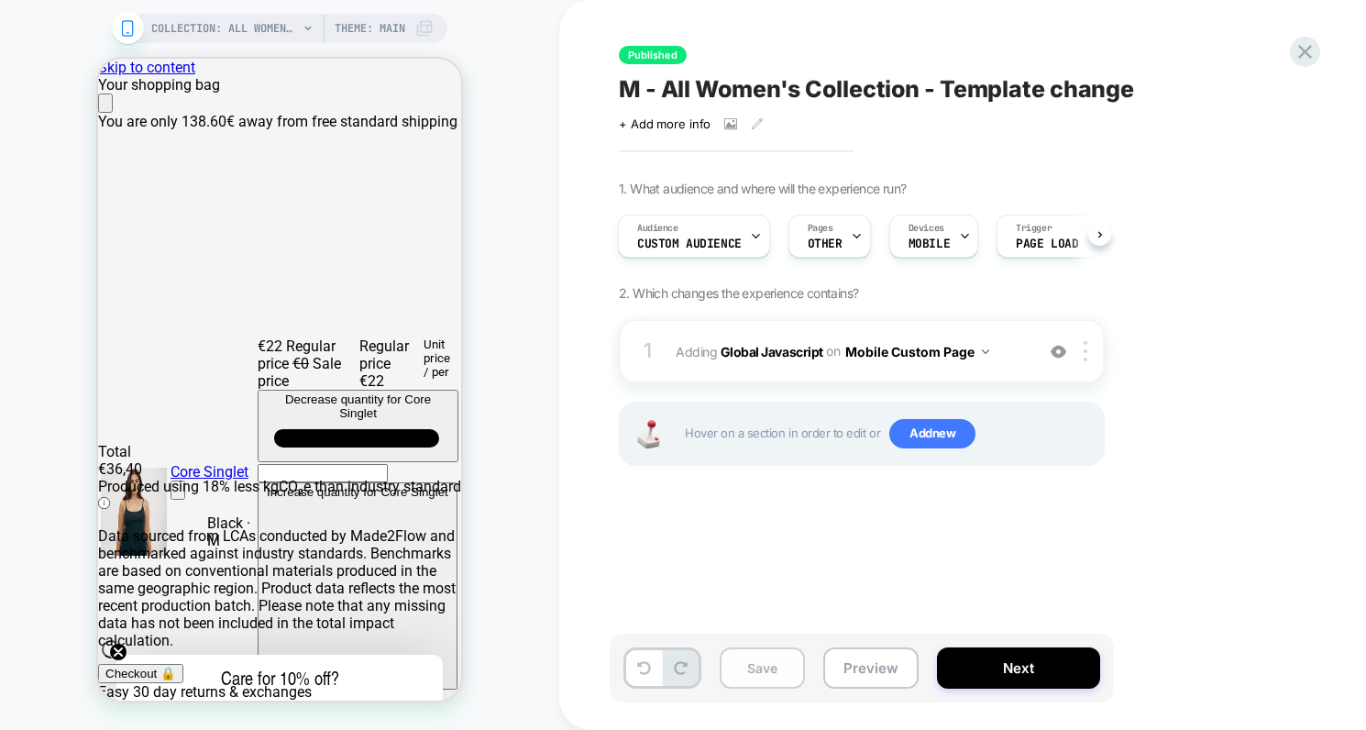
click at [772, 669] on button "Save" at bounding box center [762, 667] width 85 height 41
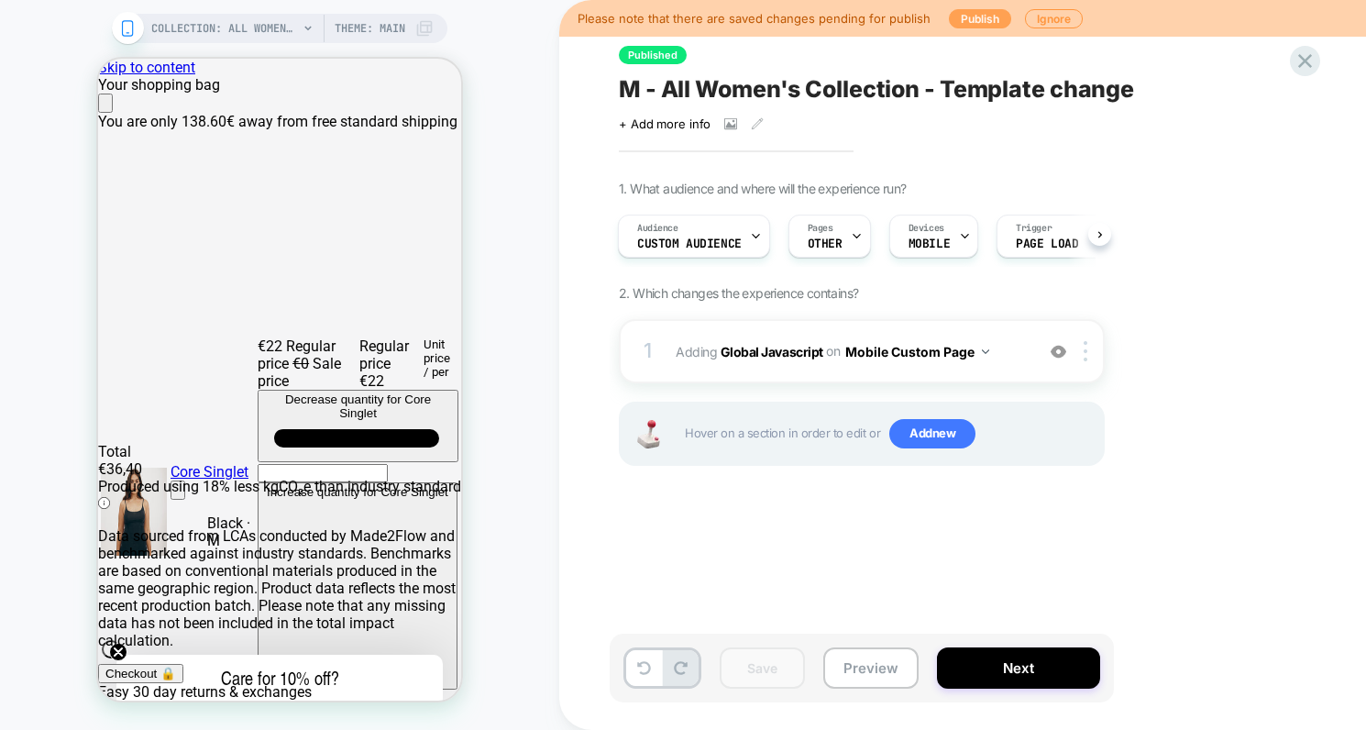
click at [966, 26] on button "Publish" at bounding box center [980, 18] width 62 height 19
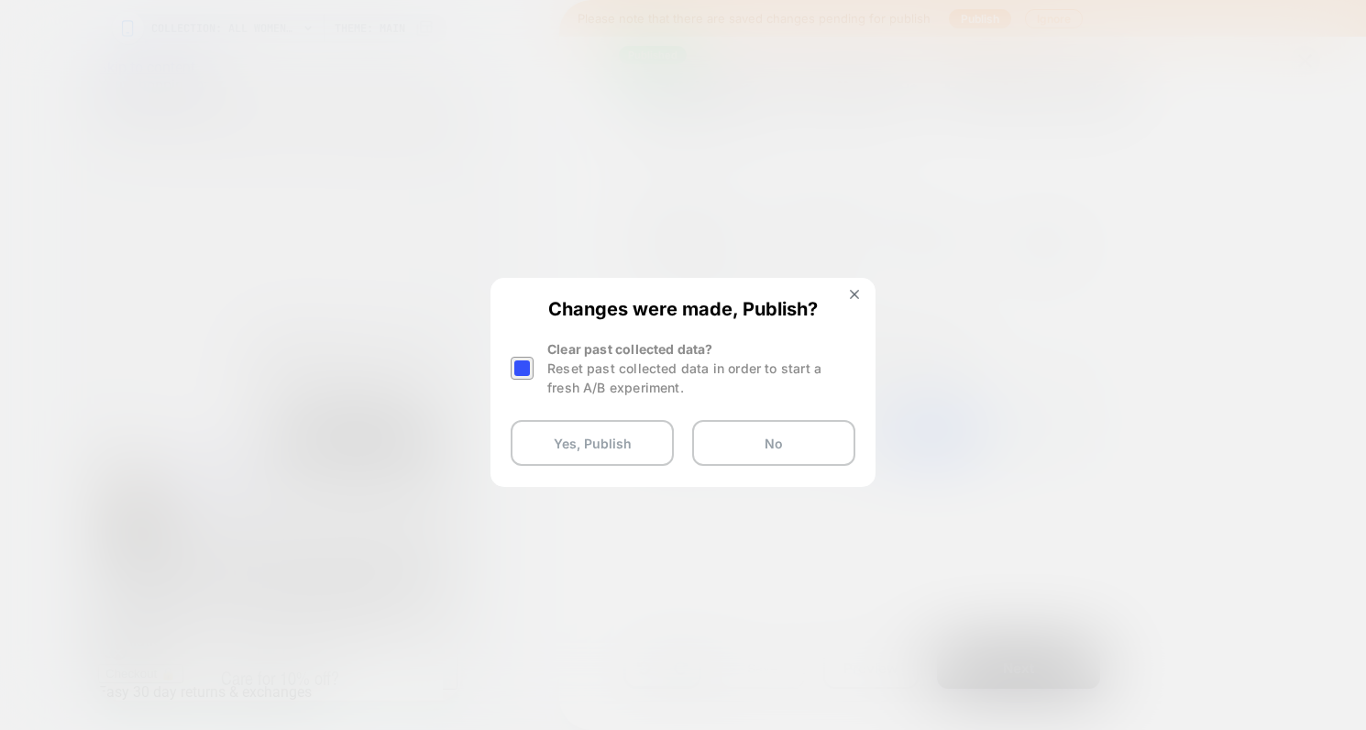
drag, startPoint x: 521, startPoint y: 355, endPoint x: 533, endPoint y: 371, distance: 20.4
click at [521, 355] on div at bounding box center [525, 368] width 28 height 58
click at [519, 368] on div at bounding box center [522, 368] width 23 height 23
click at [585, 451] on button "Yes, Publish" at bounding box center [592, 443] width 163 height 46
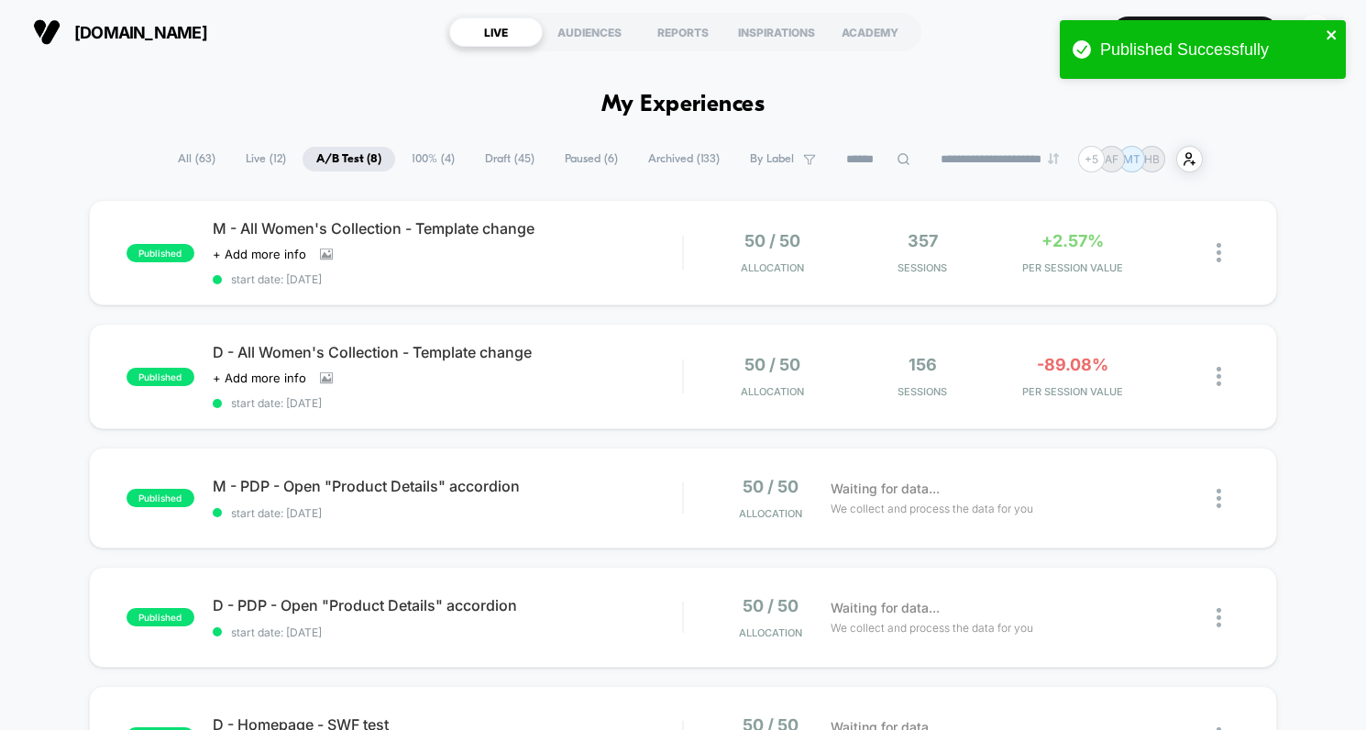
click at [1333, 33] on icon "close" at bounding box center [1331, 34] width 9 height 9
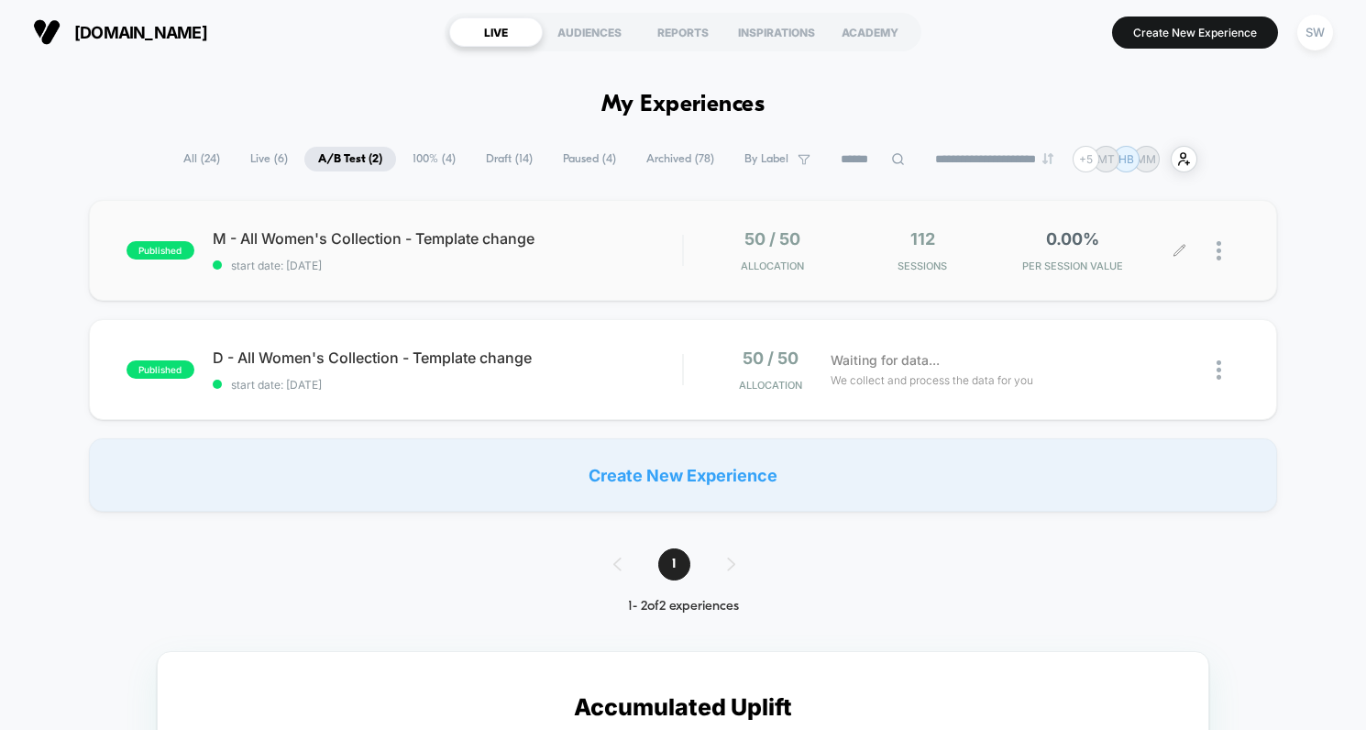
click at [685, 263] on div "50 / 50 Allocation 112 Sessions 0.00% PER SESSION VALUE" at bounding box center [962, 250] width 556 height 43
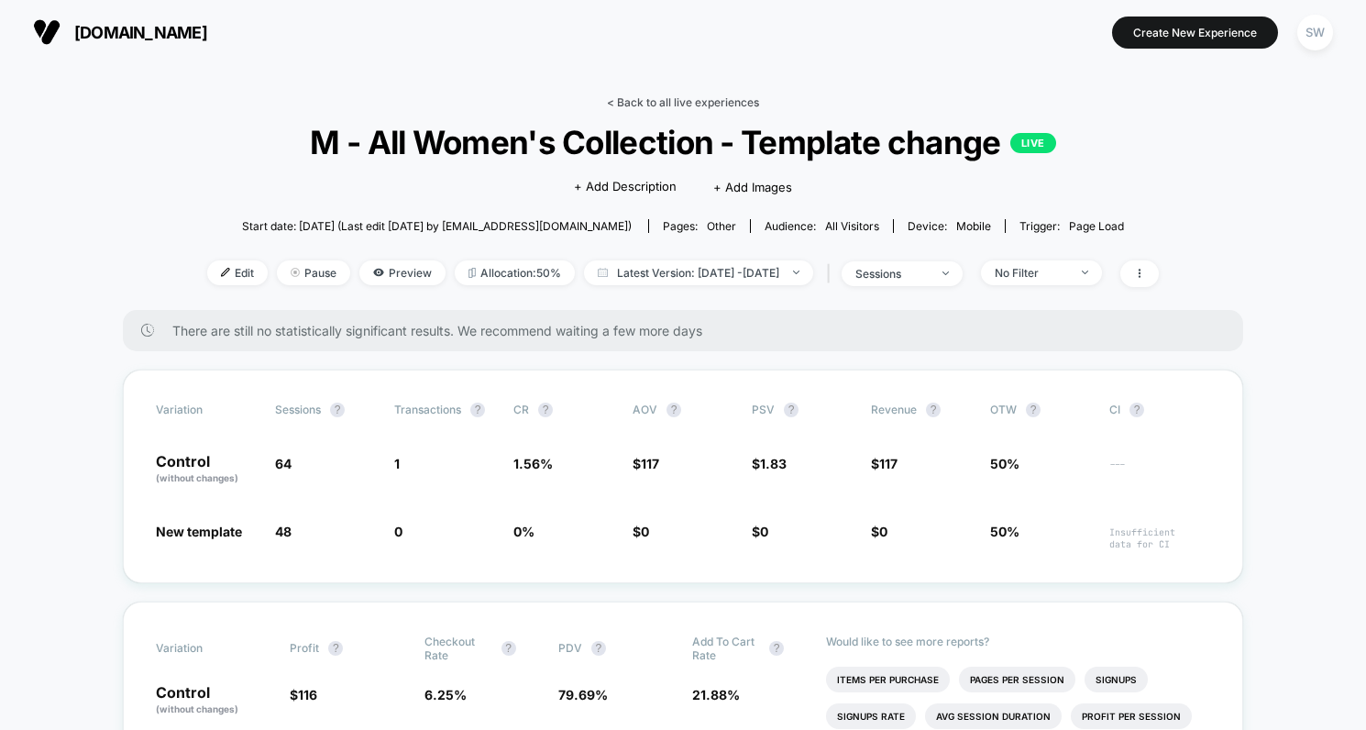
click at [658, 99] on link "< Back to all live experiences" at bounding box center [683, 102] width 152 height 14
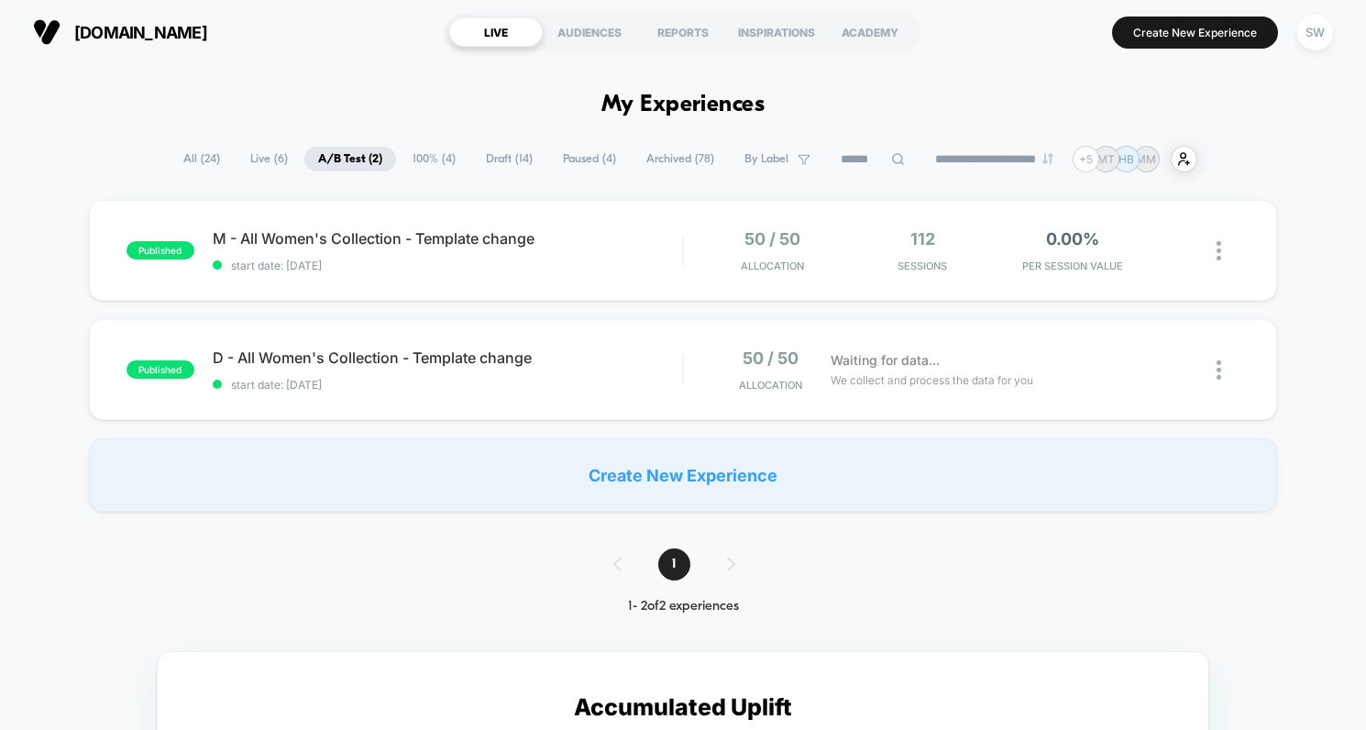
click at [680, 160] on span "Archived ( 78 )" at bounding box center [680, 159] width 95 height 25
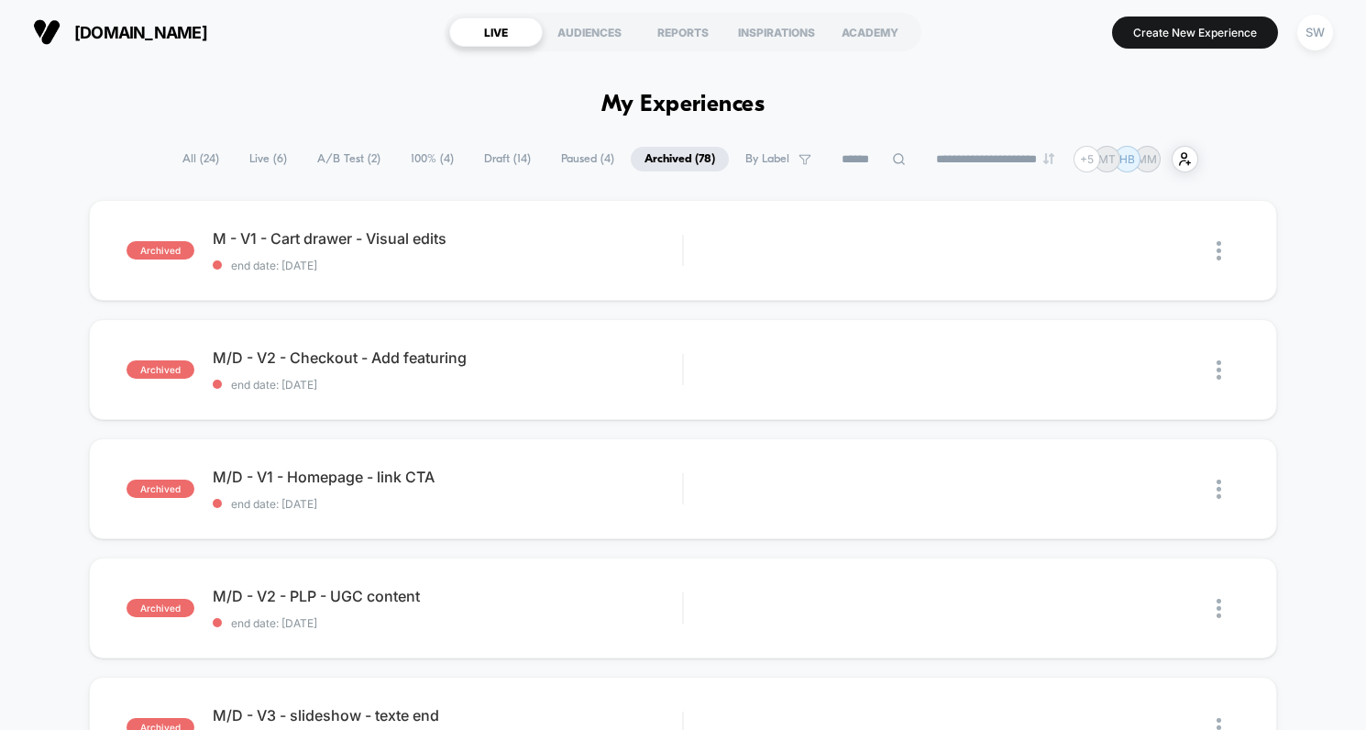
click at [892, 159] on icon at bounding box center [899, 159] width 14 height 14
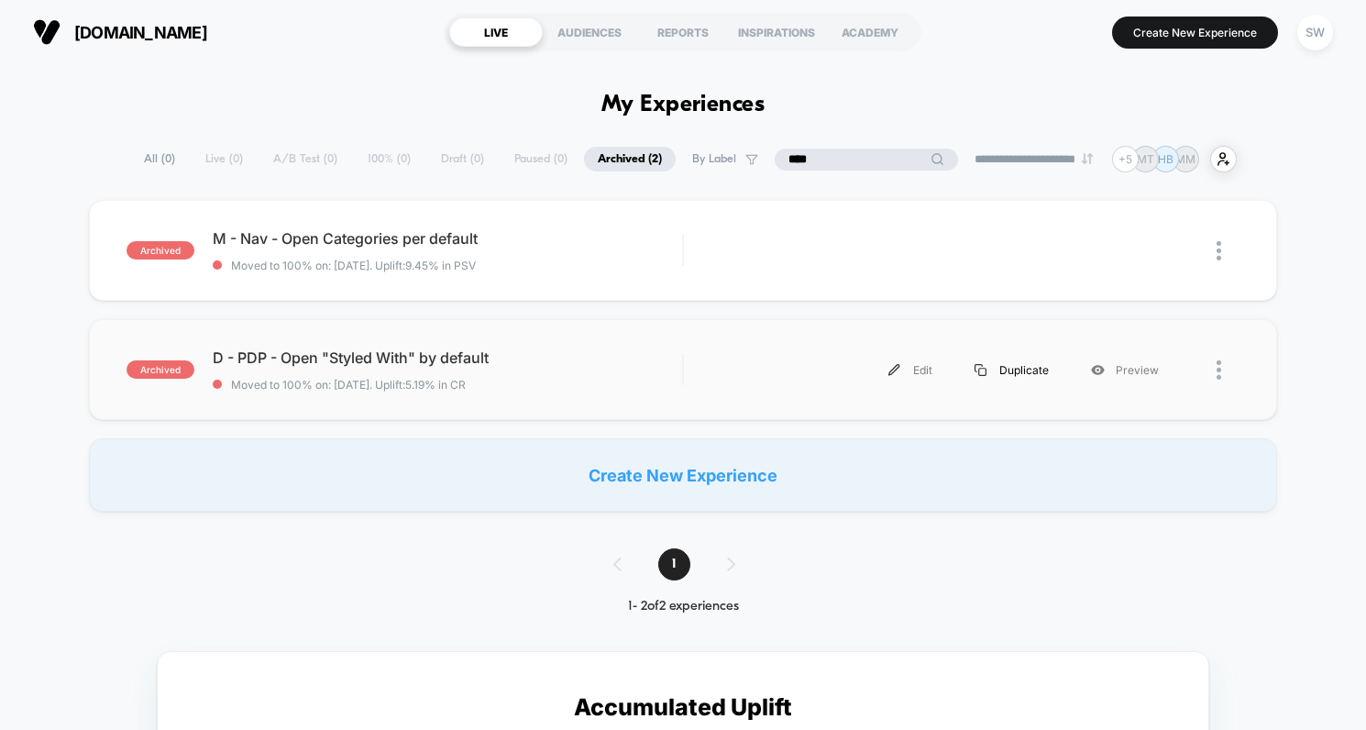
type input "****"
click at [1010, 371] on div "Duplicate" at bounding box center [1012, 369] width 116 height 41
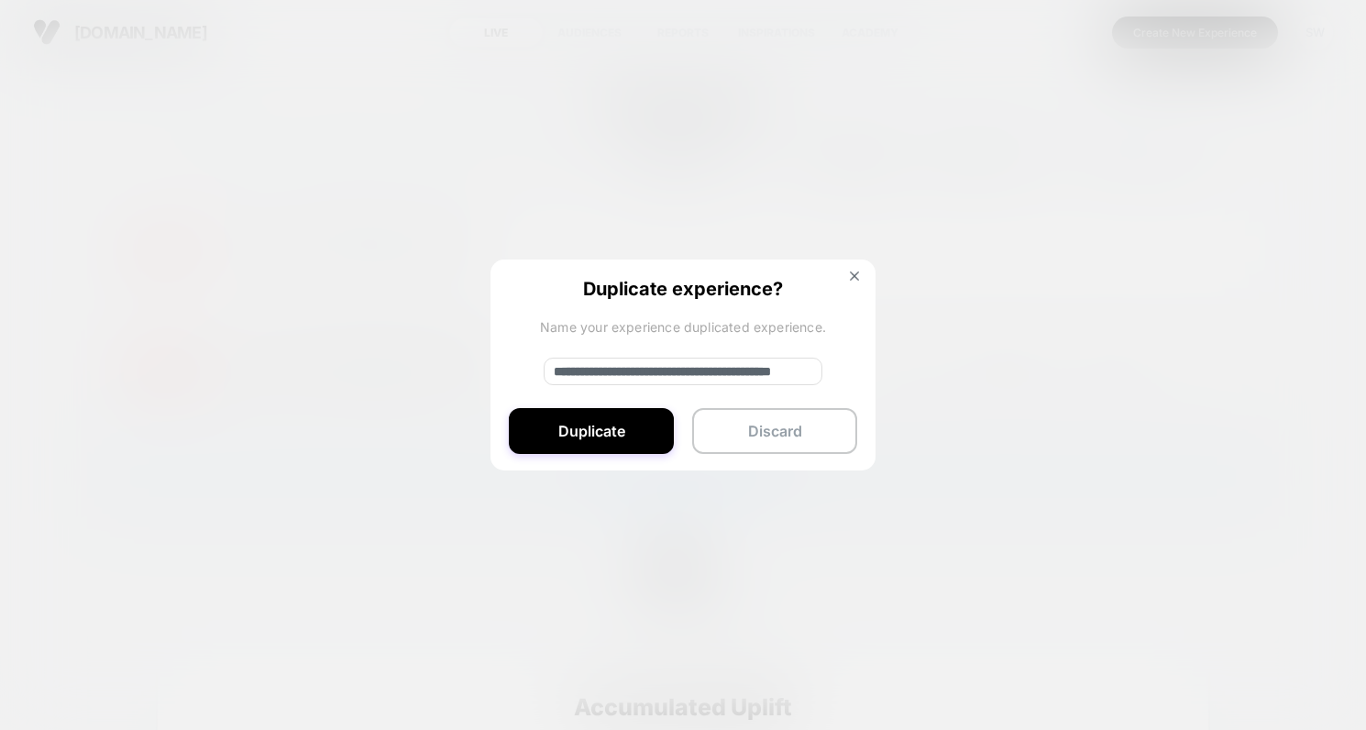
drag, startPoint x: 614, startPoint y: 367, endPoint x: 497, endPoint y: 367, distance: 116.5
click at [497, 367] on div "**********" at bounding box center [683, 366] width 385 height 213
drag, startPoint x: 680, startPoint y: 374, endPoint x: 758, endPoint y: 374, distance: 78.9
click at [758, 374] on input "**********" at bounding box center [683, 372] width 279 height 28
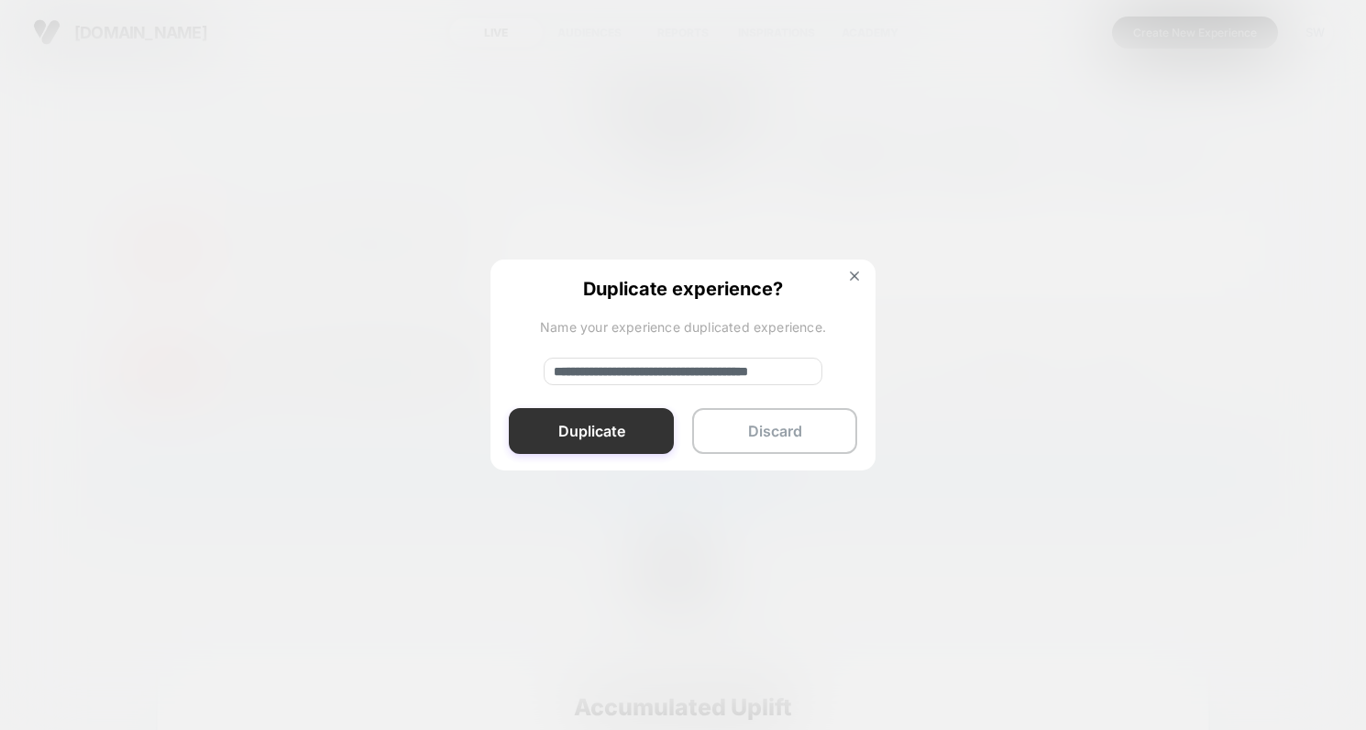
type input "**********"
click at [601, 428] on button "Duplicate" at bounding box center [591, 431] width 165 height 46
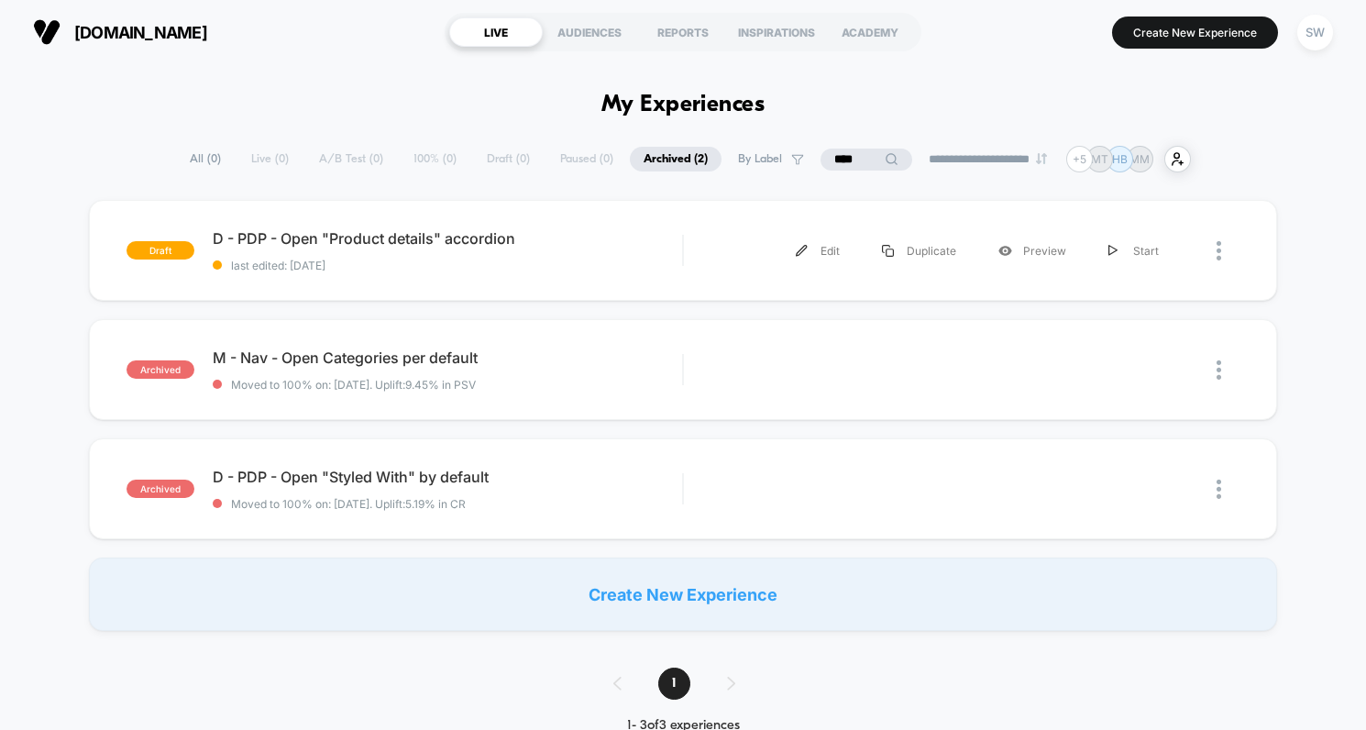
drag, startPoint x: 818, startPoint y: 246, endPoint x: 809, endPoint y: 289, distance: 44.1
click at [818, 246] on div "Edit" at bounding box center [818, 250] width 86 height 41
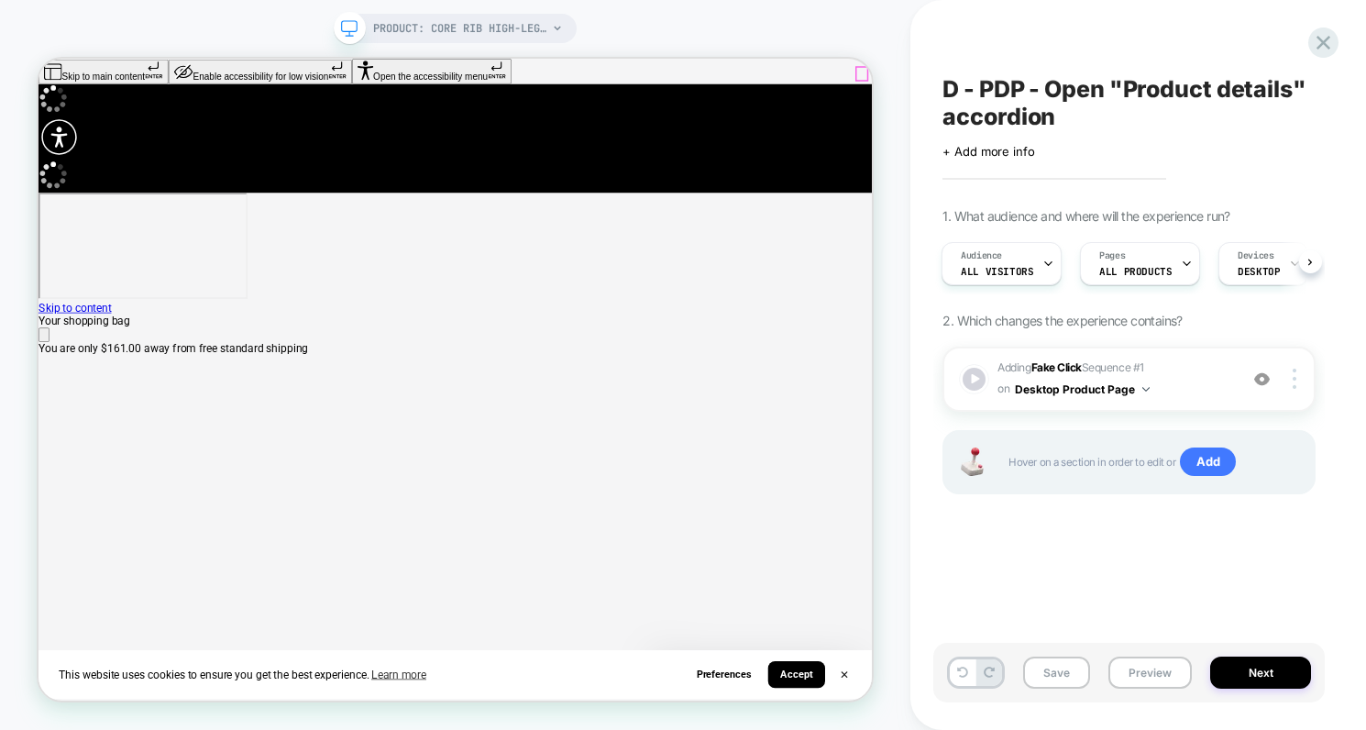
click at [46, 431] on icon "Close" at bounding box center [46, 431] width 0 height 0
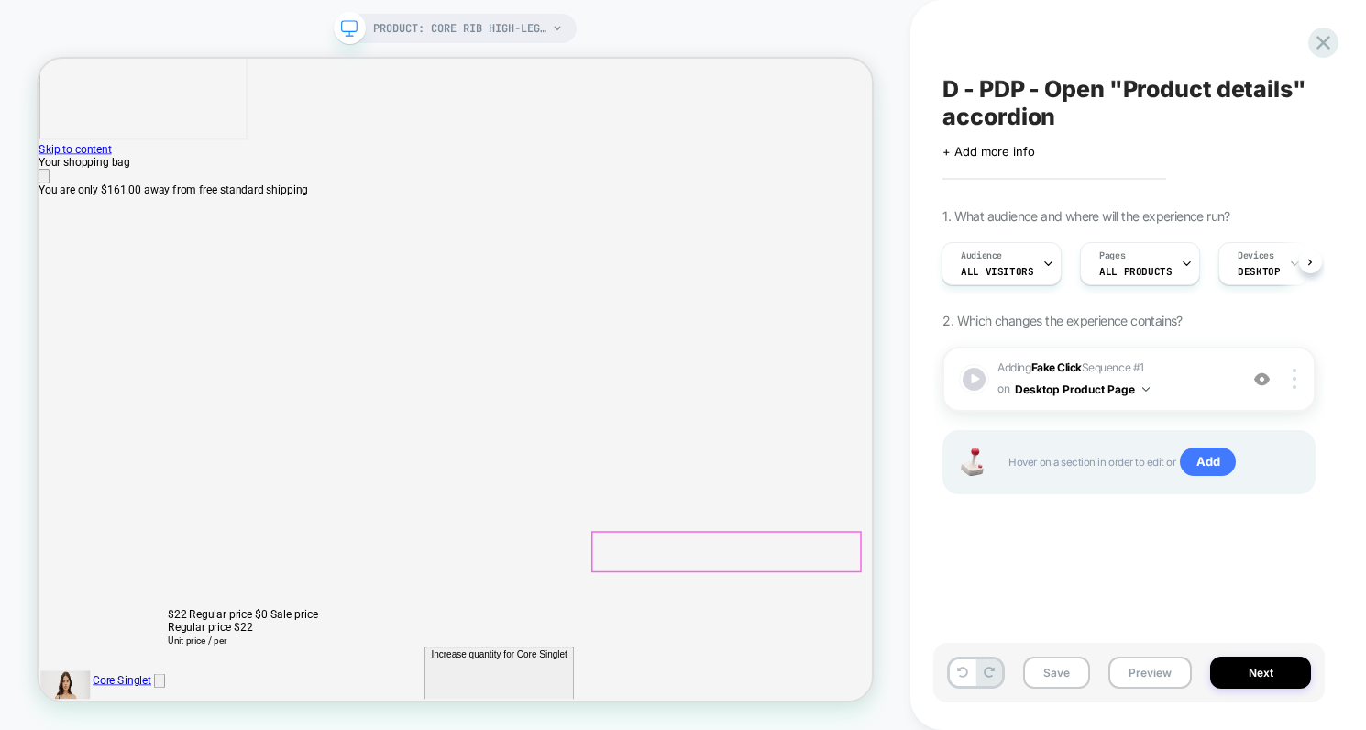
scroll to position [213, 0]
click at [974, 382] on div at bounding box center [974, 379] width 27 height 27
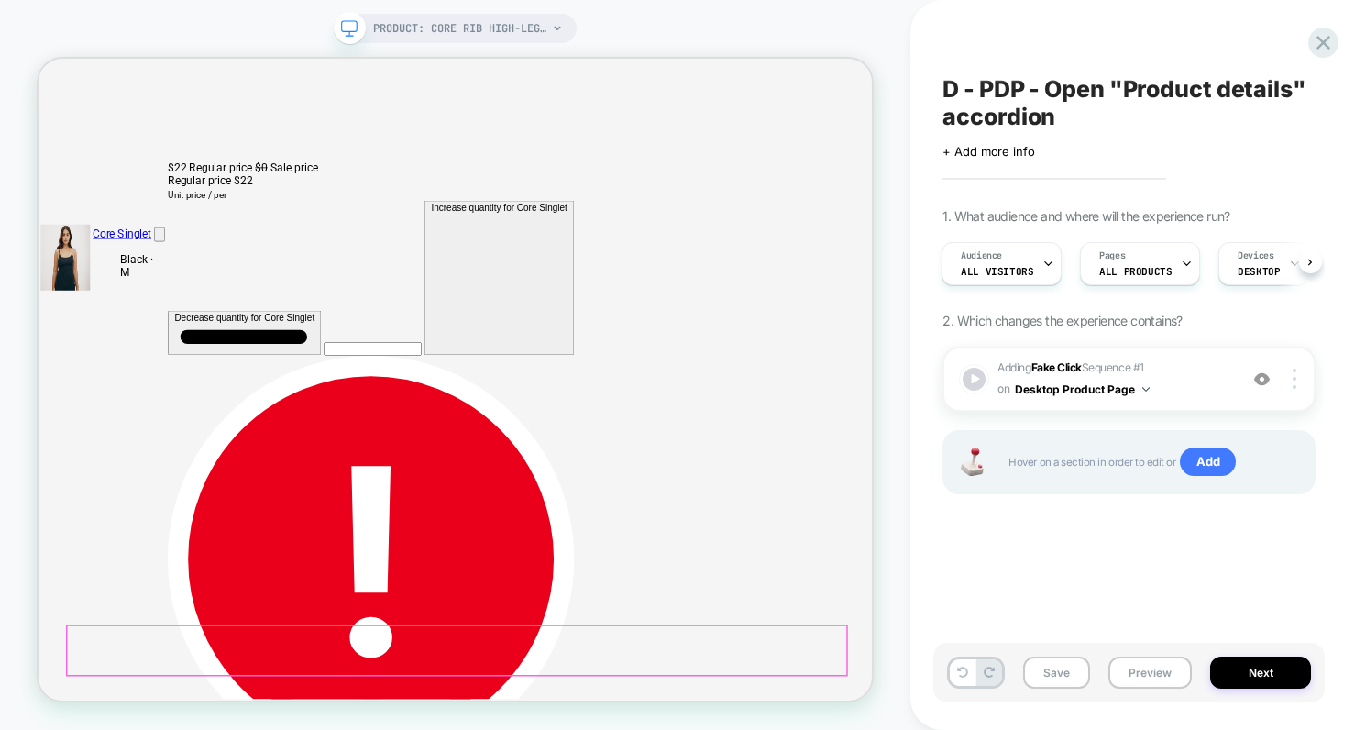
scroll to position [856, 0]
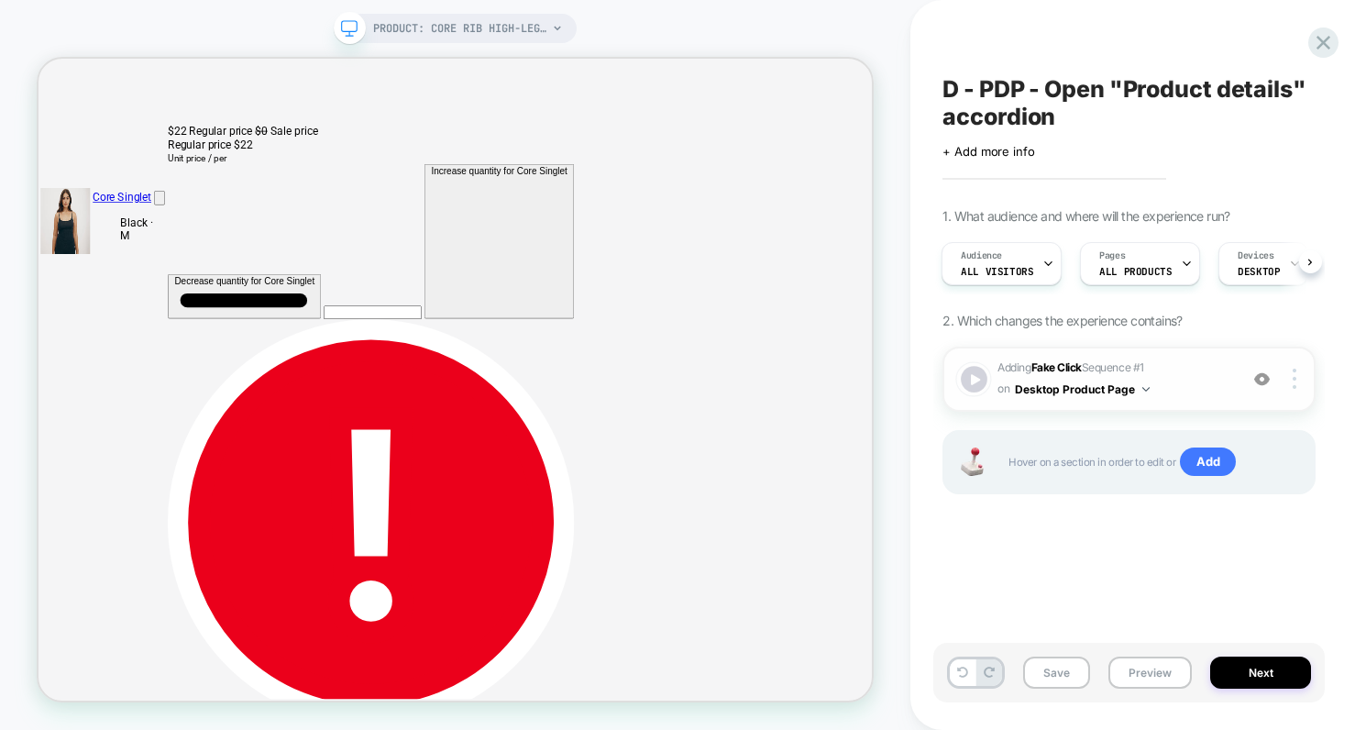
click at [968, 379] on div at bounding box center [974, 379] width 27 height 27
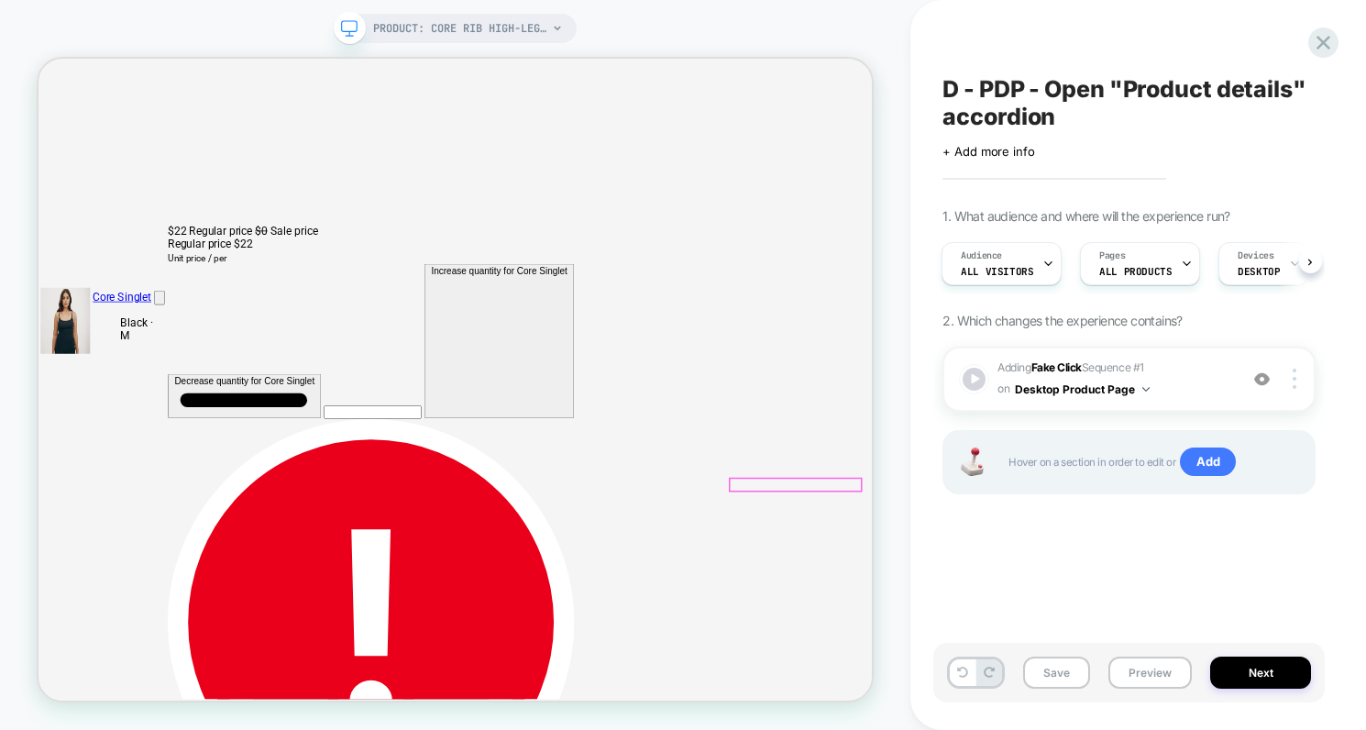
scroll to position [694, 0]
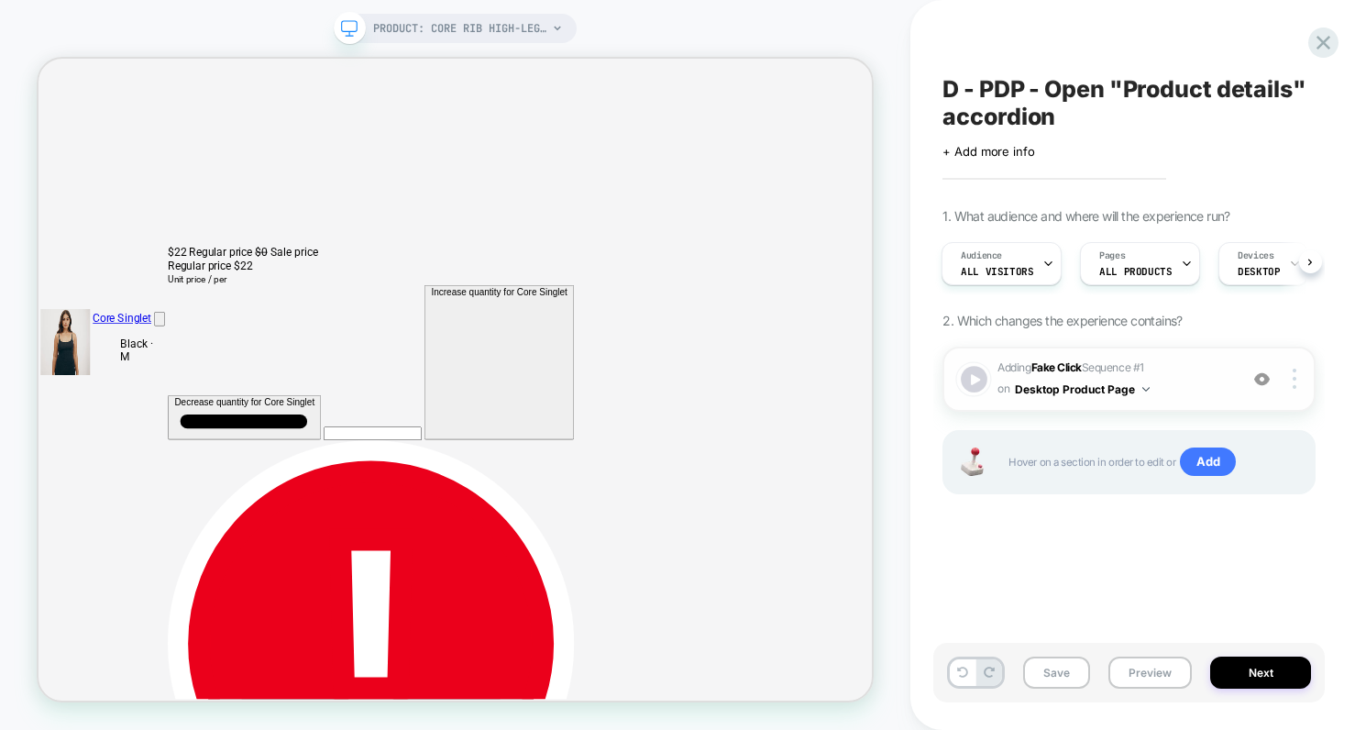
click at [979, 379] on div at bounding box center [974, 379] width 27 height 27
click at [978, 380] on div at bounding box center [974, 379] width 27 height 27
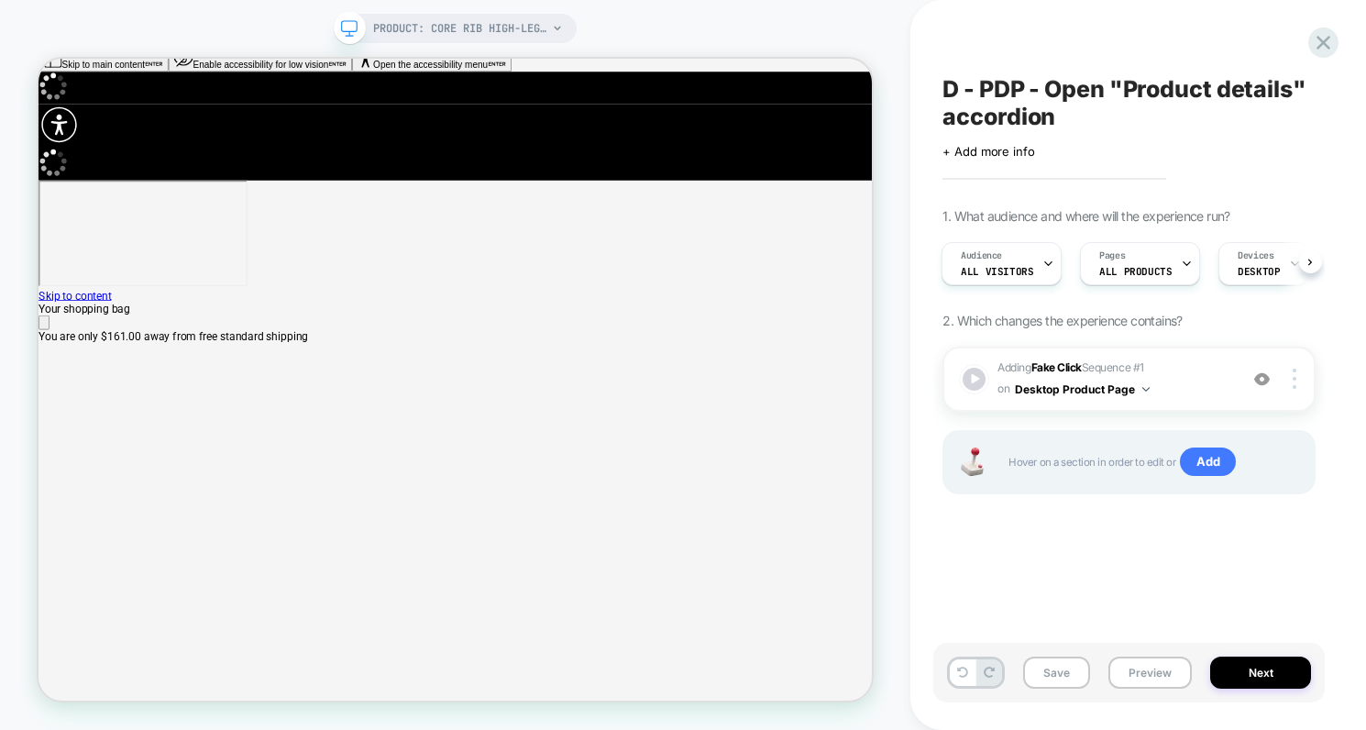
scroll to position [0, 0]
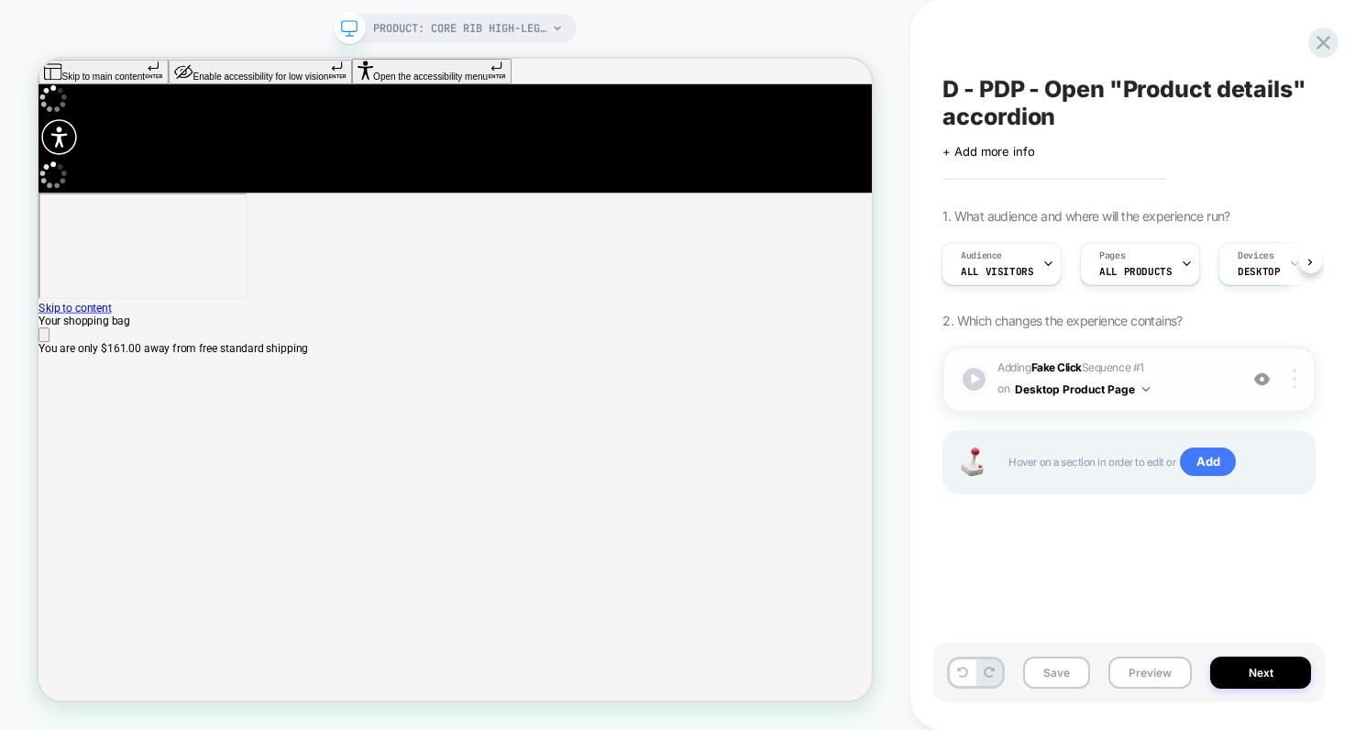
click at [1294, 379] on img at bounding box center [1295, 379] width 4 height 20
click at [1293, 378] on img at bounding box center [1295, 379] width 4 height 20
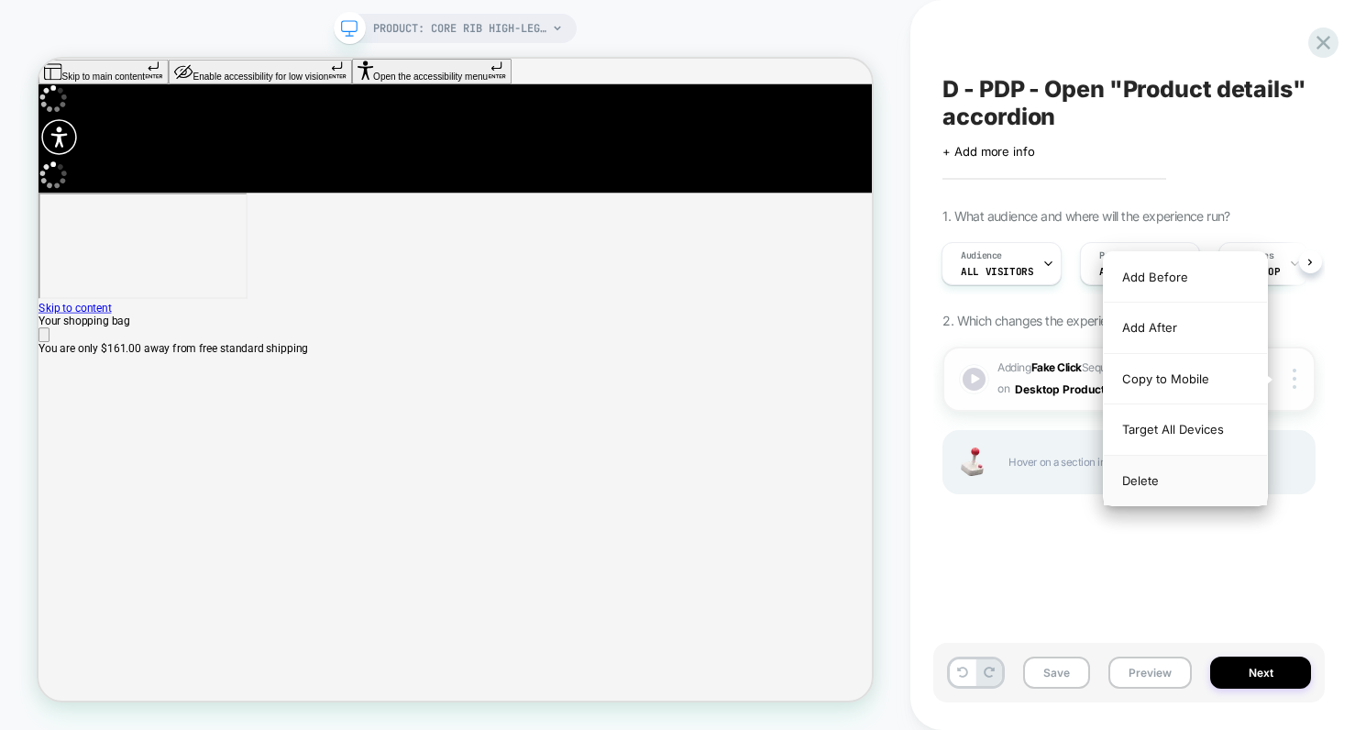
click at [1154, 490] on div "Delete" at bounding box center [1185, 481] width 163 height 50
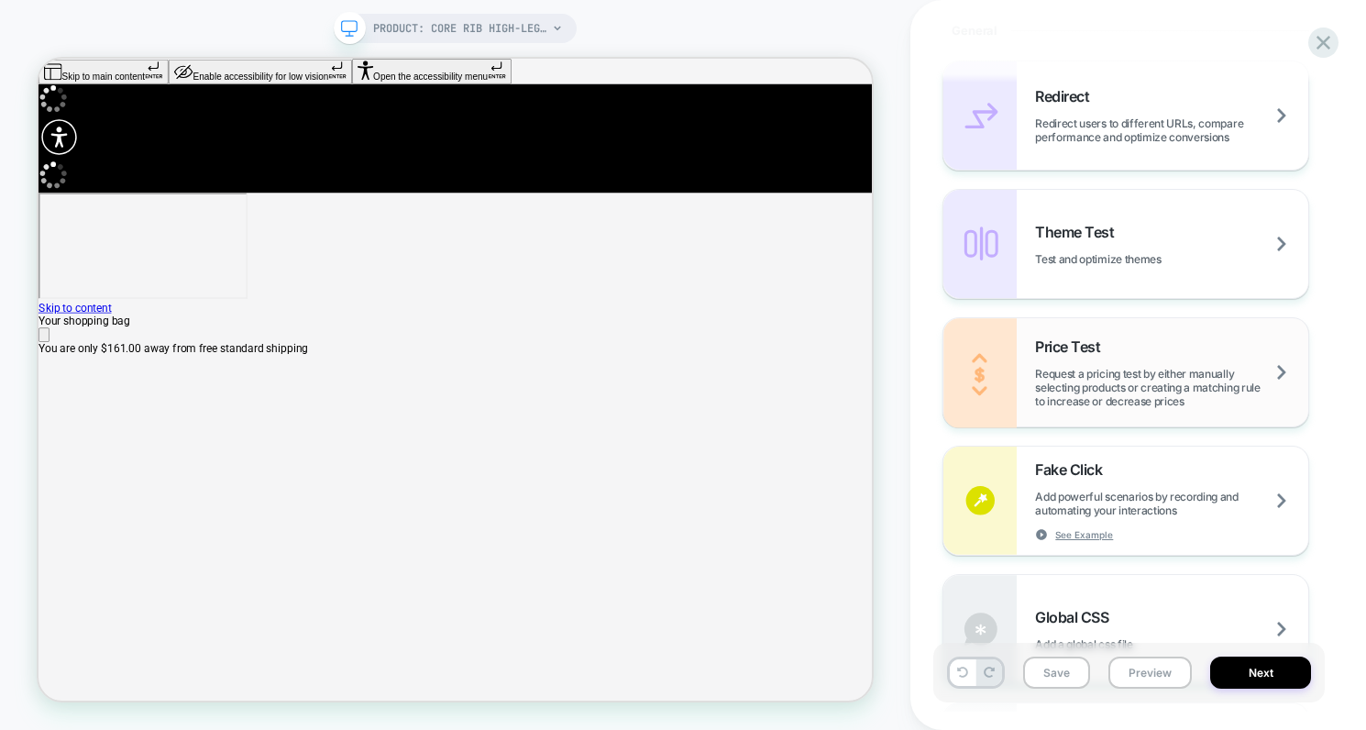
scroll to position [846, 0]
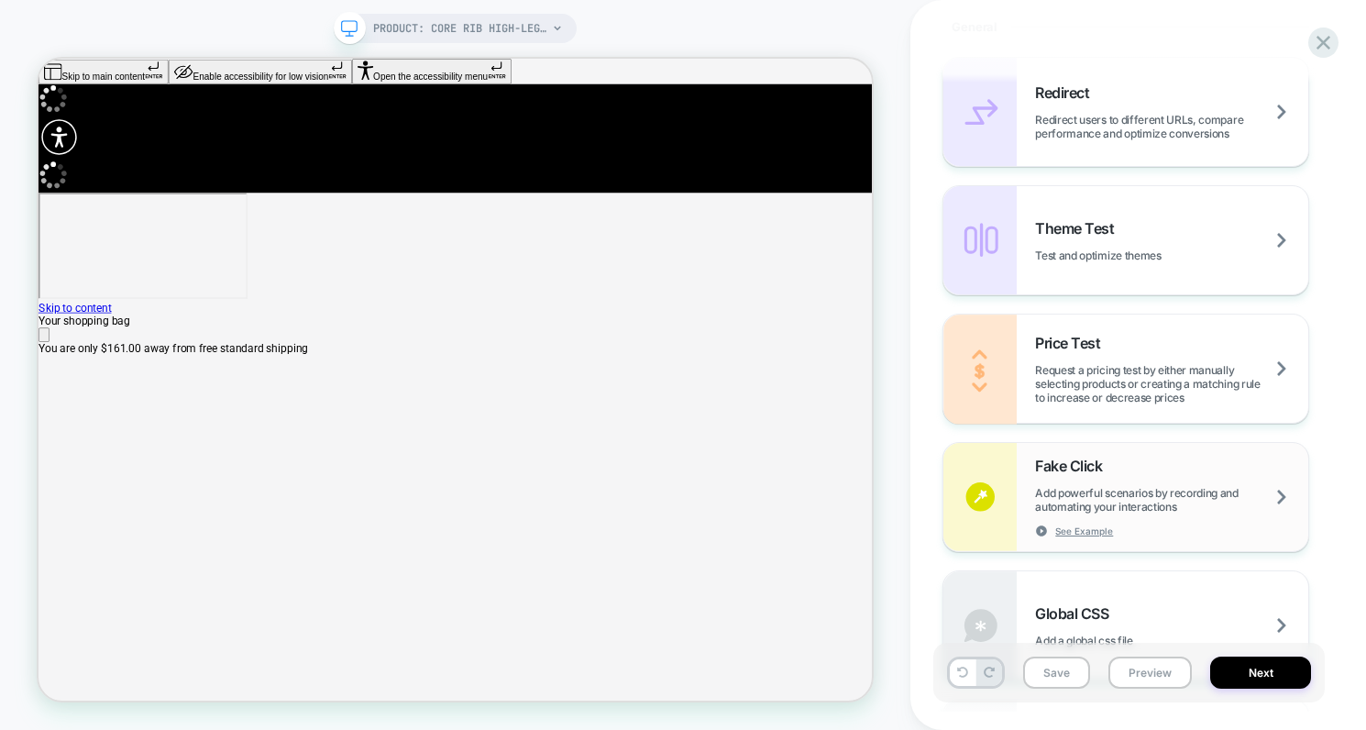
click at [1150, 475] on div "Fake Click Add powerful scenarios by recording and automating your interactions…" at bounding box center [1171, 497] width 273 height 81
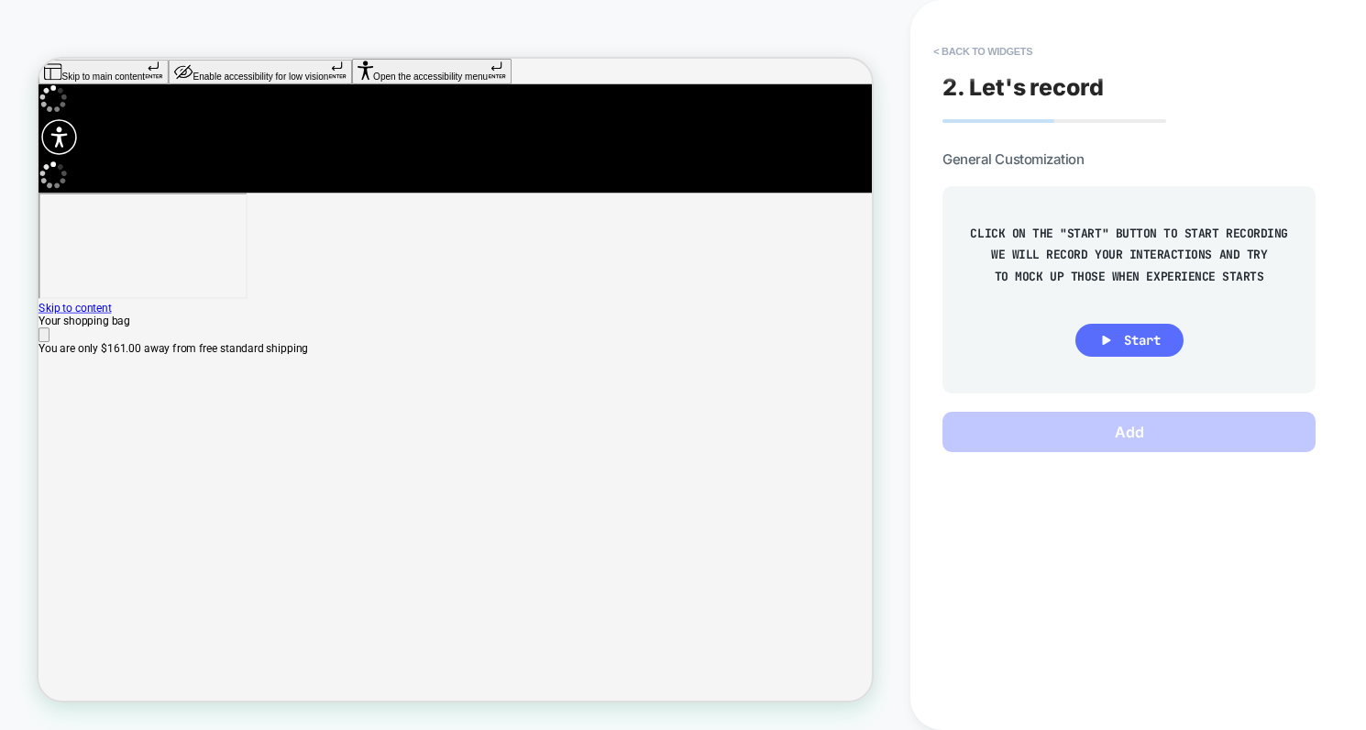
click at [1128, 336] on span "Start" at bounding box center [1142, 340] width 37 height 17
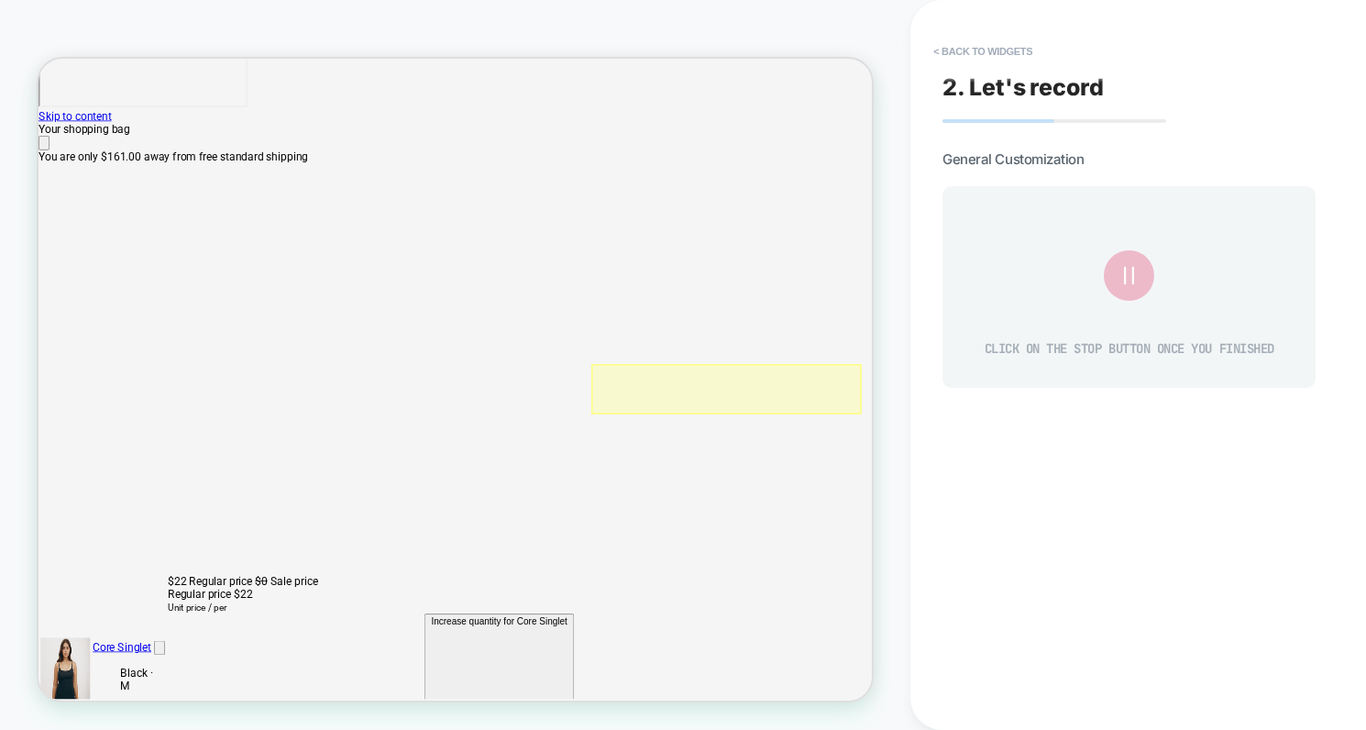
scroll to position [282, 0]
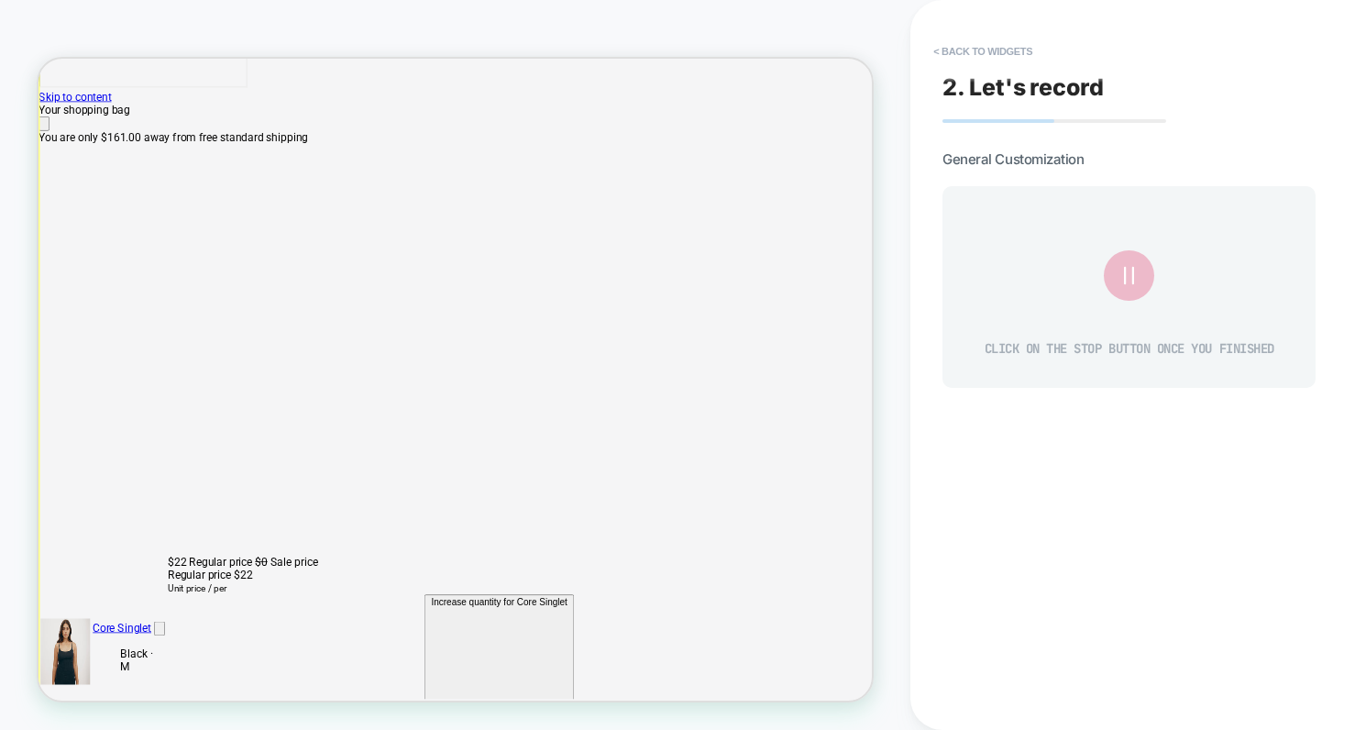
click at [1142, 257] on button at bounding box center [1130, 276] width 50 height 50
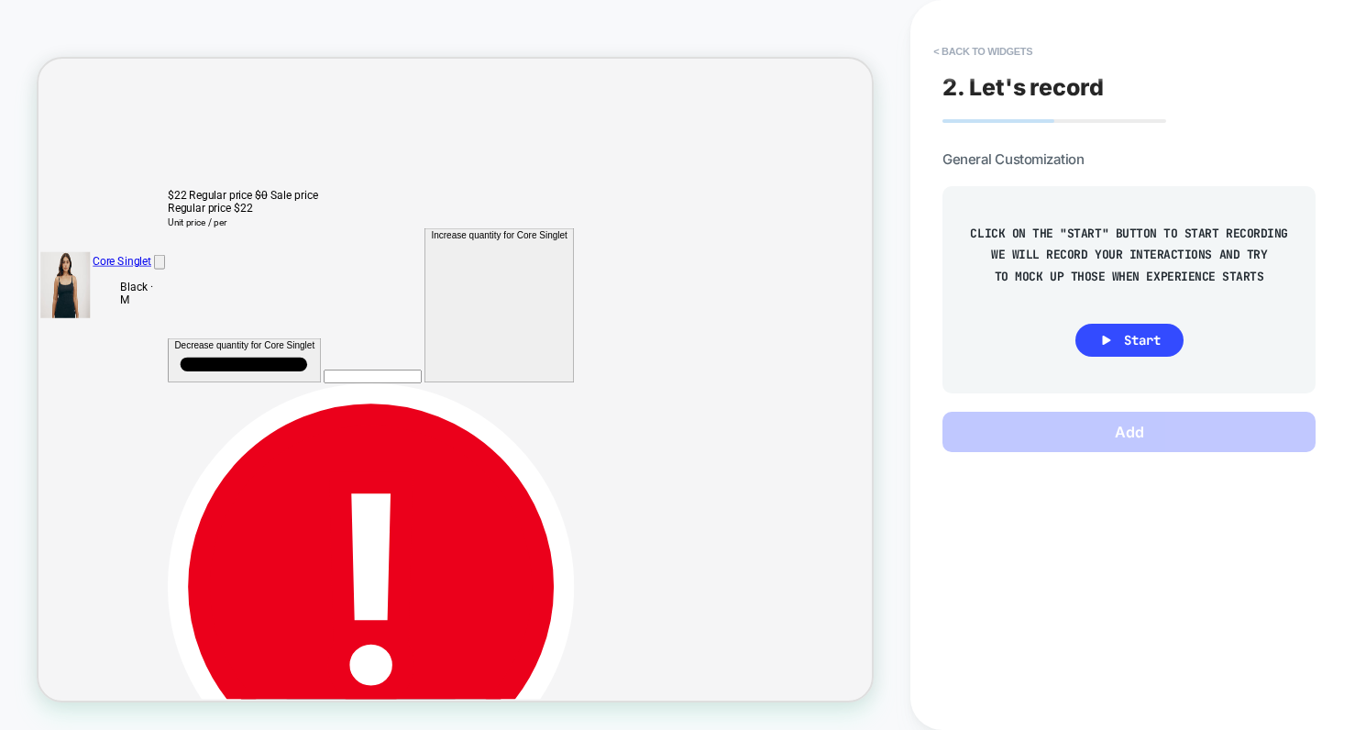
scroll to position [794, 0]
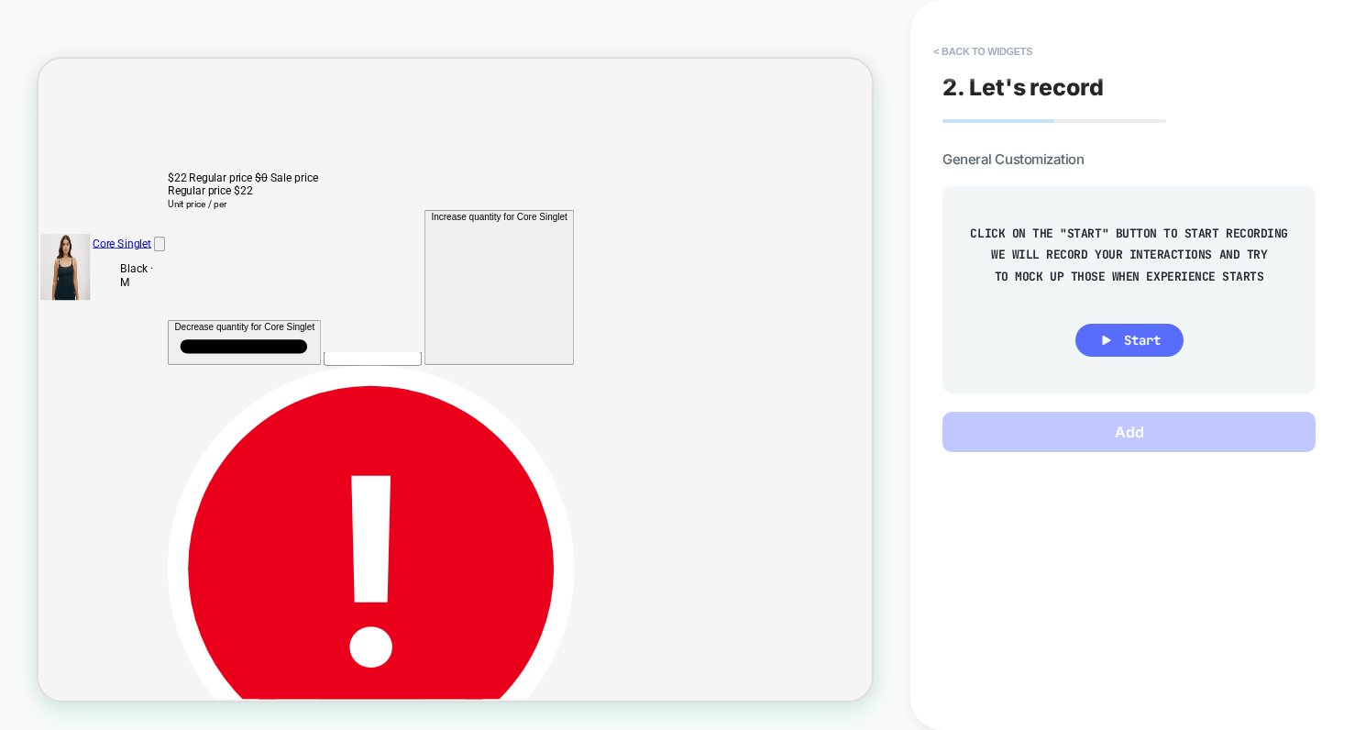
click at [1122, 337] on button "Start" at bounding box center [1130, 340] width 108 height 33
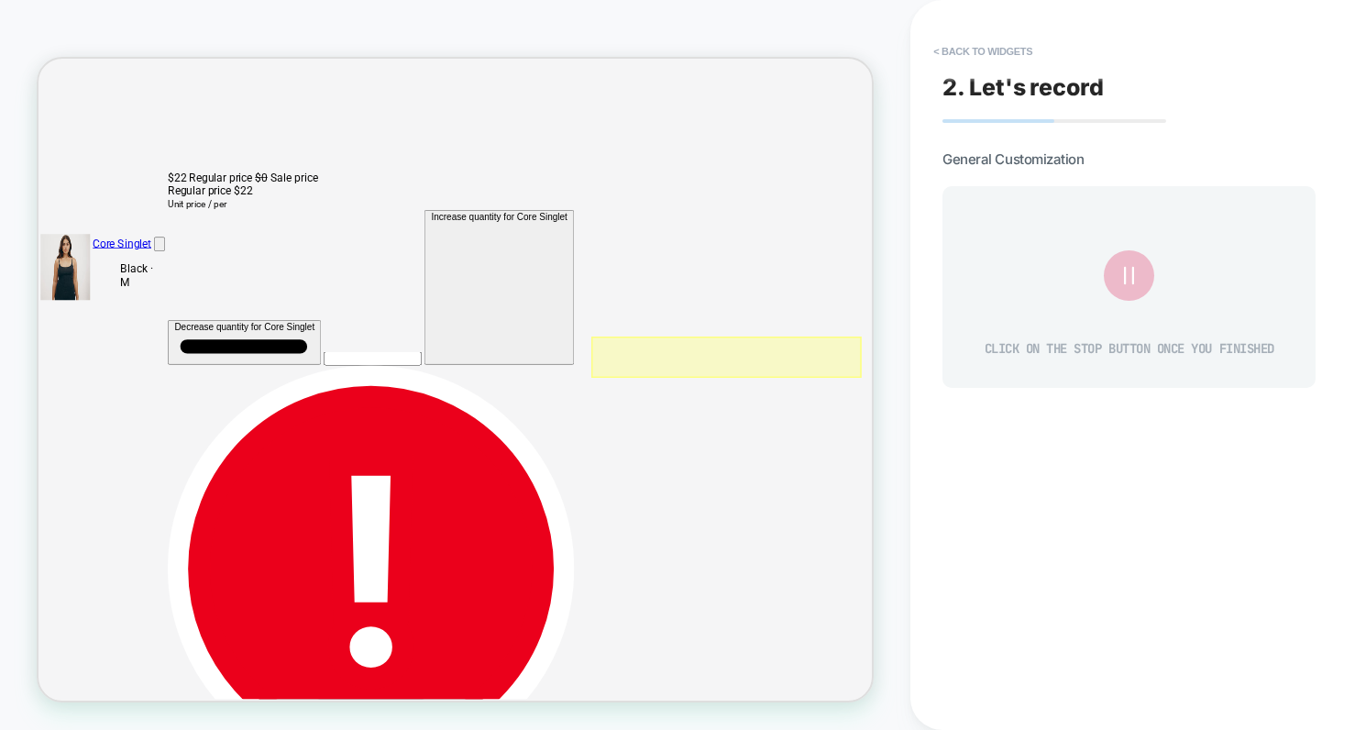
click at [1124, 459] on div at bounding box center [956, 456] width 360 height 55
click at [1028, 454] on div "2. Let's record General Customization CLICK ON THE STOP BUTTON ONCE YOU FINISHED" at bounding box center [1130, 364] width 392 height 693
click at [1112, 450] on div at bounding box center [954, 454] width 357 height 51
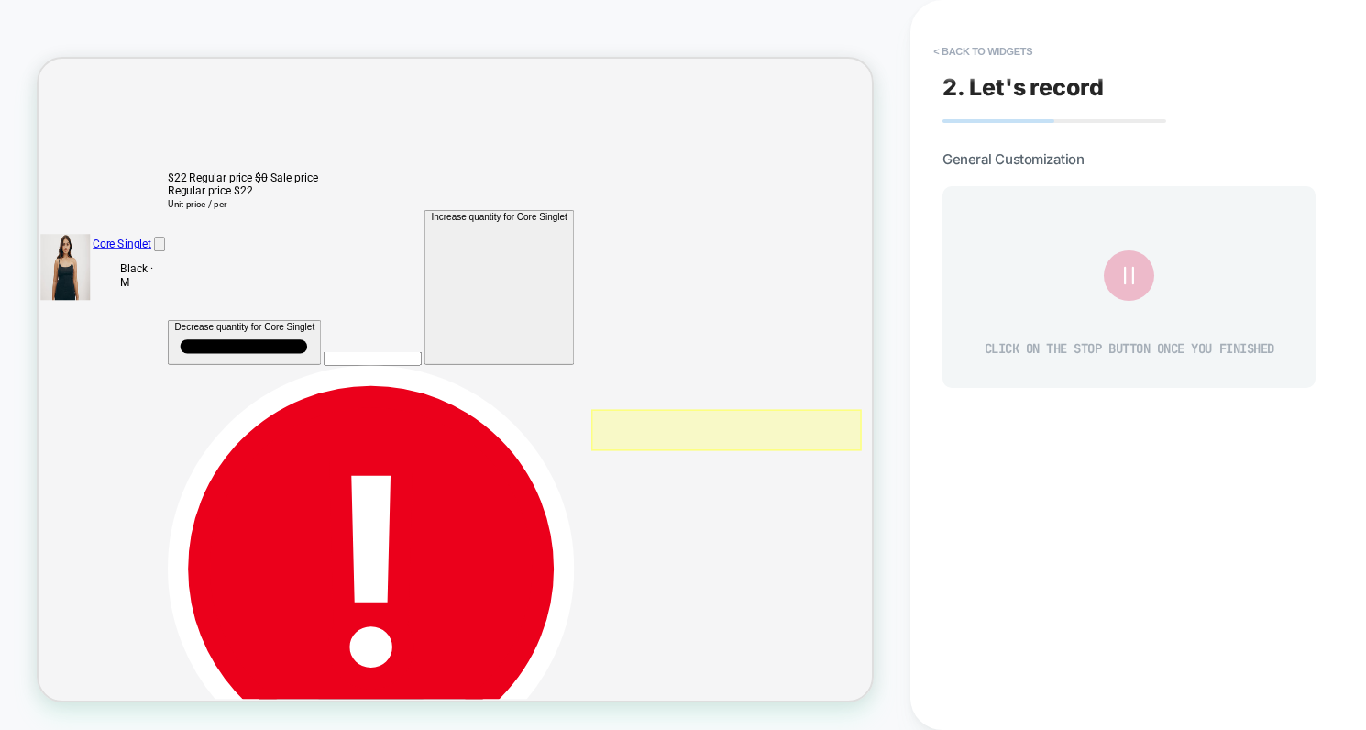
click at [1126, 552] on div at bounding box center [956, 553] width 360 height 55
click at [1043, 581] on div "Fake Click" at bounding box center [1073, 578] width 112 height 18
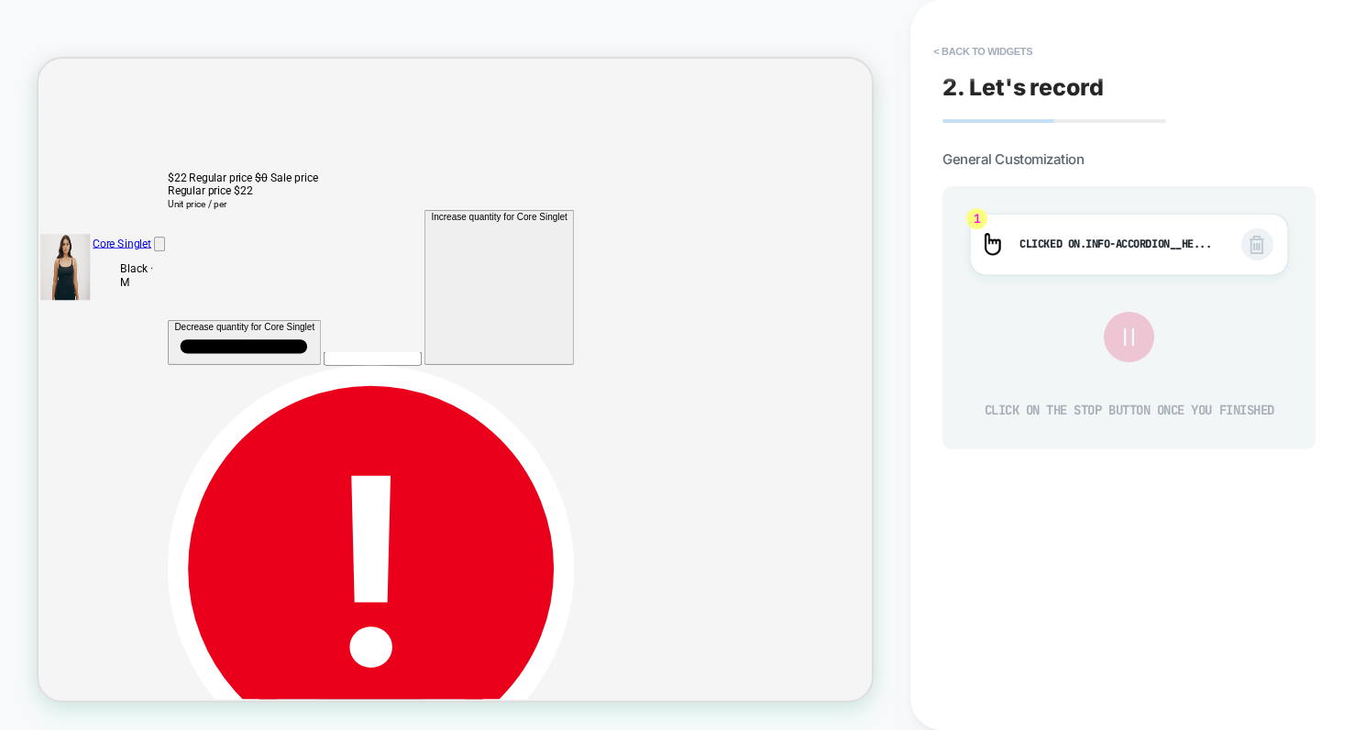
click at [1128, 346] on icon at bounding box center [1128, 336] width 31 height 31
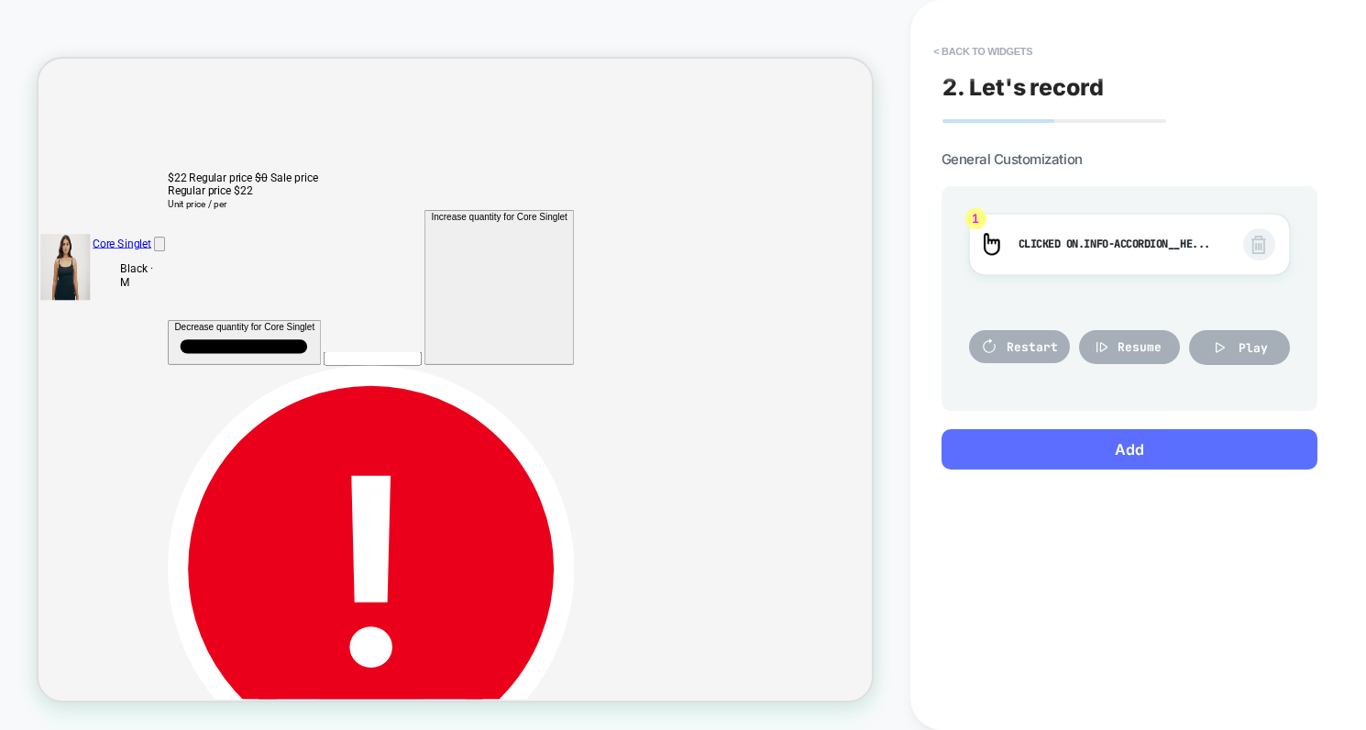
click at [1136, 449] on button "Add" at bounding box center [1130, 449] width 376 height 40
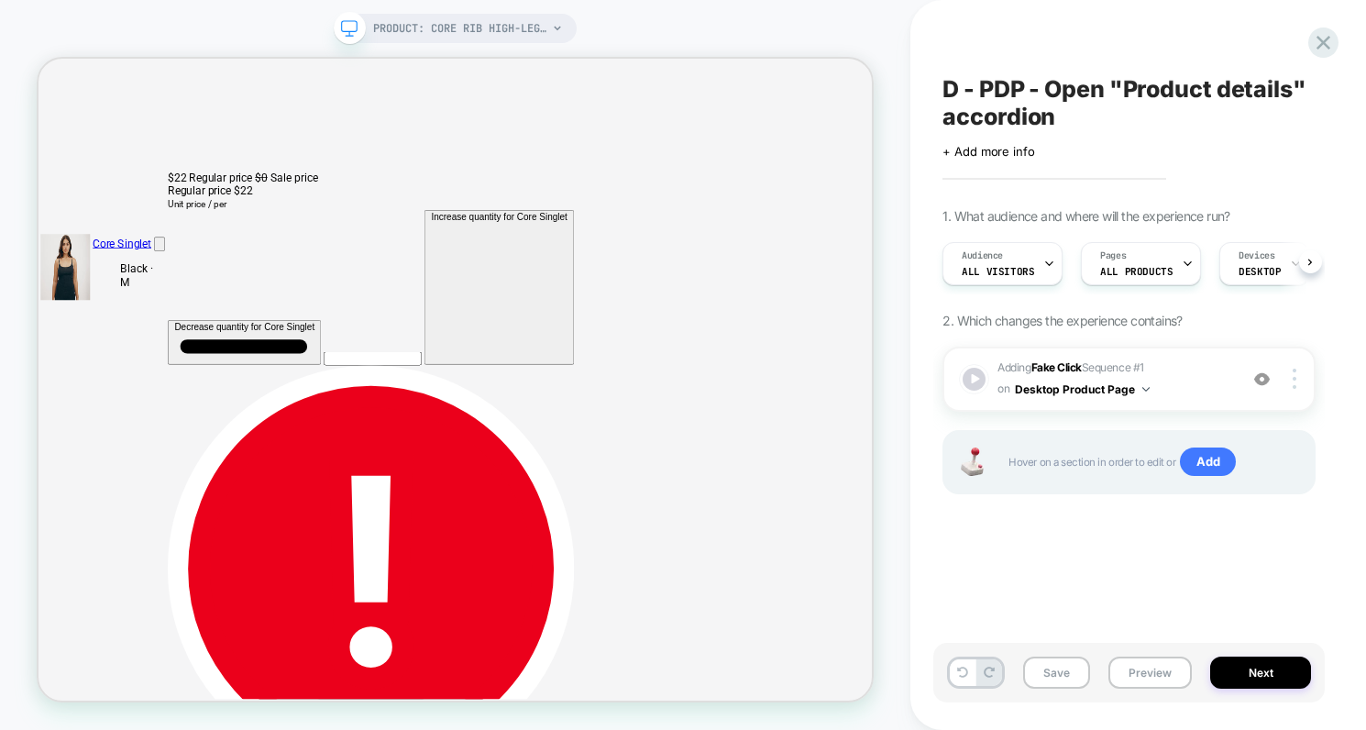
scroll to position [0, 1]
click at [981, 377] on div at bounding box center [974, 379] width 27 height 27
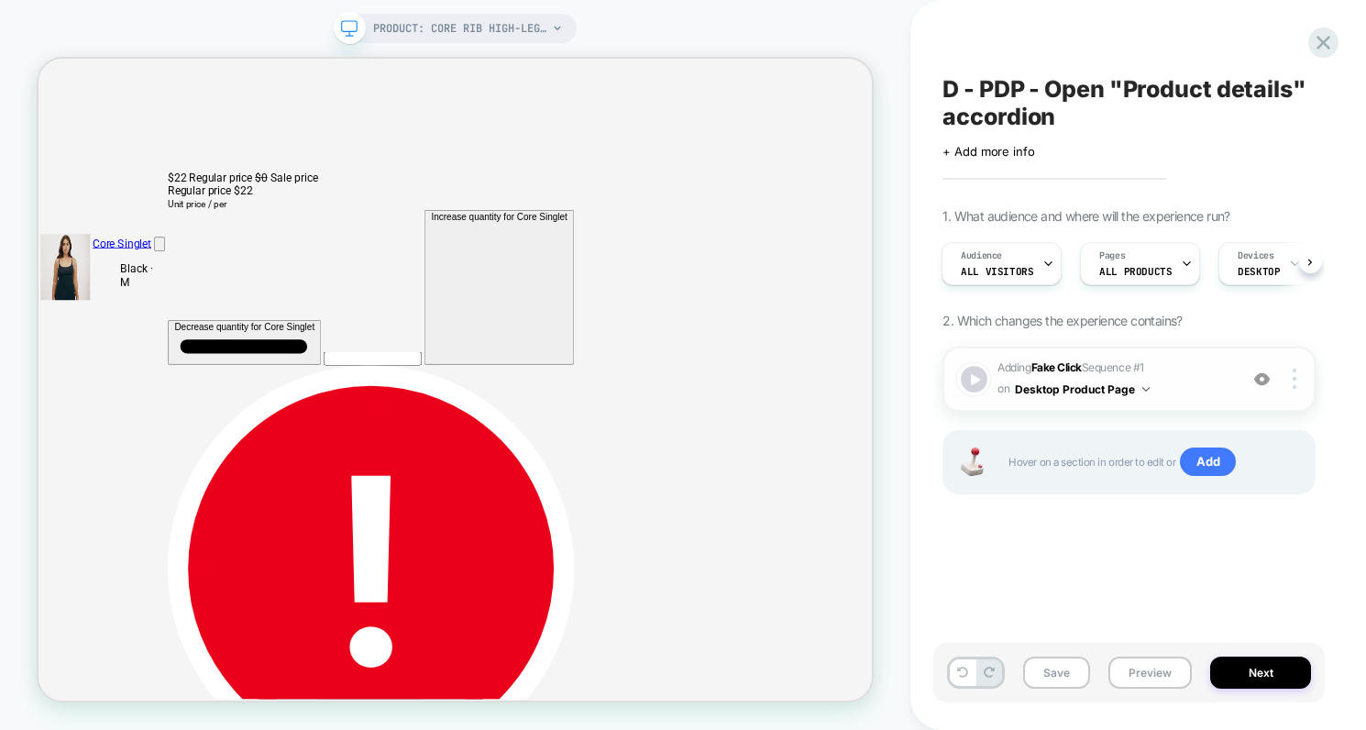
click at [981, 377] on div at bounding box center [974, 379] width 27 height 27
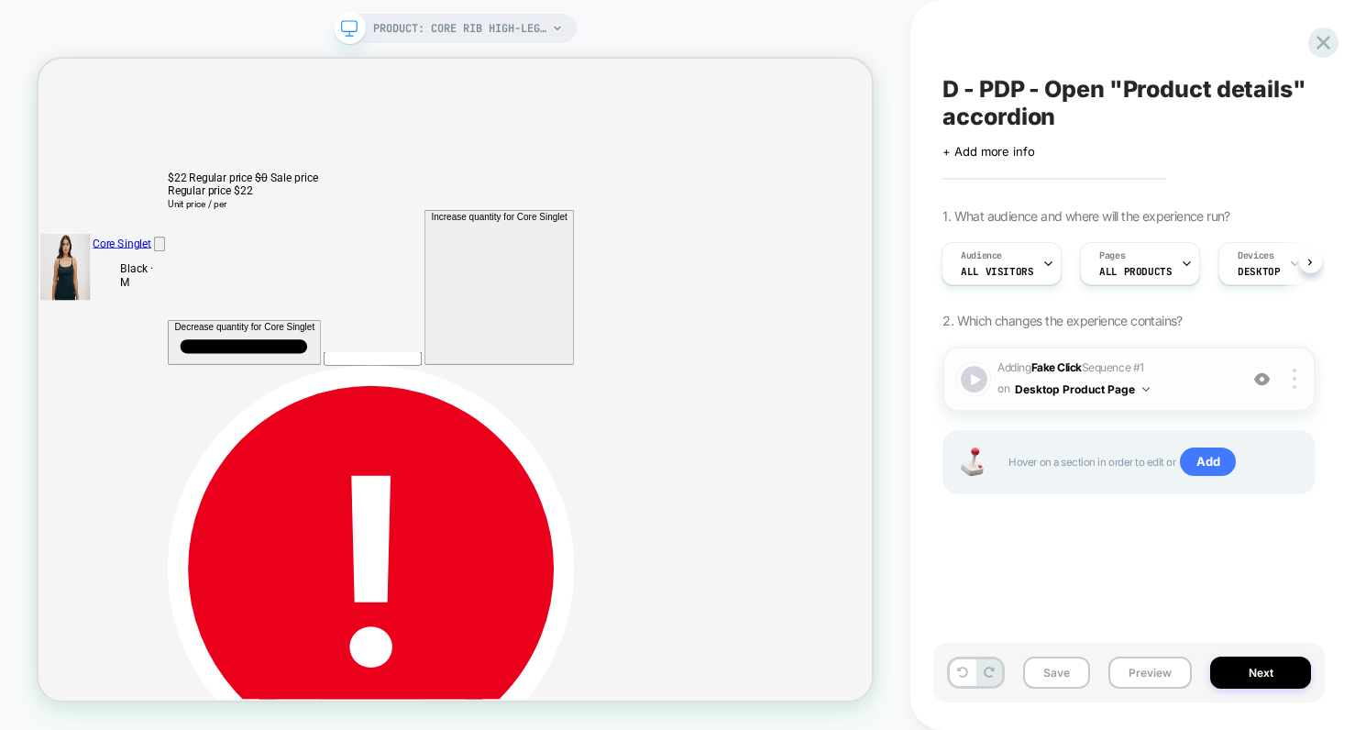
click at [981, 377] on div at bounding box center [974, 379] width 27 height 27
click at [1256, 678] on button "Next" at bounding box center [1261, 673] width 101 height 32
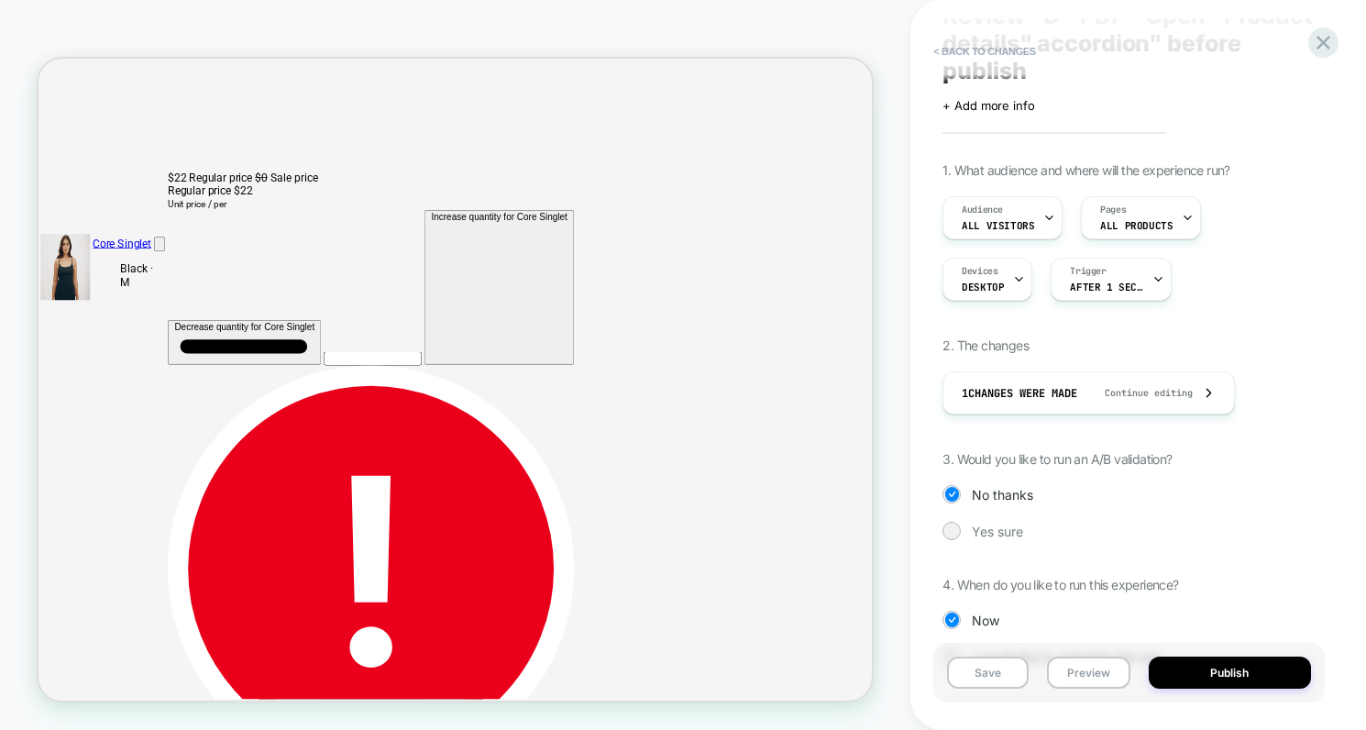
scroll to position [127, 0]
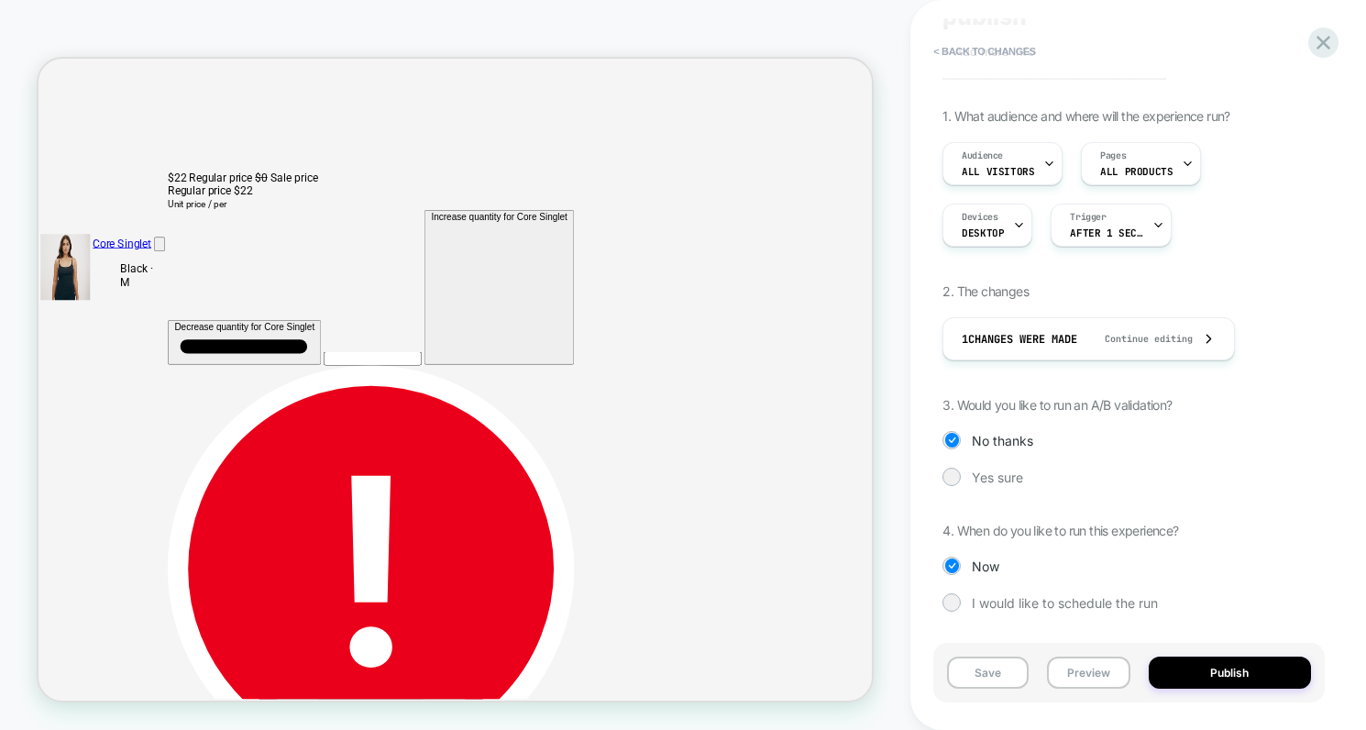
drag, startPoint x: 961, startPoint y: 475, endPoint x: 962, endPoint y: 492, distance: 16.5
click at [960, 476] on div "Yes sure" at bounding box center [1129, 477] width 373 height 18
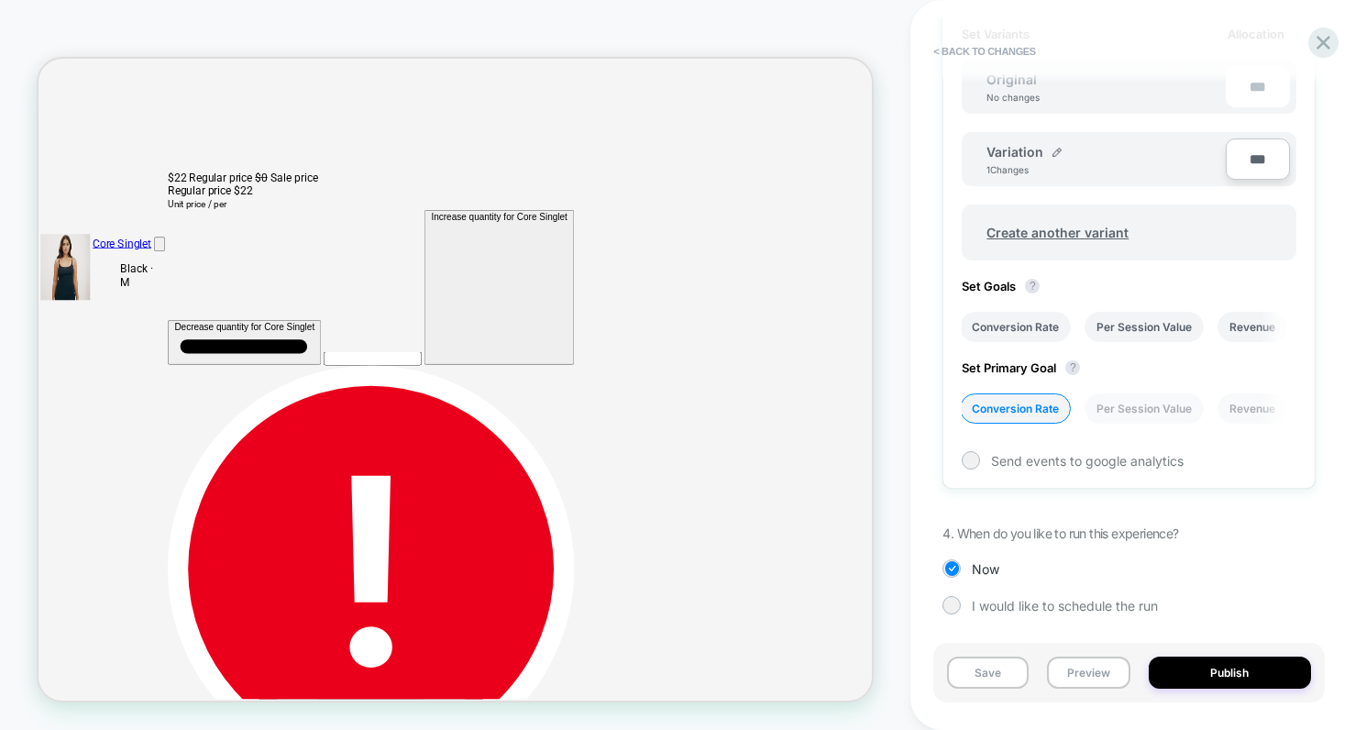
scroll to position [628, 0]
click at [1057, 145] on img at bounding box center [1057, 148] width 9 height 9
click at [1041, 160] on input "*********" at bounding box center [1053, 157] width 133 height 36
type input "**********"
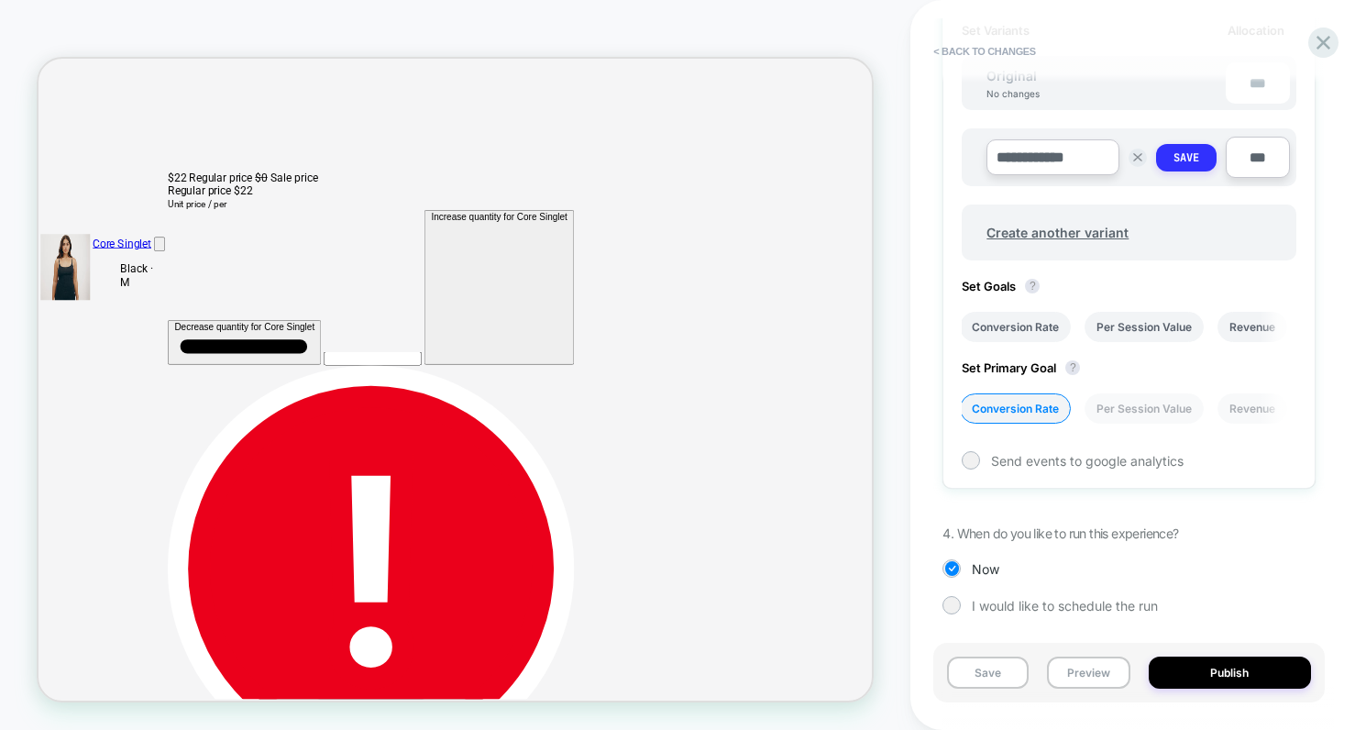
click at [1191, 163] on strong "Save" at bounding box center [1187, 157] width 26 height 15
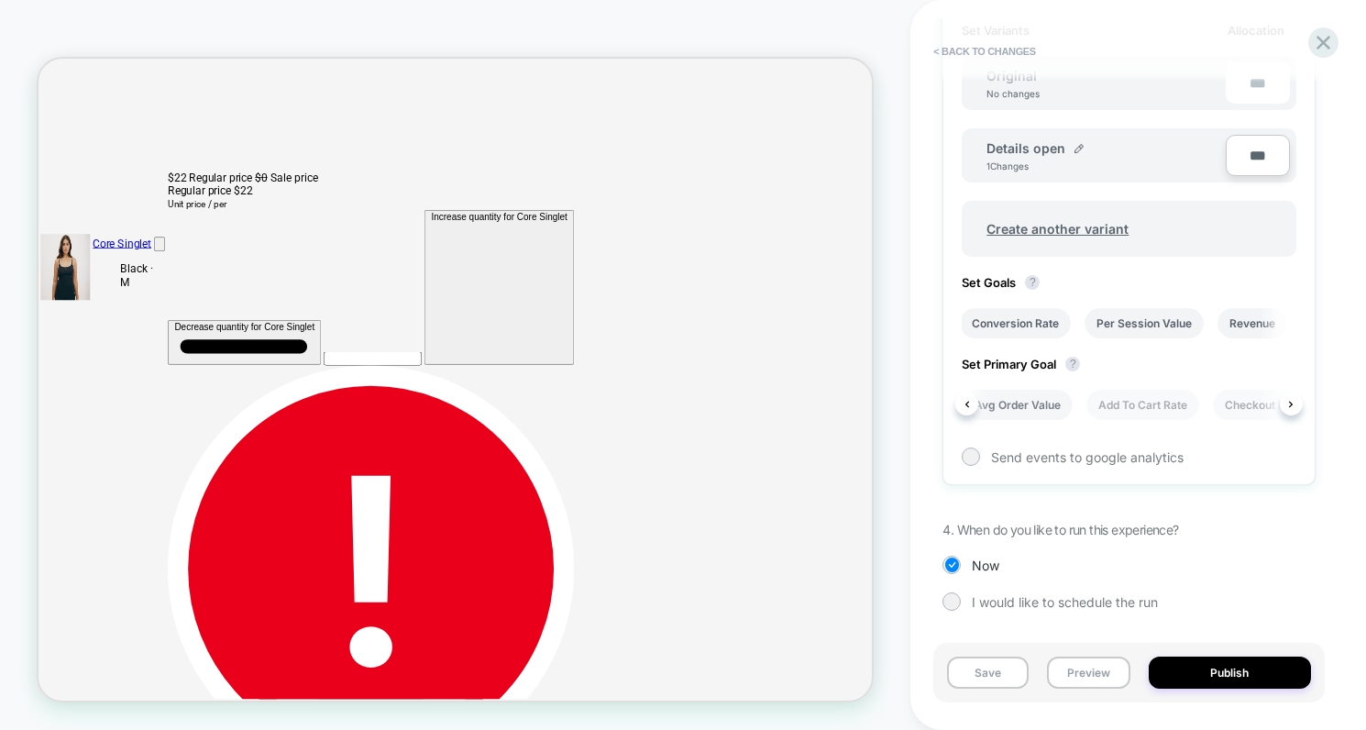
scroll to position [0, 440]
click at [1155, 403] on li "Add To Cart Rate" at bounding box center [1149, 405] width 113 height 30
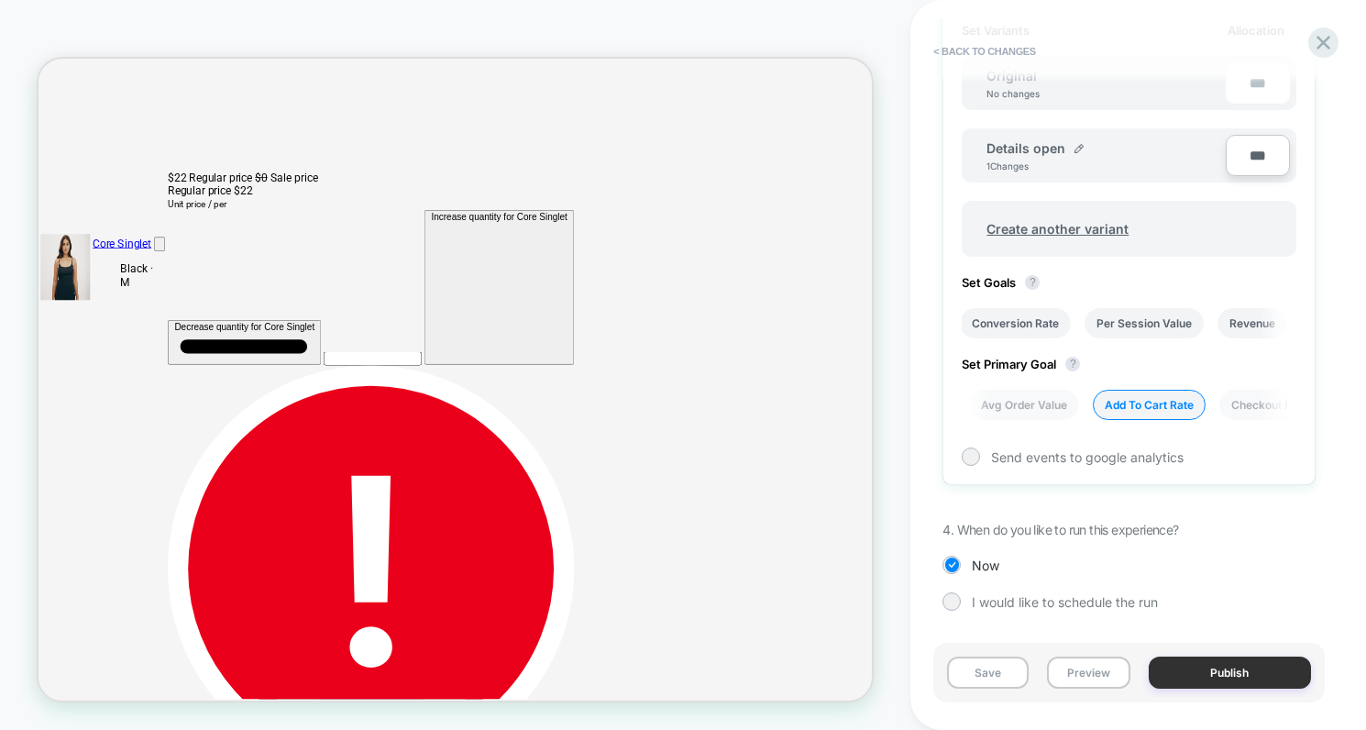
click at [1222, 669] on button "Publish" at bounding box center [1230, 673] width 162 height 32
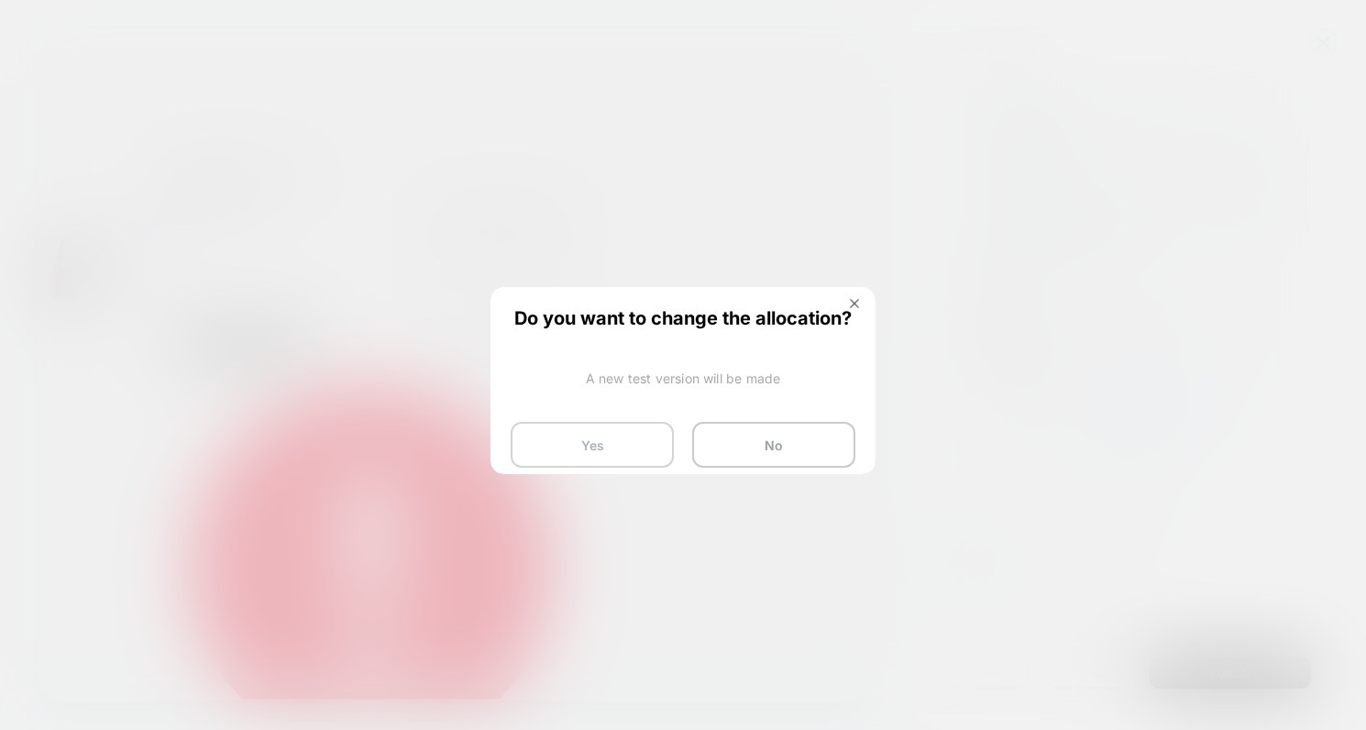
click at [614, 453] on button "Yes" at bounding box center [592, 445] width 163 height 46
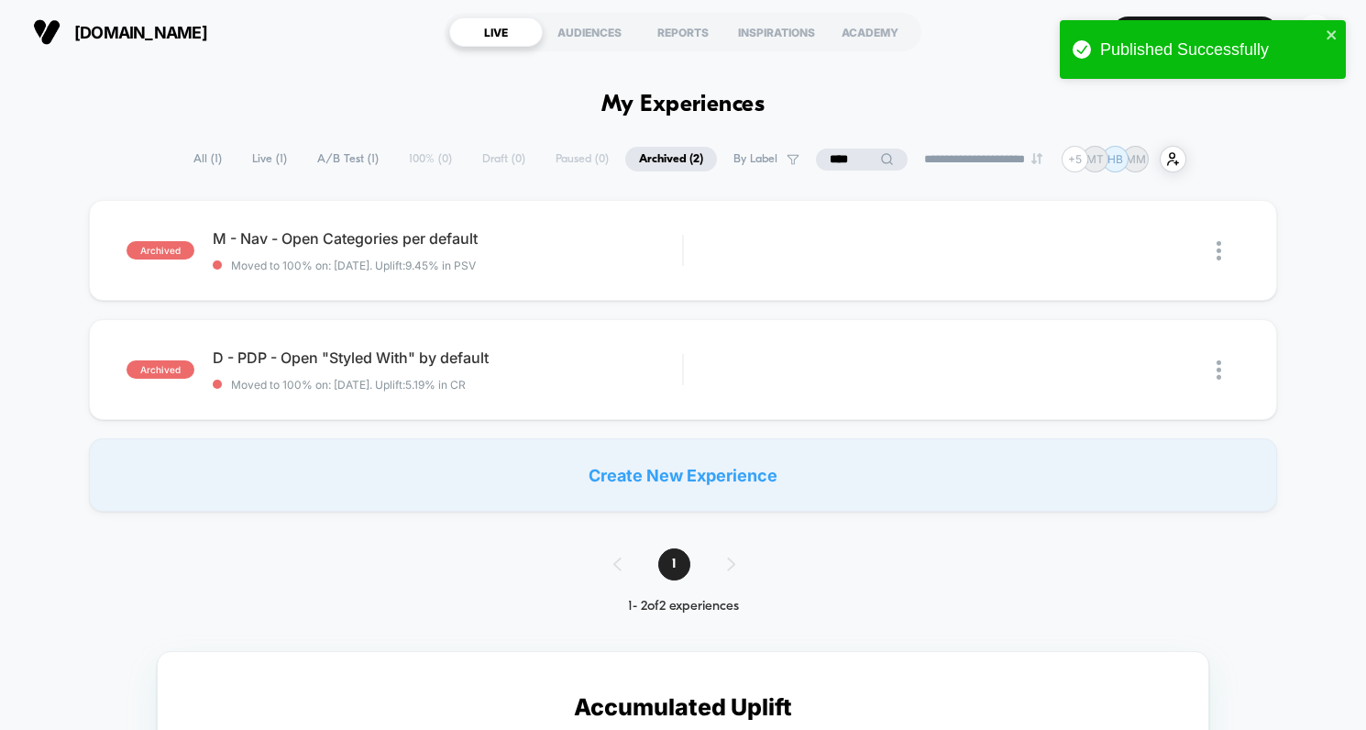
click at [336, 159] on span "A/B Test ( 1 )" at bounding box center [348, 159] width 89 height 25
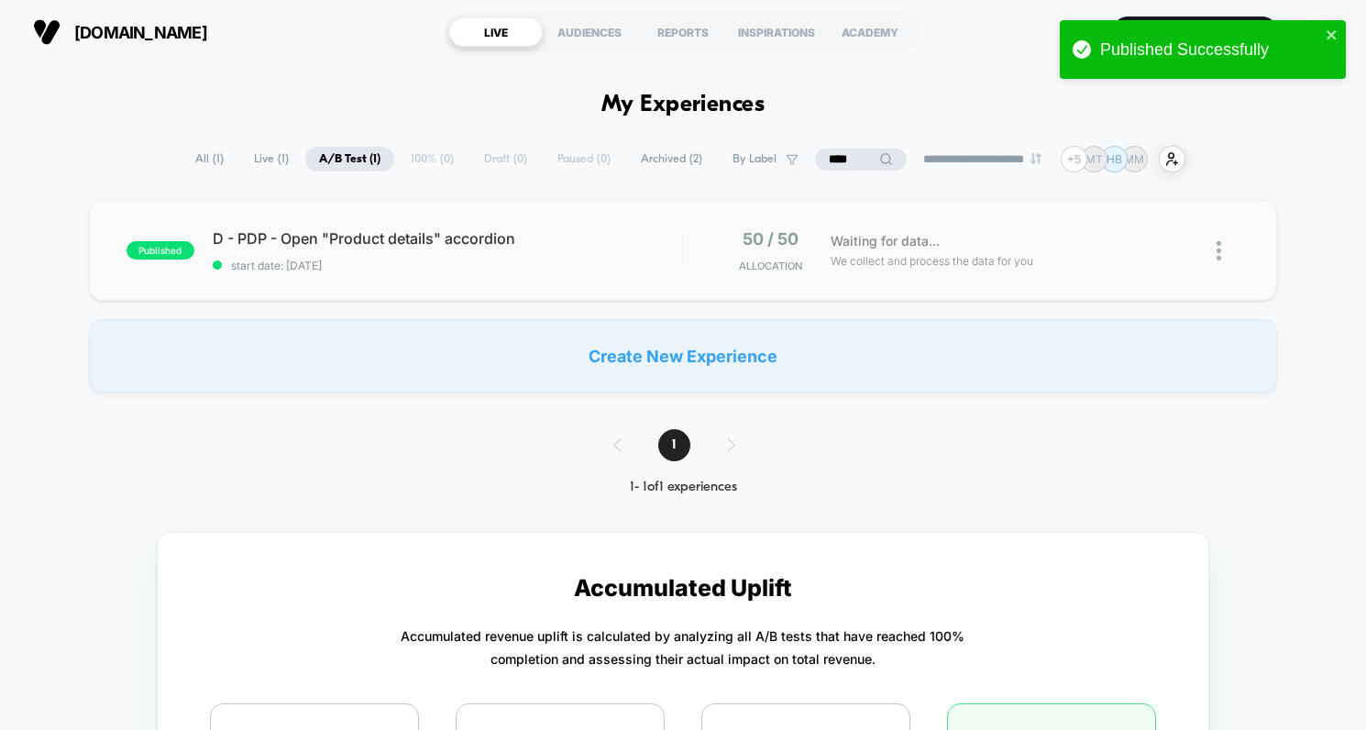
click at [1218, 250] on img at bounding box center [1219, 250] width 5 height 19
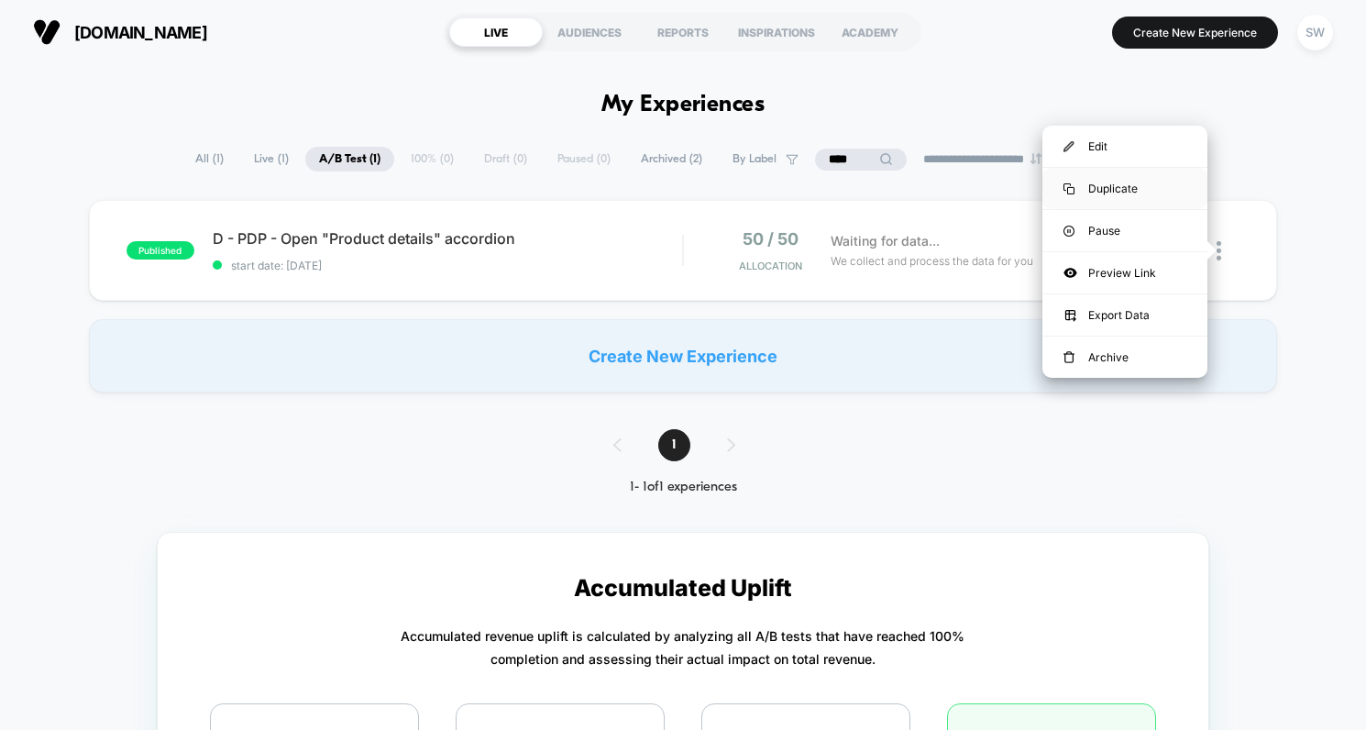
click at [1134, 187] on div "Duplicate" at bounding box center [1125, 188] width 165 height 41
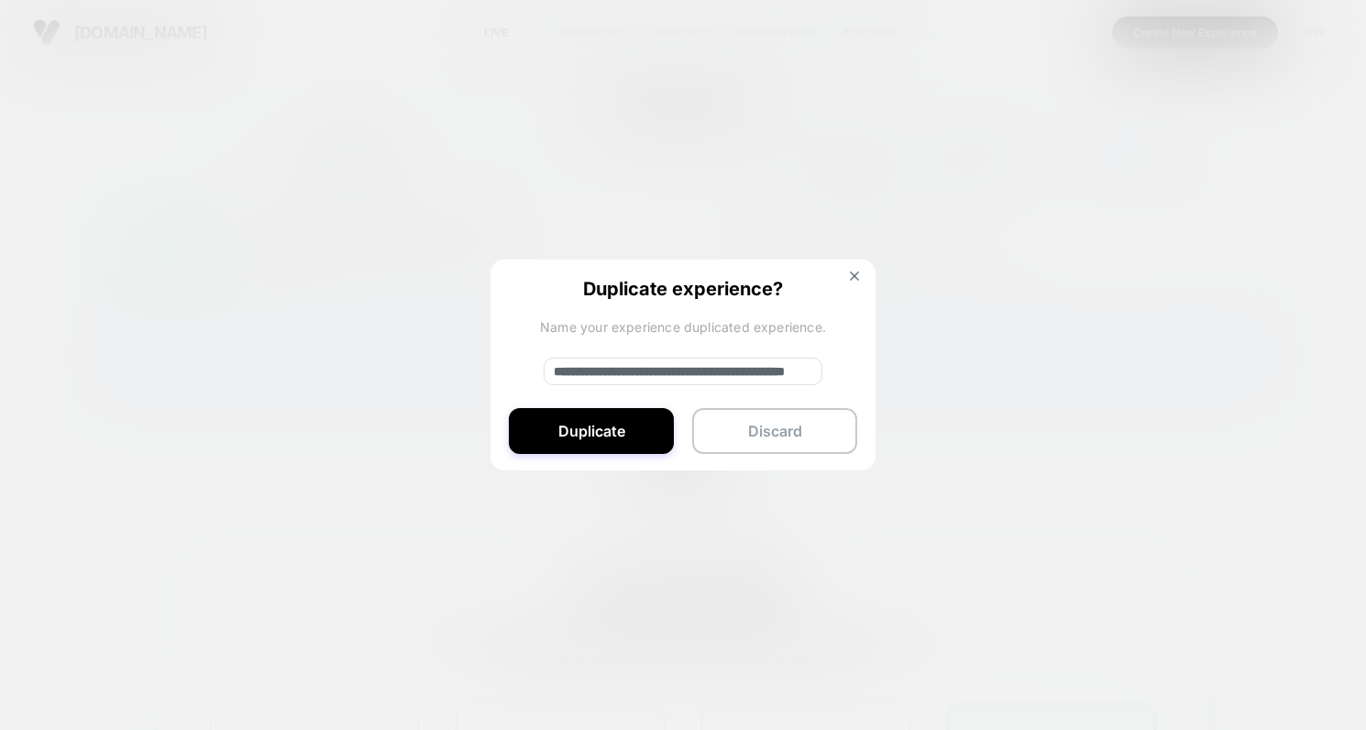
drag, startPoint x: 614, startPoint y: 369, endPoint x: 502, endPoint y: 370, distance: 111.9
click at [502, 370] on div "**********" at bounding box center [683, 366] width 385 height 213
type input "**********"
click at [590, 422] on button "Duplicate" at bounding box center [591, 431] width 165 height 46
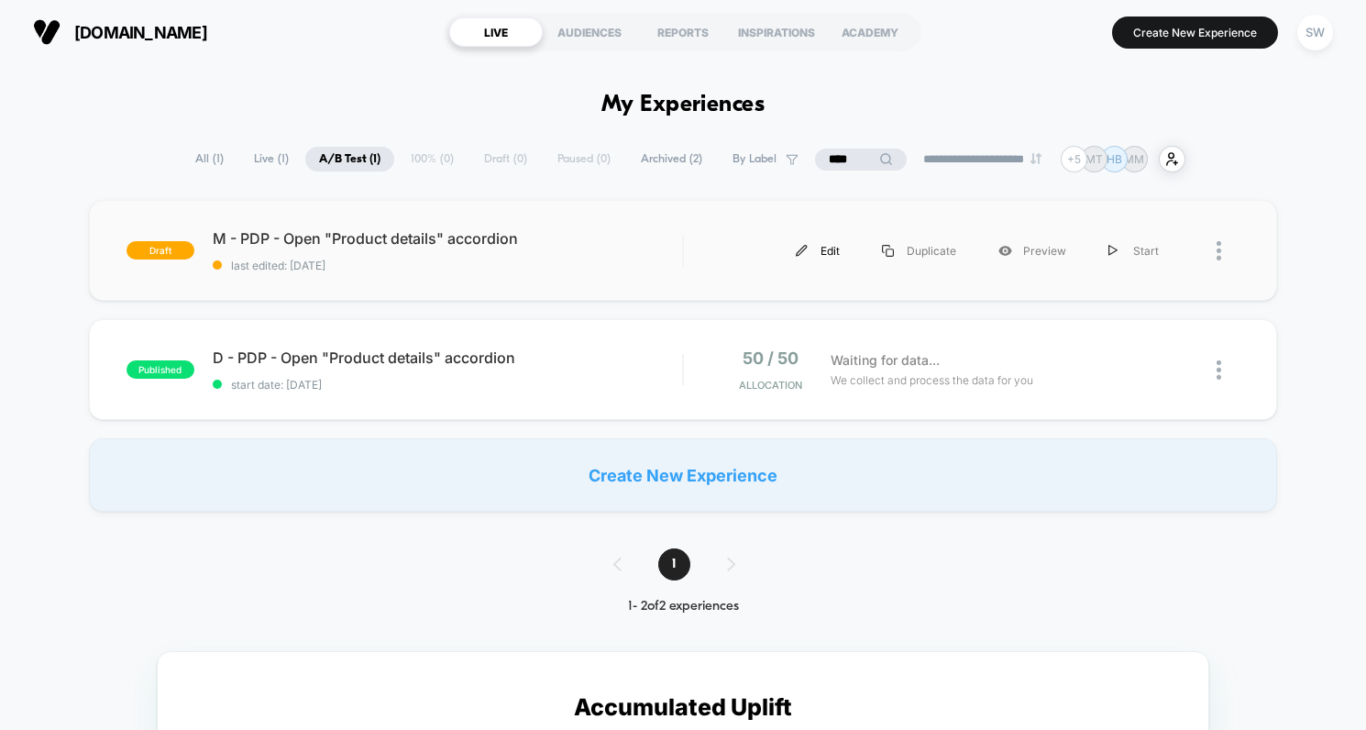
click at [826, 246] on div "Edit" at bounding box center [818, 250] width 86 height 41
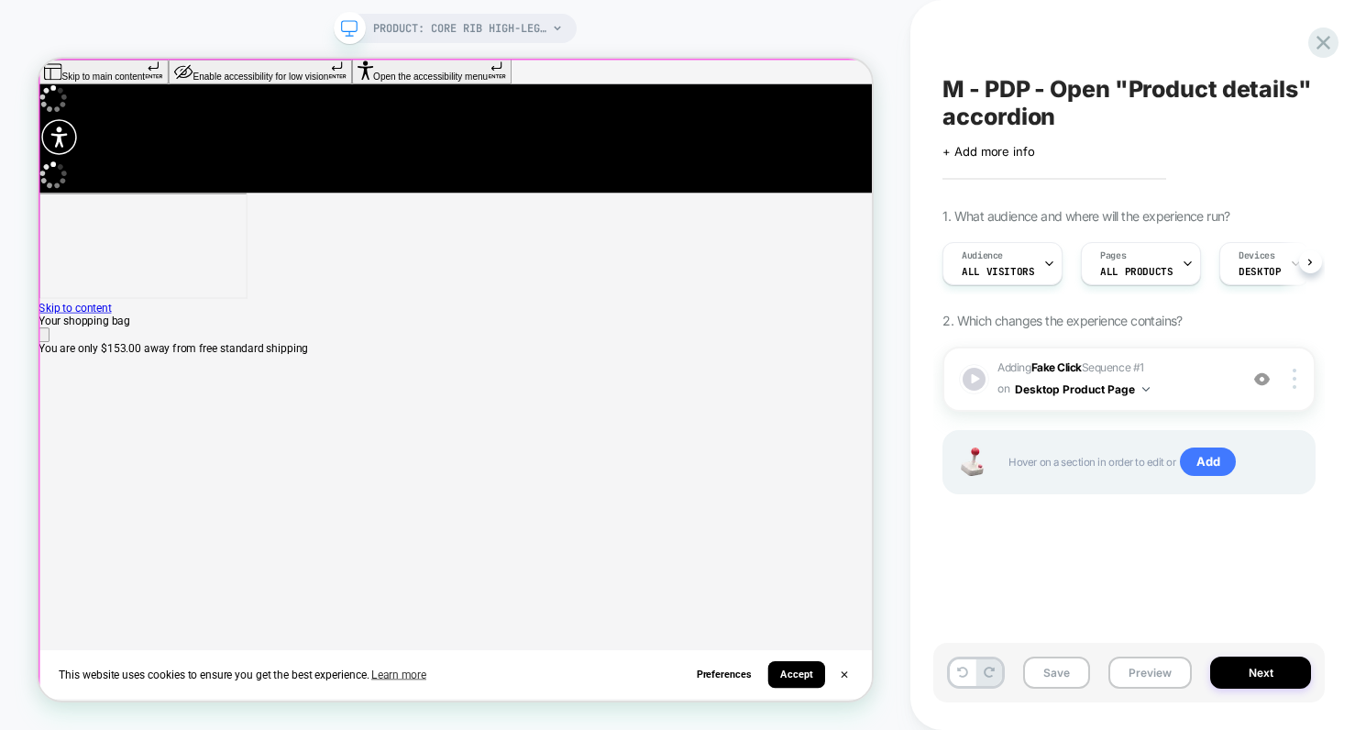
scroll to position [0, 1]
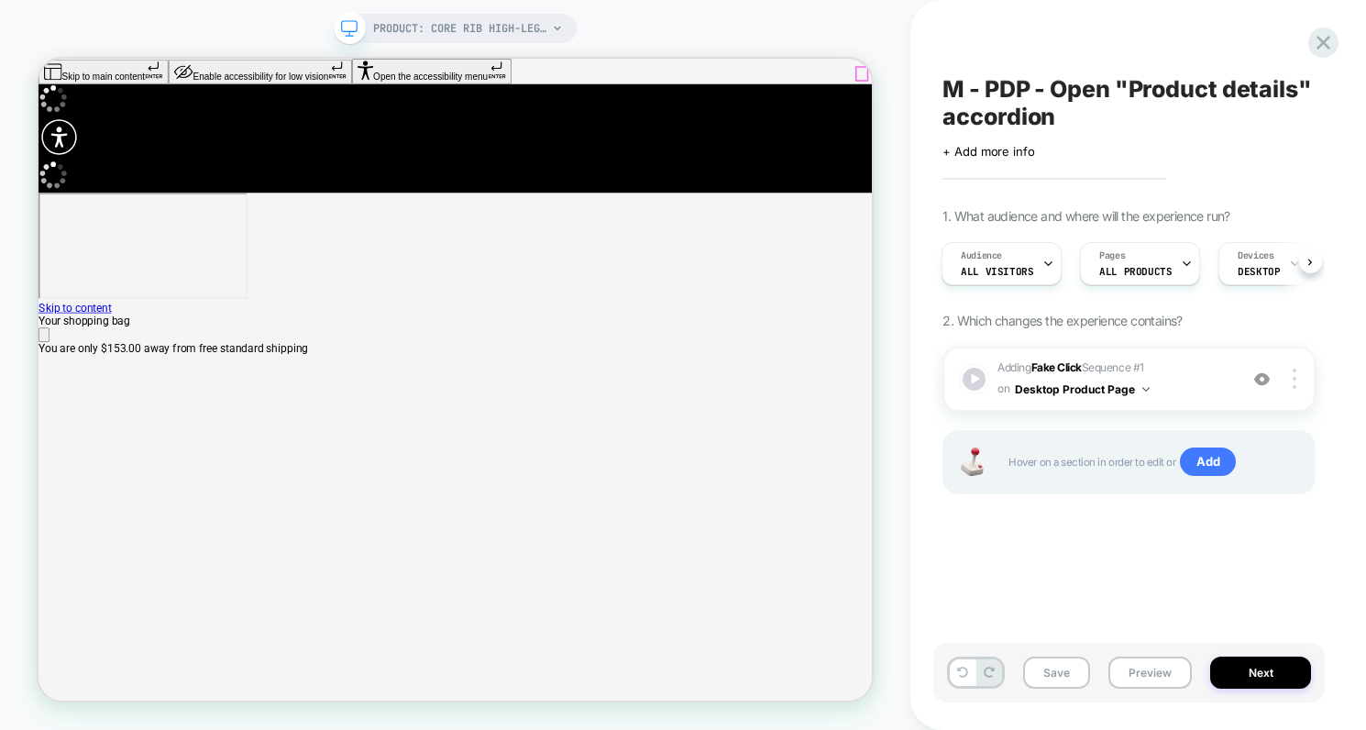
click at [46, 431] on icon "Close" at bounding box center [46, 431] width 0 height 0
click at [1255, 271] on span "DESKTOP" at bounding box center [1259, 271] width 42 height 13
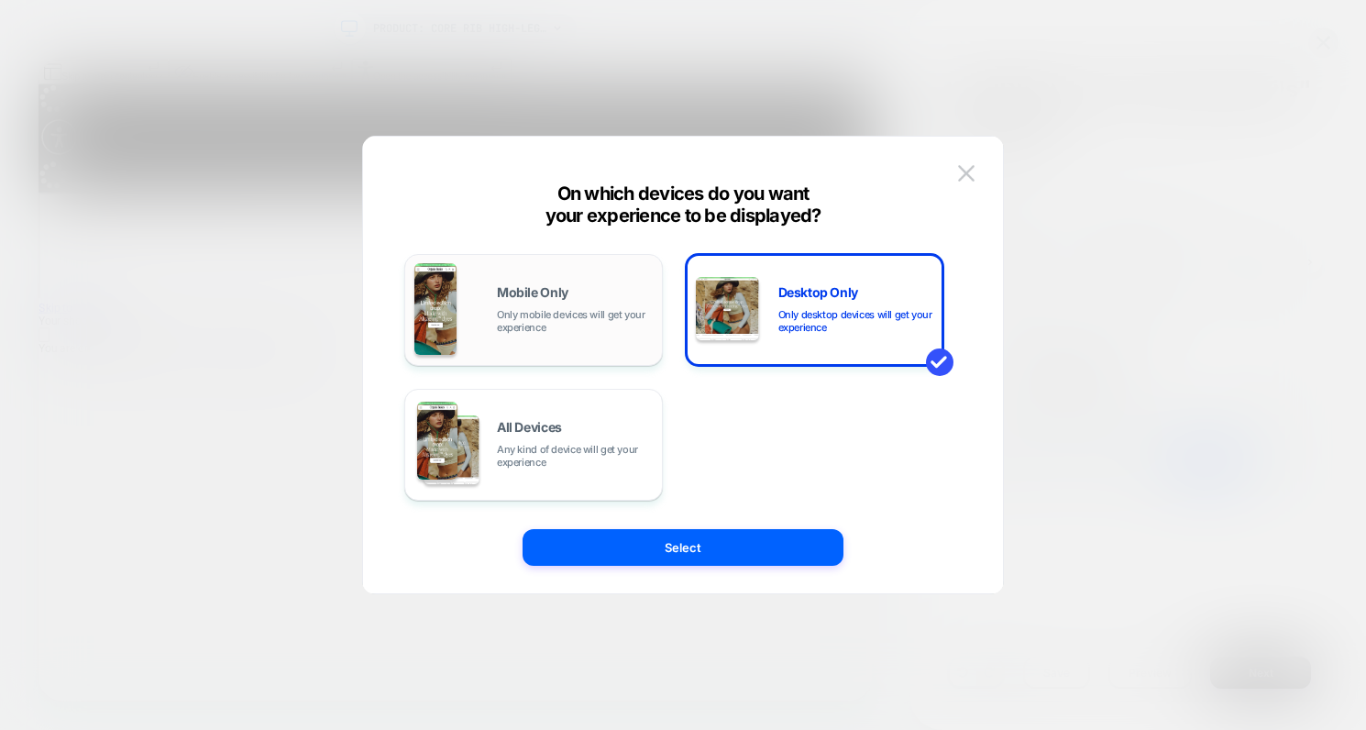
click at [510, 339] on div "Mobile Only Only mobile devices will get your experience" at bounding box center [534, 310] width 238 height 94
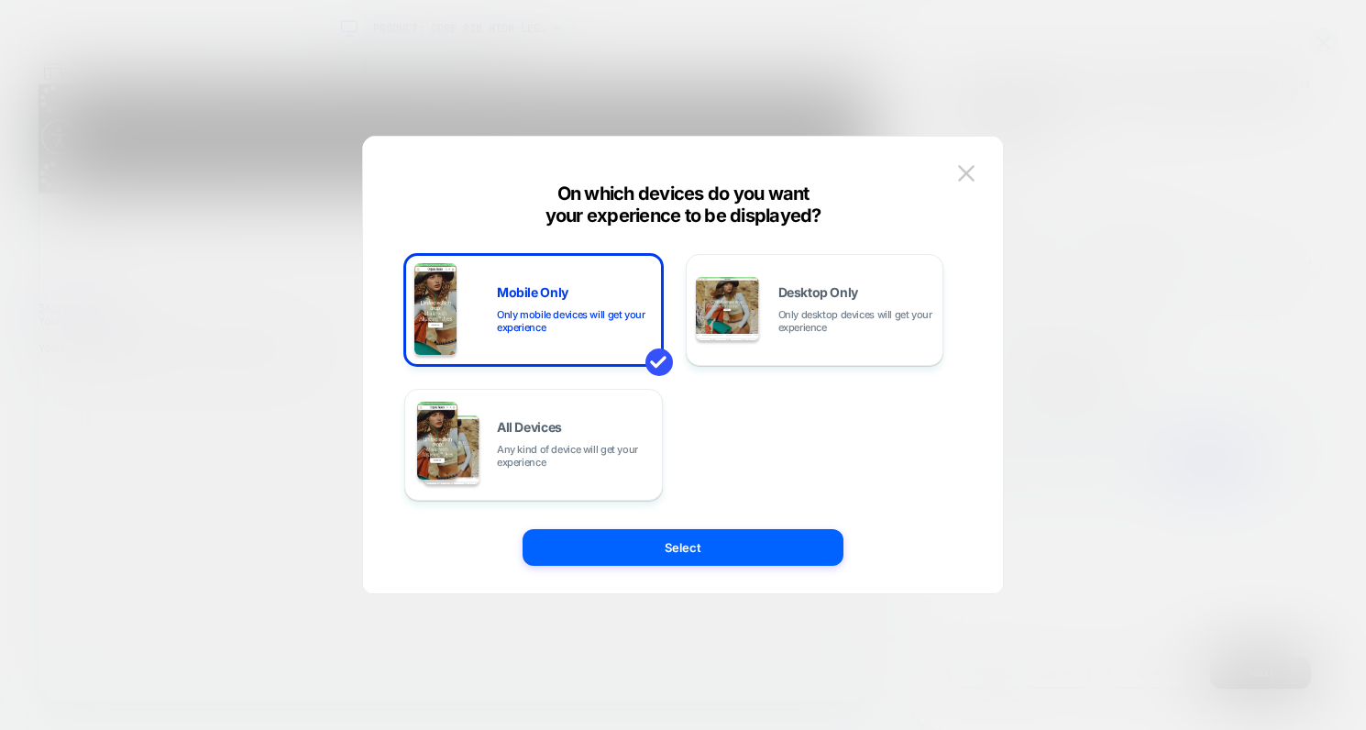
click at [719, 565] on button "Select" at bounding box center [683, 547] width 321 height 37
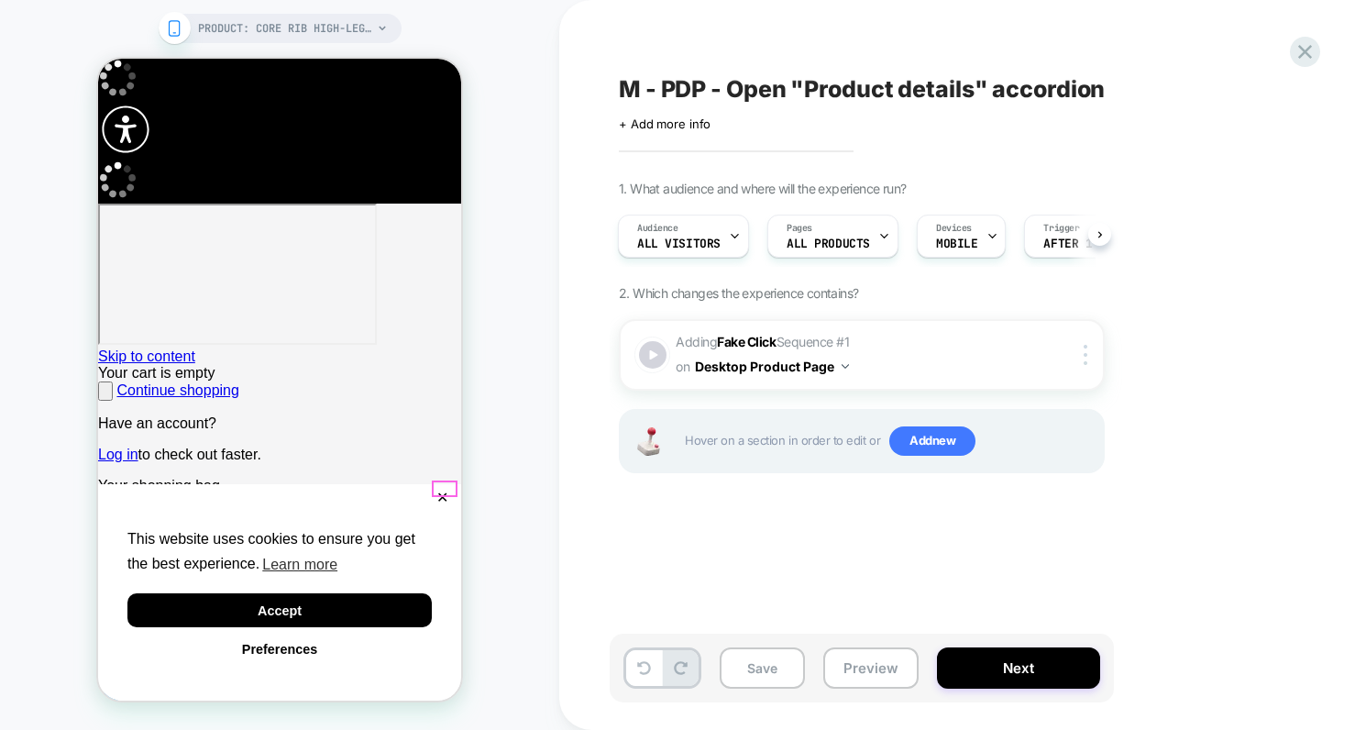
click at [442, 492] on button "✕" at bounding box center [442, 498] width 23 height 13
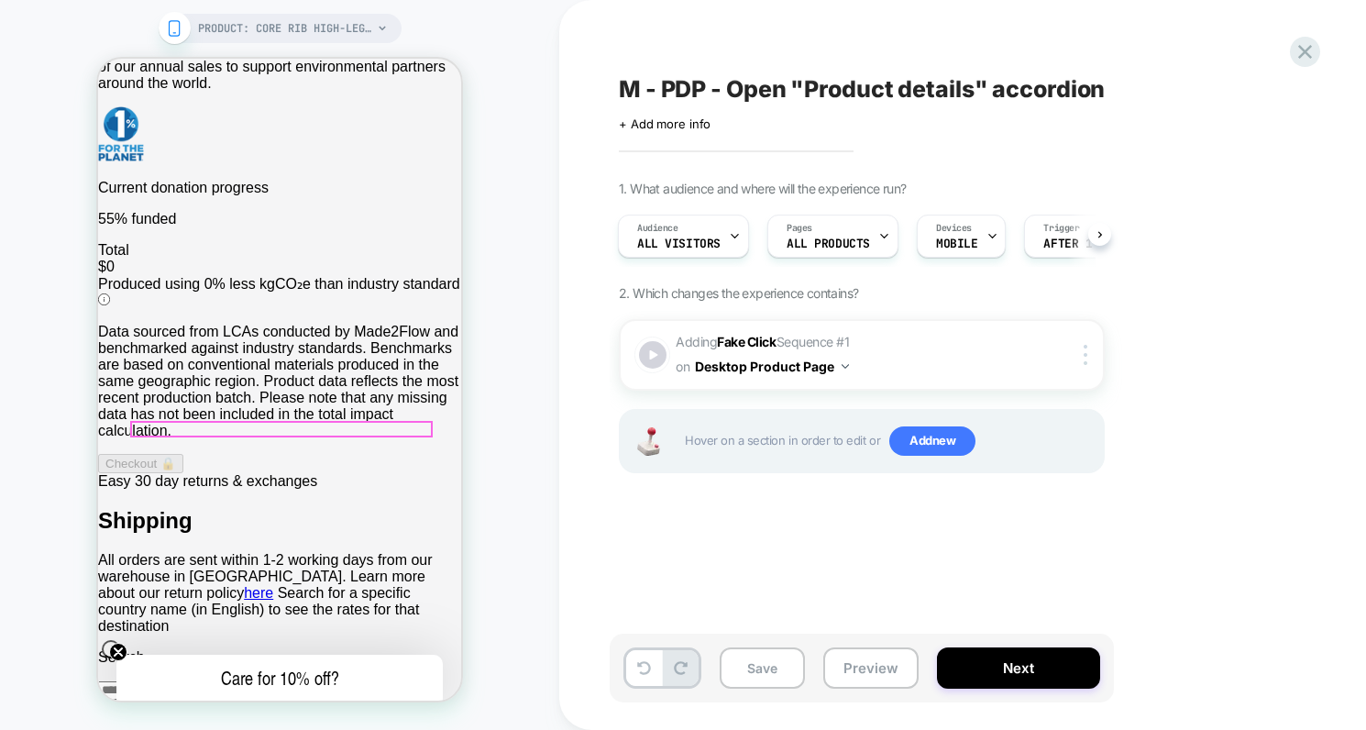
scroll to position [569, 0]
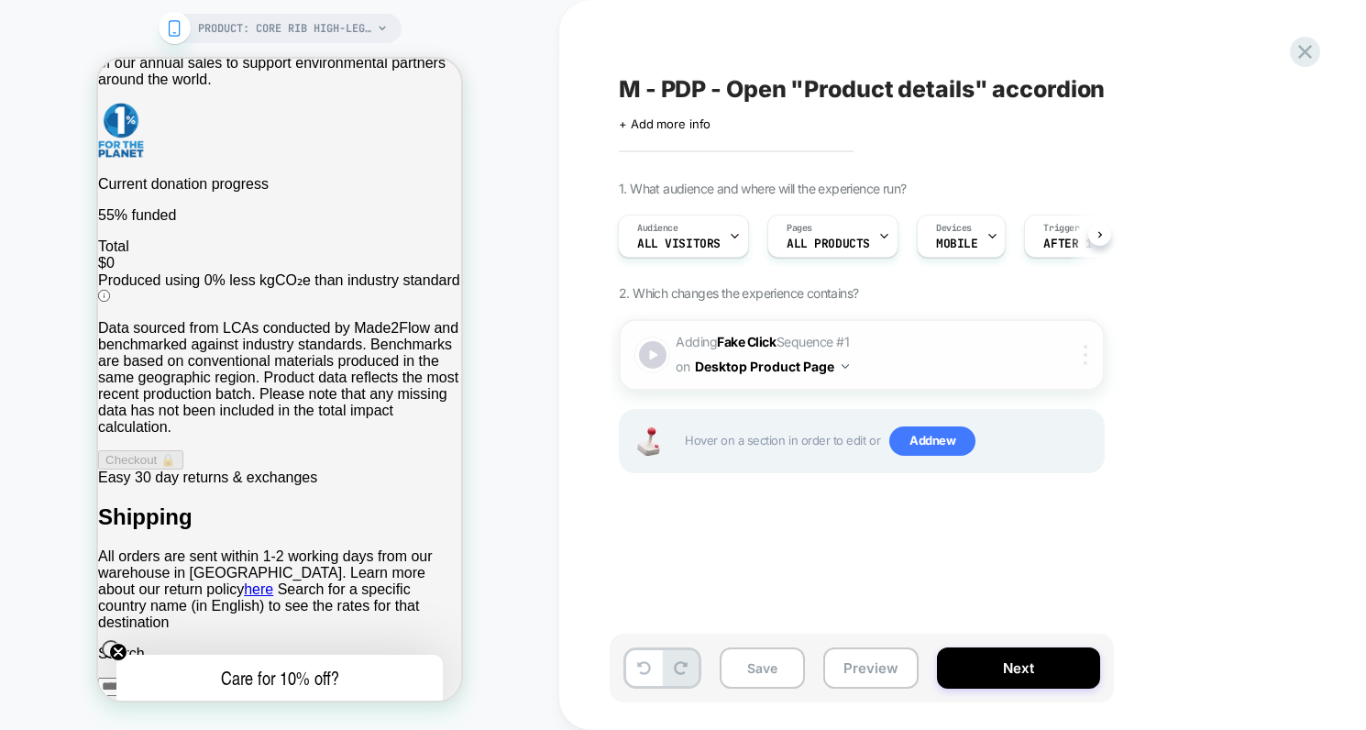
click at [1087, 352] on img at bounding box center [1086, 355] width 4 height 20
click at [1090, 359] on div at bounding box center [1089, 355] width 30 height 20
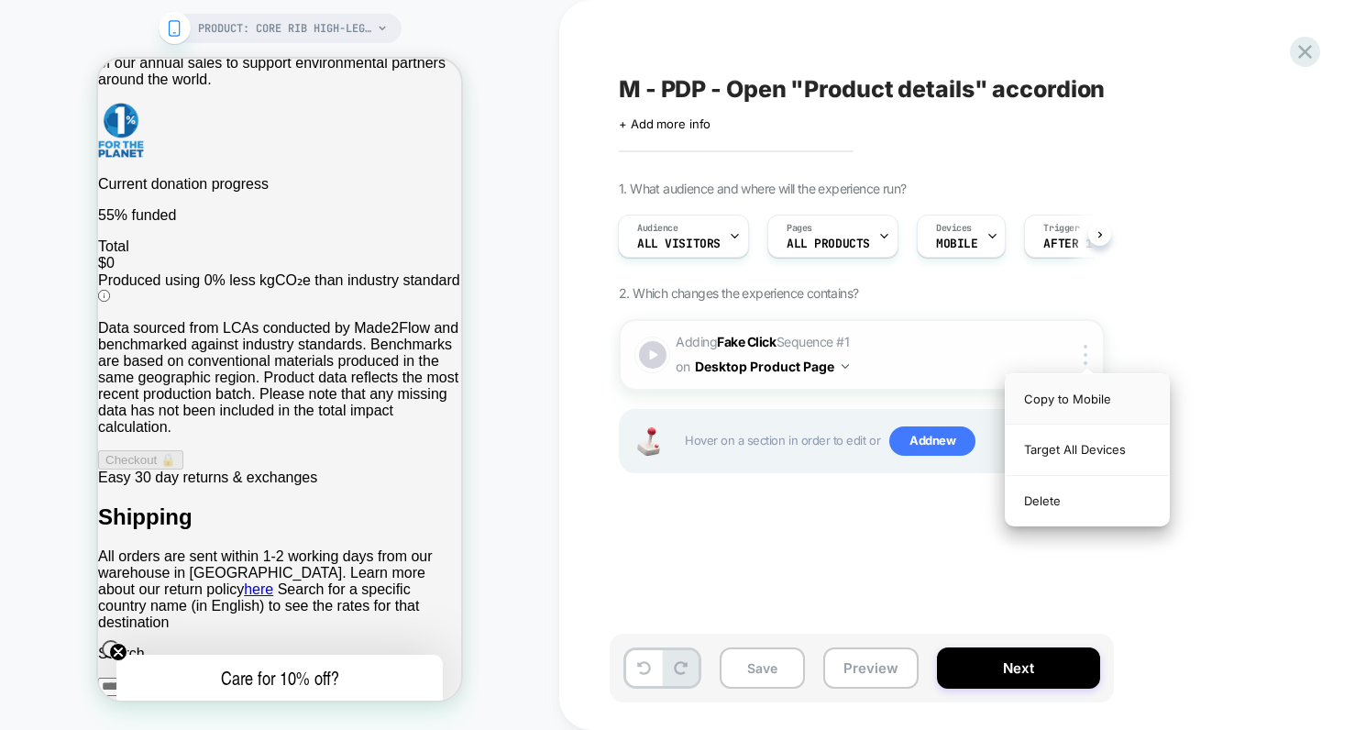
click at [1097, 398] on div "Copy to Mobile" at bounding box center [1087, 399] width 163 height 50
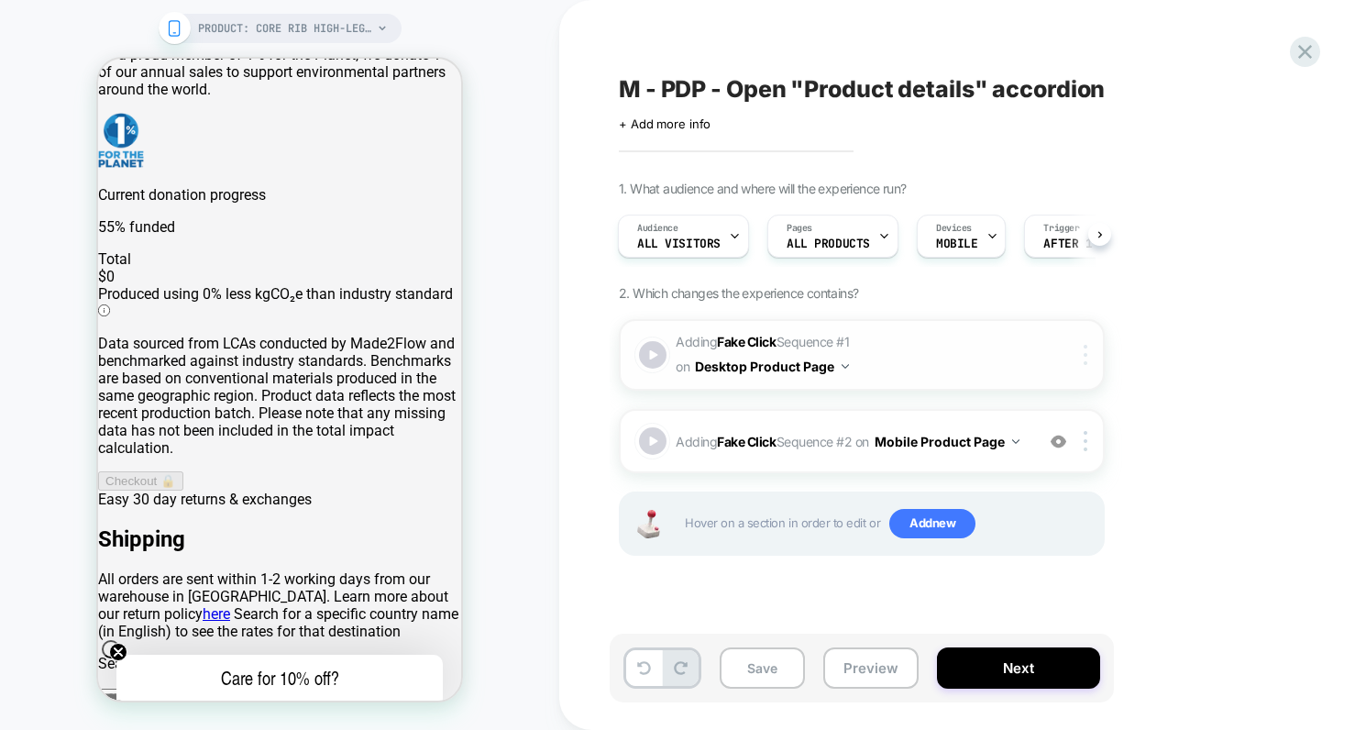
click at [1090, 354] on div at bounding box center [1089, 355] width 30 height 20
click at [1039, 495] on div "Delete" at bounding box center [1087, 501] width 163 height 50
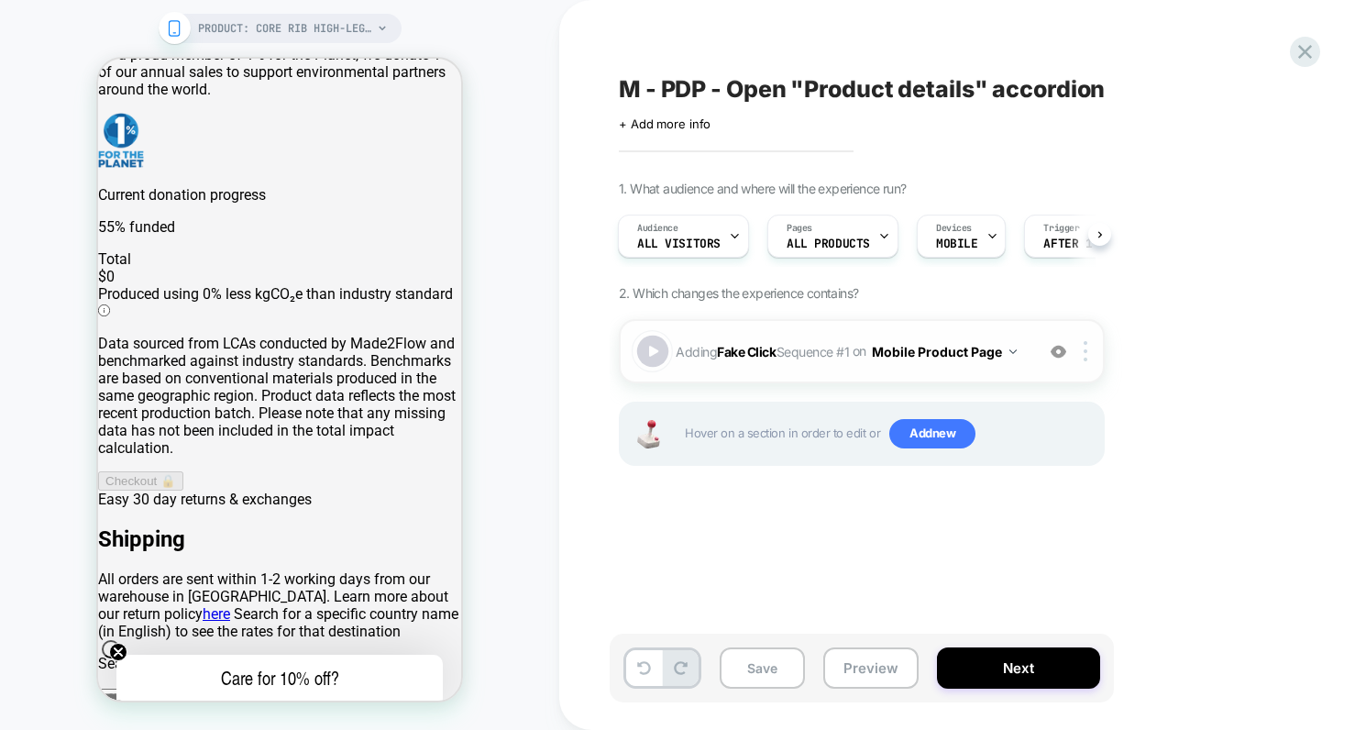
click at [657, 350] on div at bounding box center [653, 352] width 32 height 32
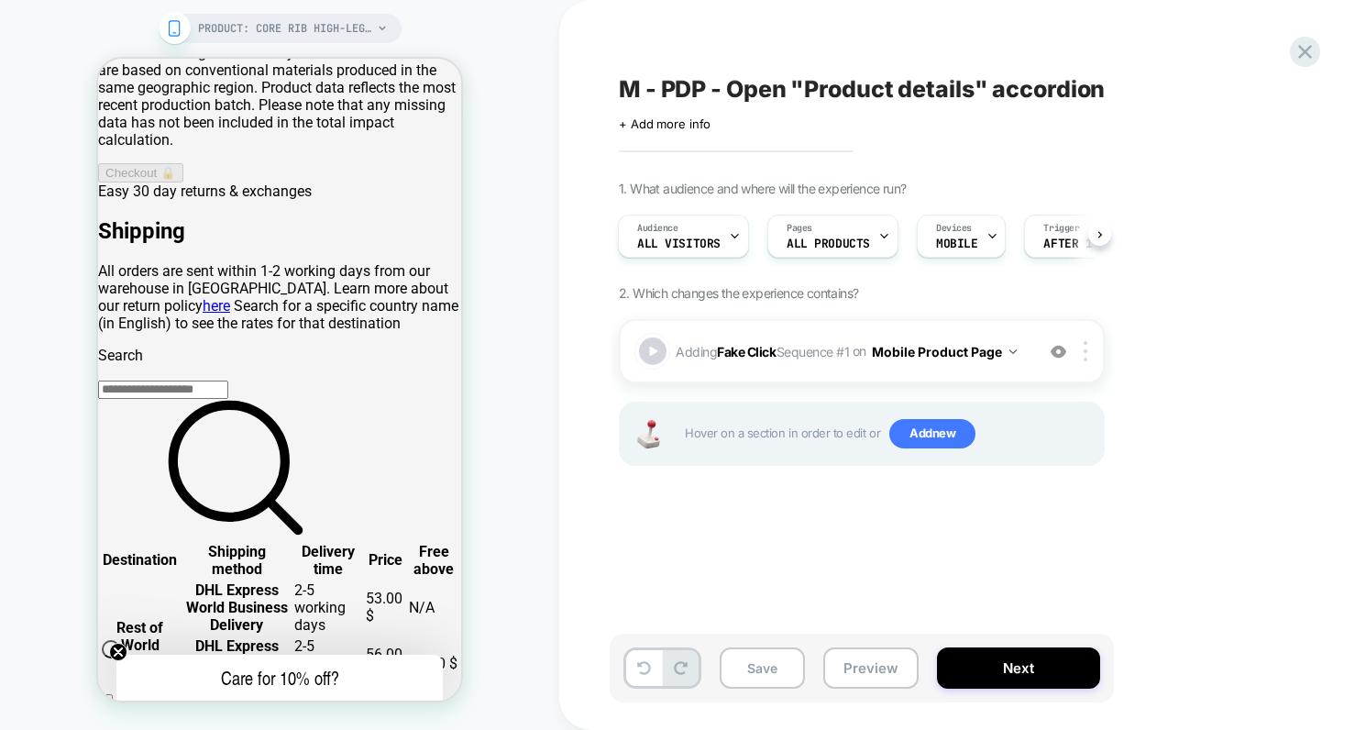
scroll to position [879, 0]
click at [657, 345] on div at bounding box center [653, 352] width 32 height 32
click at [656, 345] on div at bounding box center [653, 352] width 32 height 32
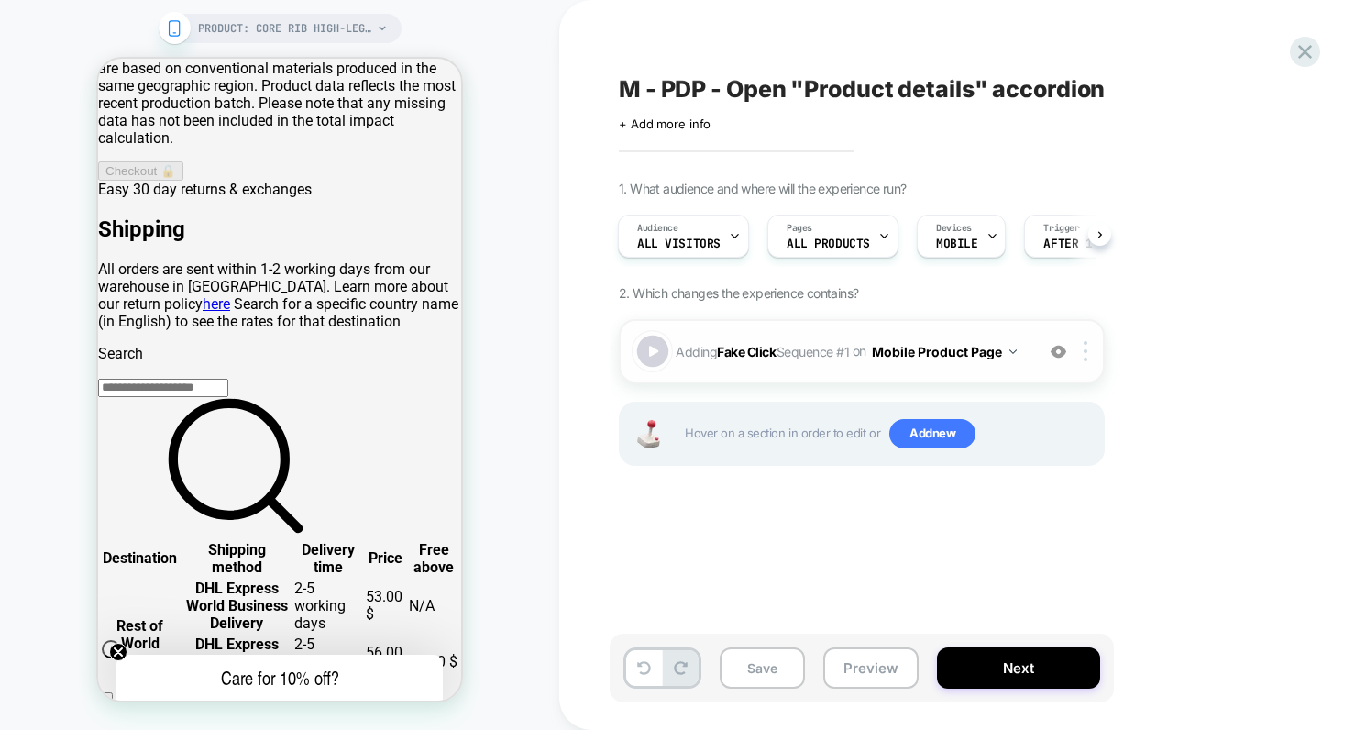
click at [656, 345] on div at bounding box center [653, 352] width 32 height 32
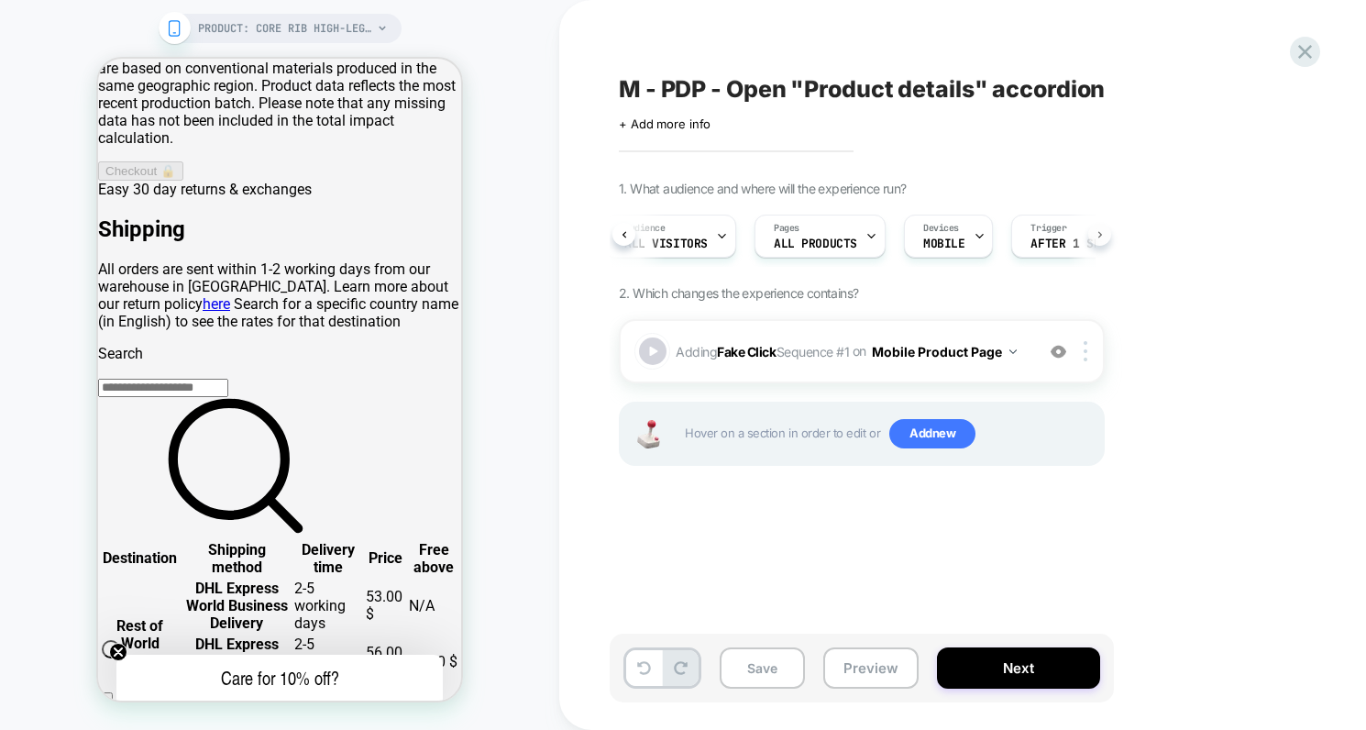
click at [1106, 239] on button at bounding box center [1100, 234] width 23 height 23
click at [1055, 240] on icon at bounding box center [1061, 236] width 12 height 12
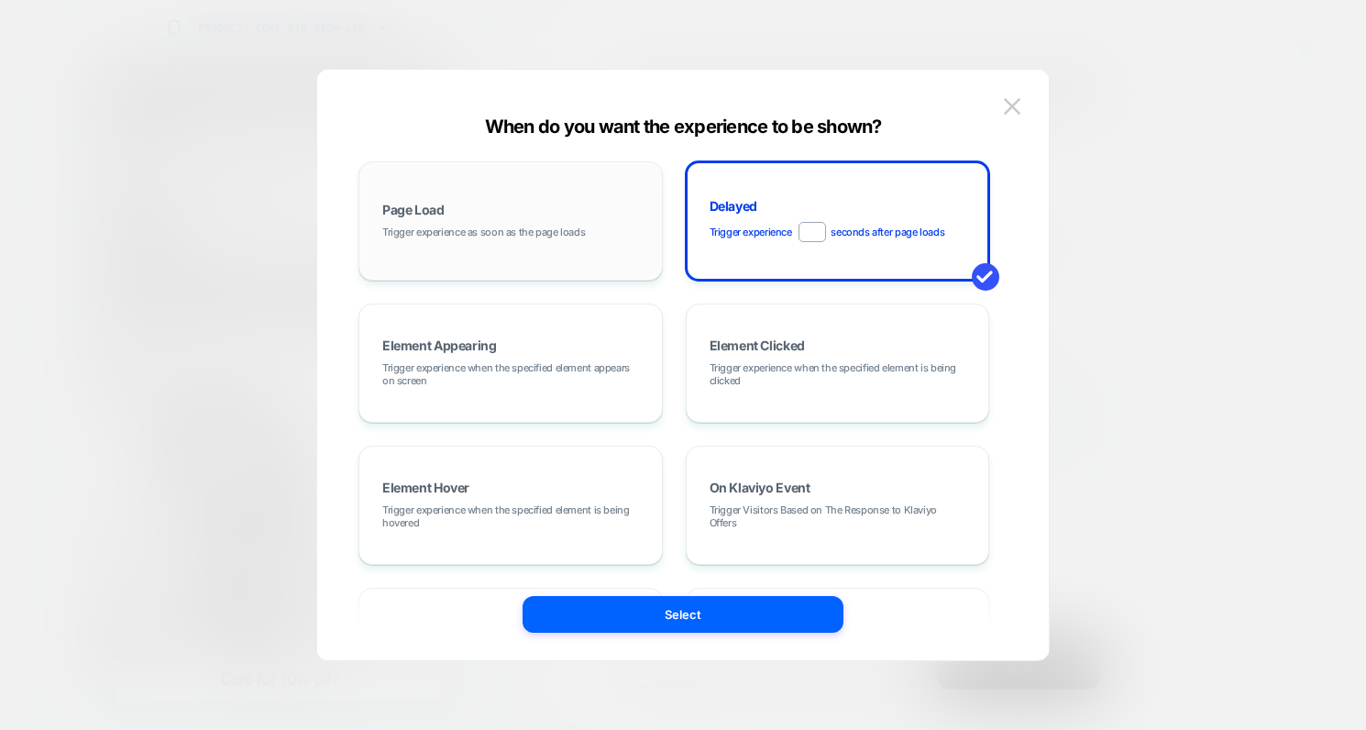
click at [539, 204] on div "Page Load Trigger experience as soon as the page loads" at bounding box center [511, 220] width 284 height 99
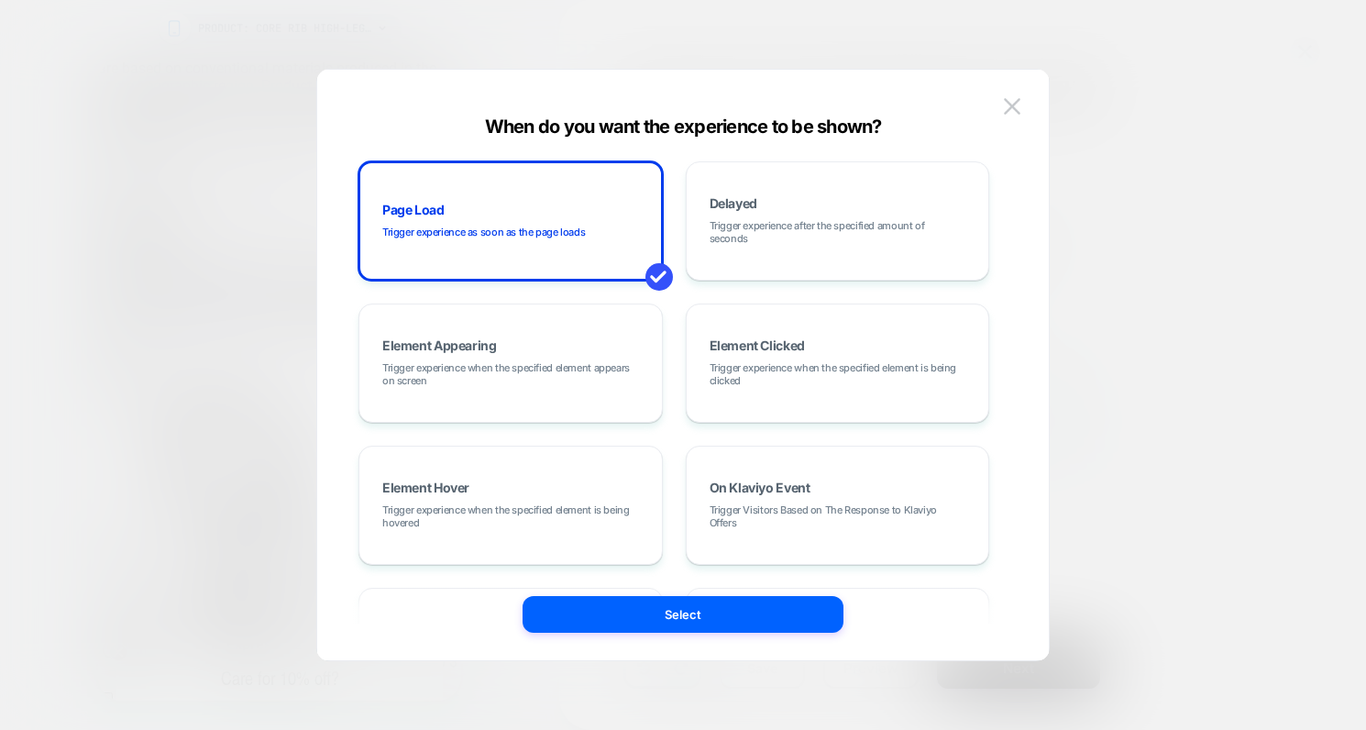
click at [732, 622] on button "Select" at bounding box center [683, 614] width 321 height 37
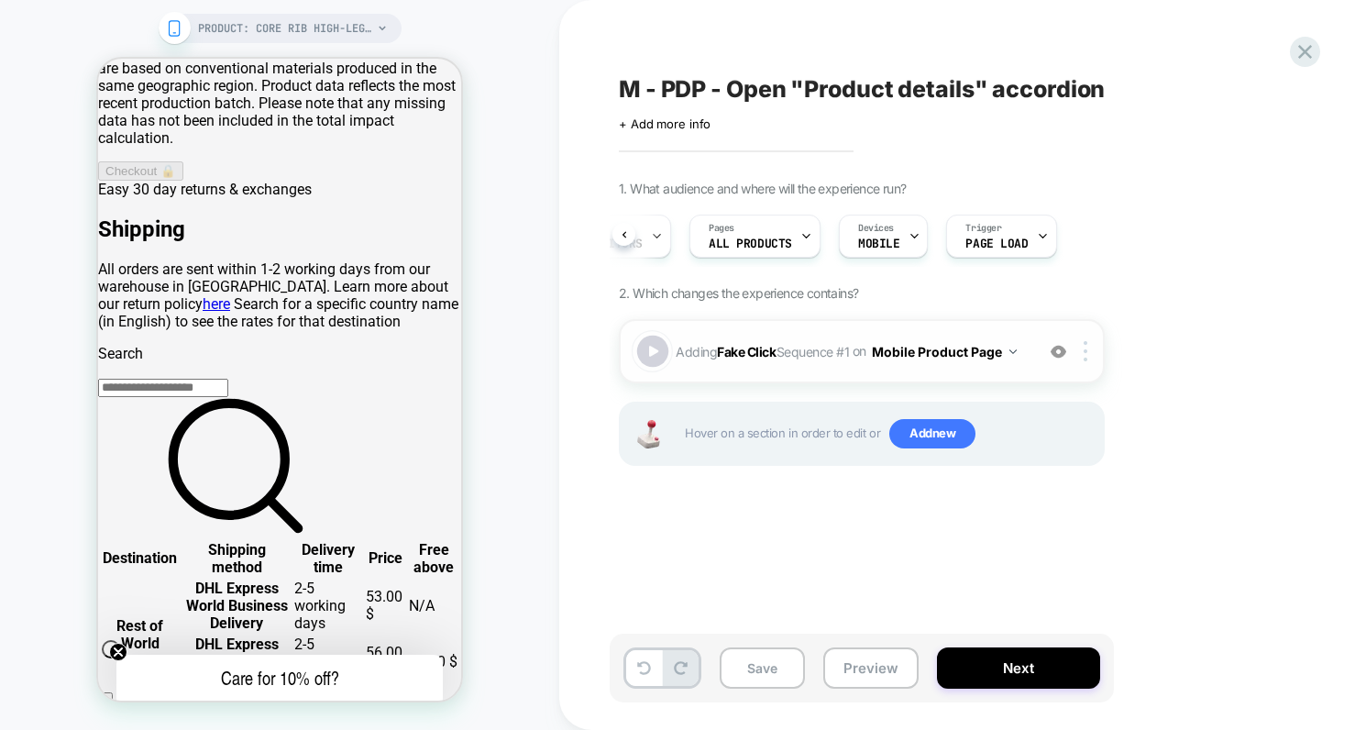
click at [637, 348] on div at bounding box center [653, 352] width 32 height 32
click at [643, 348] on div at bounding box center [653, 352] width 32 height 32
click at [1016, 667] on button "Next" at bounding box center [1018, 667] width 163 height 41
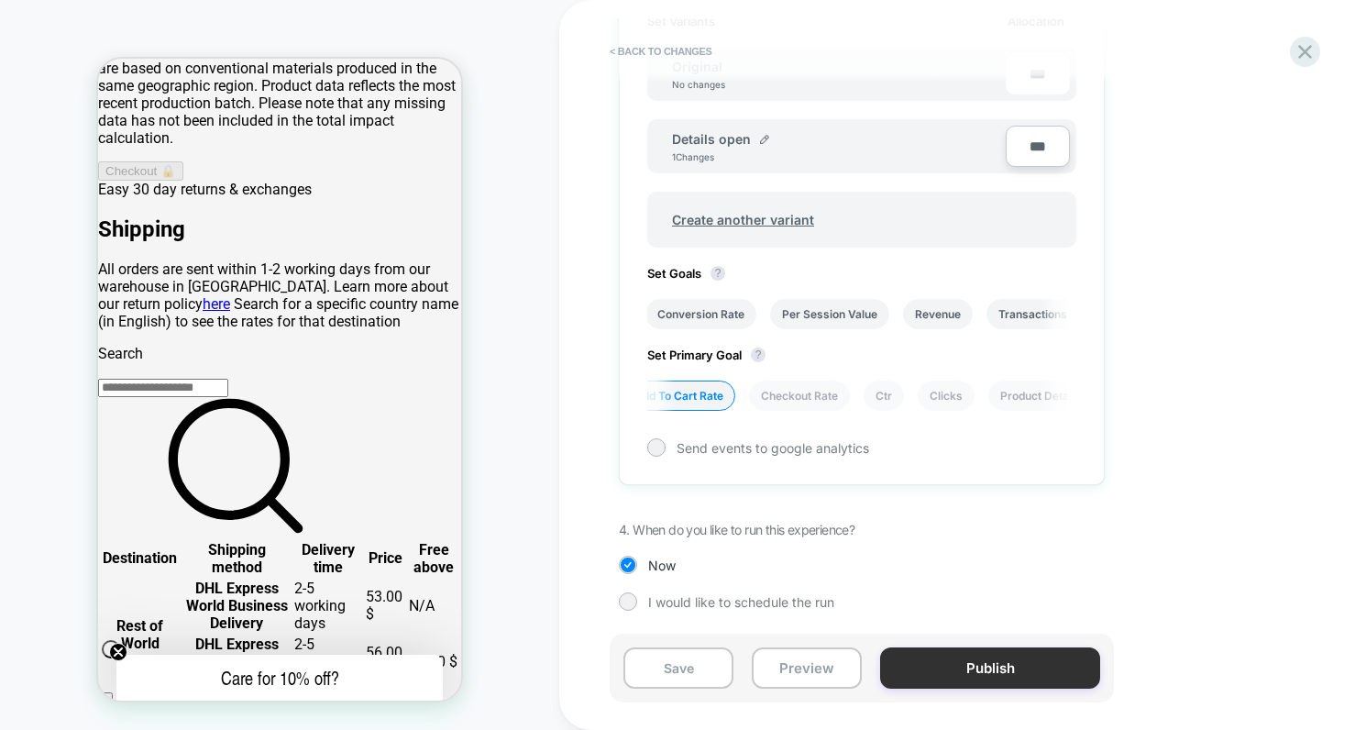
scroll to position [0, 598]
click at [1018, 669] on button "Publish" at bounding box center [990, 667] width 220 height 41
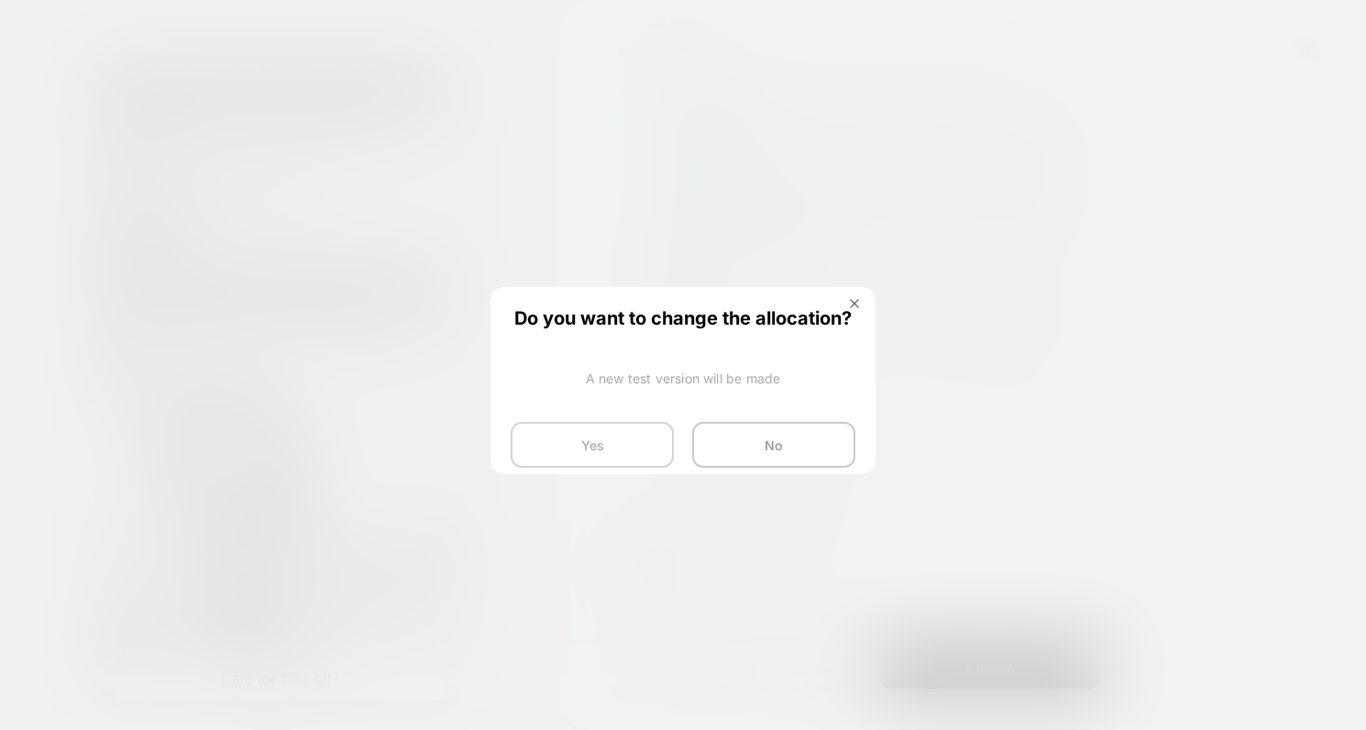
click at [624, 445] on button "Yes" at bounding box center [592, 445] width 163 height 46
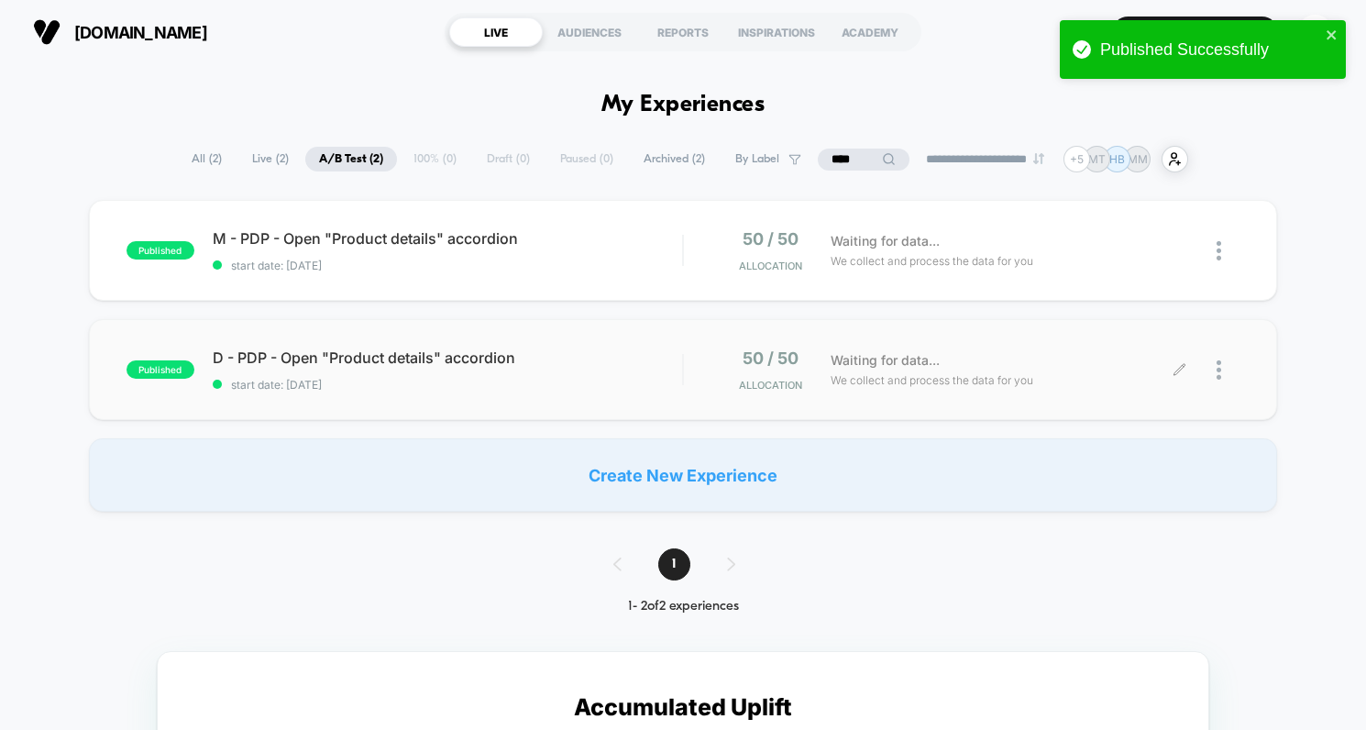
click at [1187, 367] on div at bounding box center [1210, 369] width 60 height 43
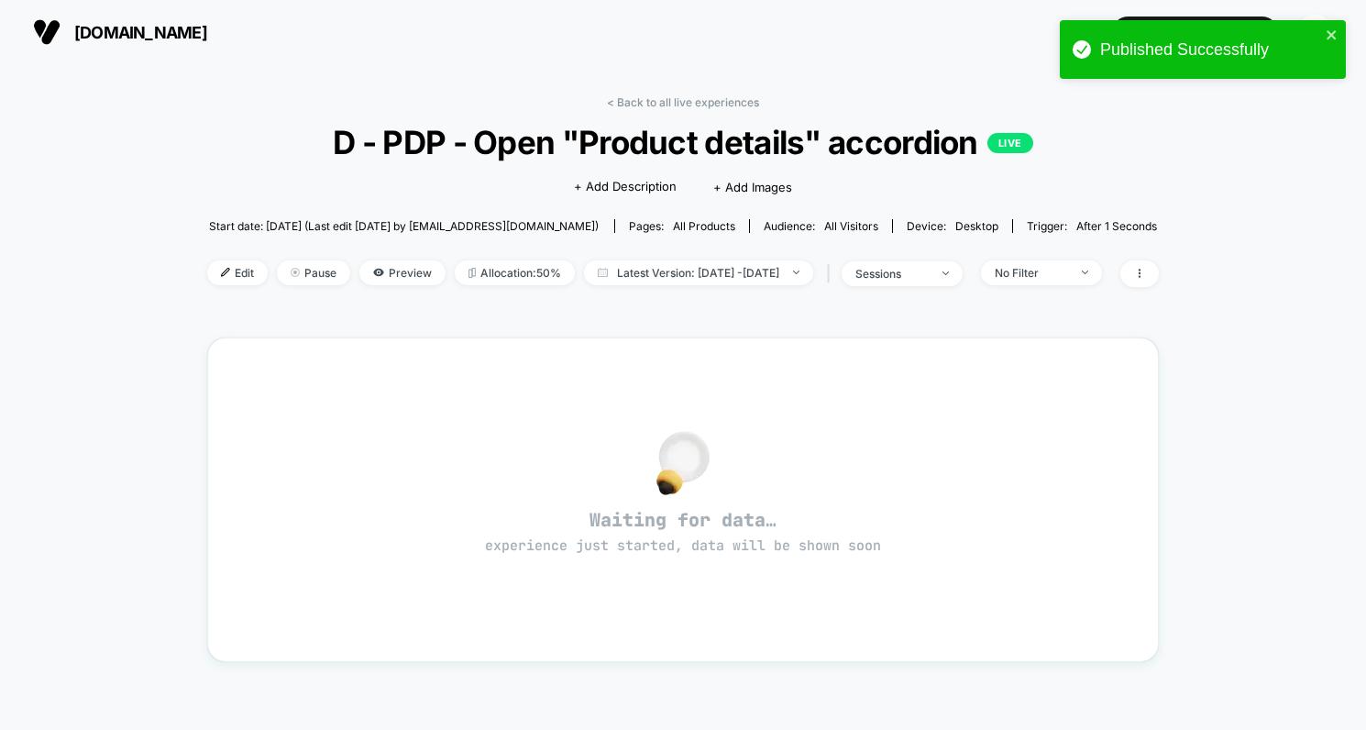
click at [221, 269] on img at bounding box center [225, 272] width 9 height 9
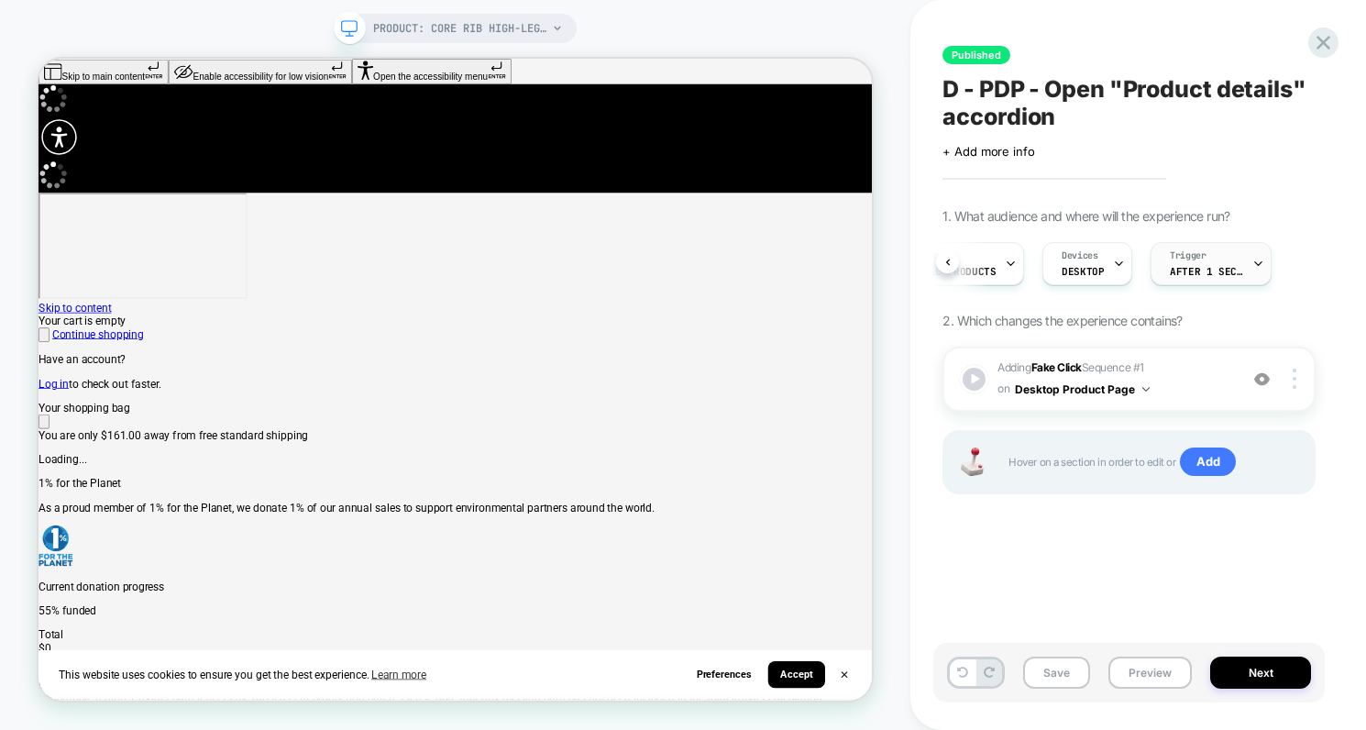
click at [1253, 258] on icon at bounding box center [1259, 264] width 12 height 12
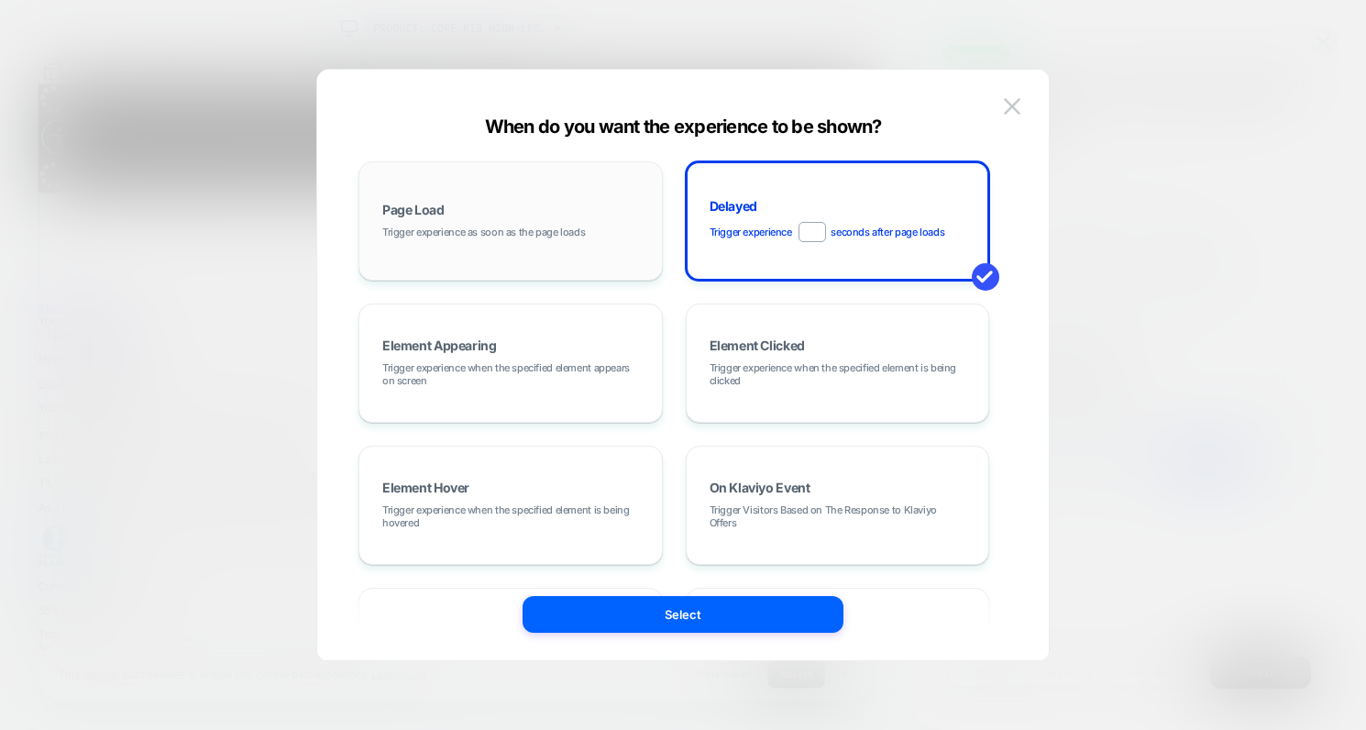
click at [545, 208] on div "Page Load Trigger experience as soon as the page loads" at bounding box center [511, 220] width 284 height 99
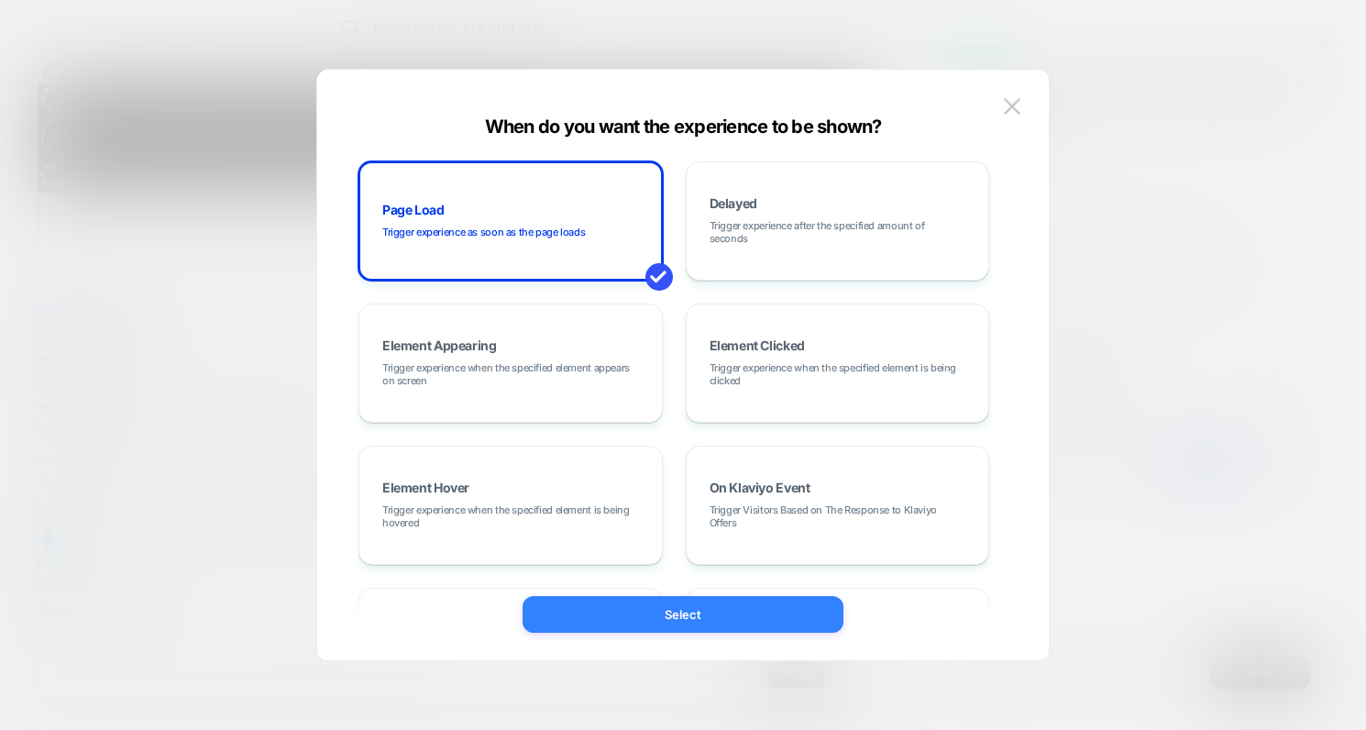
click at [746, 611] on button "Select" at bounding box center [683, 614] width 321 height 37
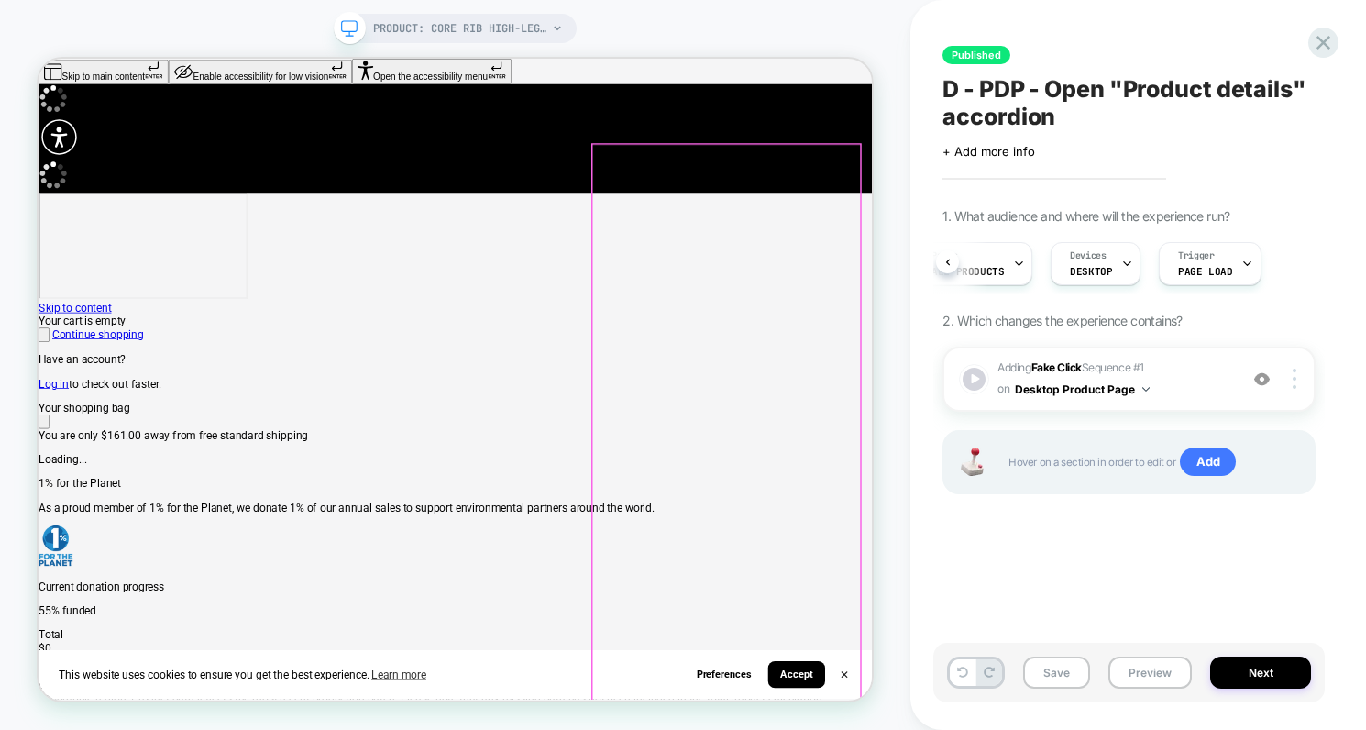
scroll to position [0, 154]
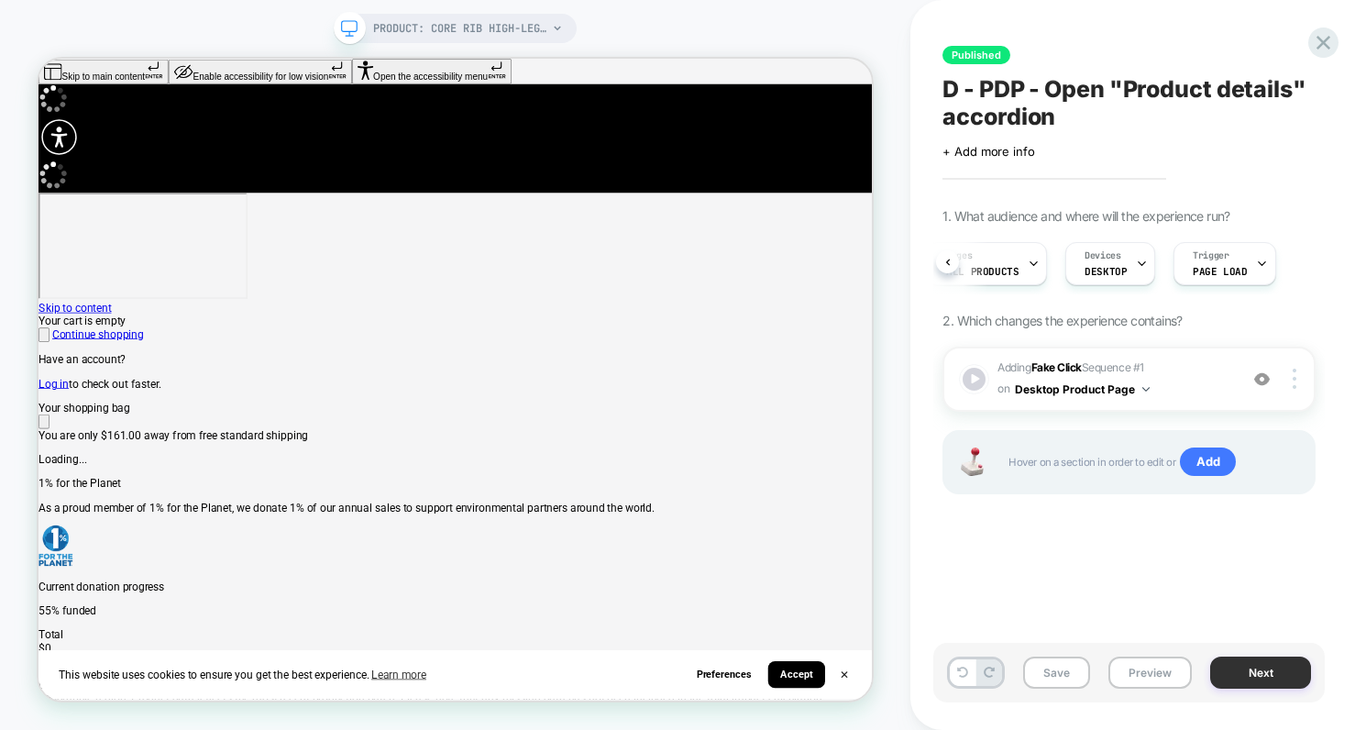
click at [1287, 680] on button "Next" at bounding box center [1261, 673] width 101 height 32
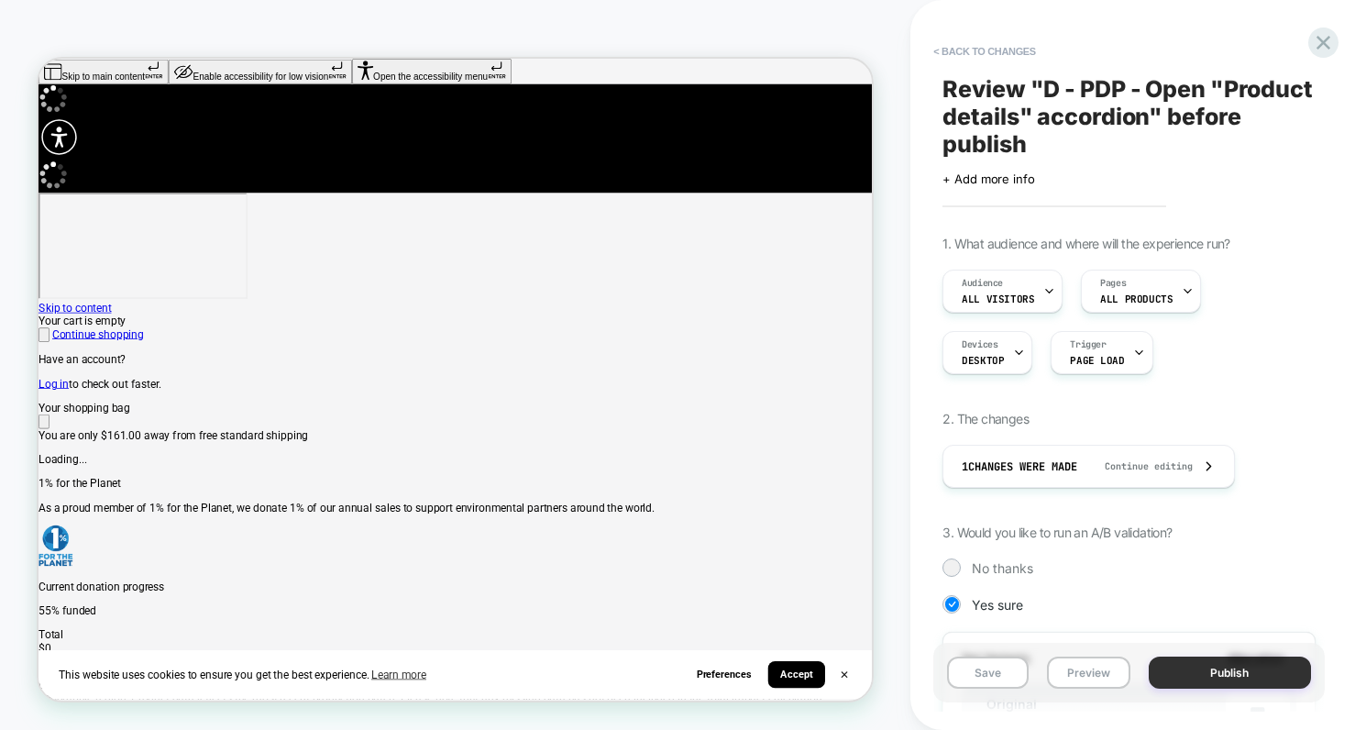
scroll to position [0, 2]
click at [1268, 677] on button "Publish" at bounding box center [1230, 673] width 162 height 32
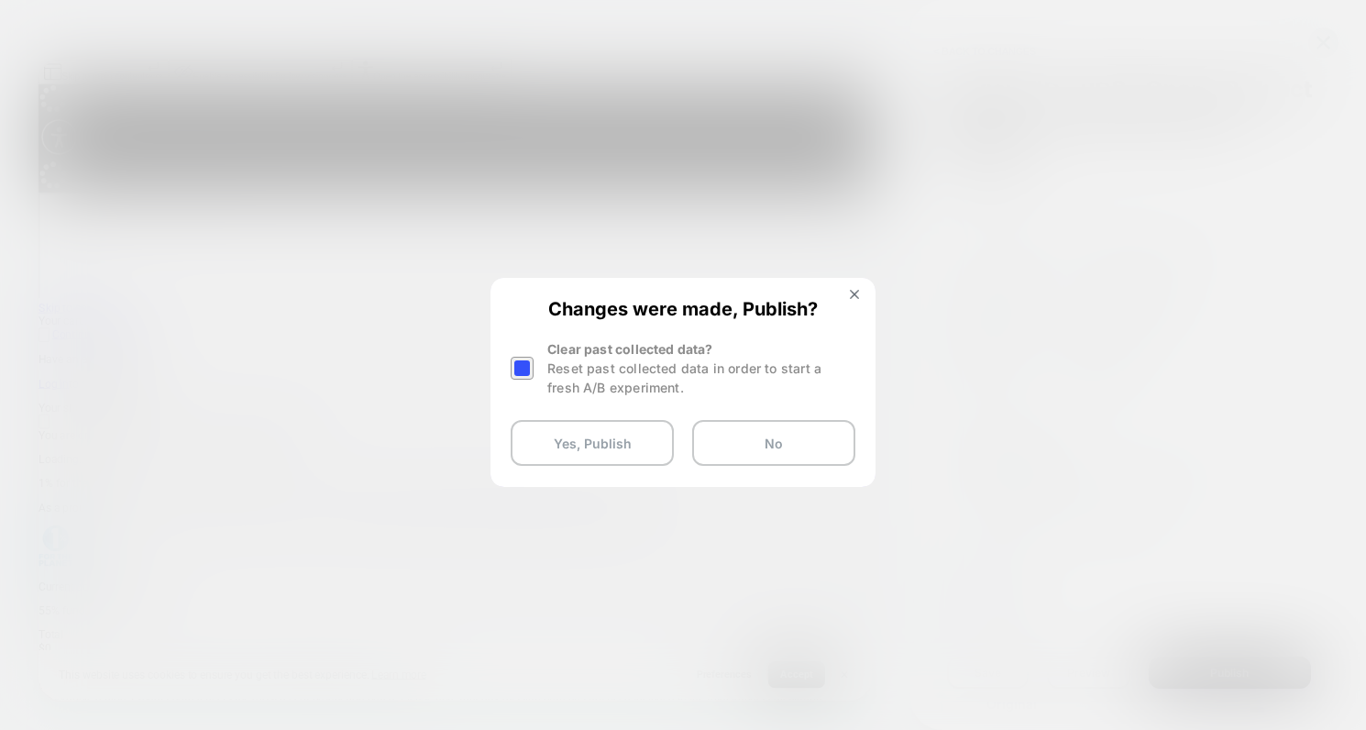
click at [518, 361] on div at bounding box center [522, 368] width 23 height 23
click at [571, 431] on button "Yes, Publish" at bounding box center [592, 443] width 163 height 46
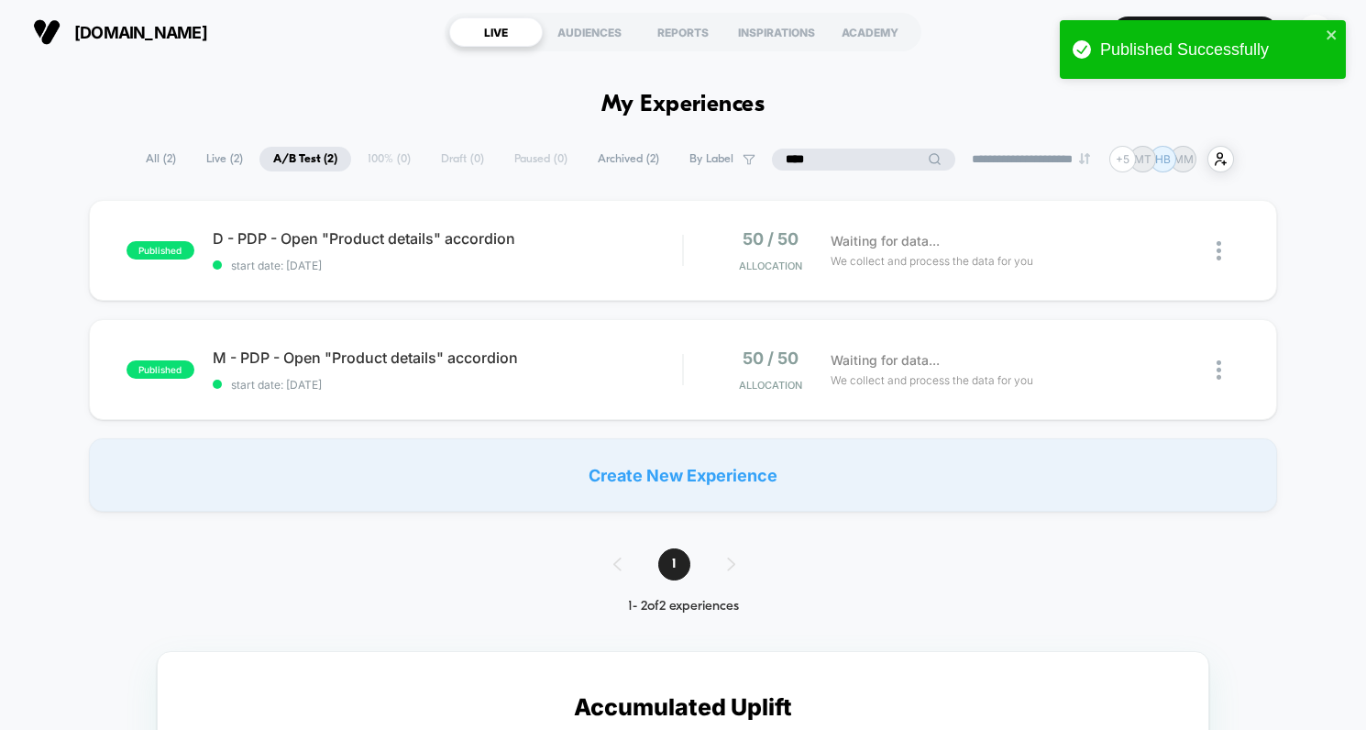
click at [822, 160] on input "****" at bounding box center [863, 160] width 183 height 22
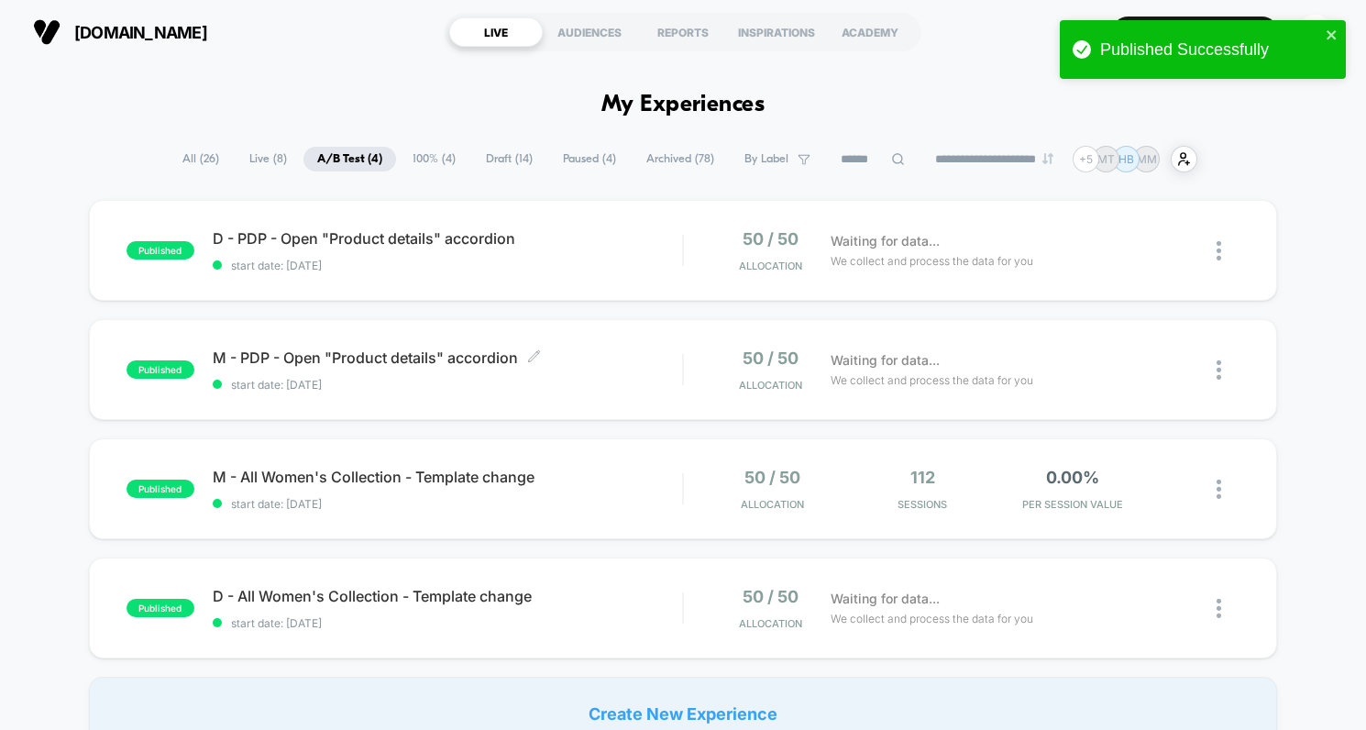
click at [618, 367] on div "M - PDP - Open "Product details" accordion Click to edit experience details Cli…" at bounding box center [448, 369] width 470 height 43
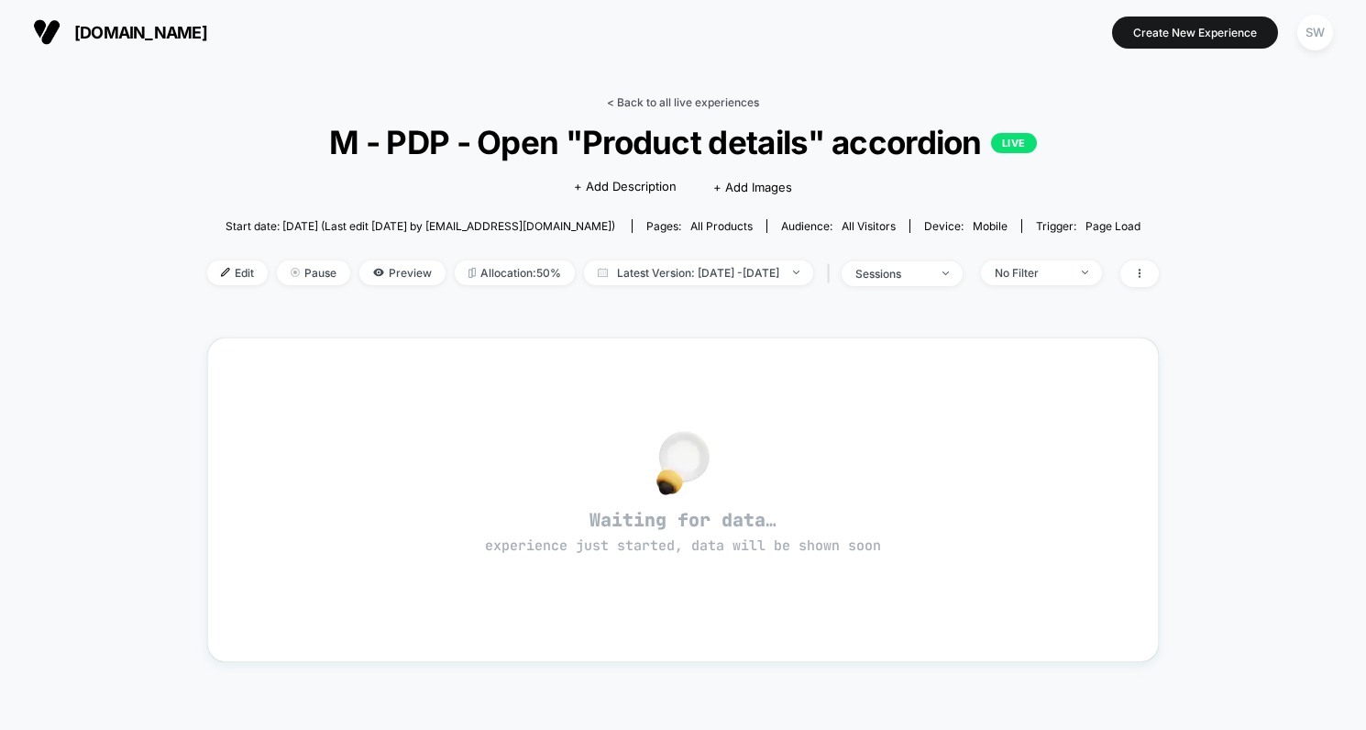
click at [615, 100] on link "< Back to all live experiences" at bounding box center [683, 102] width 152 height 14
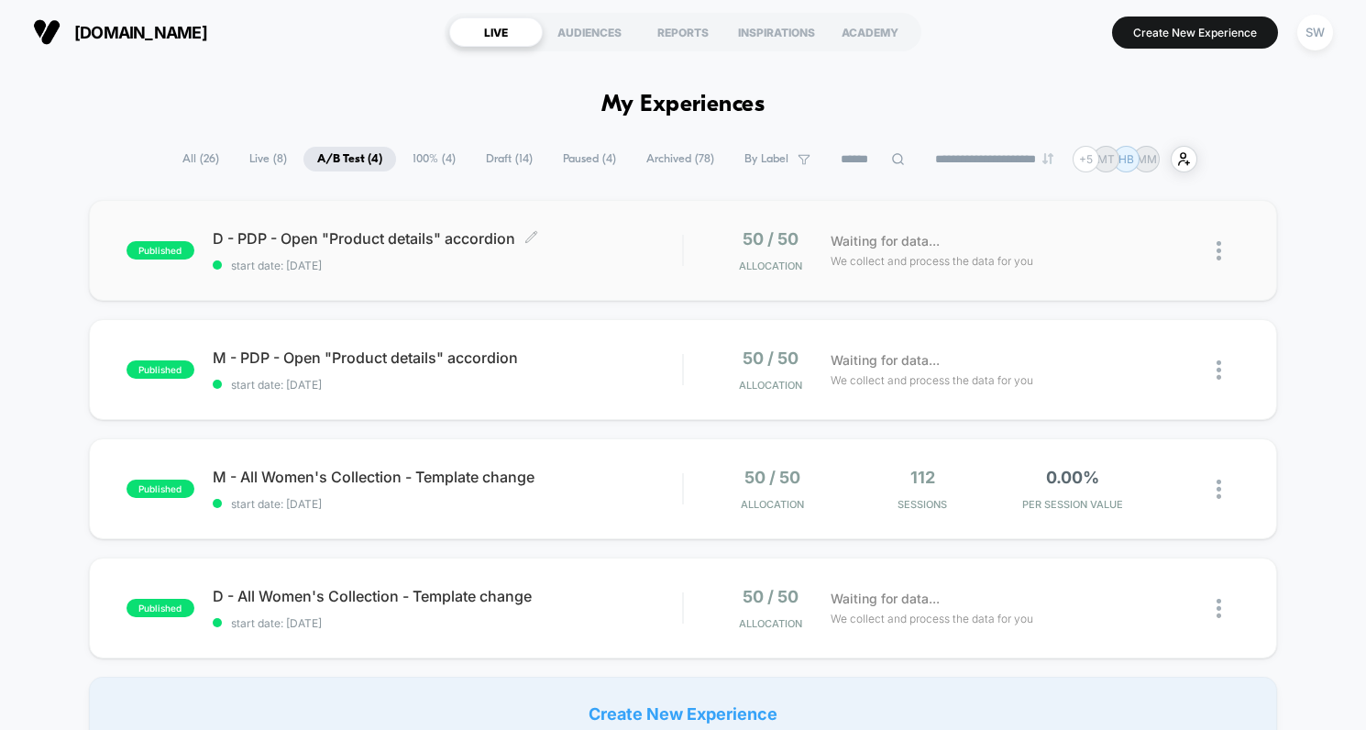
click at [588, 249] on div "D - PDP - Open "Product details" accordion Click to edit experience details Cli…" at bounding box center [448, 250] width 470 height 43
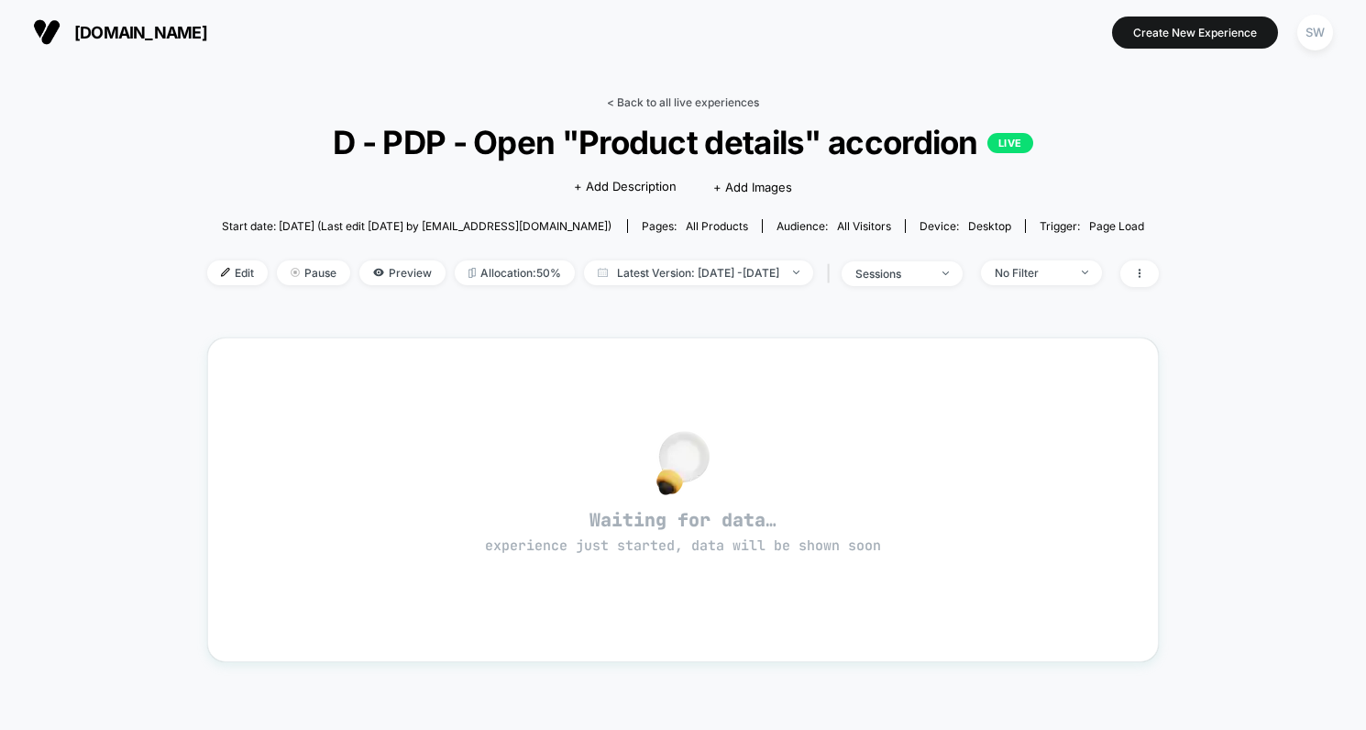
click at [636, 104] on link "< Back to all live experiences" at bounding box center [683, 102] width 152 height 14
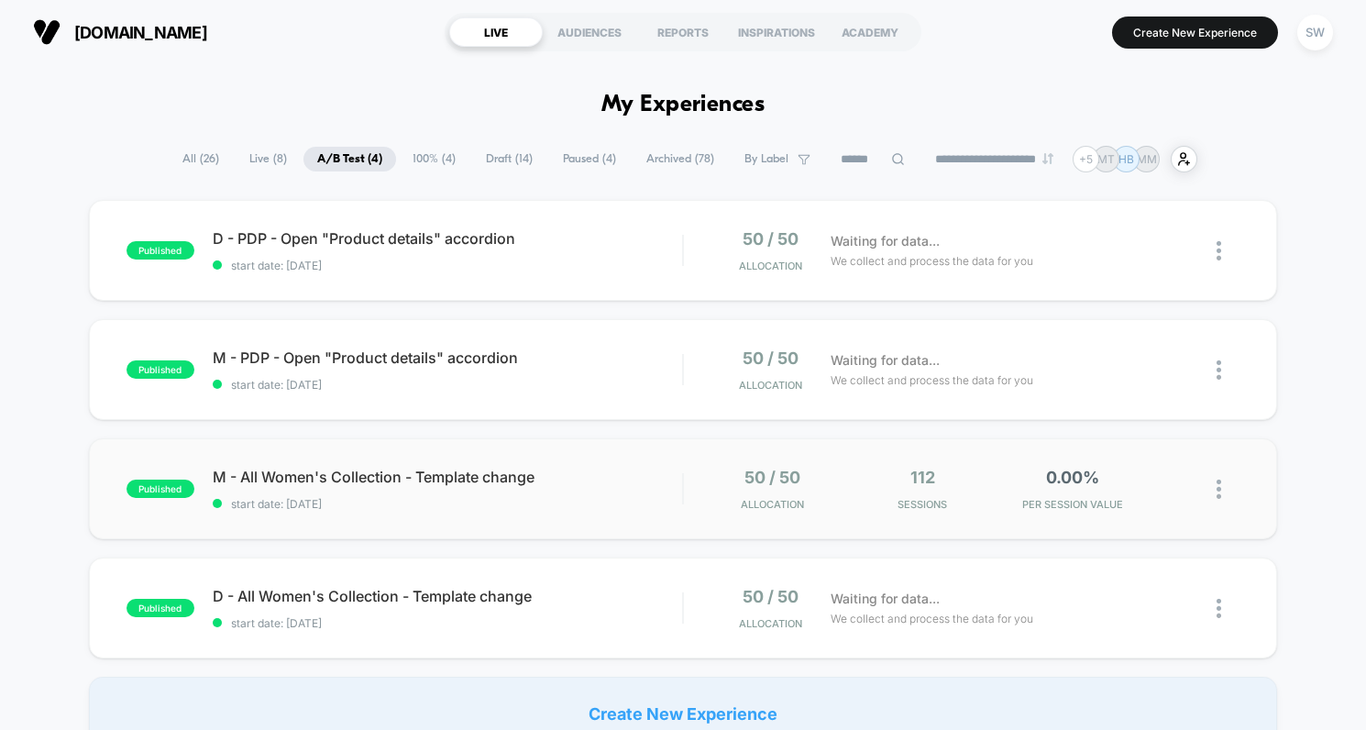
click at [596, 510] on div "published M - All Women's Collection - Template change start date: 09/10/2025 5…" at bounding box center [683, 488] width 1189 height 101
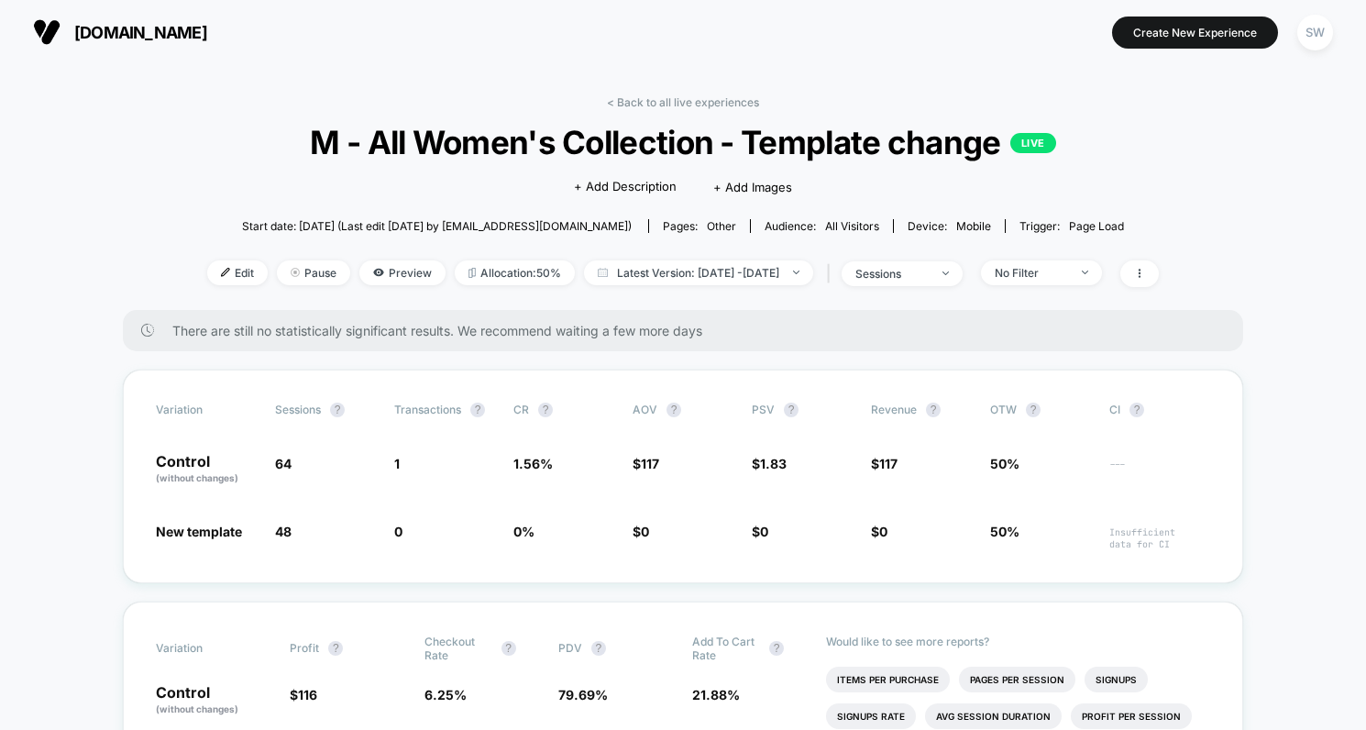
click at [639, 97] on link "< Back to all live experiences" at bounding box center [683, 102] width 152 height 14
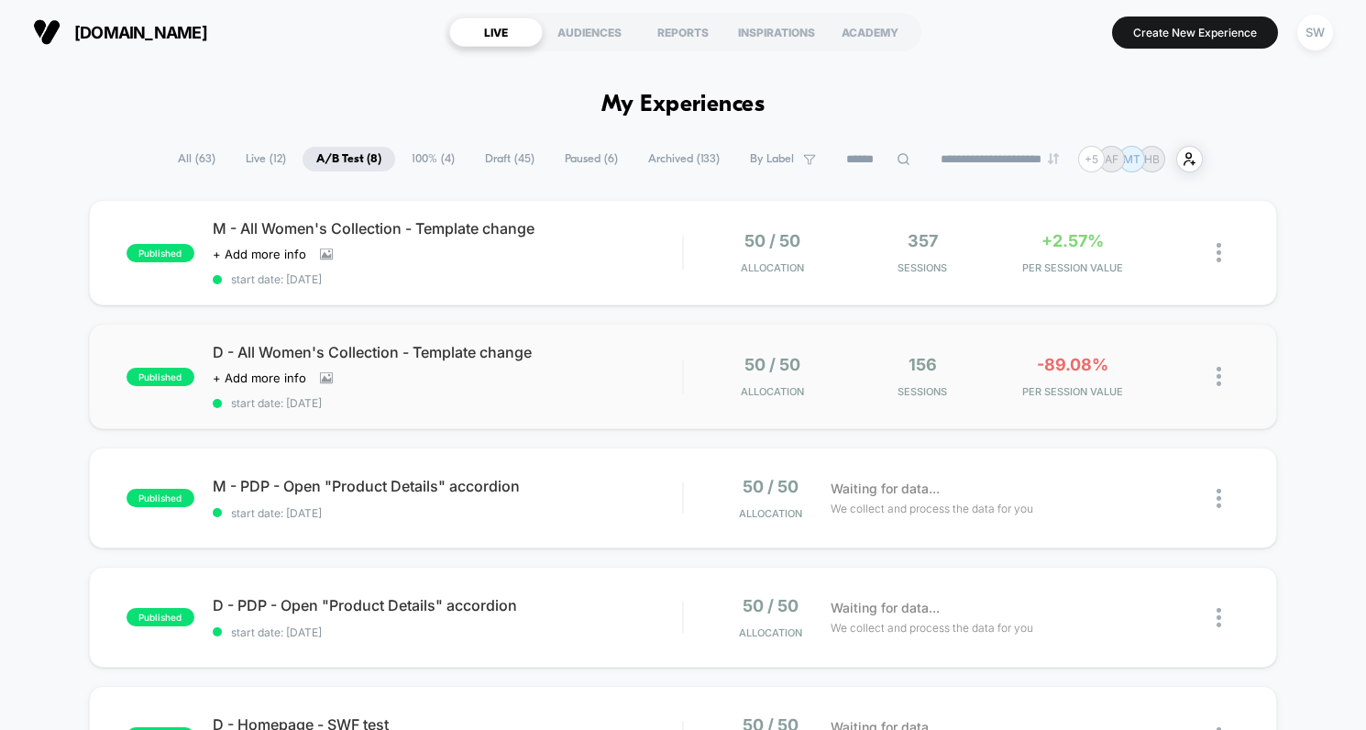
click at [859, 389] on span "Sessions" at bounding box center [922, 391] width 141 height 13
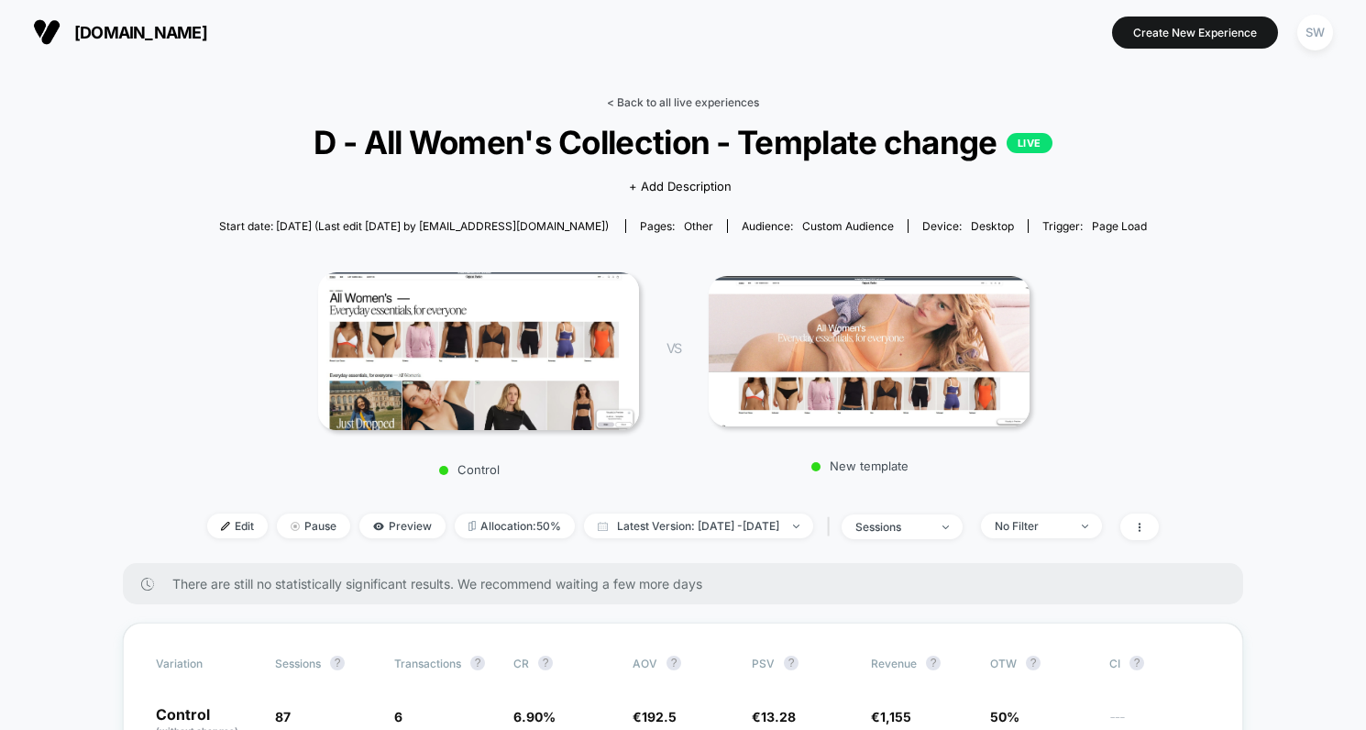
click at [662, 99] on link "< Back to all live experiences" at bounding box center [683, 102] width 152 height 14
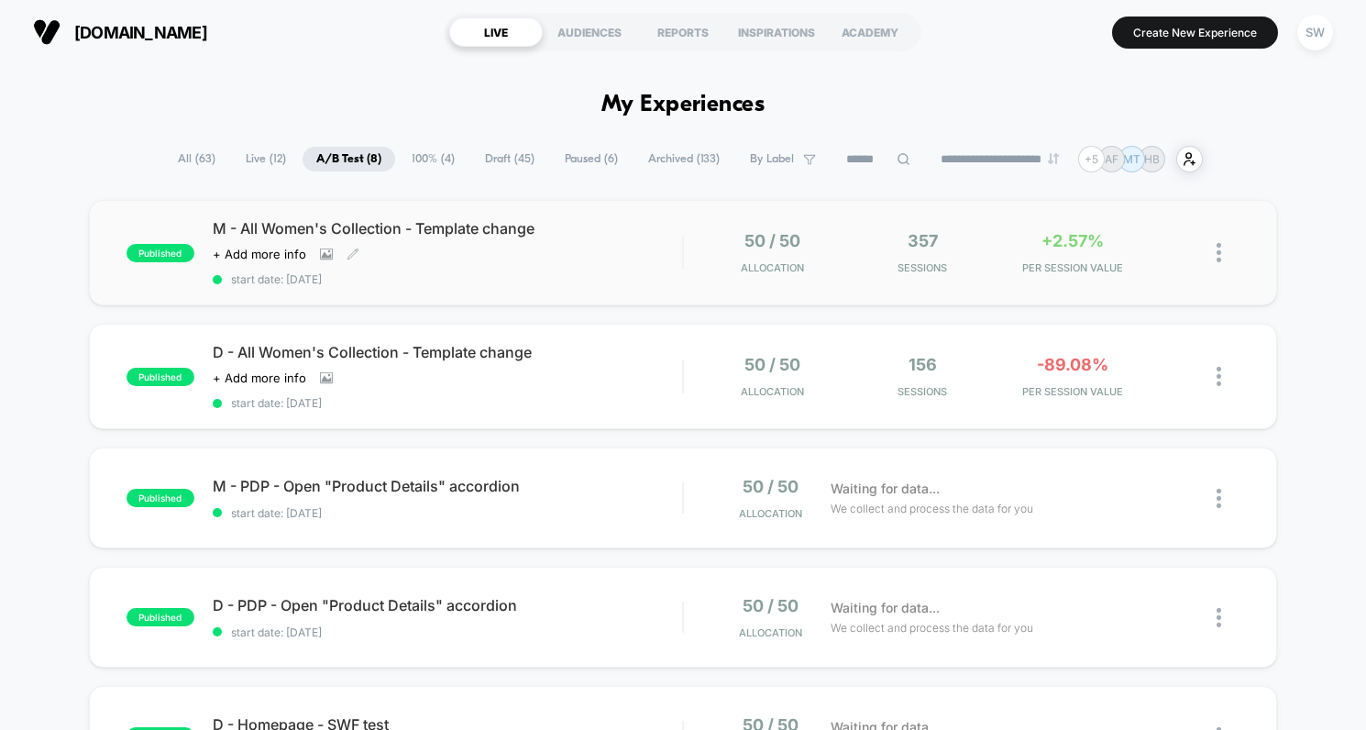
click at [637, 257] on div "M - All Women's Collection - Template change Click to view images Click to edit…" at bounding box center [448, 252] width 470 height 67
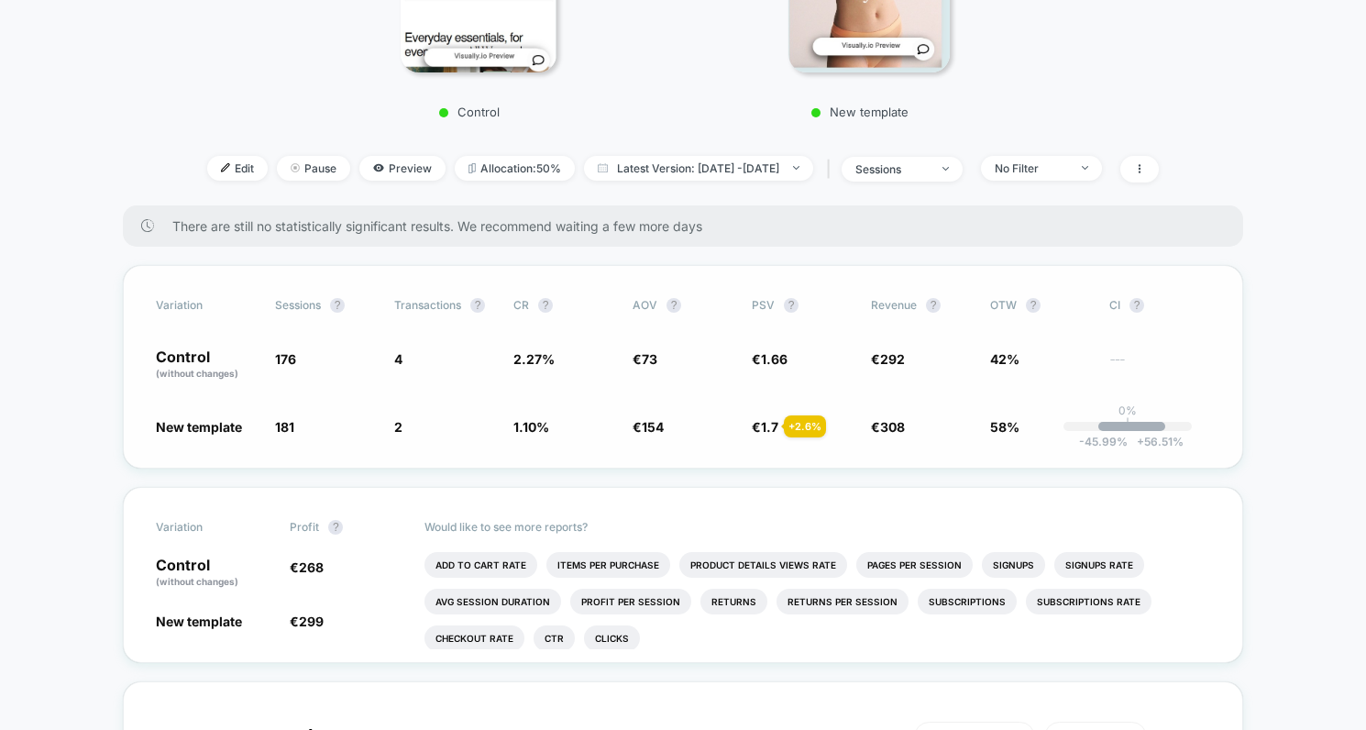
scroll to position [477, 0]
click at [207, 168] on span "Edit" at bounding box center [237, 166] width 61 height 25
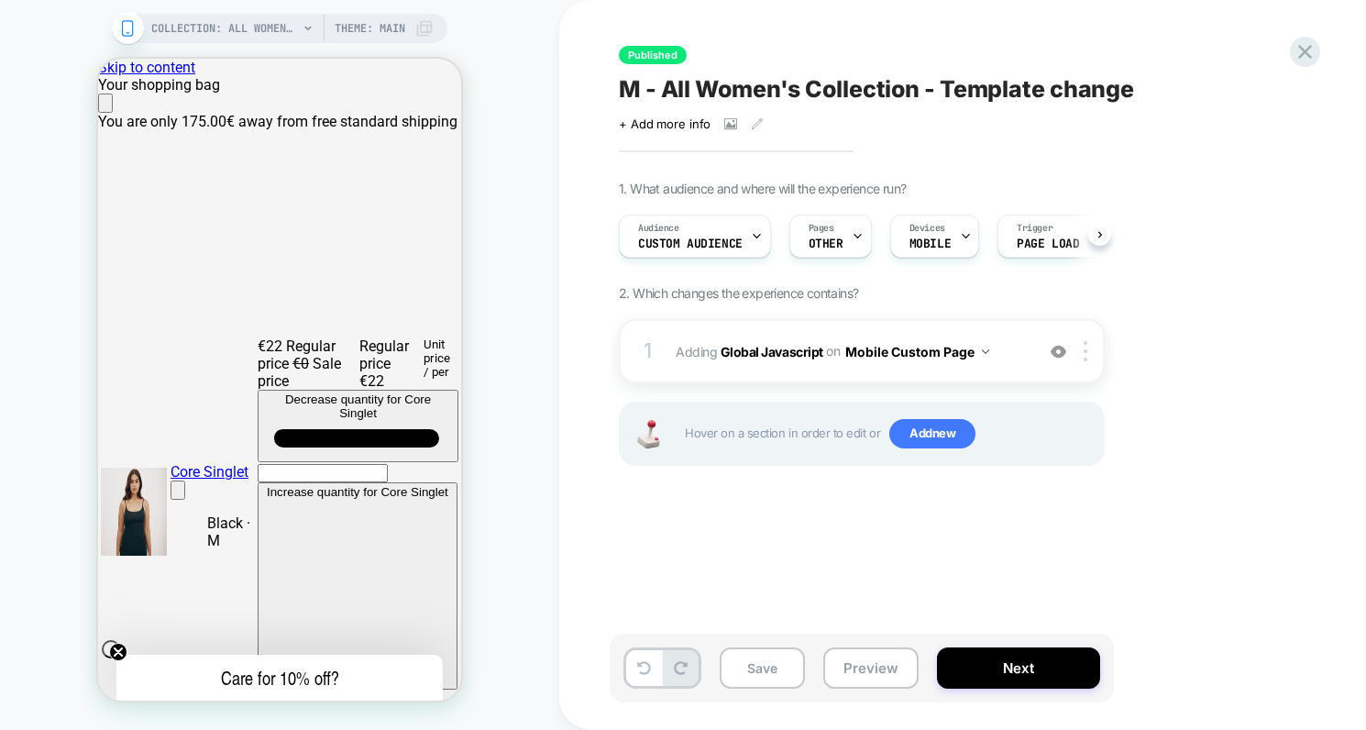
scroll to position [0, 1]
click at [1067, 666] on button "Next" at bounding box center [1018, 667] width 163 height 41
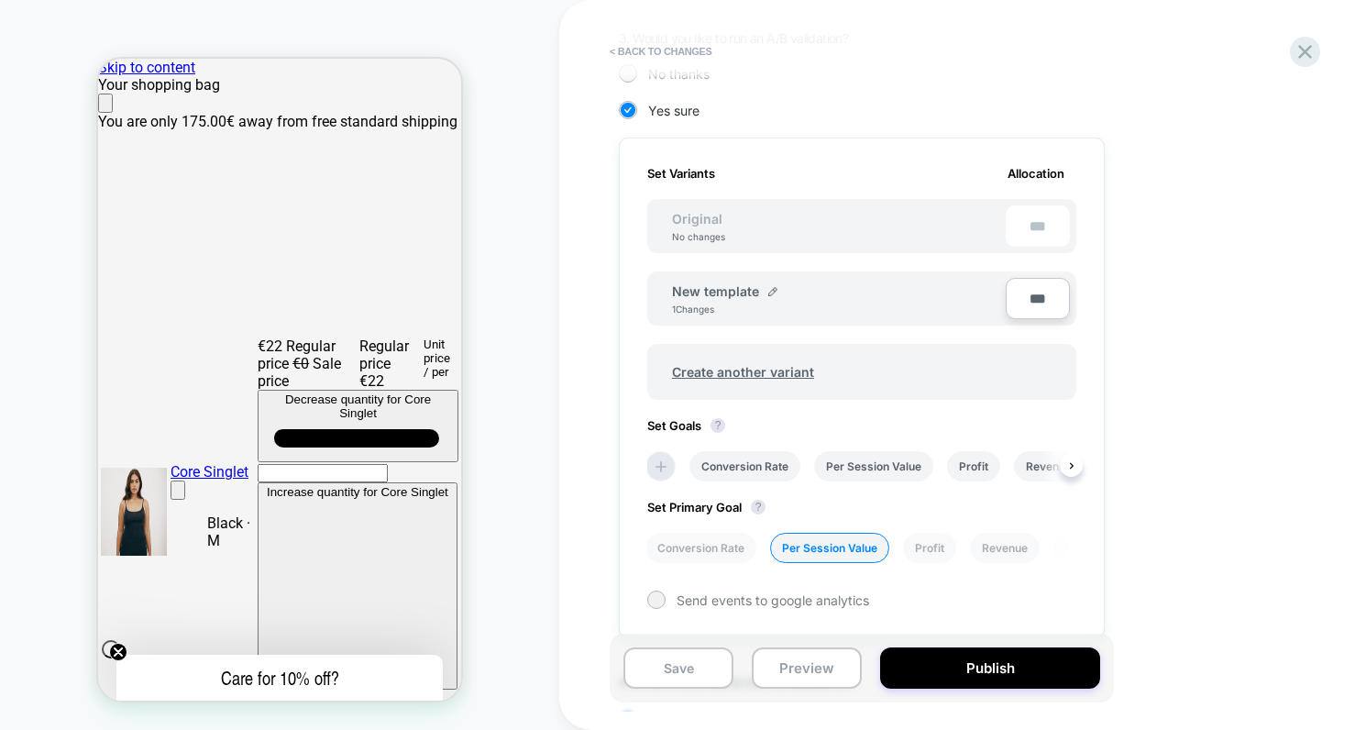
scroll to position [508, 0]
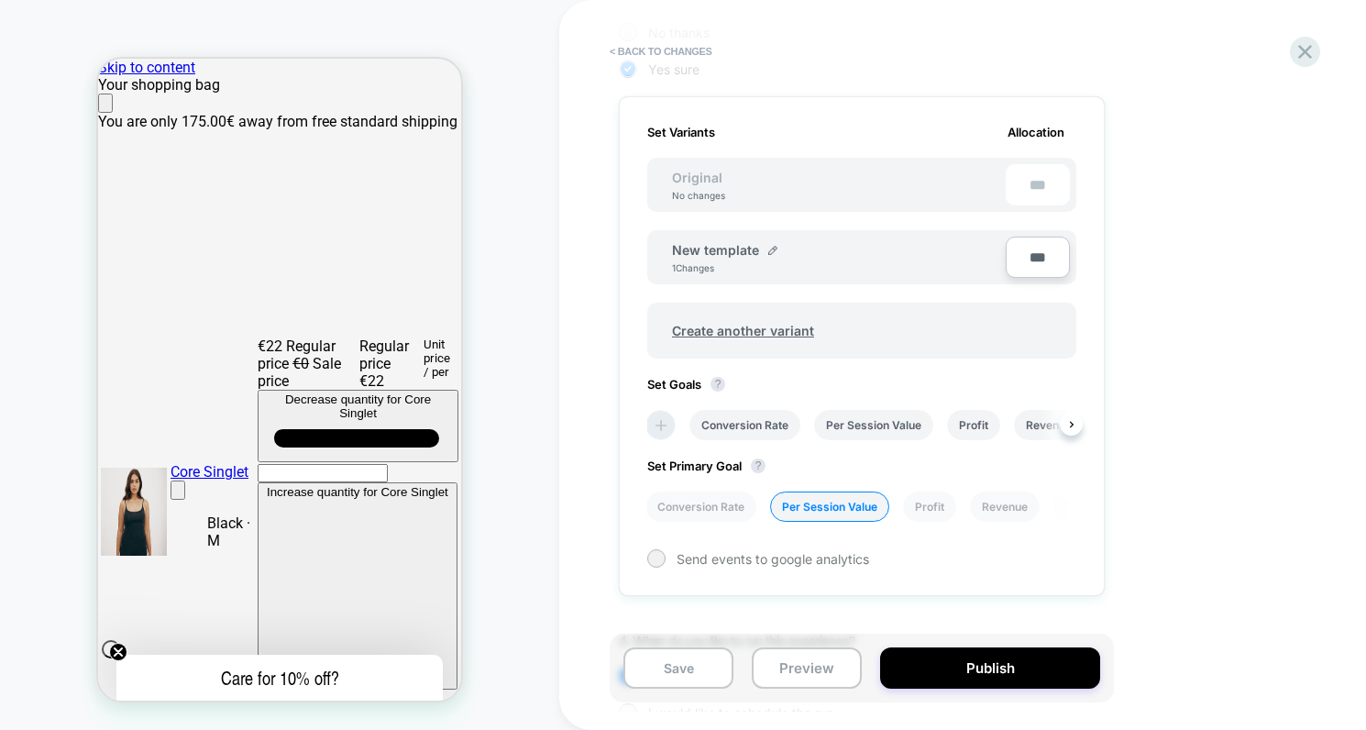
click at [657, 430] on icon at bounding box center [661, 425] width 18 height 18
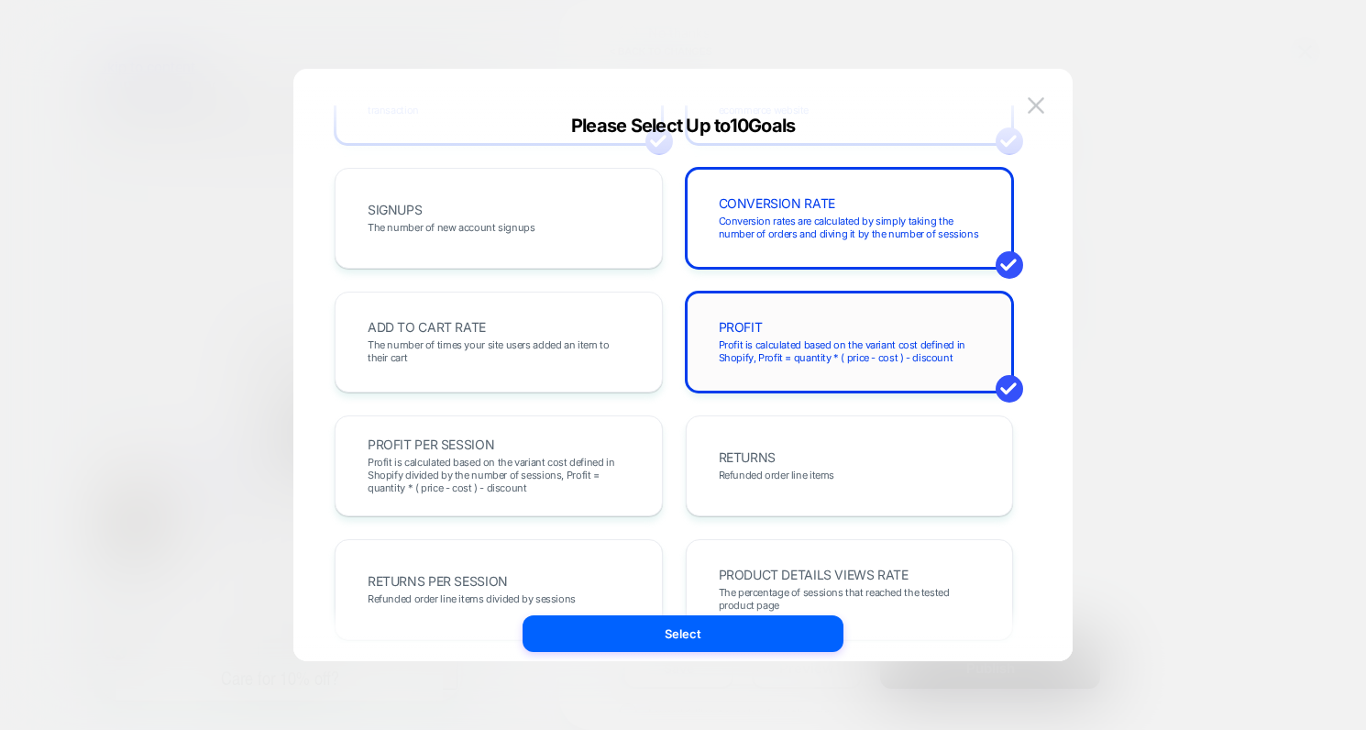
scroll to position [257, 0]
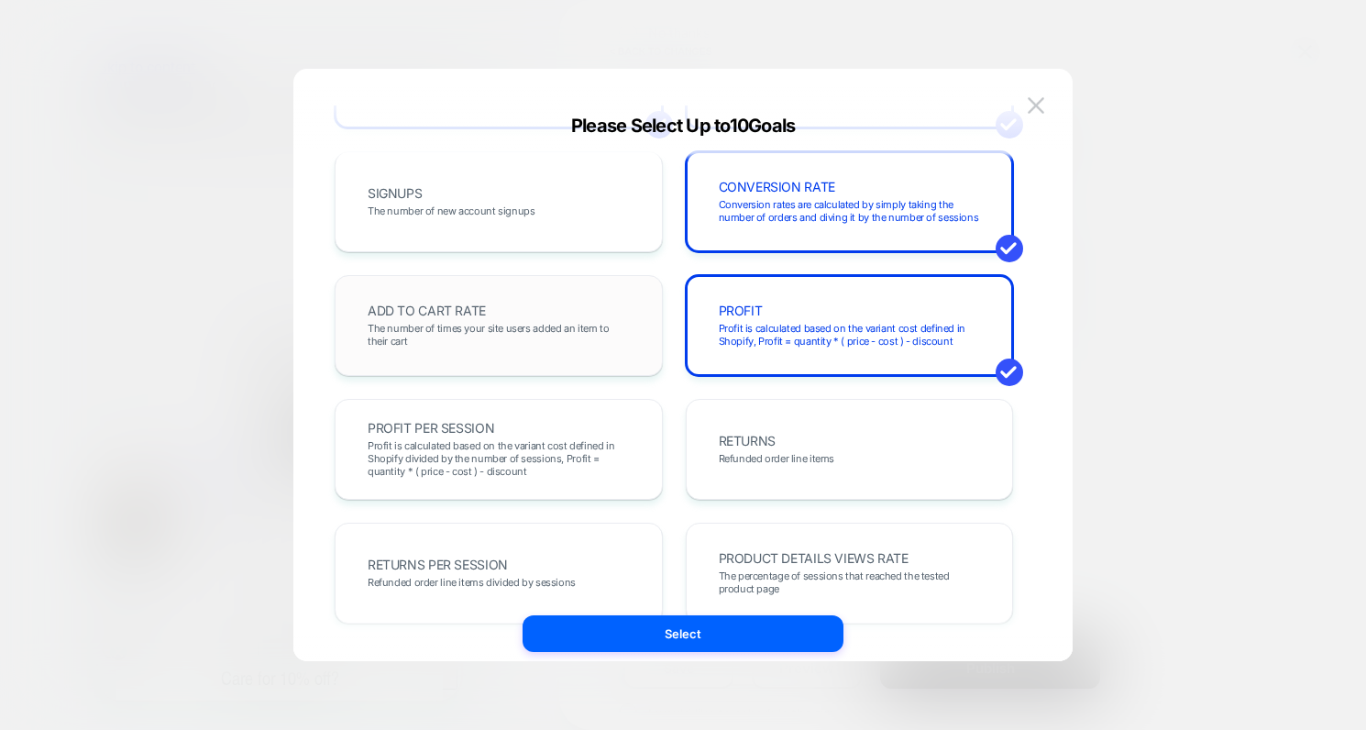
click at [498, 340] on span "The number of times your site users added an item to their cart" at bounding box center [499, 335] width 262 height 26
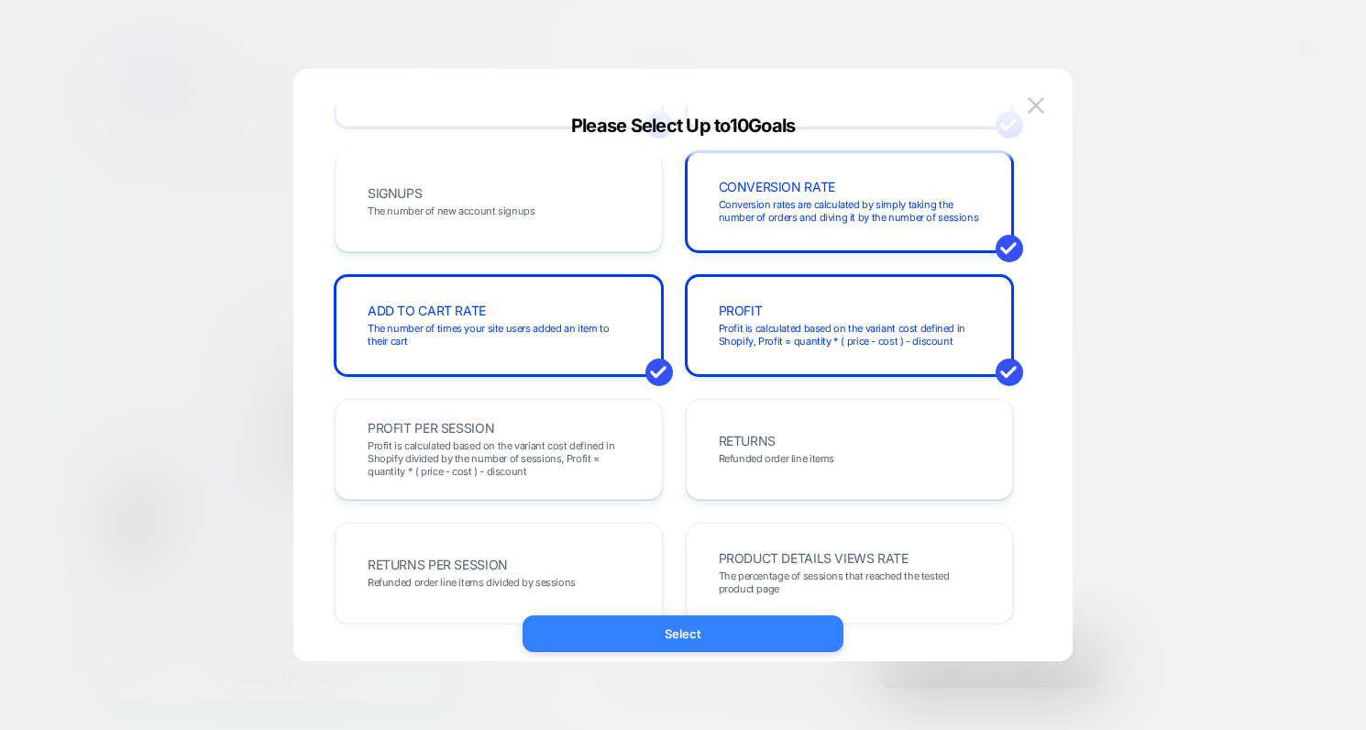
click at [746, 626] on button "Select" at bounding box center [683, 633] width 321 height 37
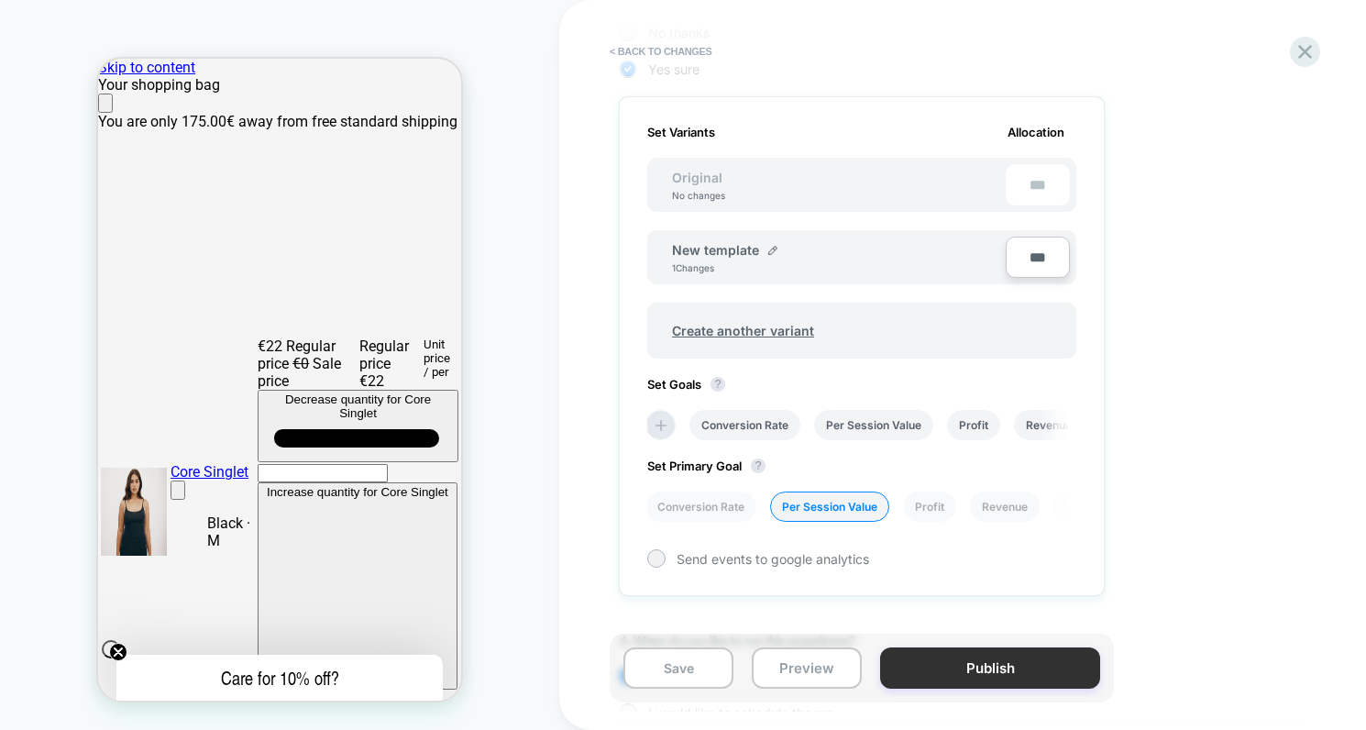
click at [963, 667] on button "Publish" at bounding box center [990, 667] width 220 height 41
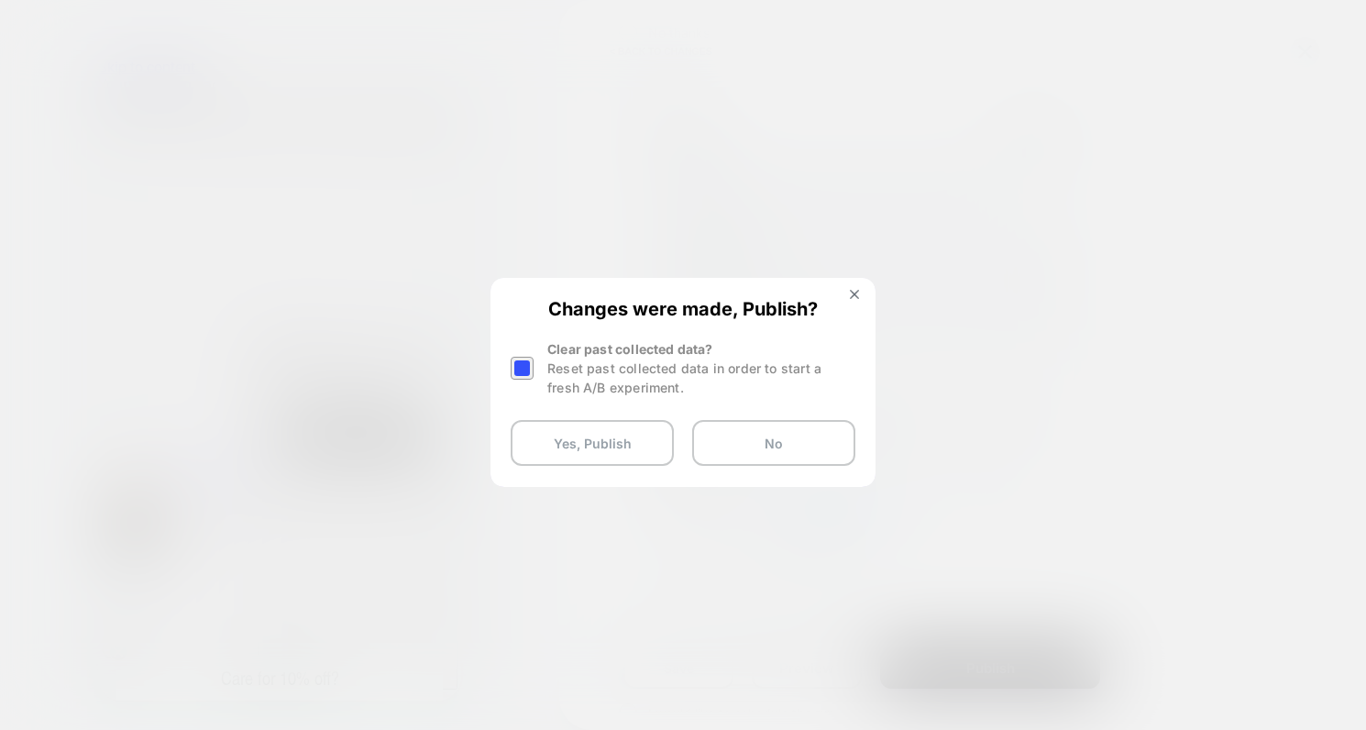
drag, startPoint x: 532, startPoint y: 368, endPoint x: 537, endPoint y: 378, distance: 11.5
click at [532, 367] on div at bounding box center [522, 368] width 23 height 23
click at [580, 440] on button "Yes, Publish" at bounding box center [592, 443] width 163 height 46
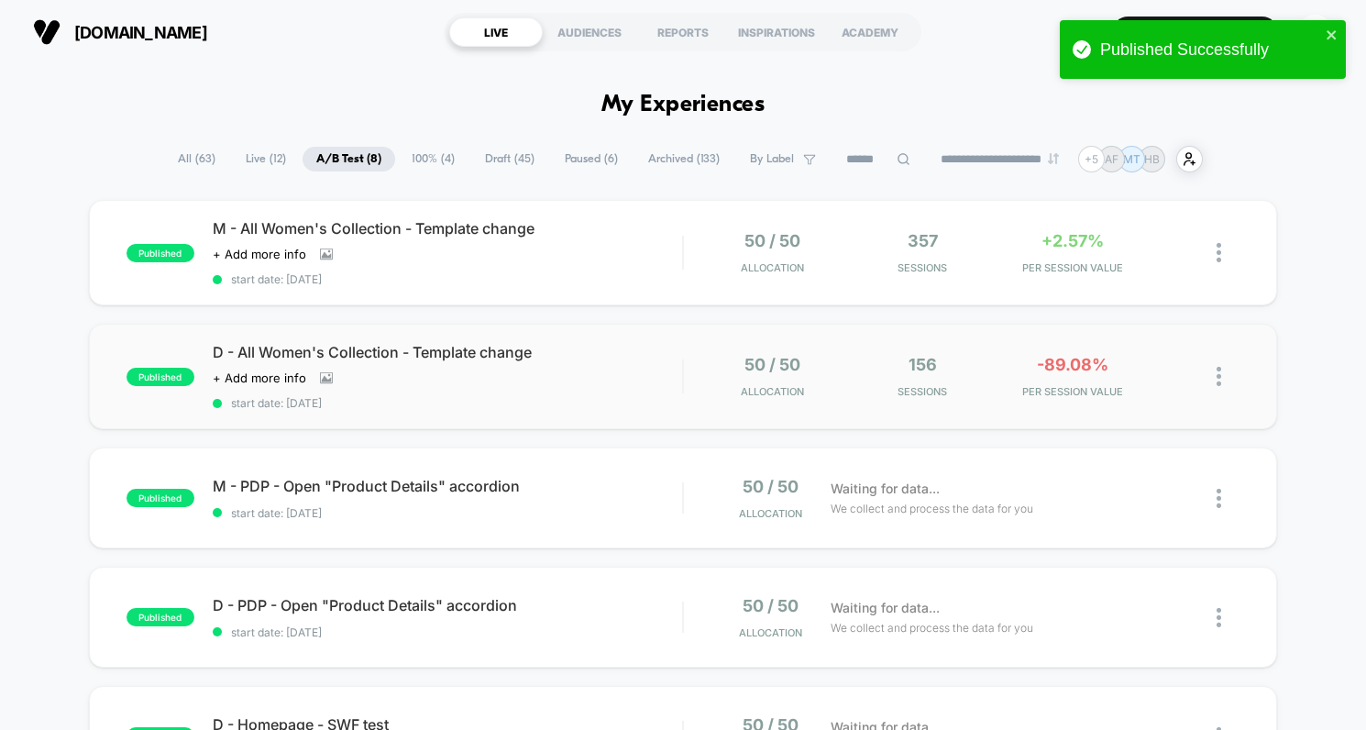
click at [1218, 374] on img at bounding box center [1219, 376] width 5 height 19
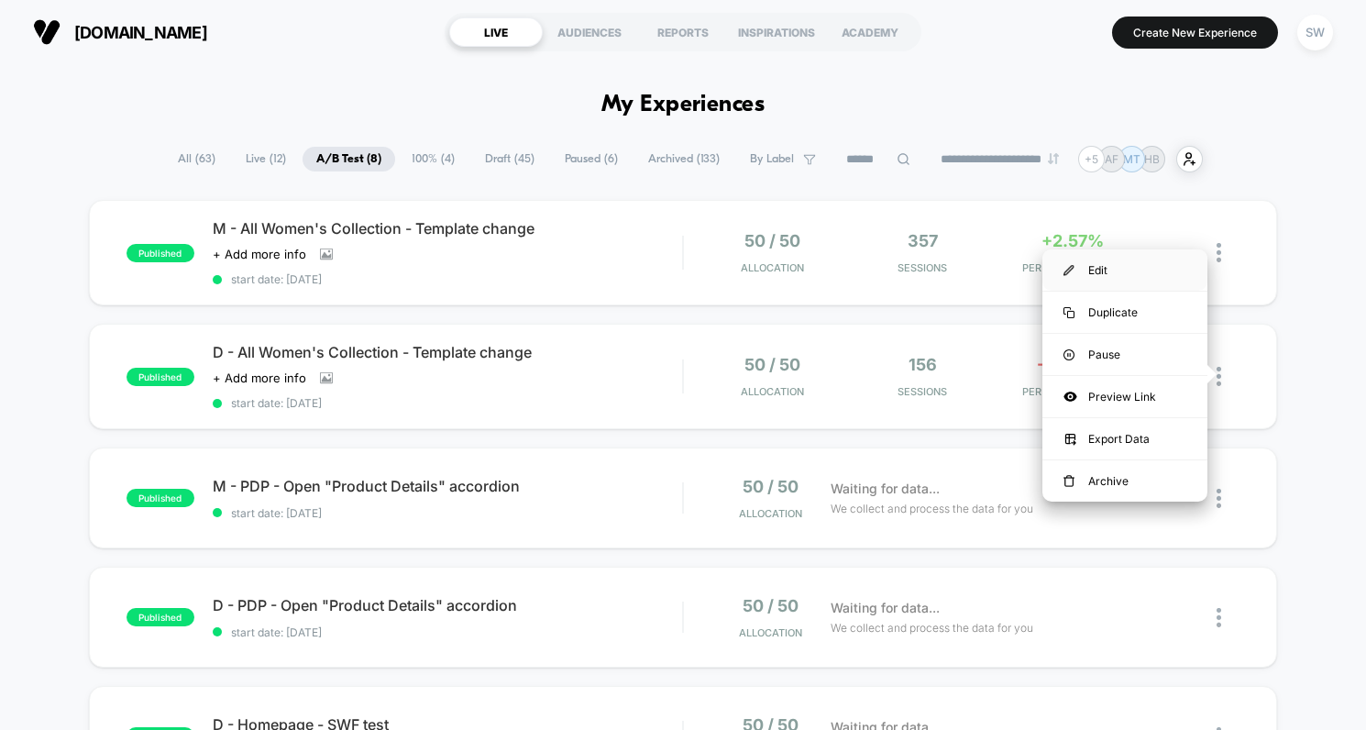
click at [1093, 271] on div "Edit" at bounding box center [1125, 269] width 165 height 41
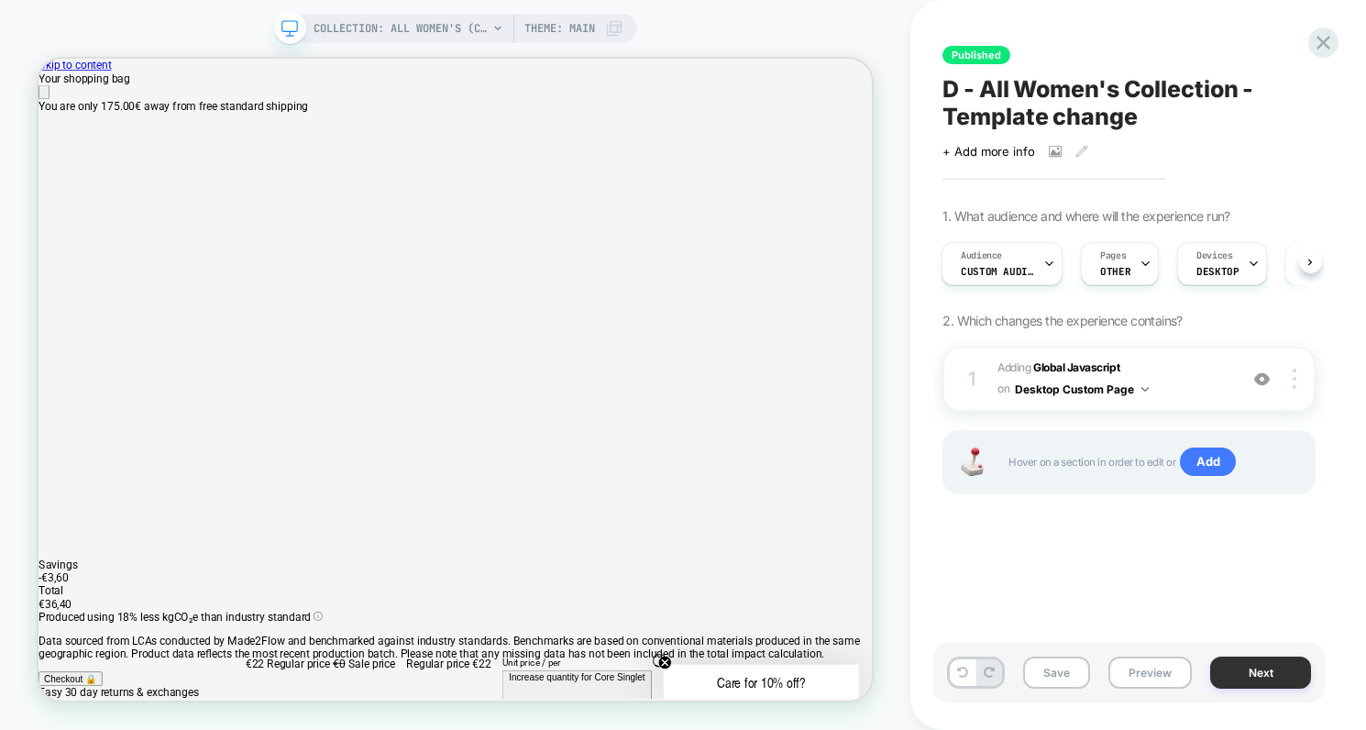
click at [1282, 667] on button "Next" at bounding box center [1261, 673] width 101 height 32
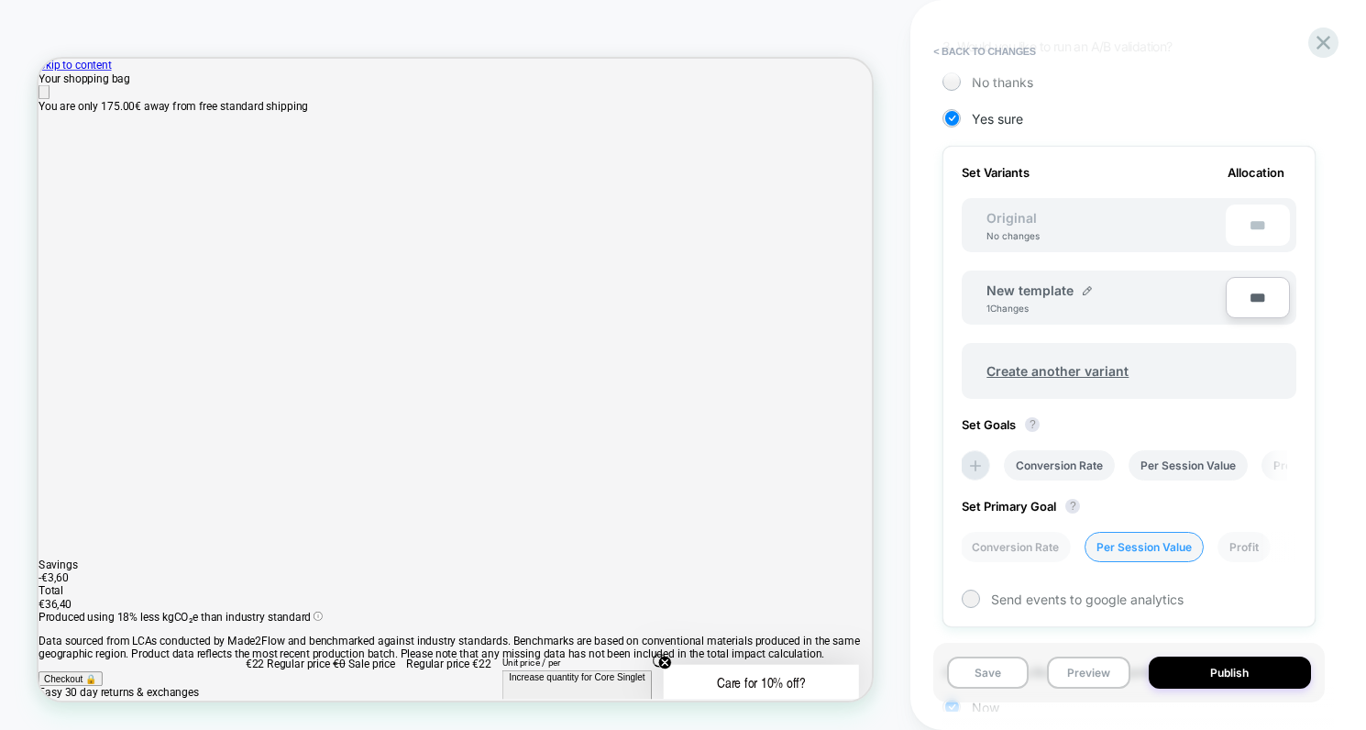
scroll to position [503, 0]
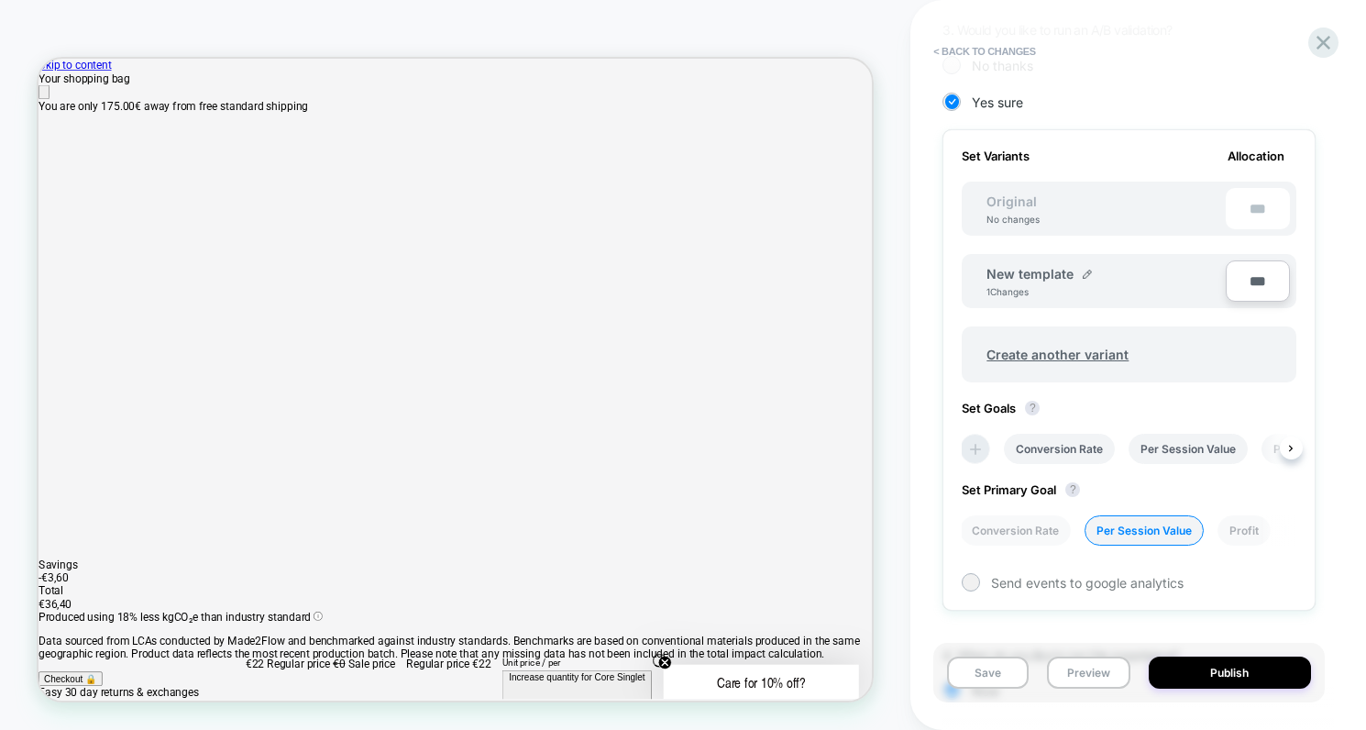
click at [977, 452] on icon at bounding box center [976, 449] width 18 height 18
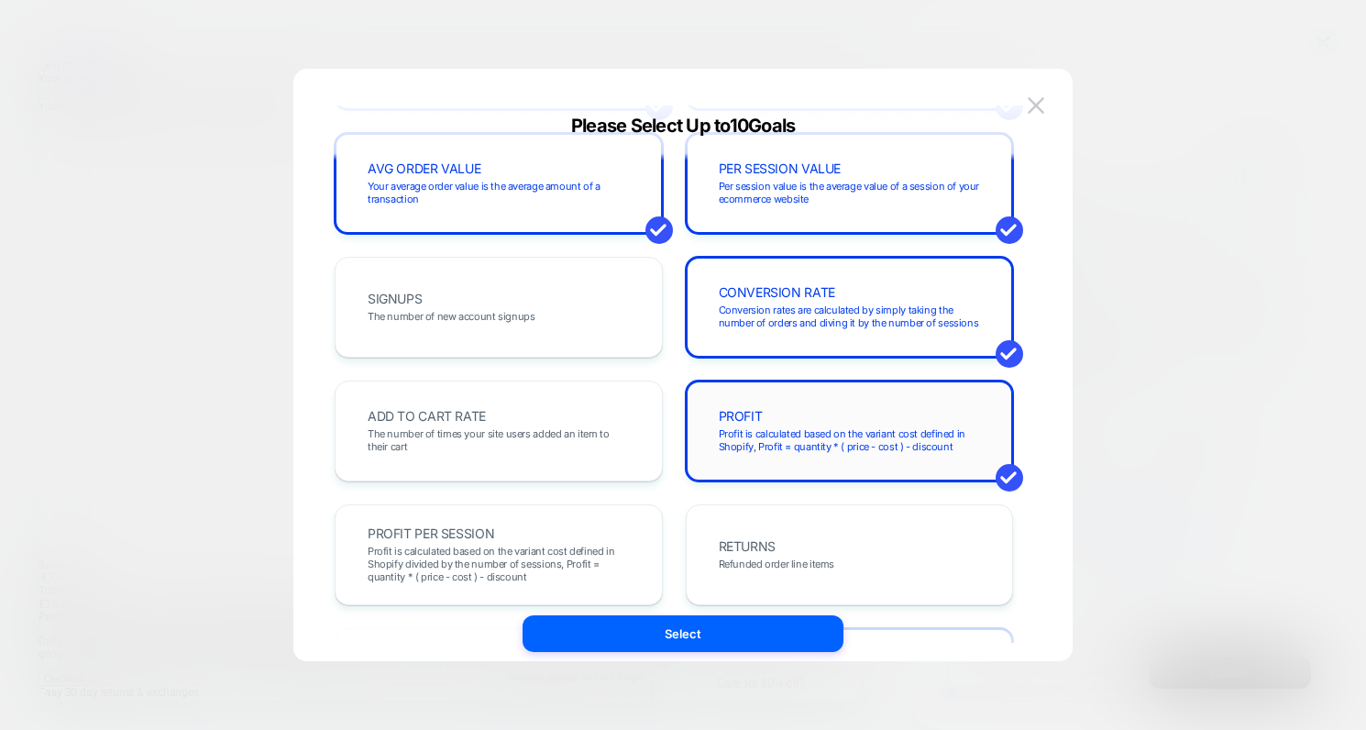
scroll to position [173, 0]
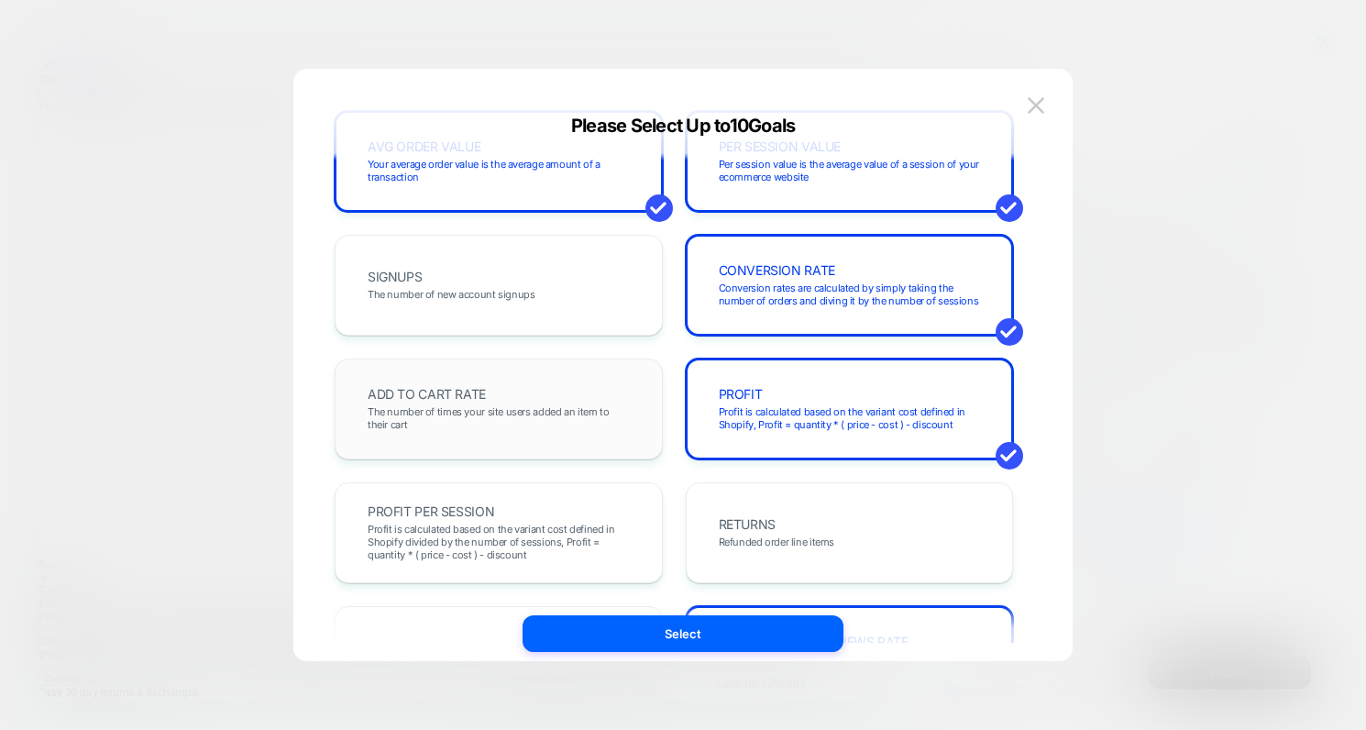
click at [518, 423] on span "The number of times your site users added an item to their cart" at bounding box center [499, 418] width 262 height 26
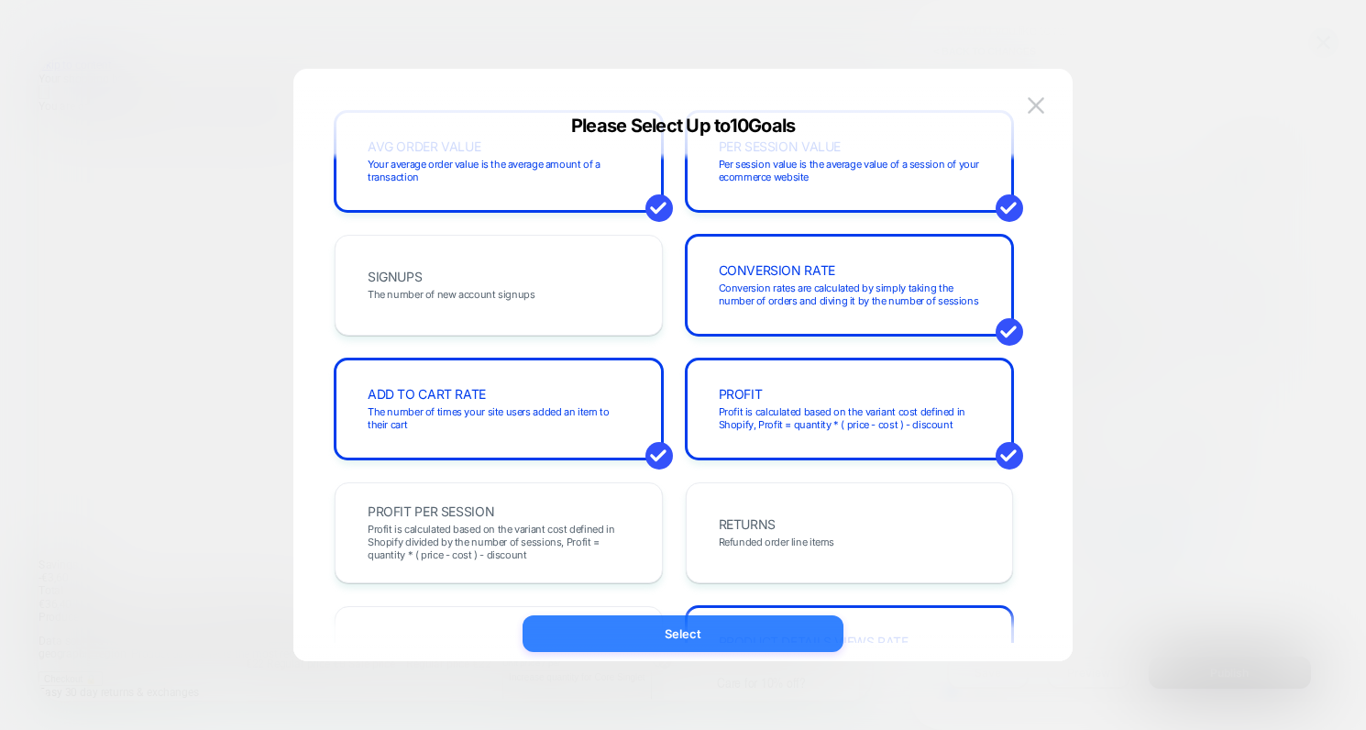
click at [773, 636] on button "Select" at bounding box center [683, 633] width 321 height 37
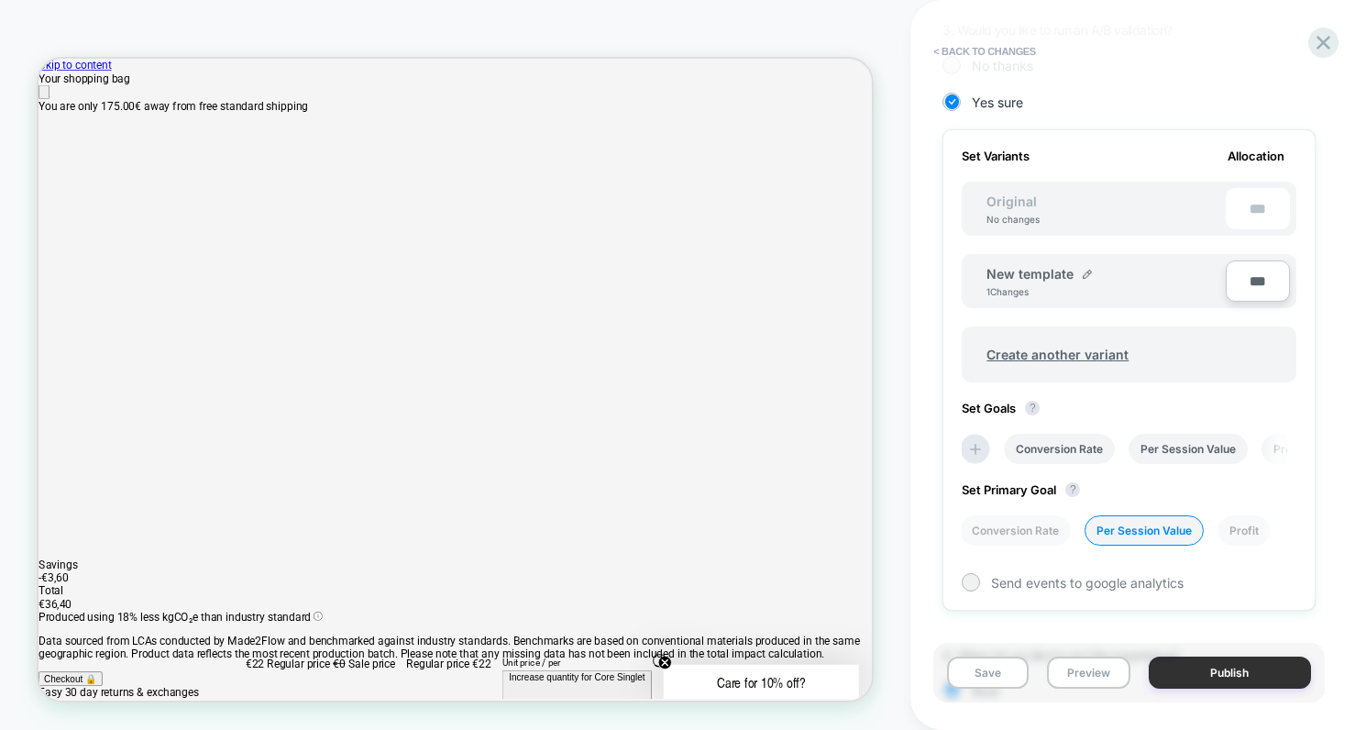
click at [1231, 680] on button "Publish" at bounding box center [1230, 673] width 162 height 32
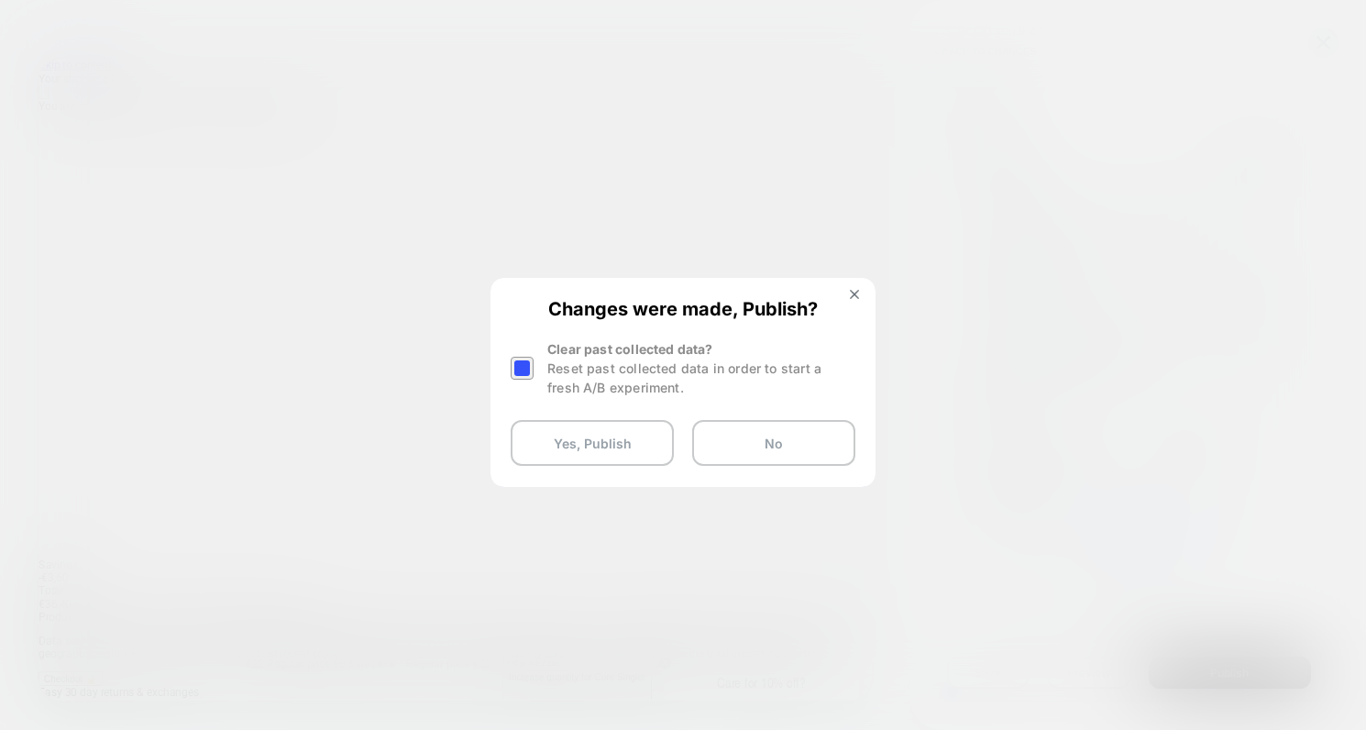
click at [525, 360] on div at bounding box center [522, 368] width 23 height 23
click at [580, 443] on button "Yes, Publish" at bounding box center [592, 443] width 163 height 46
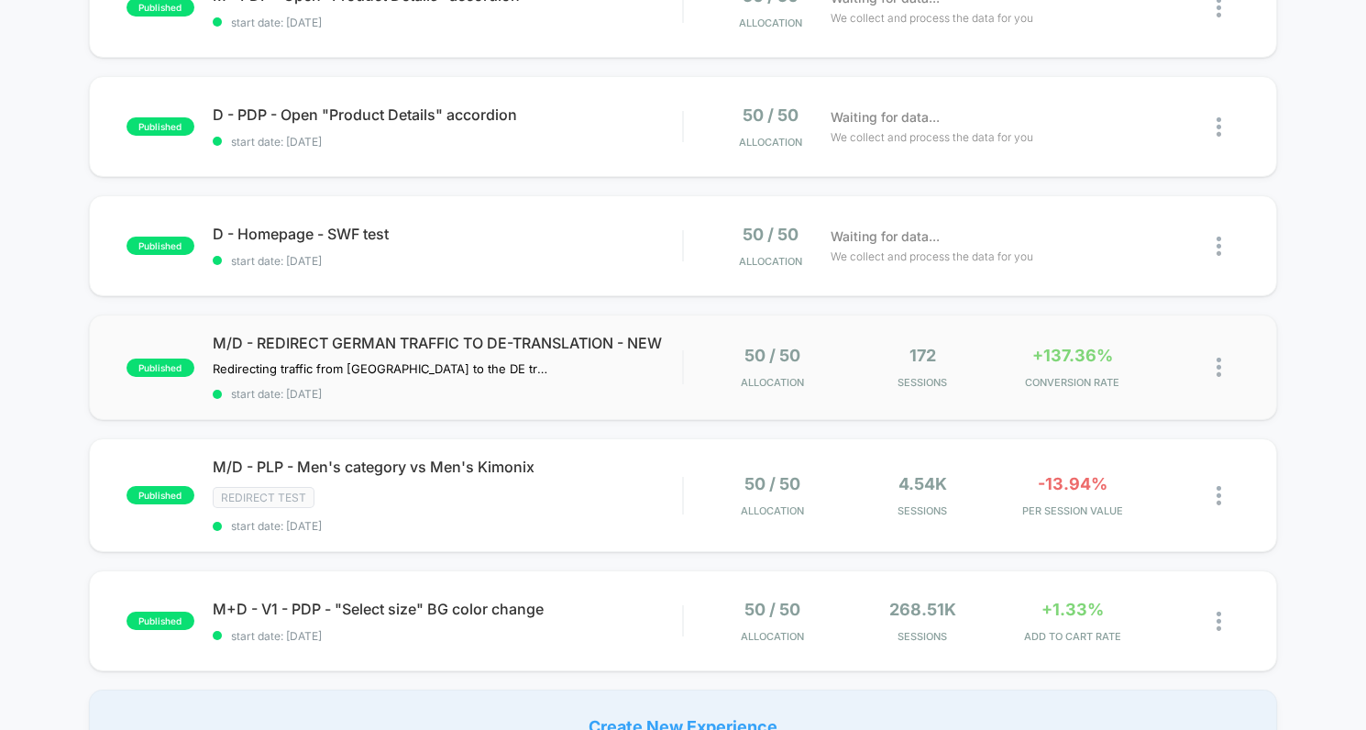
scroll to position [560, 0]
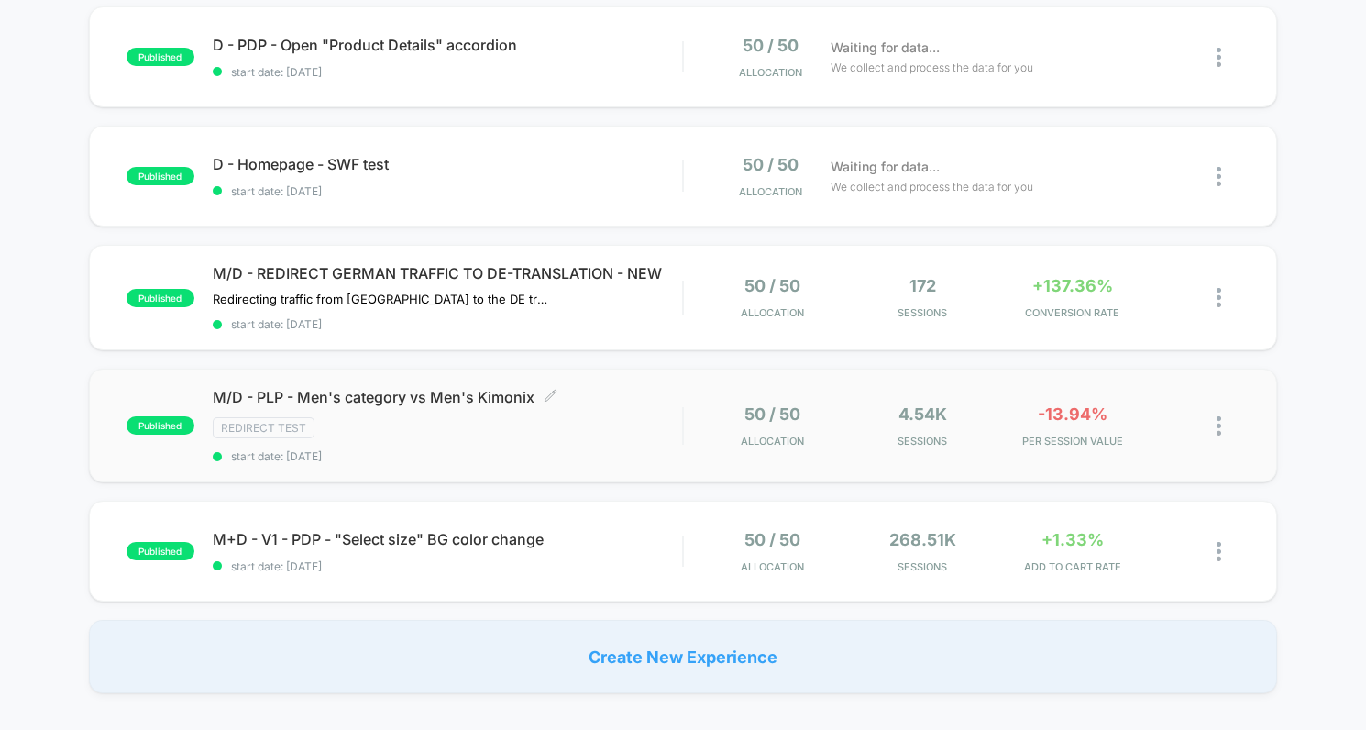
click at [681, 421] on div "M/D - PLP - Men's category vs Men's Kimonix Click to edit experience details Cl…" at bounding box center [448, 425] width 470 height 75
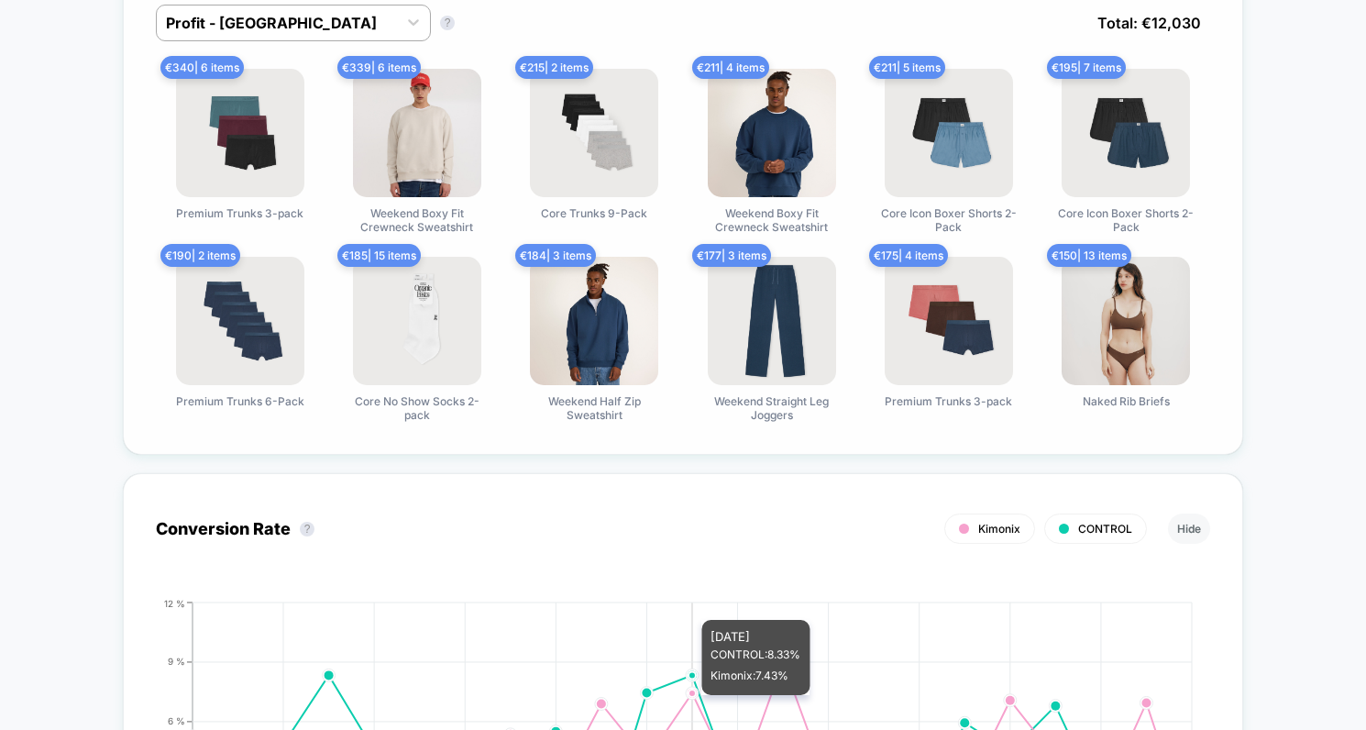
scroll to position [1232, 0]
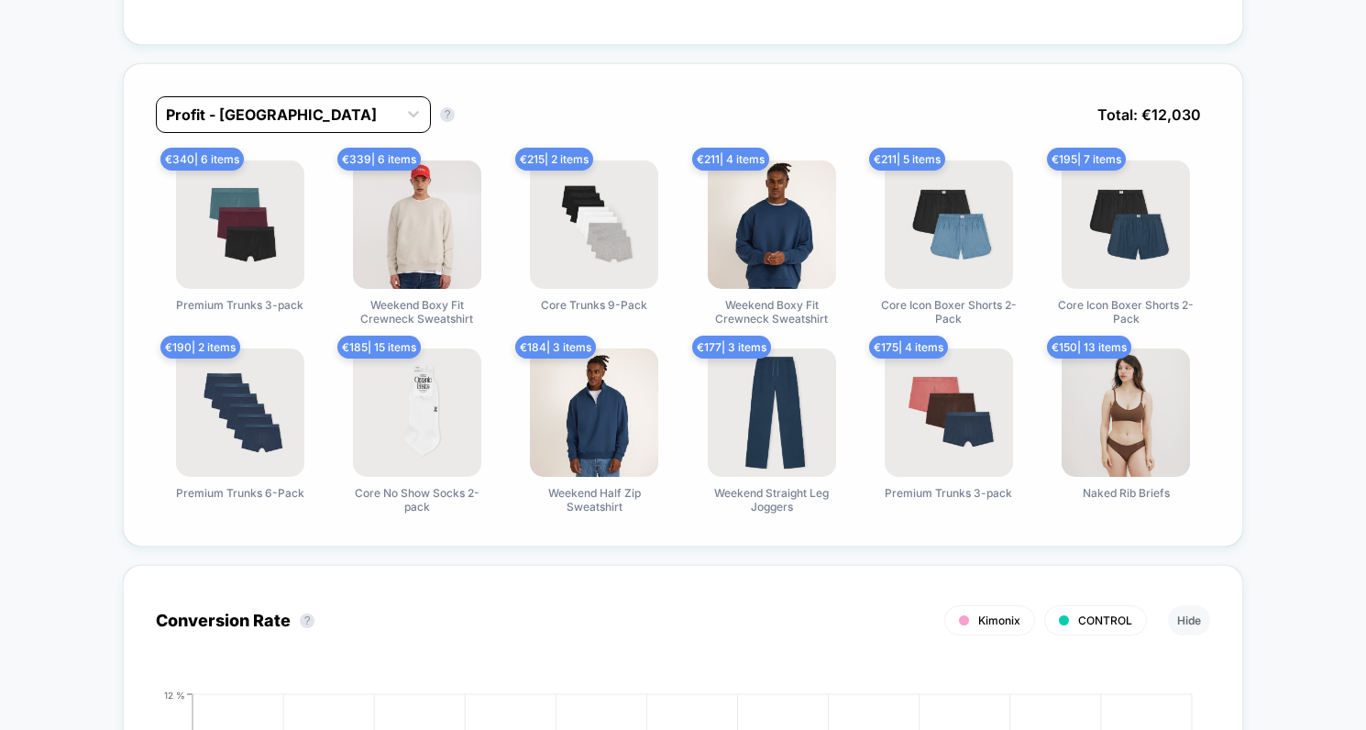
click at [315, 114] on div at bounding box center [277, 115] width 222 height 22
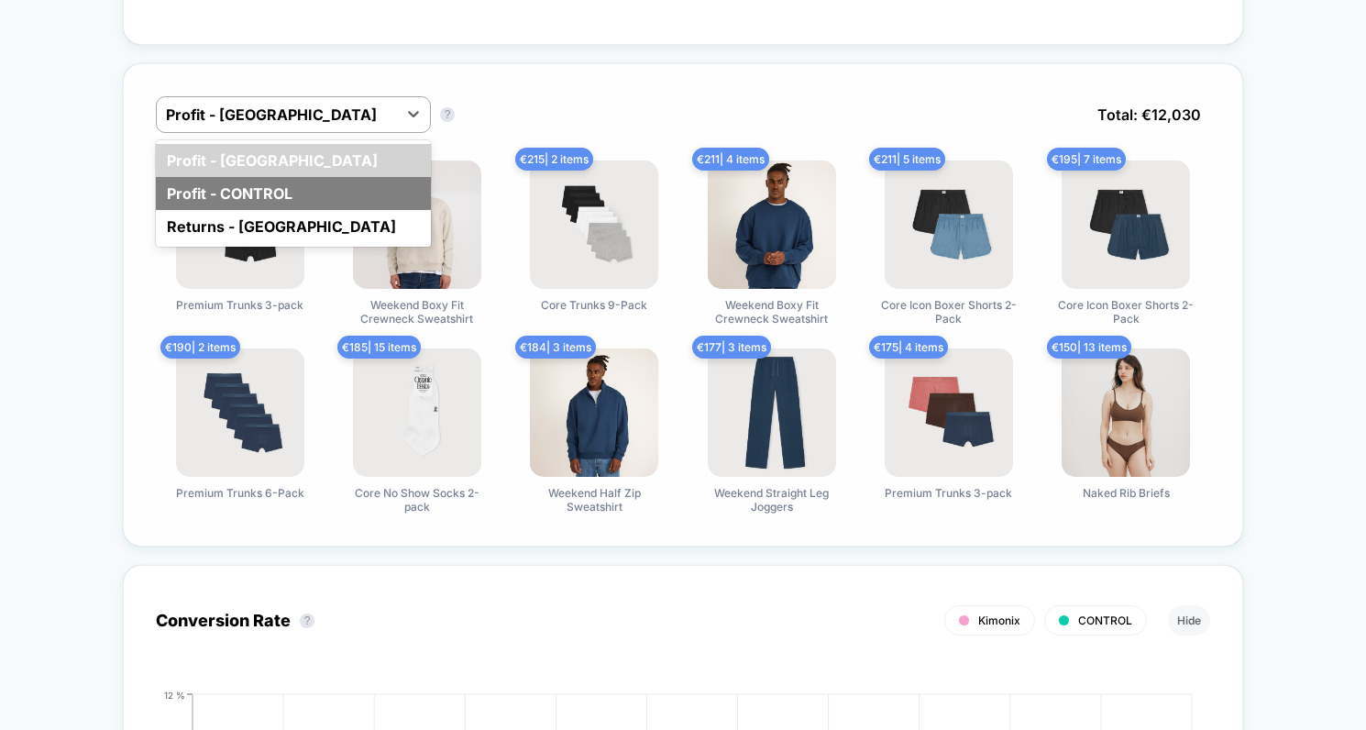
click at [262, 189] on div "Profit - CONTROL" at bounding box center [293, 193] width 275 height 33
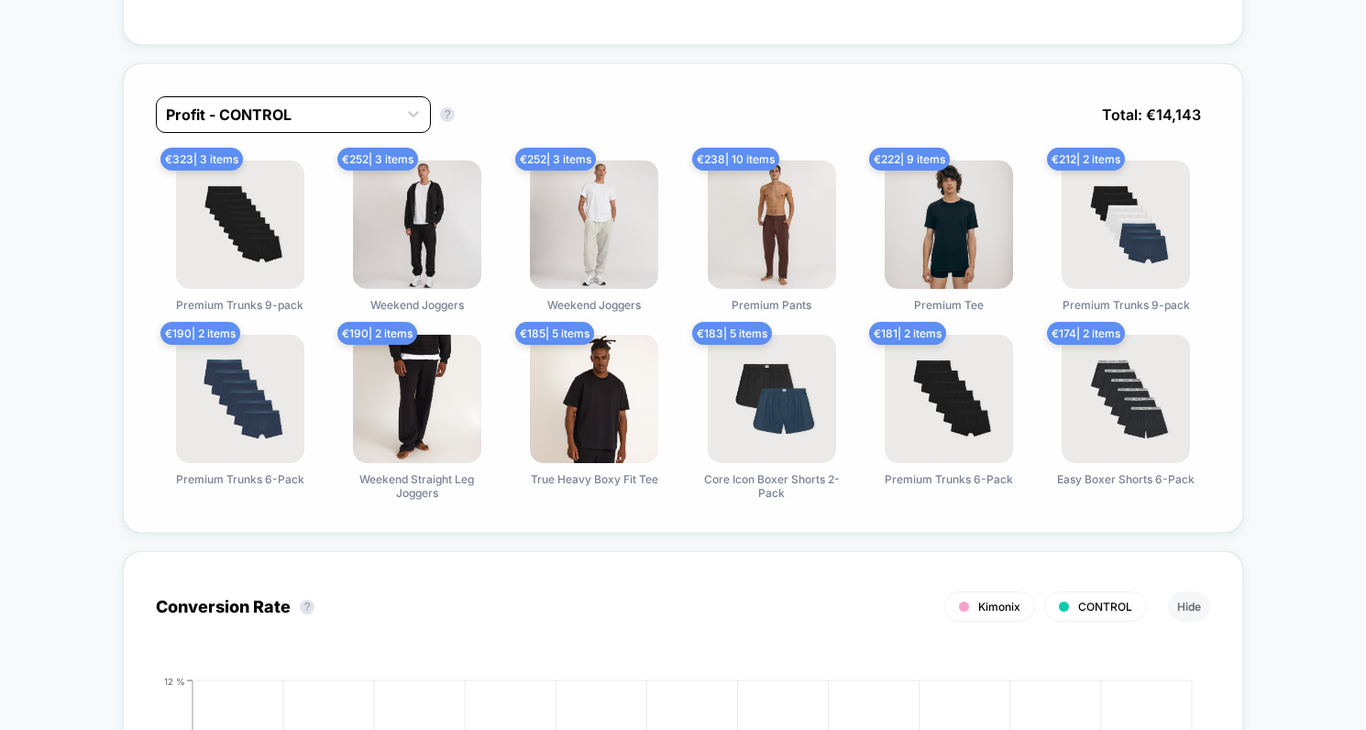
click at [315, 107] on div at bounding box center [277, 115] width 222 height 22
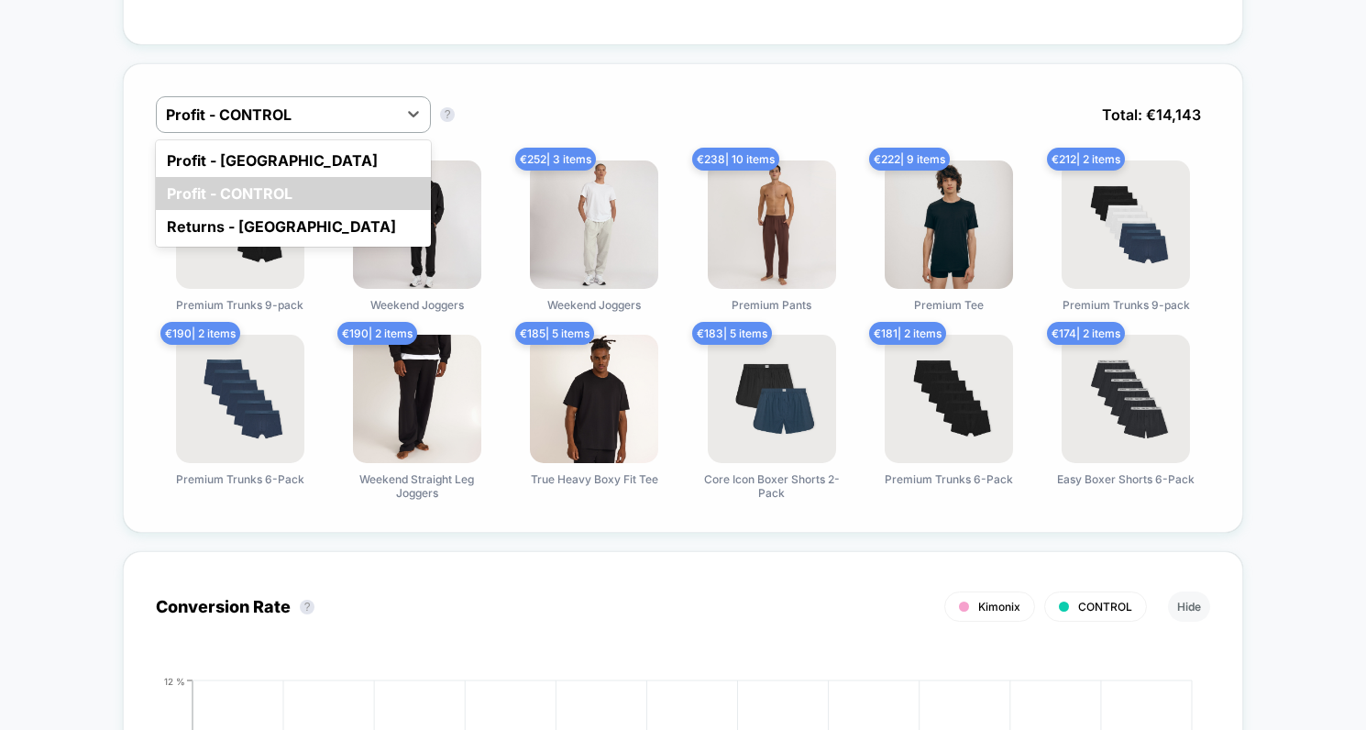
click at [298, 144] on div "Profit - Kimonix" at bounding box center [293, 160] width 275 height 33
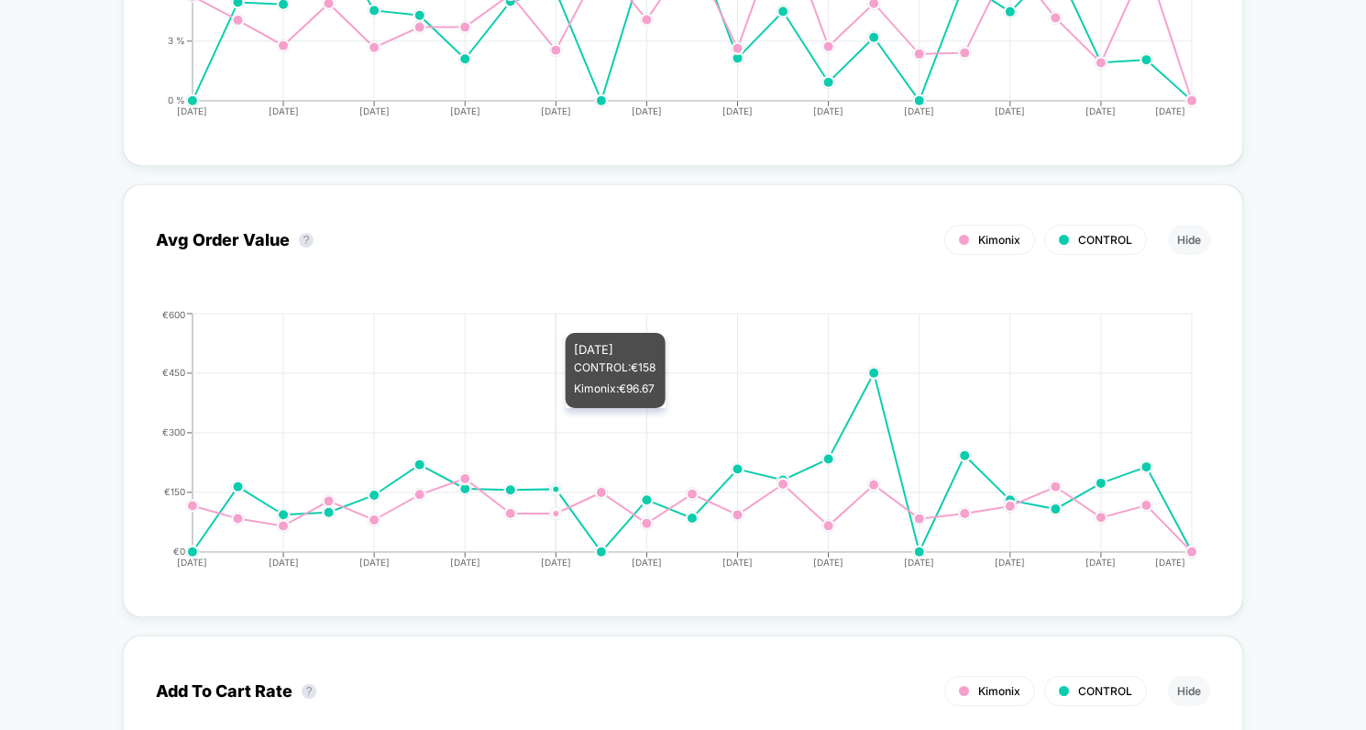
scroll to position [0, 0]
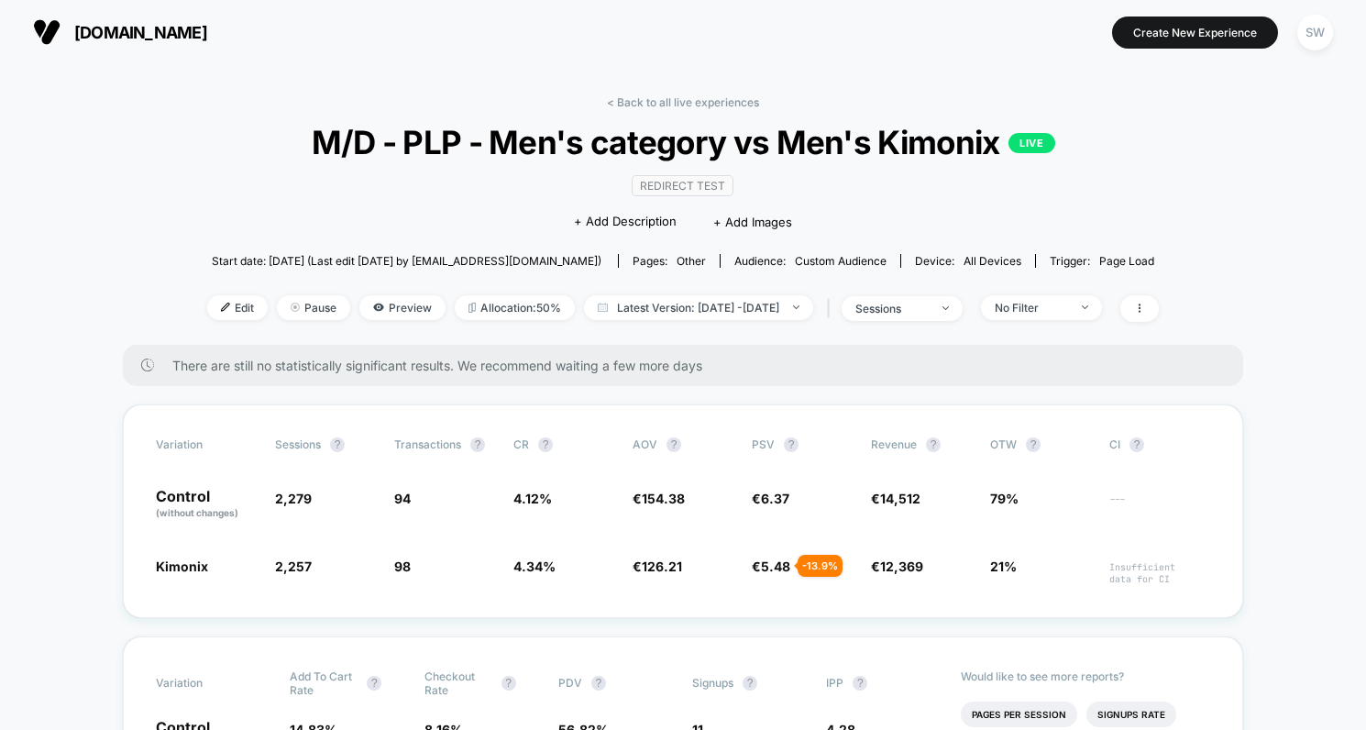
click at [706, 109] on div "< Back to all live experiences M/D - PLP - Men's category vs Men's Kimonix LIVE…" at bounding box center [683, 219] width 952 height 249
click at [713, 100] on link "< Back to all live experiences" at bounding box center [683, 102] width 152 height 14
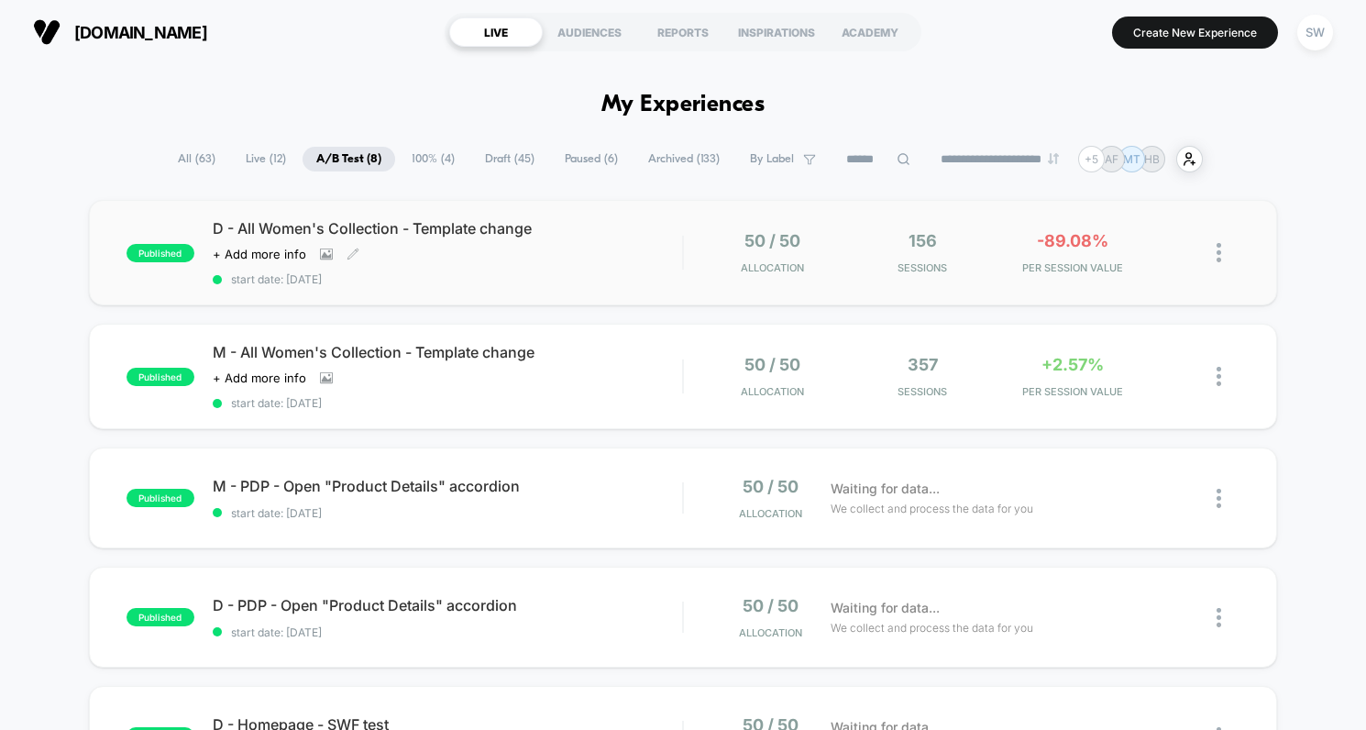
click at [601, 264] on div "D - All Women's Collection - Template change Click to view images Click to edit…" at bounding box center [448, 252] width 470 height 67
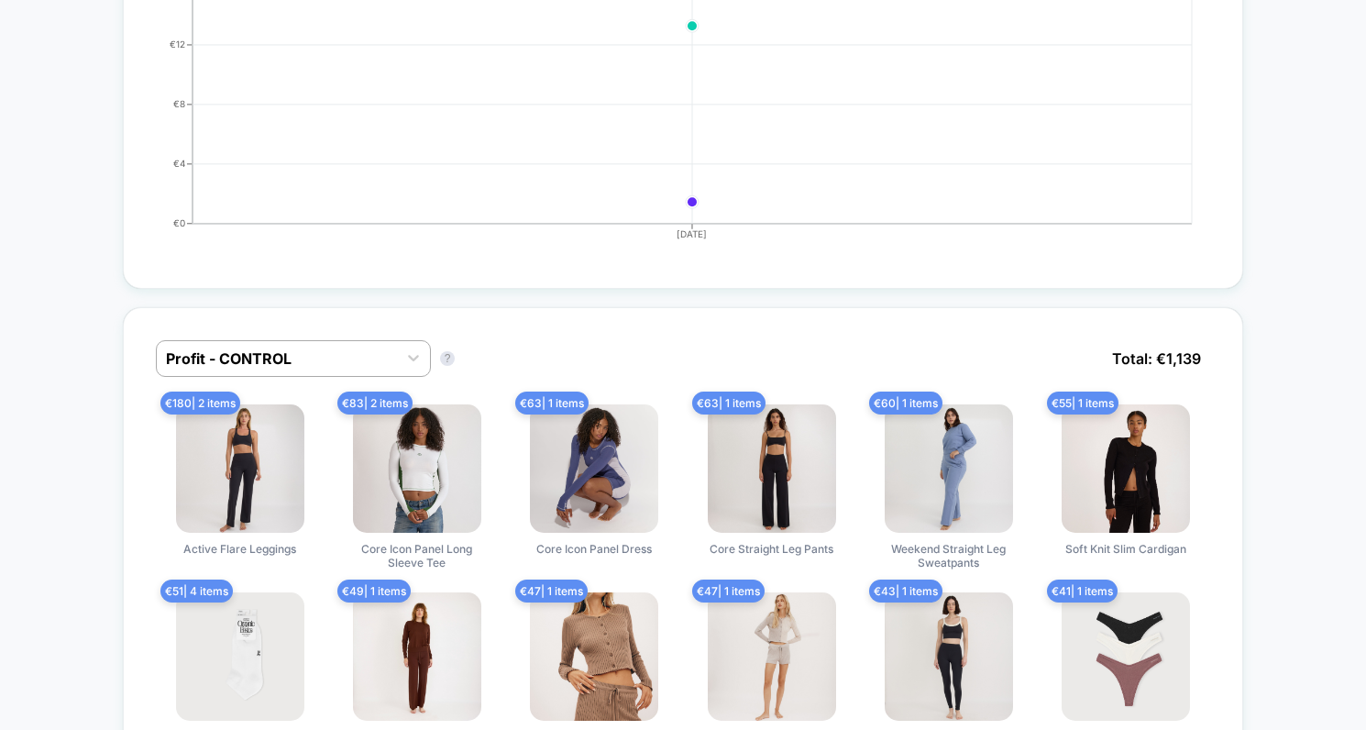
scroll to position [1202, 0]
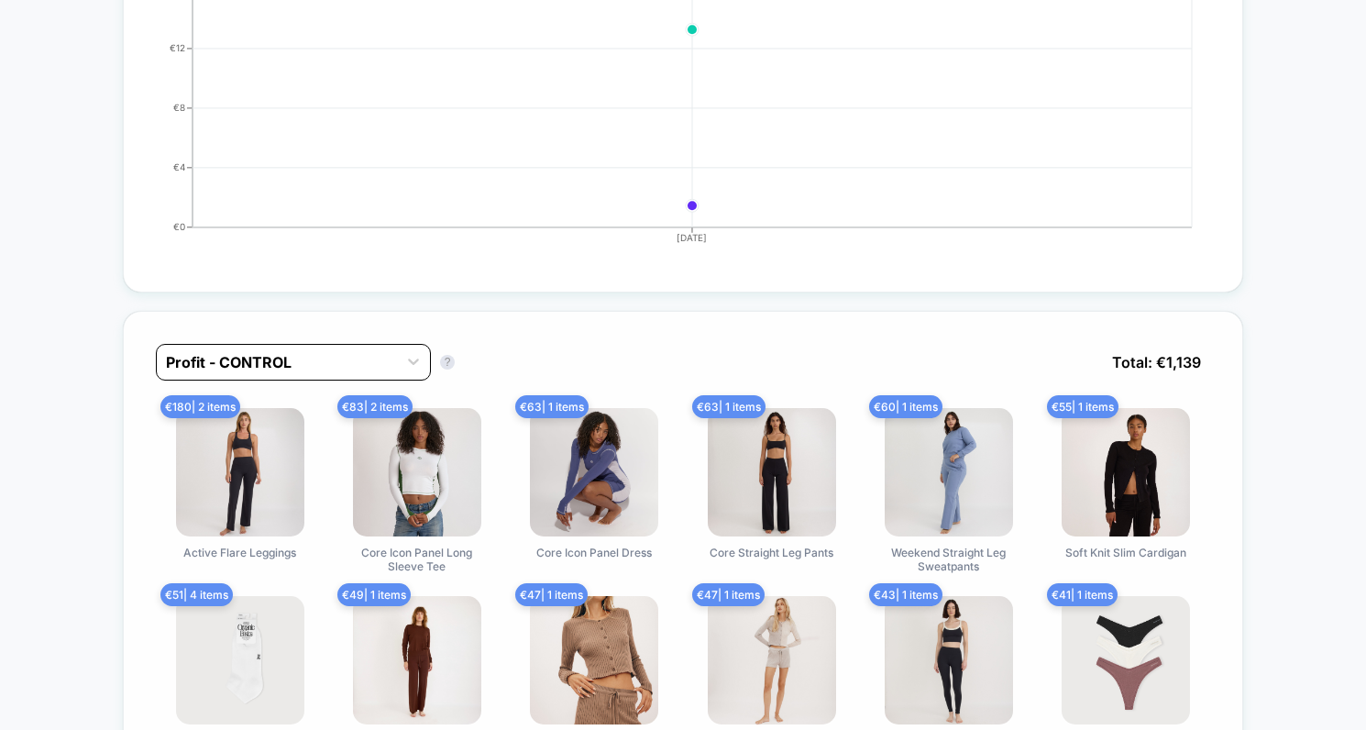
click at [329, 357] on div at bounding box center [277, 362] width 222 height 22
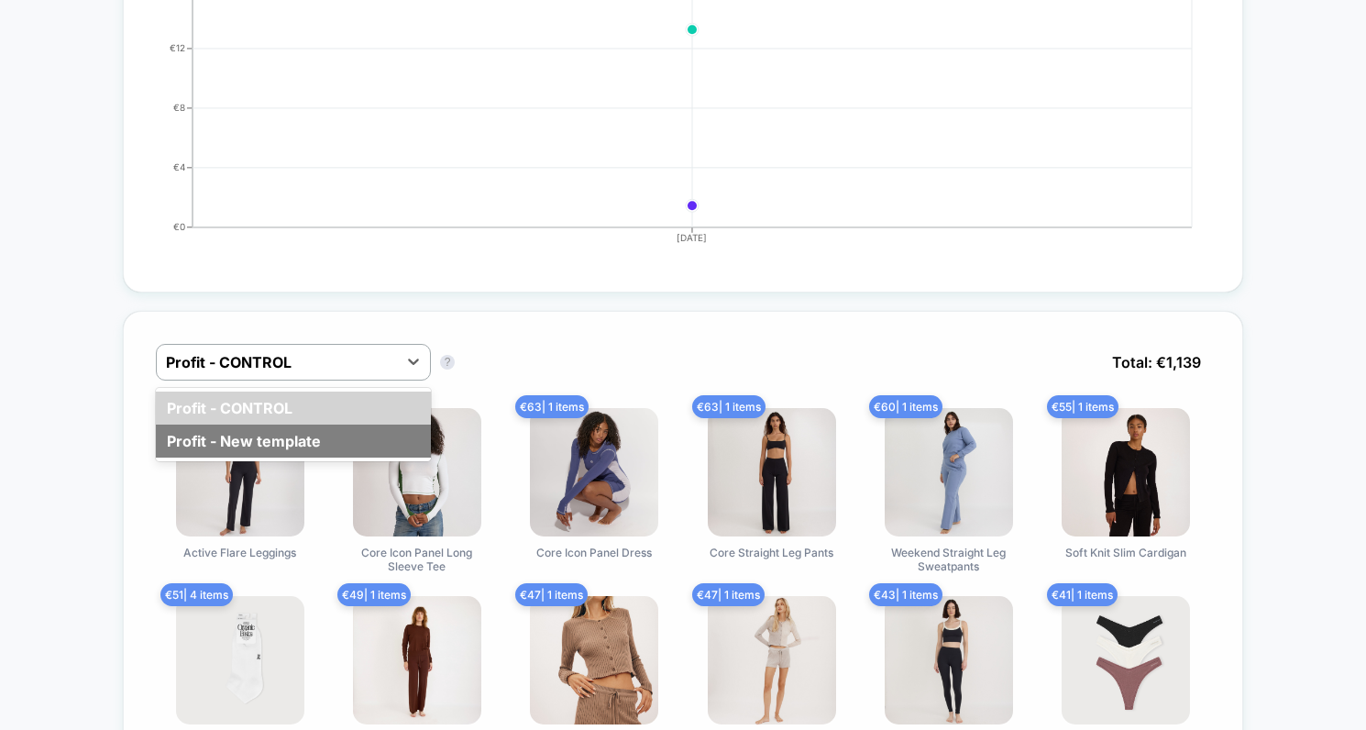
click at [298, 448] on div "Profit - New template" at bounding box center [293, 441] width 275 height 33
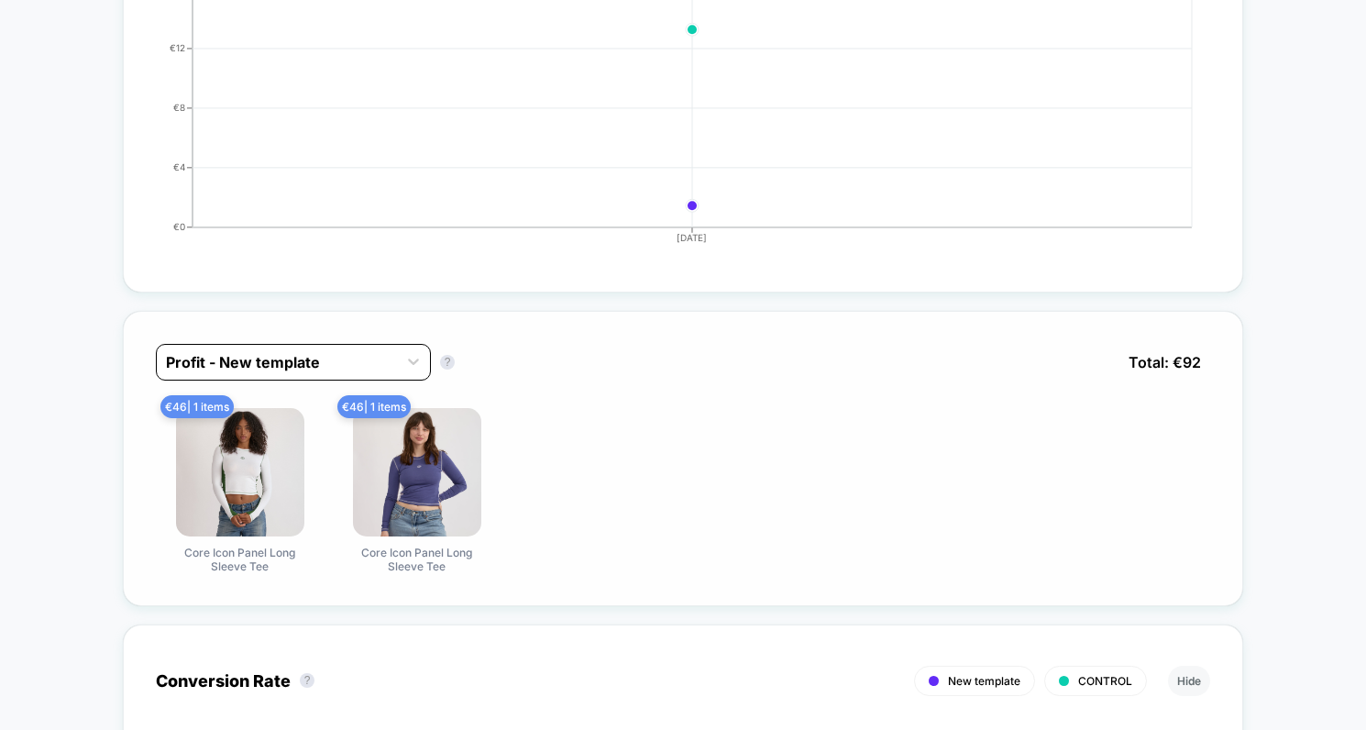
click at [310, 356] on div at bounding box center [277, 362] width 222 height 22
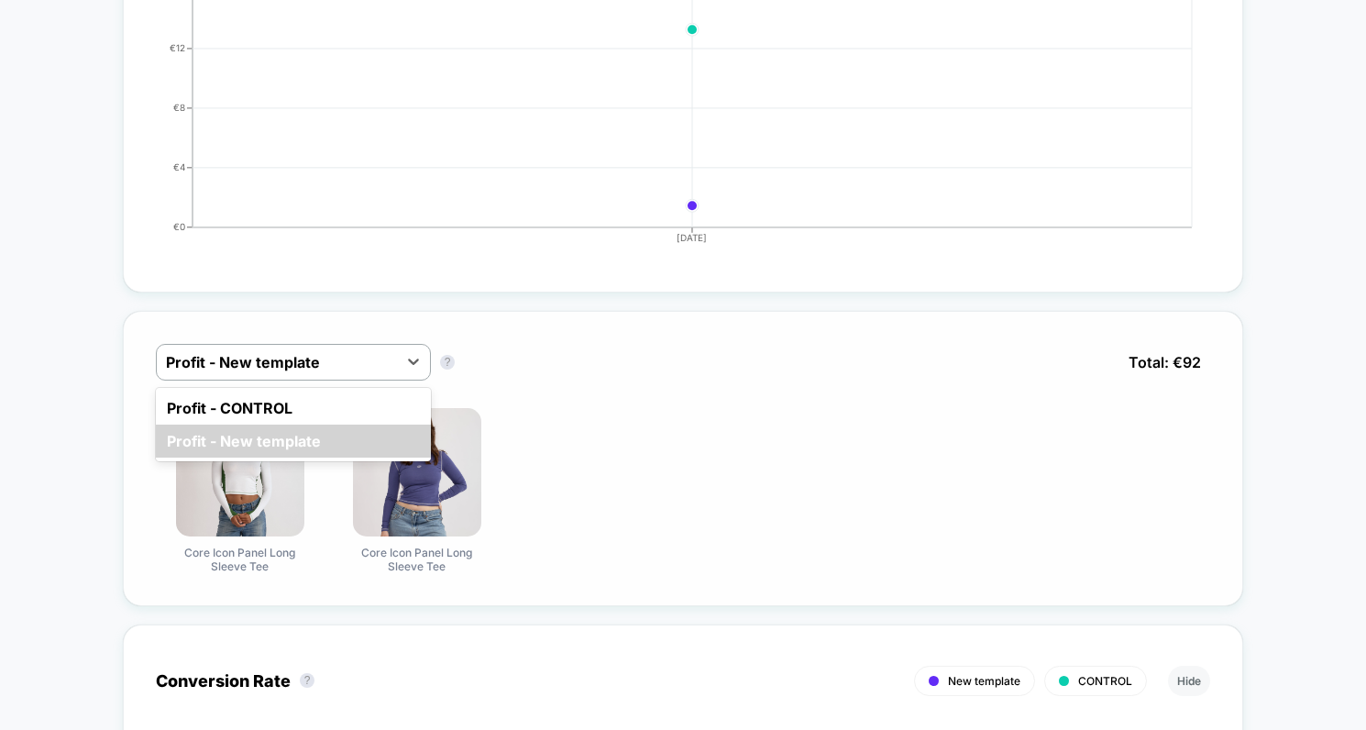
click at [285, 394] on div "Profit - CONTROL" at bounding box center [293, 408] width 275 height 33
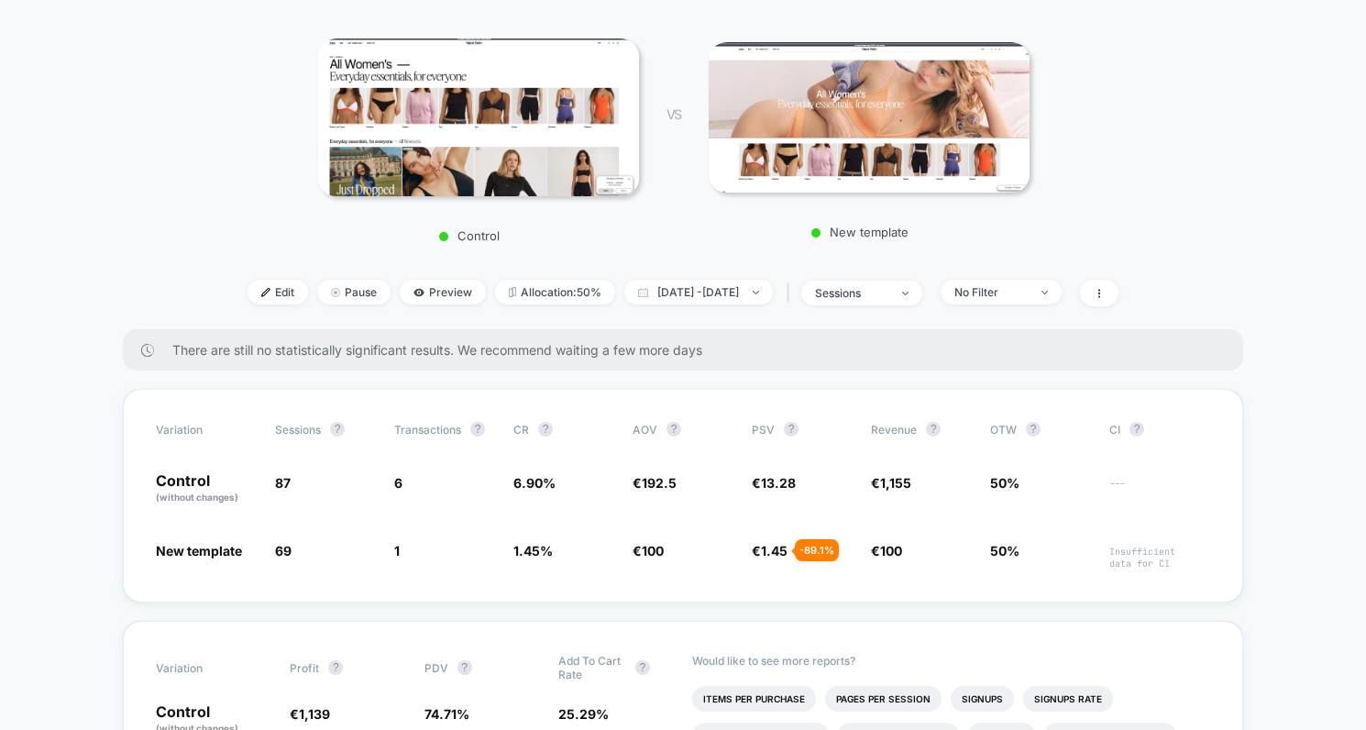
scroll to position [322, 0]
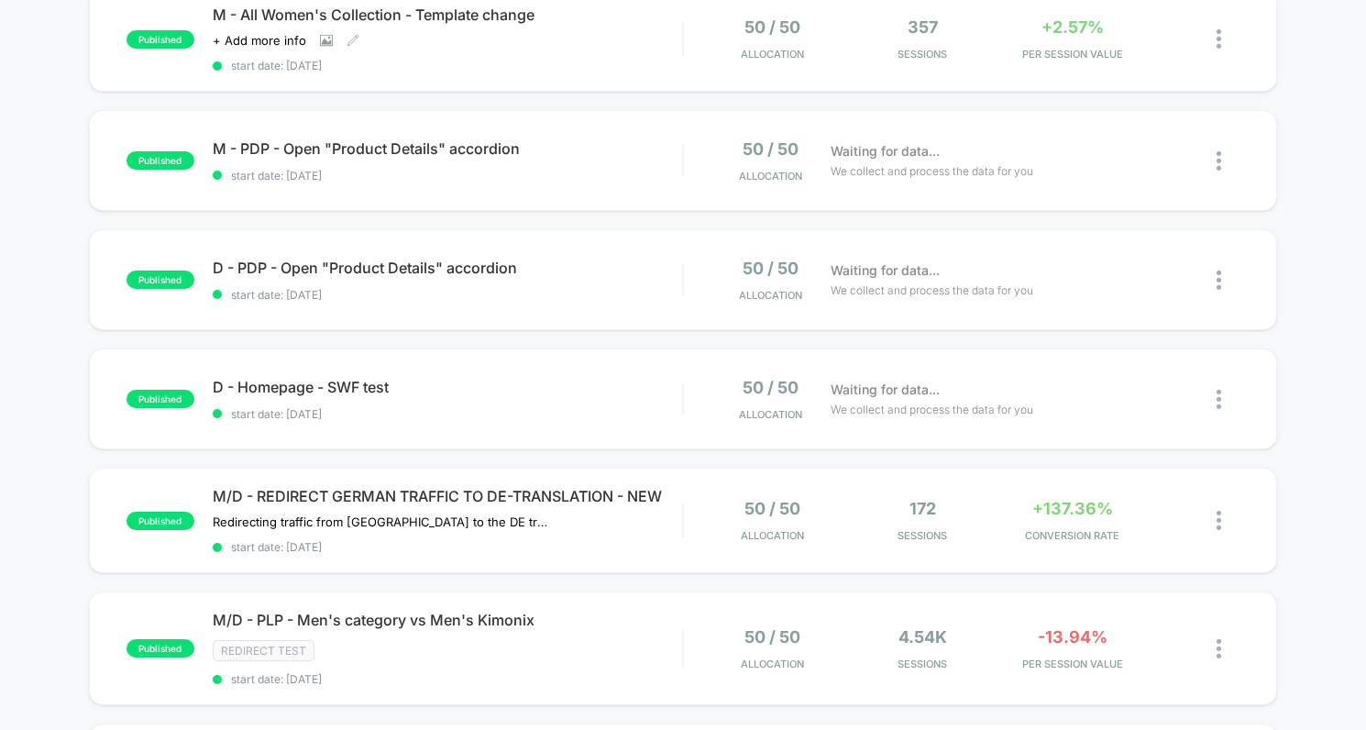
scroll to position [356, 0]
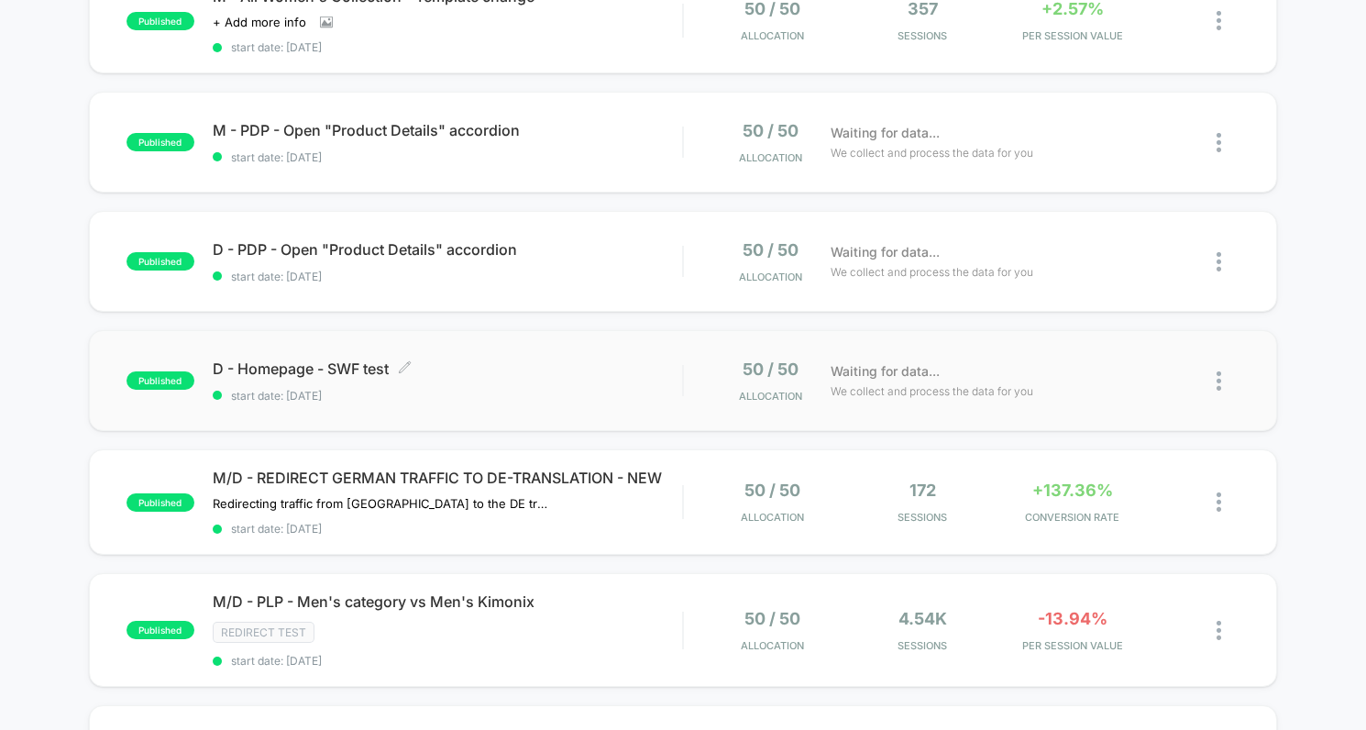
click at [610, 359] on span "D - Homepage - SWF test Click to edit experience details" at bounding box center [448, 368] width 470 height 18
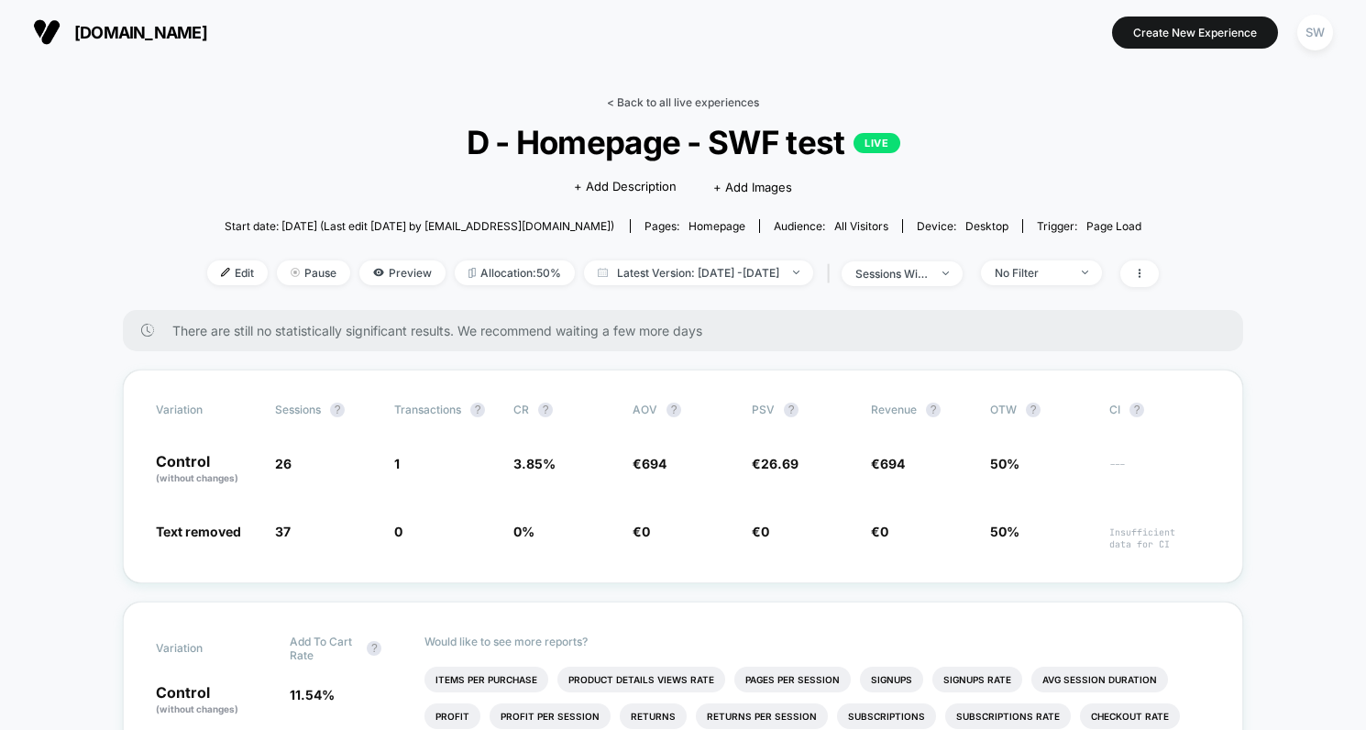
click at [659, 97] on link "< Back to all live experiences" at bounding box center [683, 102] width 152 height 14
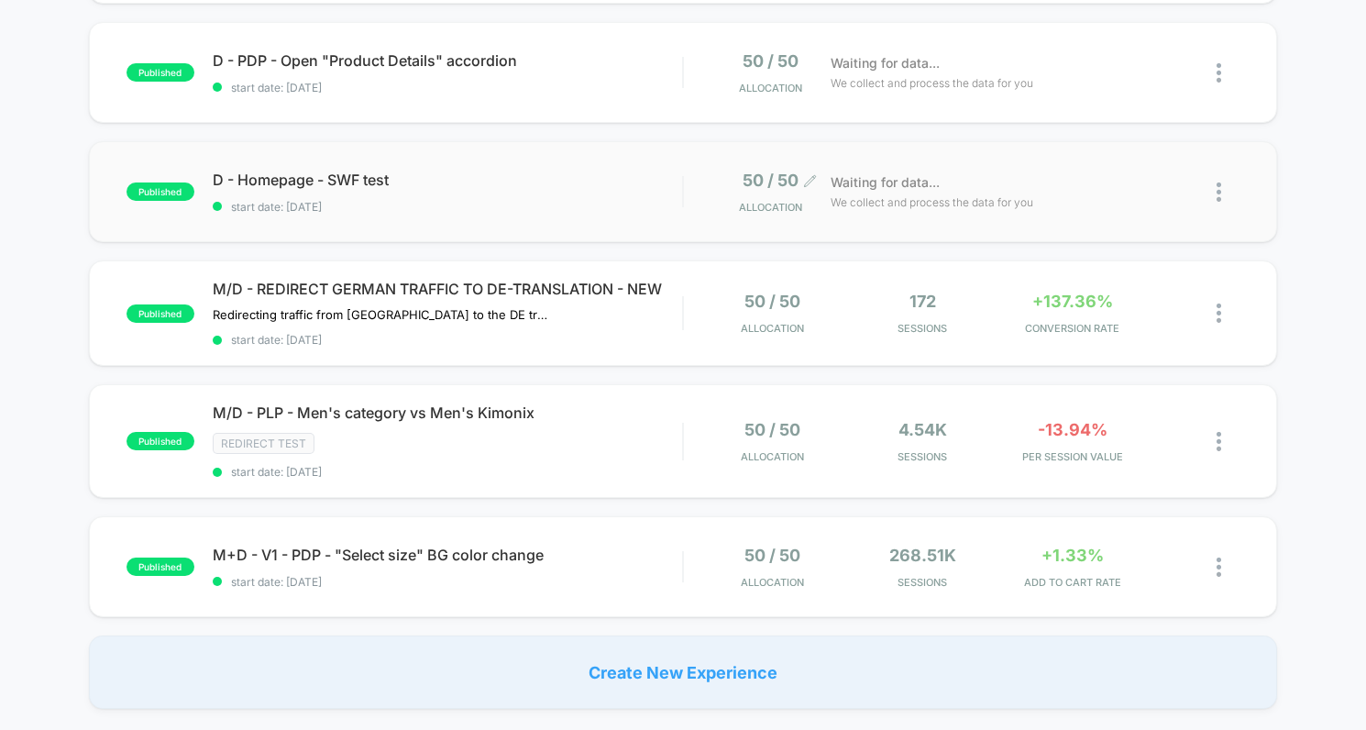
scroll to position [567, 0]
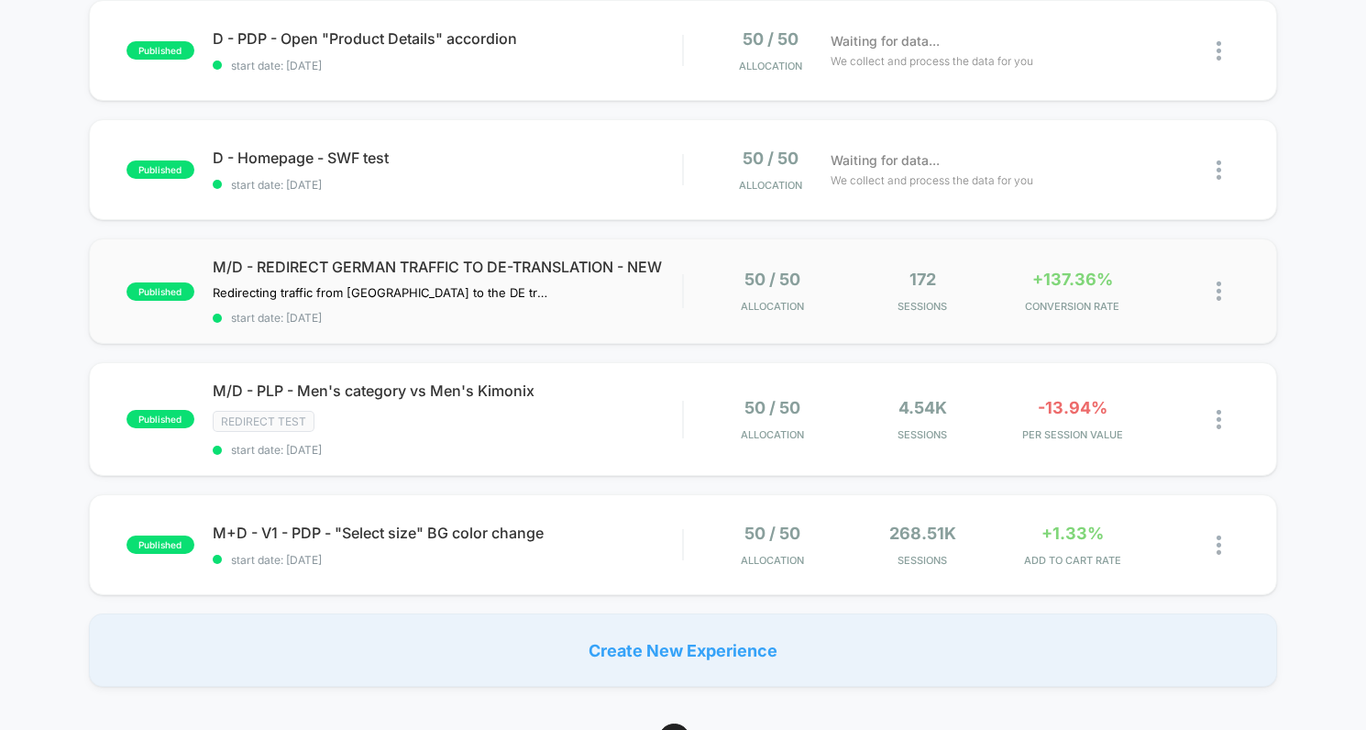
click at [715, 300] on div "50 / 50 Allocation" at bounding box center [772, 291] width 141 height 43
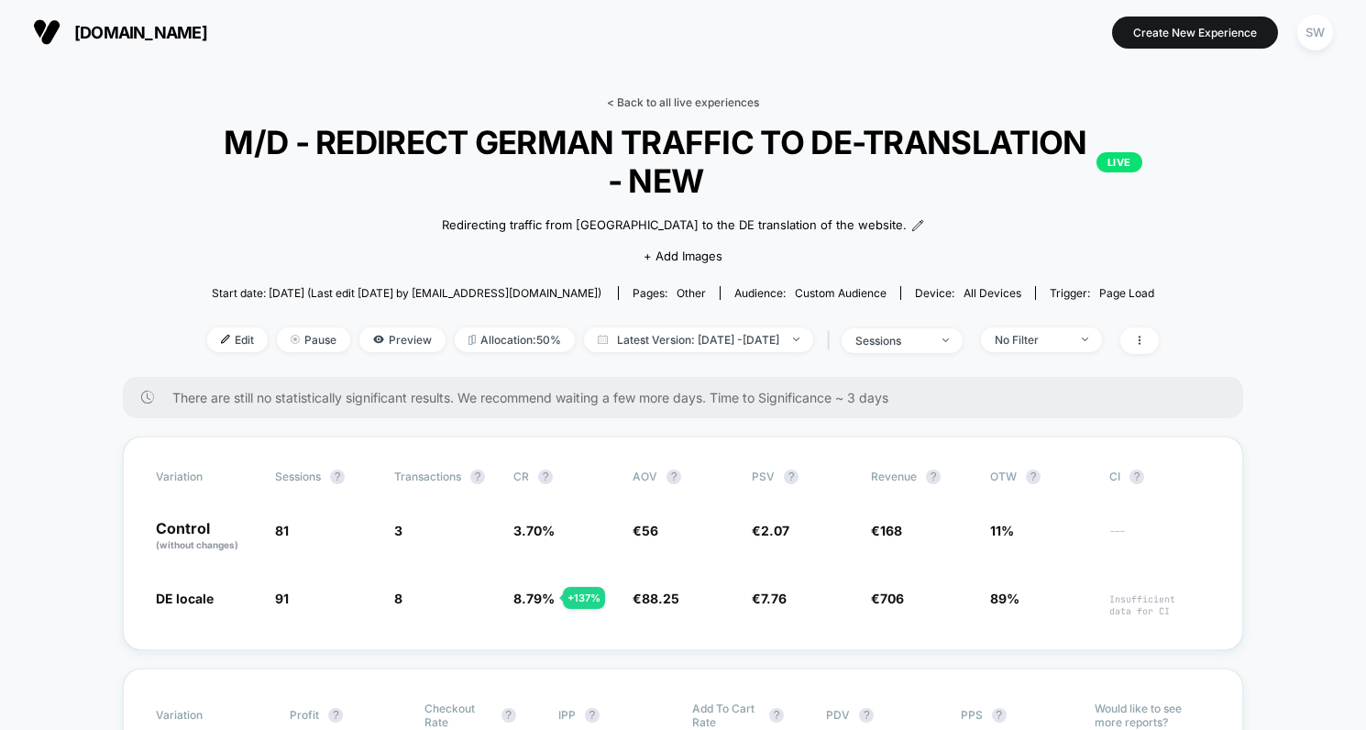
click at [680, 97] on link "< Back to all live experiences" at bounding box center [683, 102] width 152 height 14
